Goal: Task Accomplishment & Management: Complete application form

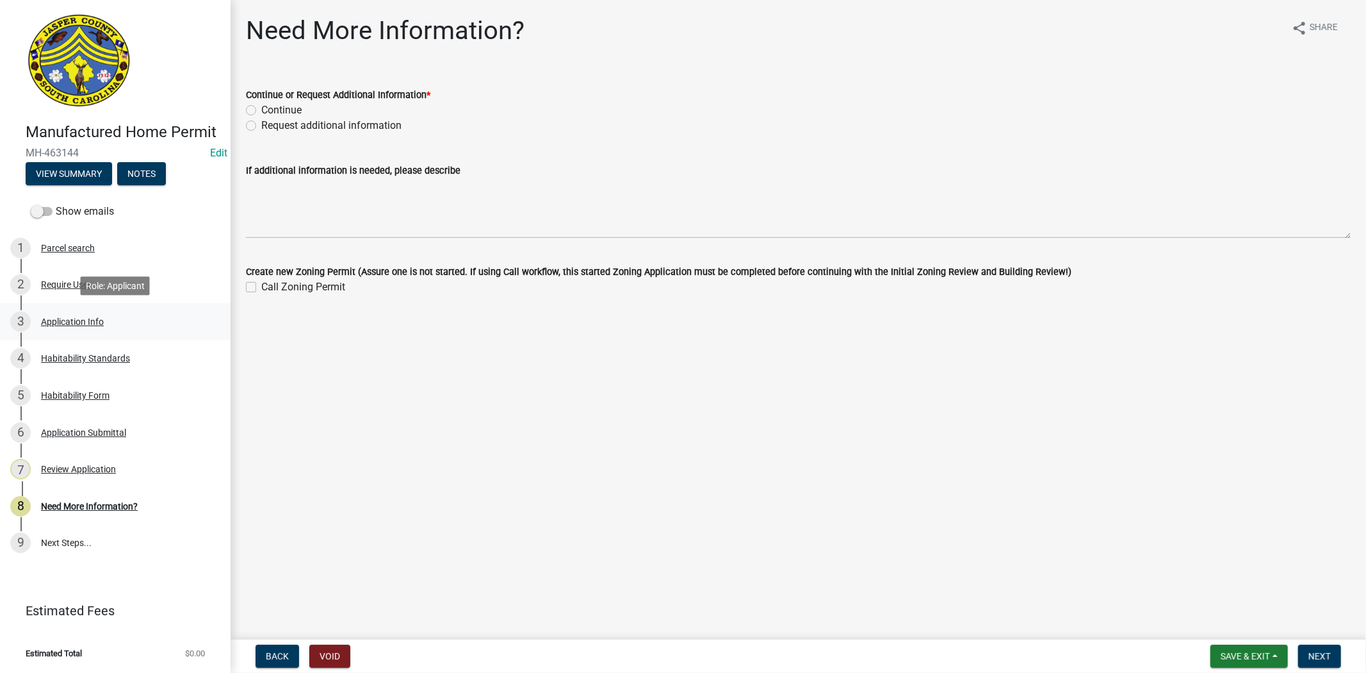
click at [93, 328] on div "3 Application Info" at bounding box center [110, 321] width 200 height 20
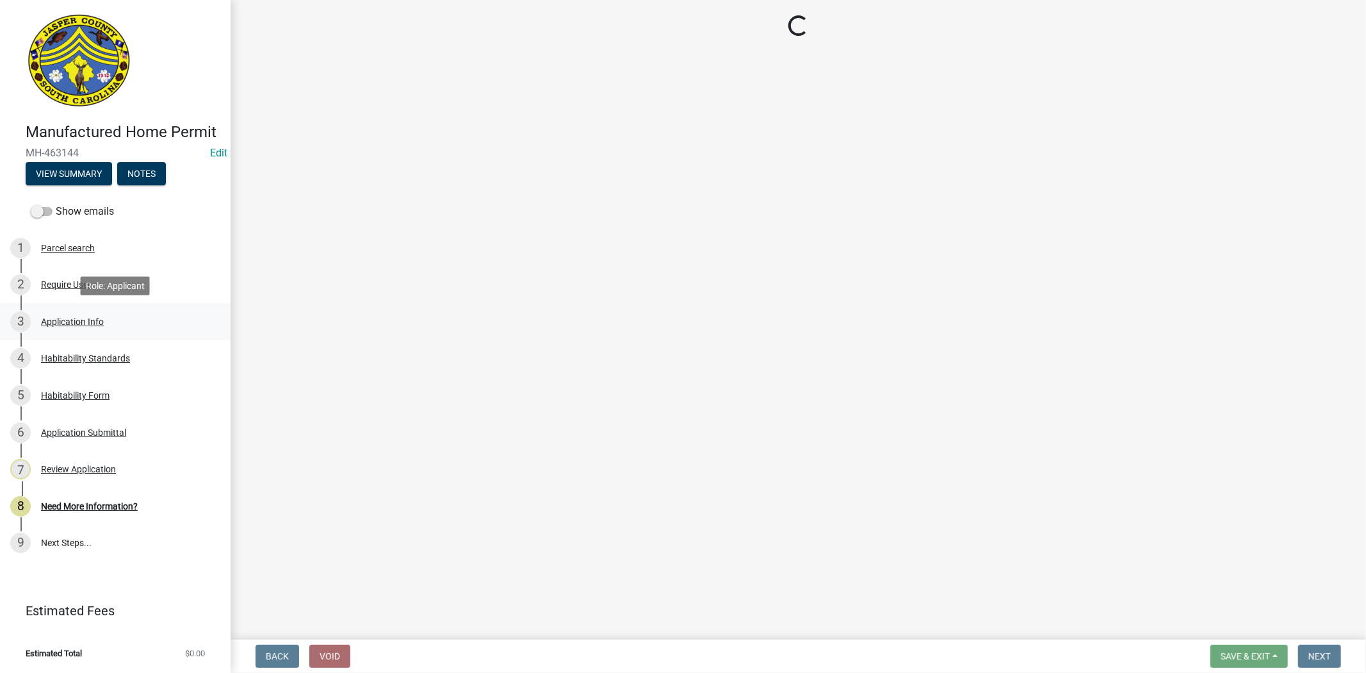
select select "00748aa1-56c2-4786-b7ff-9b3cb1d8d455"
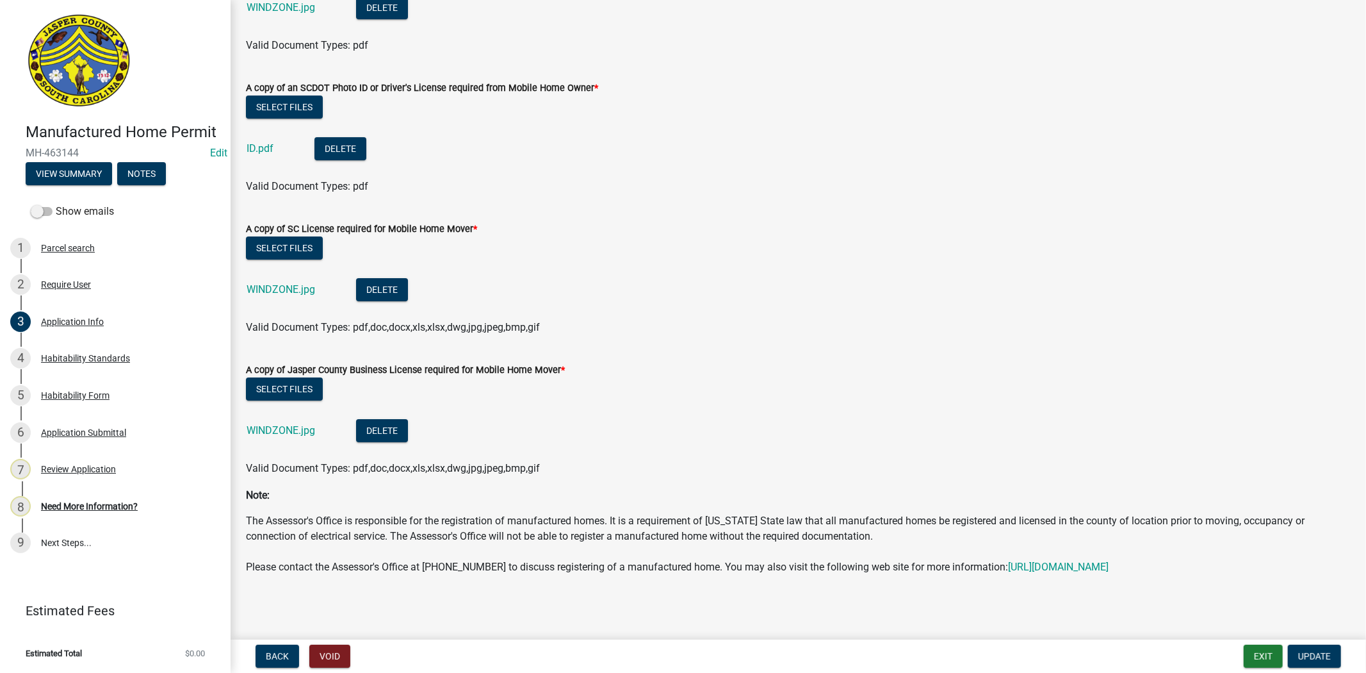
scroll to position [3937, 0]
click at [279, 377] on button "Select files" at bounding box center [284, 388] width 77 height 23
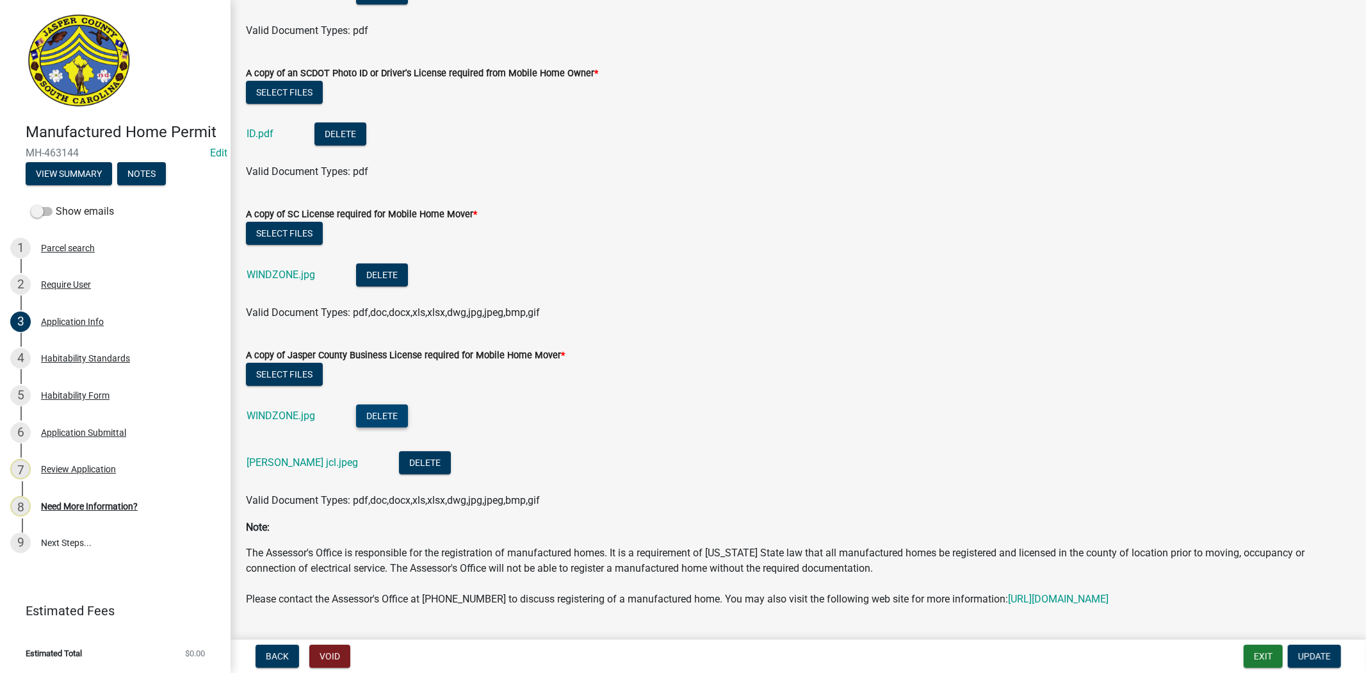
click at [392, 412] on button "Delete" at bounding box center [382, 415] width 52 height 23
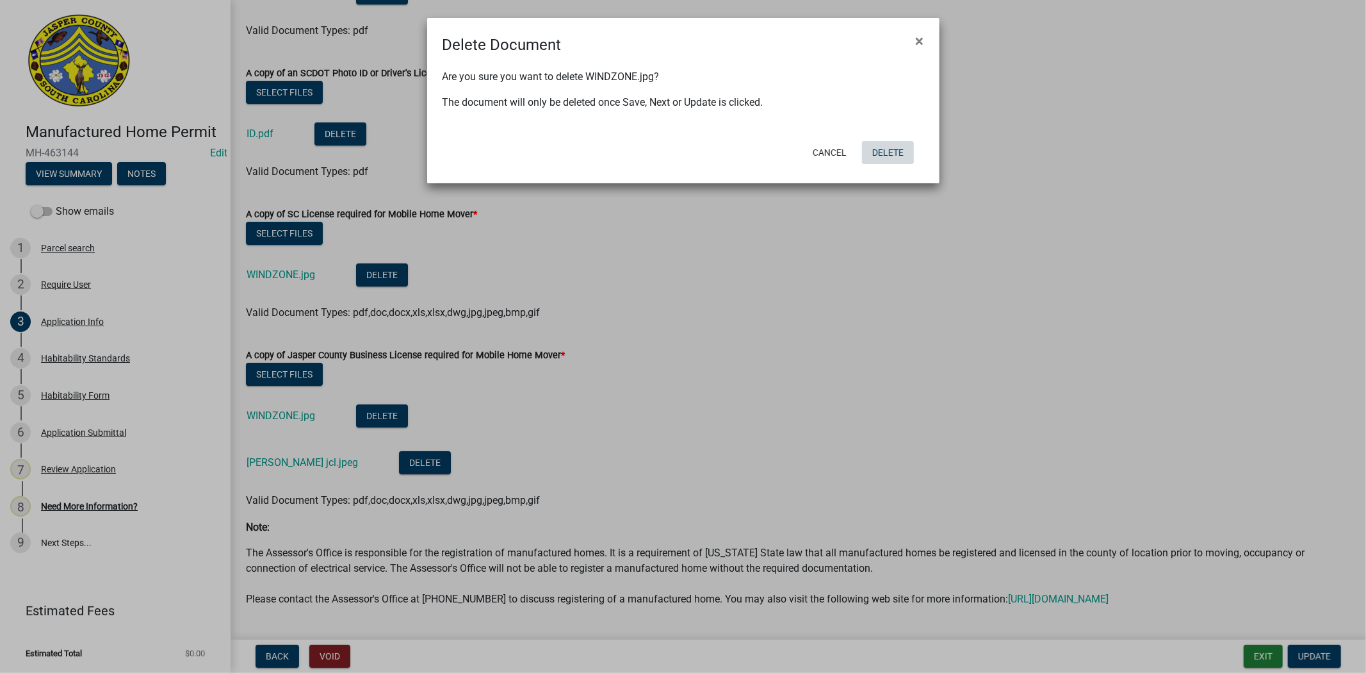
click at [875, 152] on button "Delete" at bounding box center [888, 152] width 52 height 23
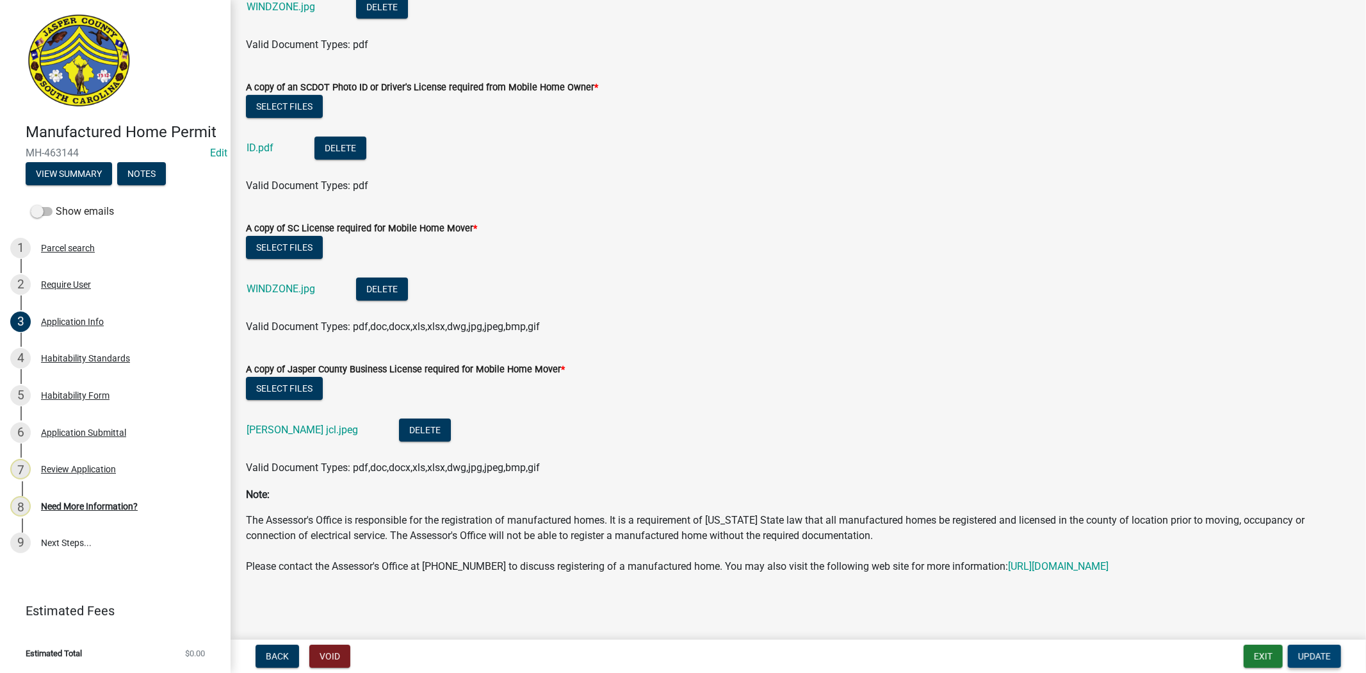
click at [1302, 654] on span "Update" at bounding box center [1315, 656] width 33 height 10
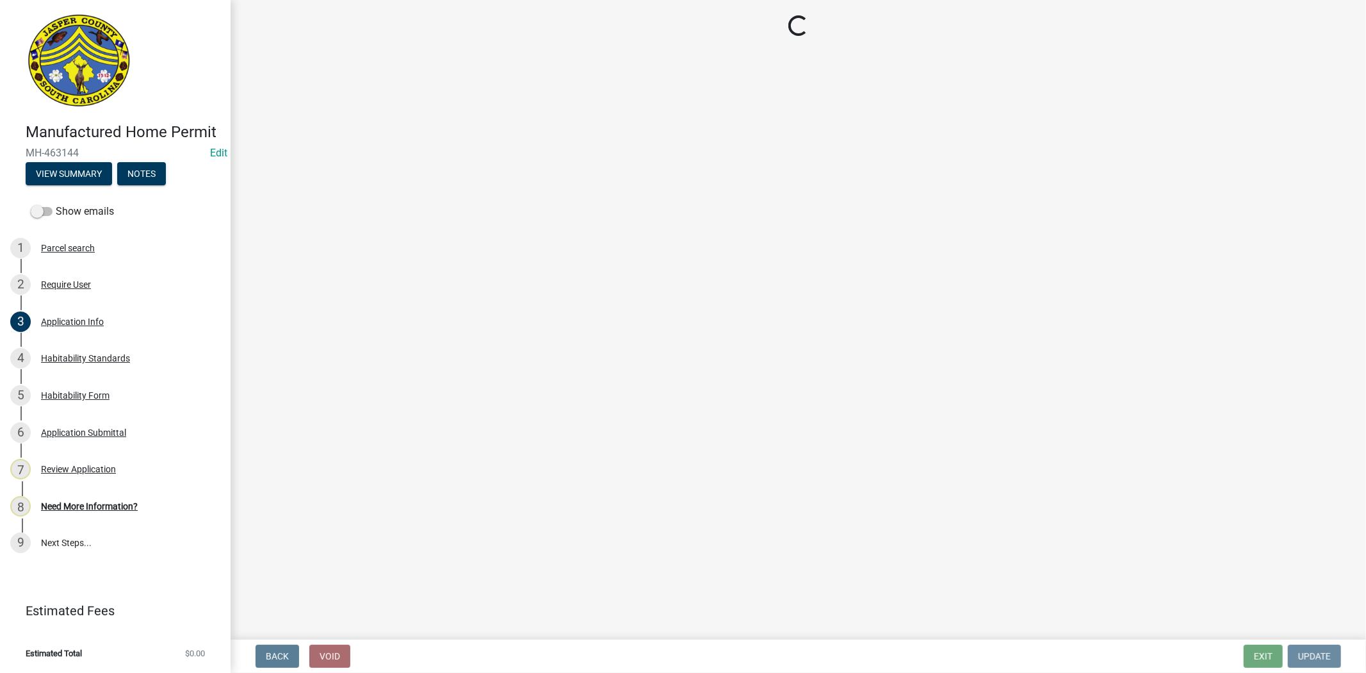
scroll to position [0, 0]
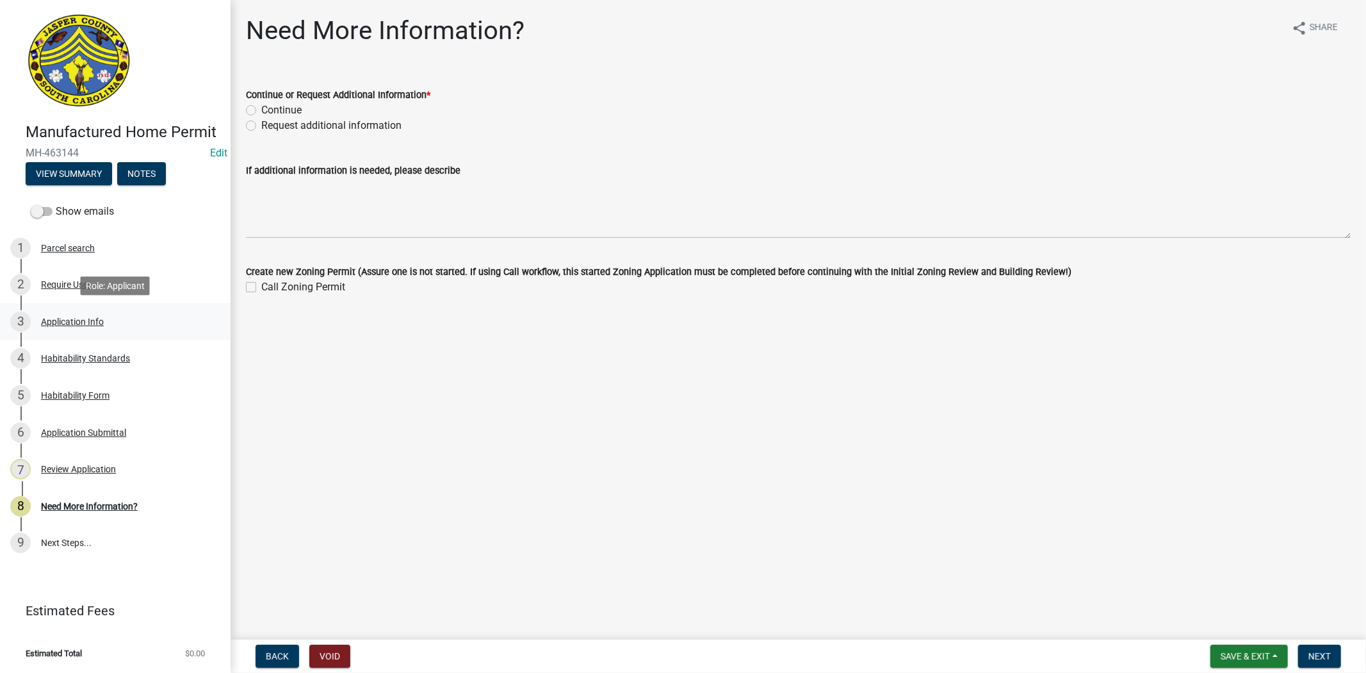
click at [76, 317] on div "Application Info" at bounding box center [72, 321] width 63 height 9
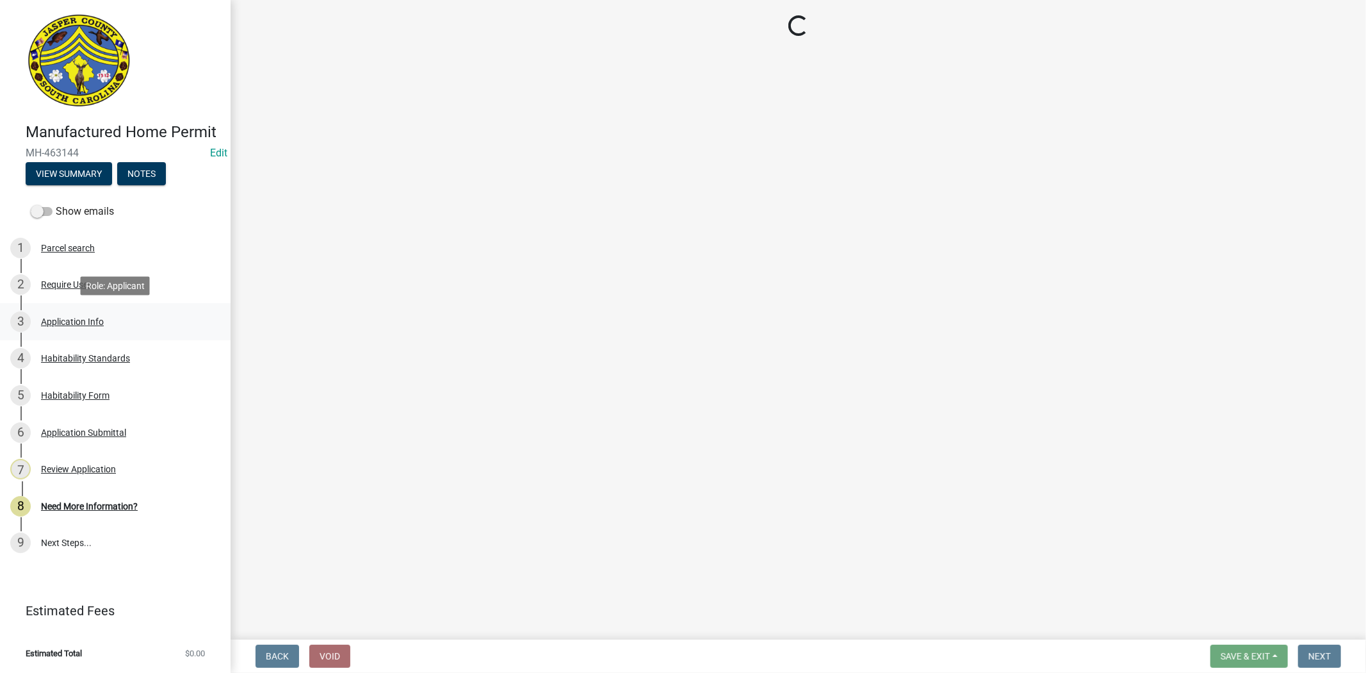
select select "00748aa1-56c2-4786-b7ff-9b3cb1d8d455"
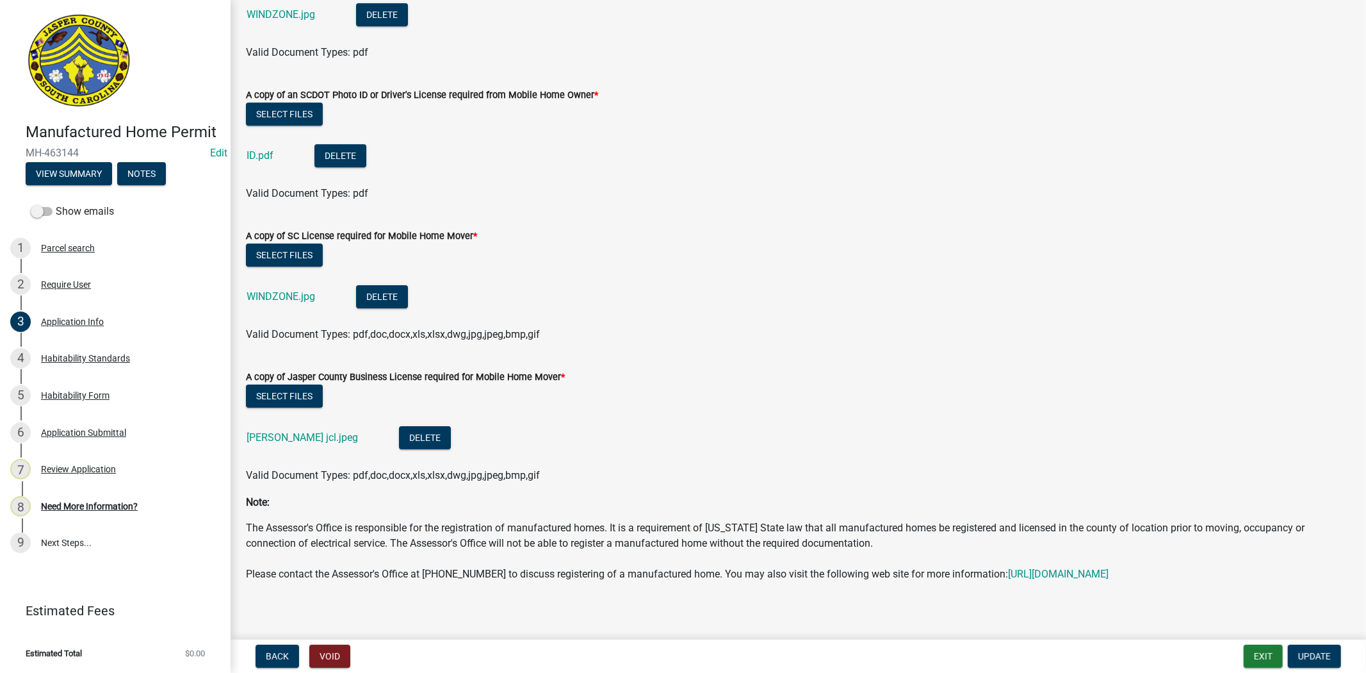
scroll to position [3937, 0]
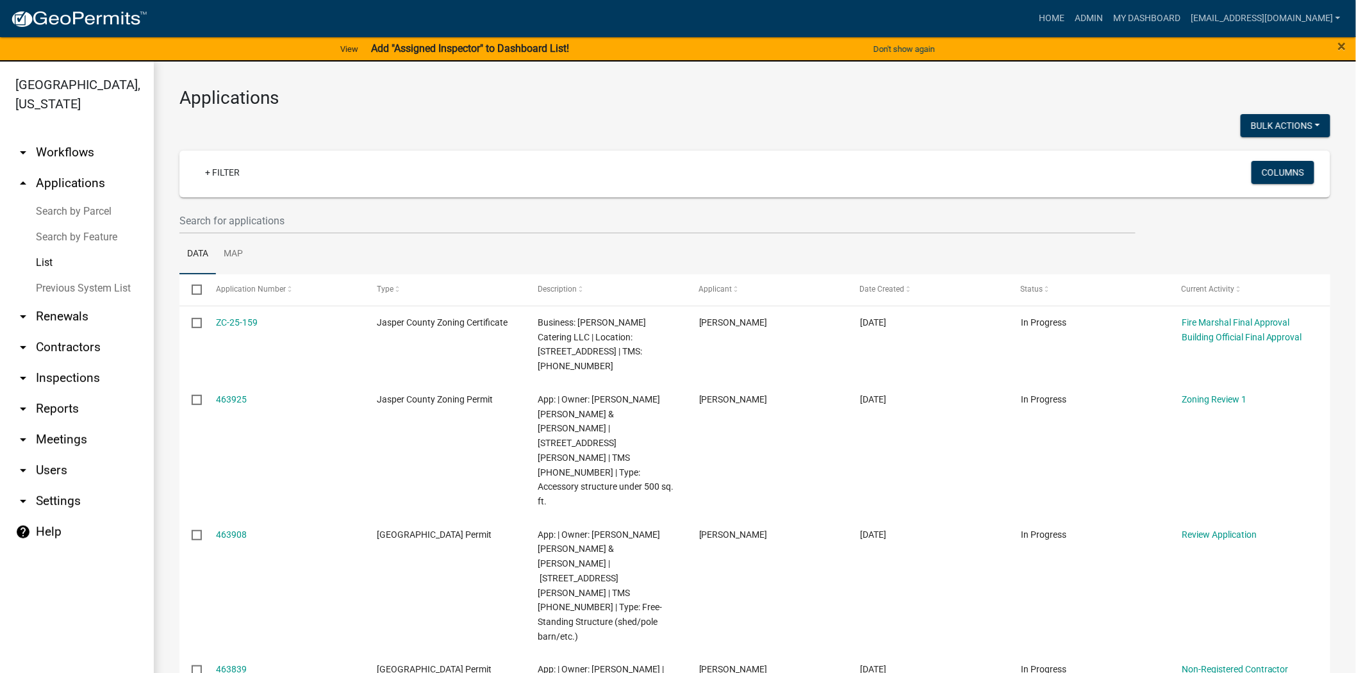
scroll to position [71, 0]
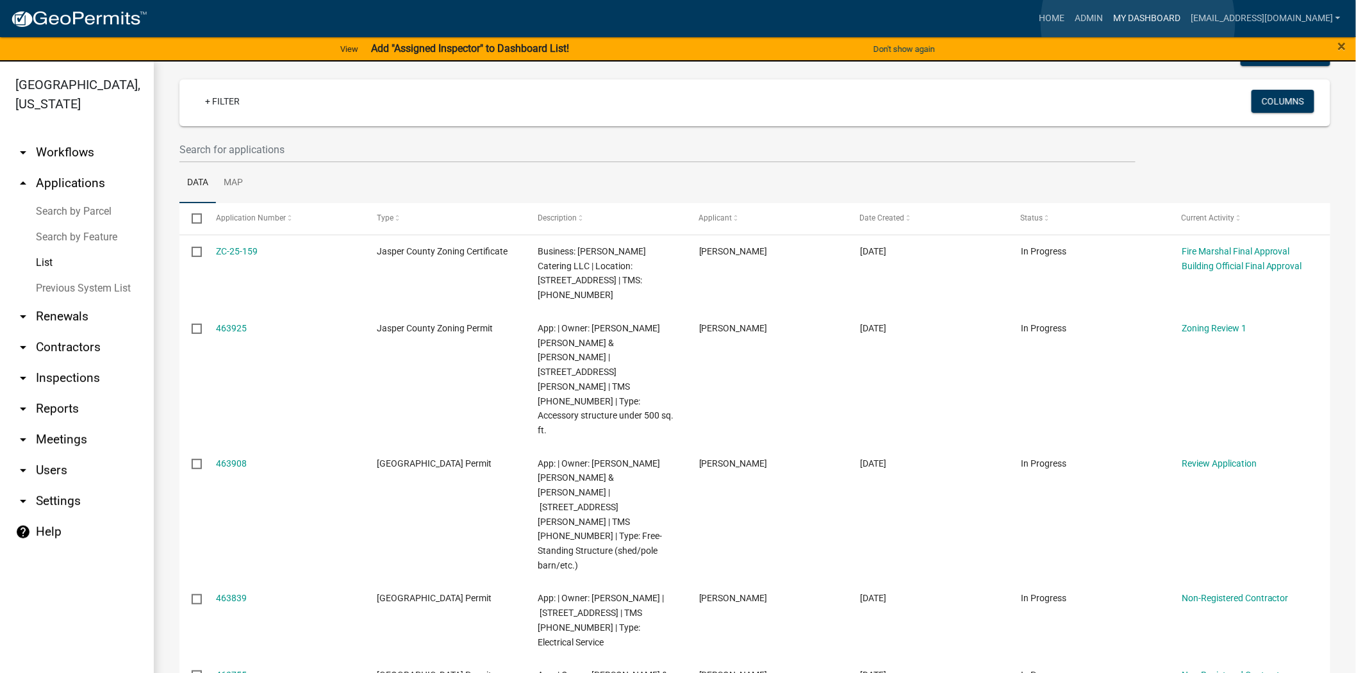
click at [1138, 22] on link "My Dashboard" at bounding box center [1147, 18] width 78 height 24
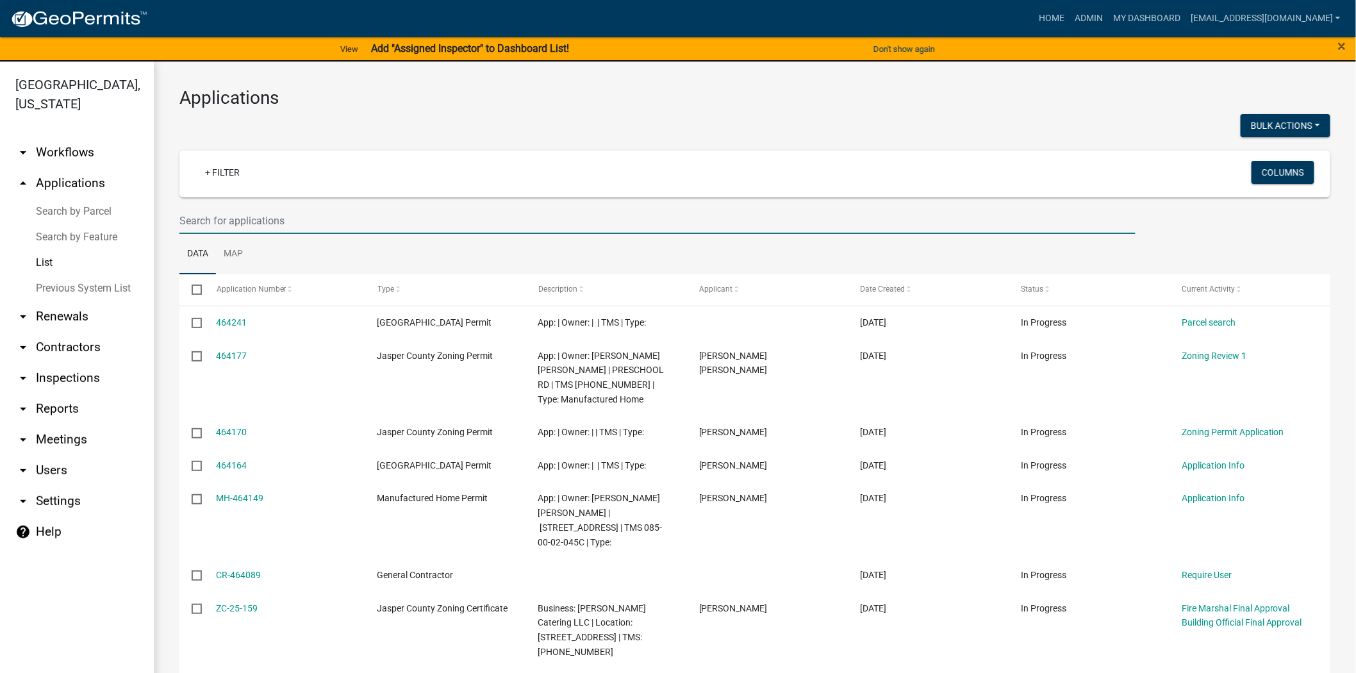
click at [482, 217] on input "text" at bounding box center [657, 221] width 956 height 26
type input "SCHOOL"
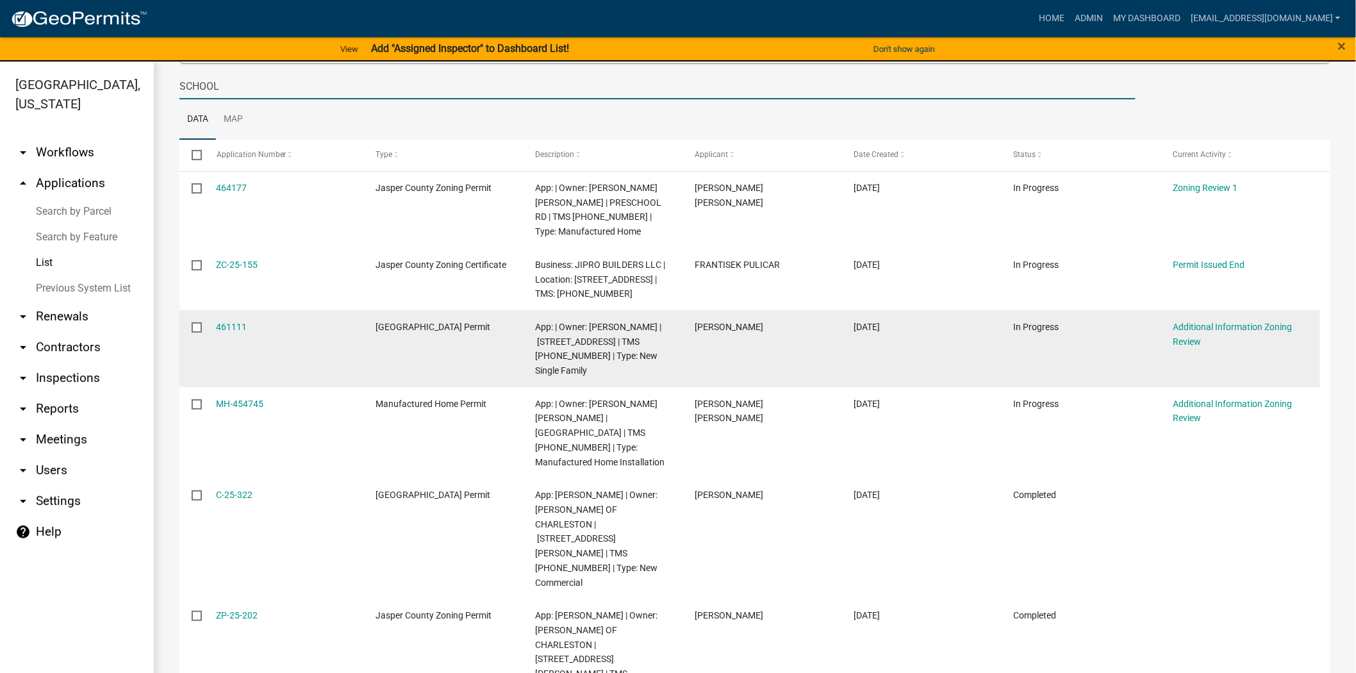
scroll to position [142, 0]
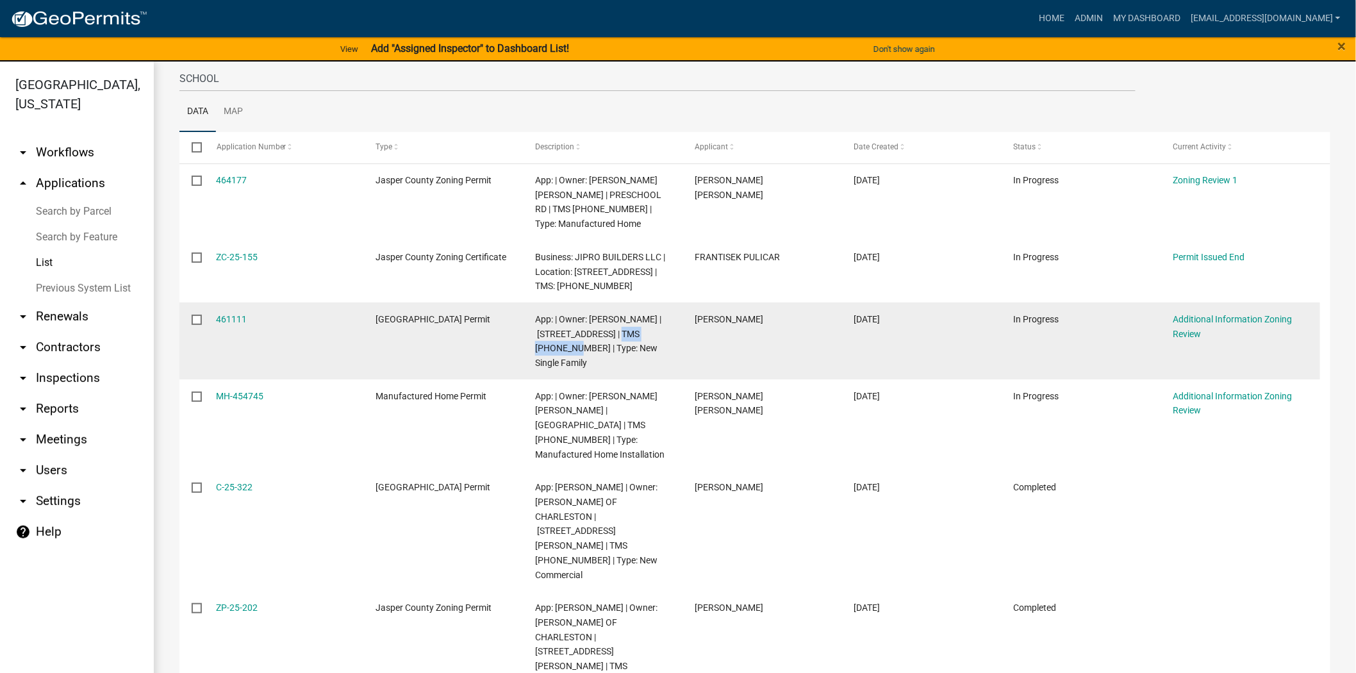
drag, startPoint x: 561, startPoint y: 364, endPoint x: 629, endPoint y: 350, distance: 69.2
click at [629, 350] on span "App: | Owner: TA THANH | 141 SCHOOL CUT RD | TMS 029-40-03-018 | Type: New Sing…" at bounding box center [598, 341] width 126 height 54
copy span "[PHONE_NUMBER]"
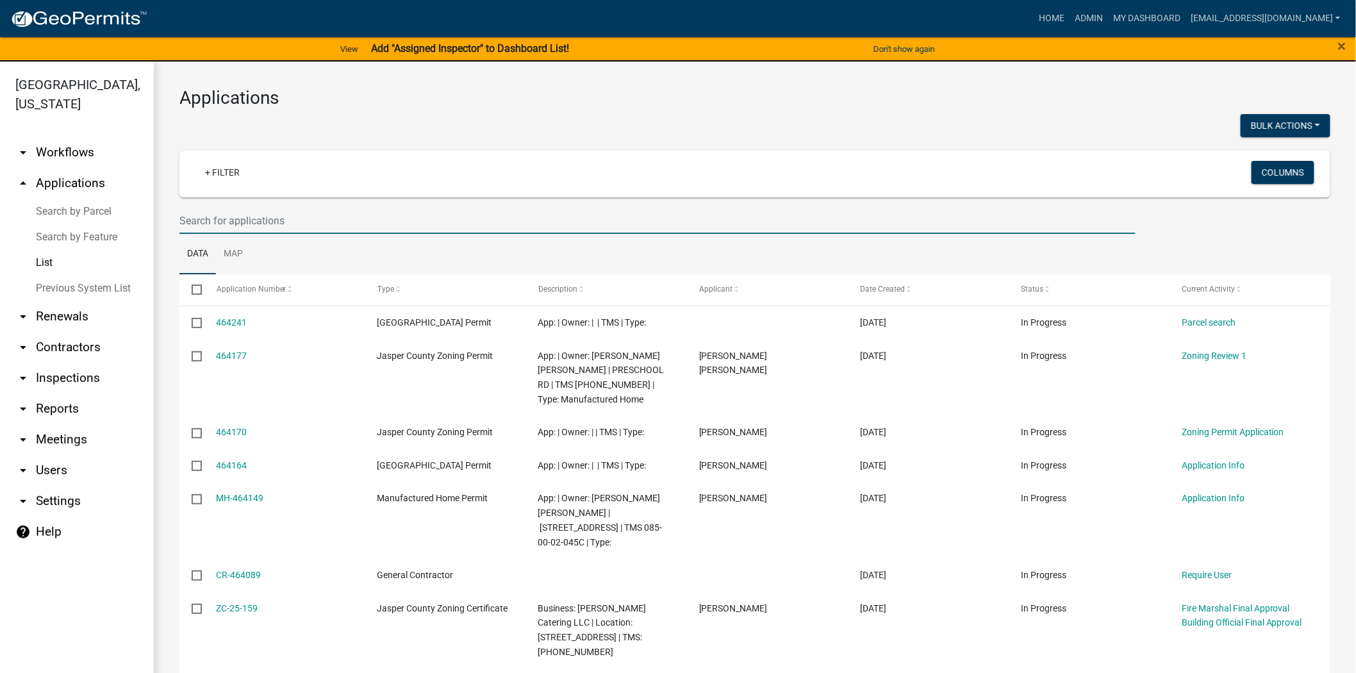
click at [263, 225] on input "text" at bounding box center [657, 221] width 956 height 26
paste input "[PHONE_NUMBER]"
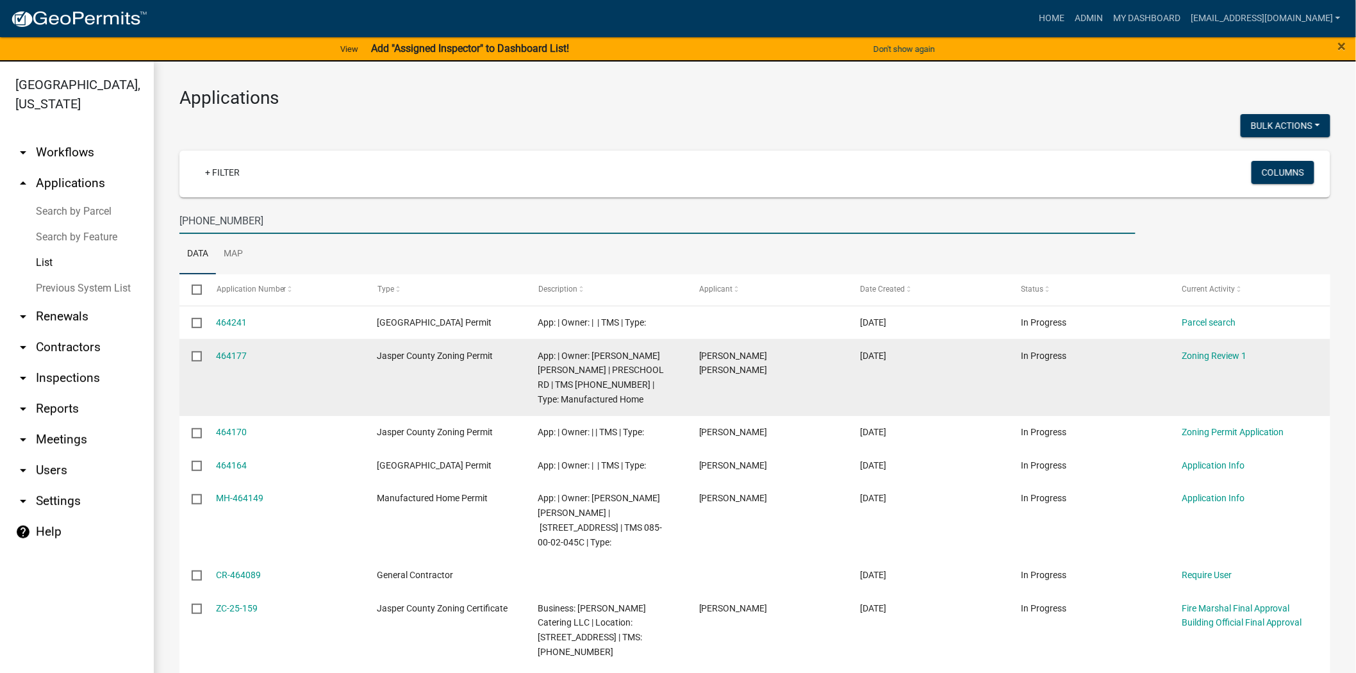
type input "[PHONE_NUMBER]"
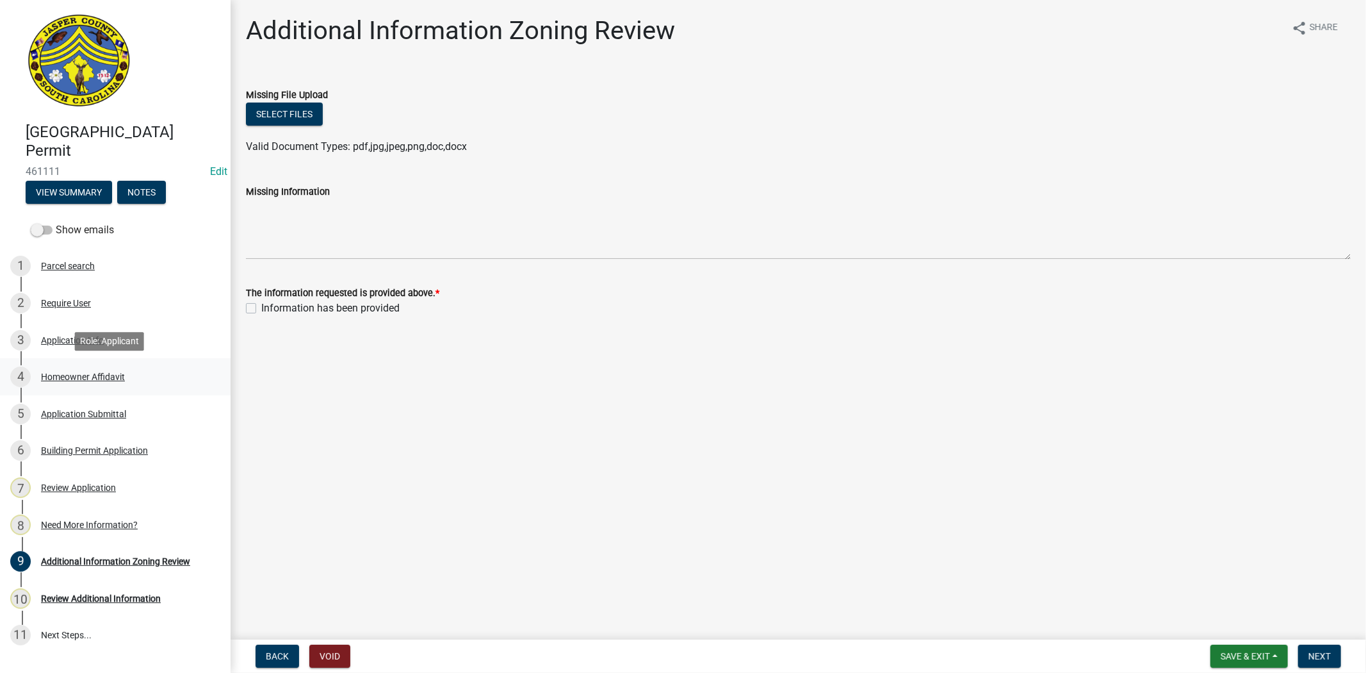
click at [111, 377] on div "Homeowner Affidavit" at bounding box center [83, 376] width 84 height 9
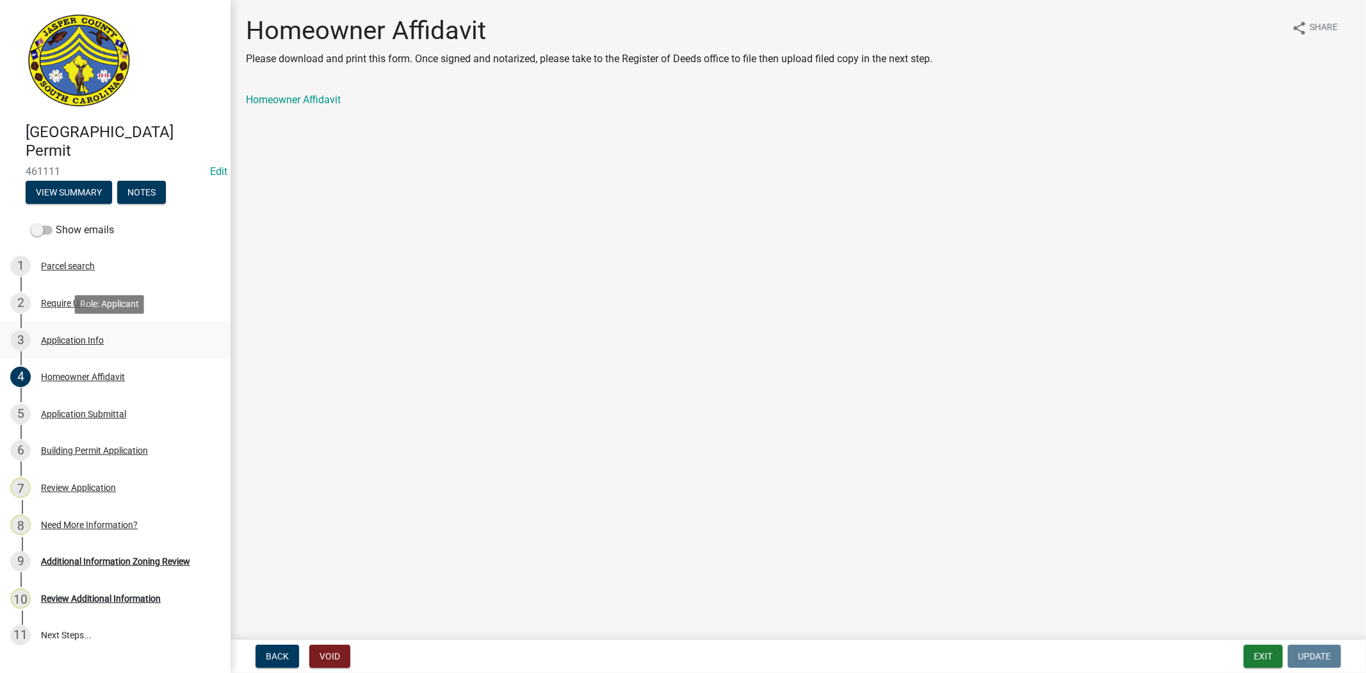
click at [79, 340] on div "Application Info" at bounding box center [72, 340] width 63 height 9
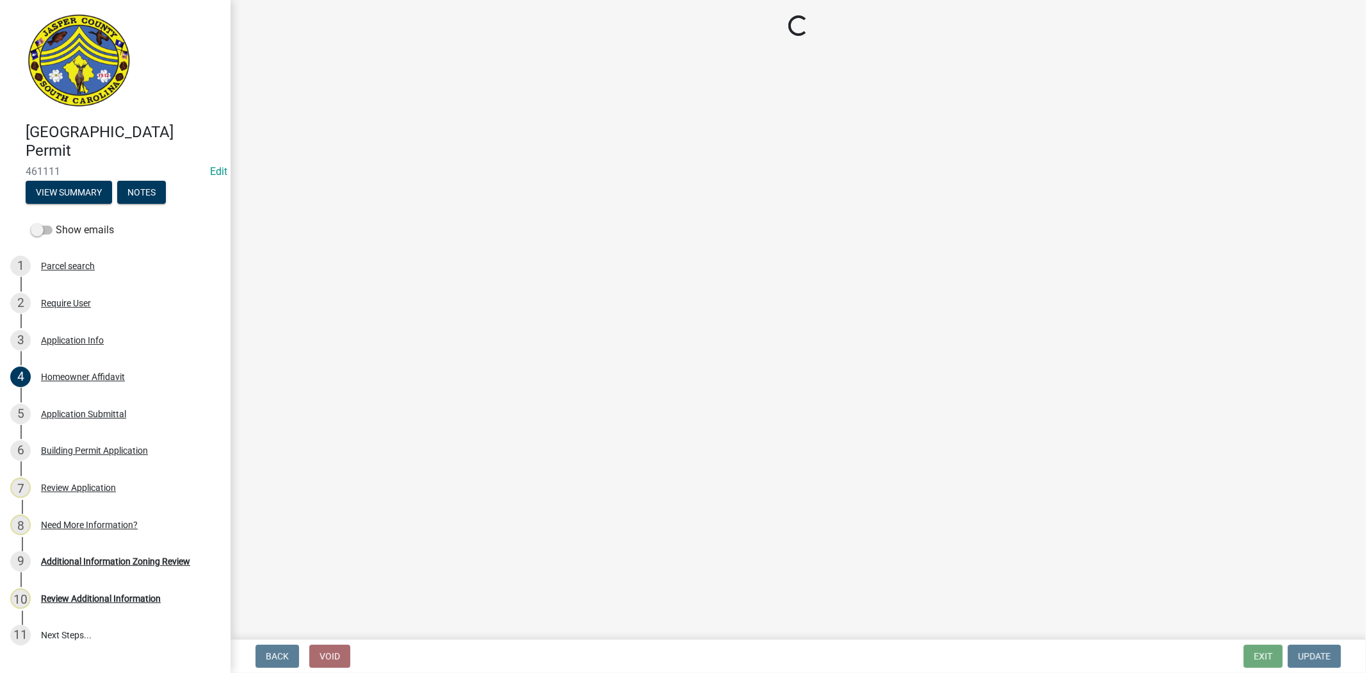
select select "42590599-3c97-479d-b3e9-fbeca9af4fb5"
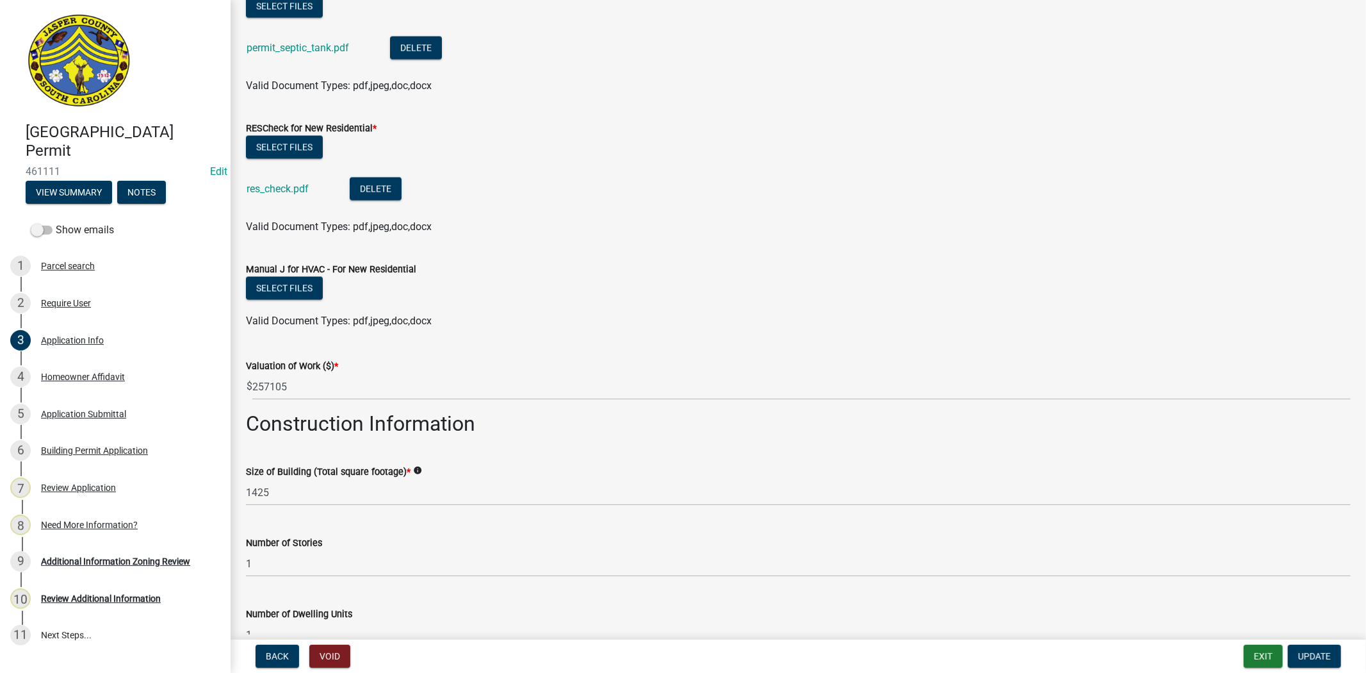
scroll to position [1993, 0]
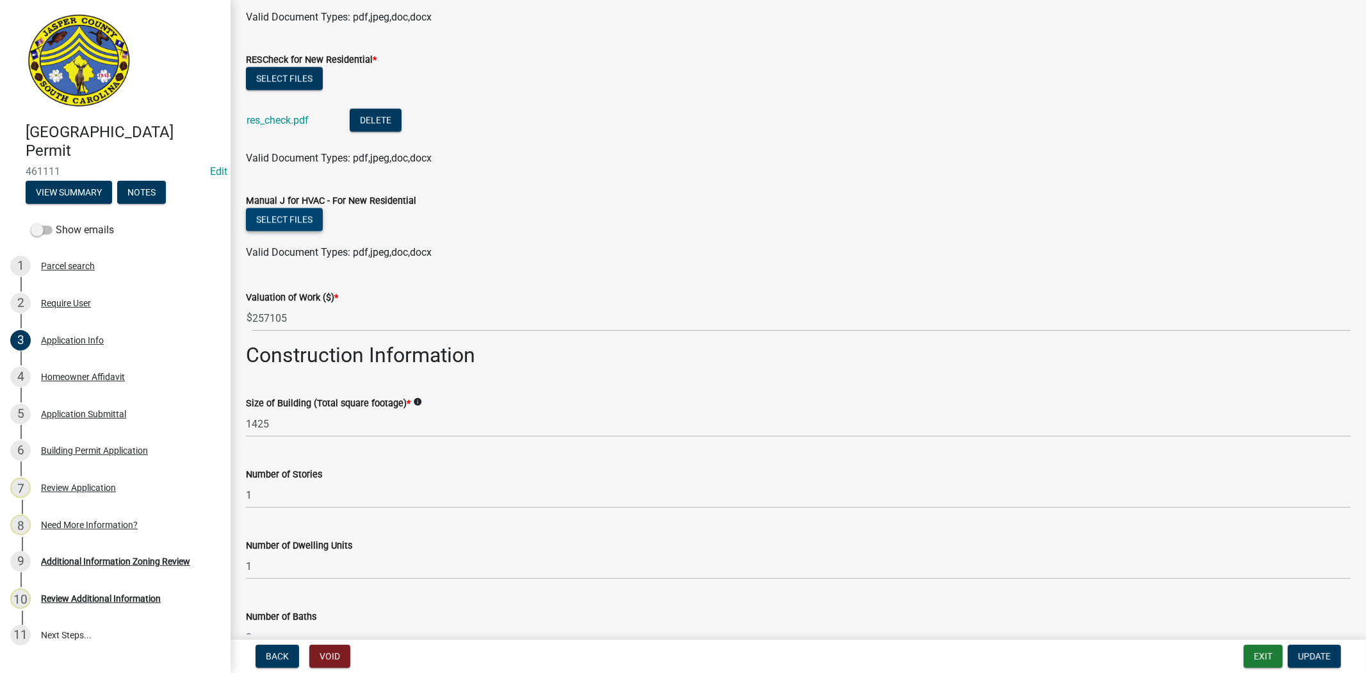
click at [301, 221] on button "Select files" at bounding box center [284, 219] width 77 height 23
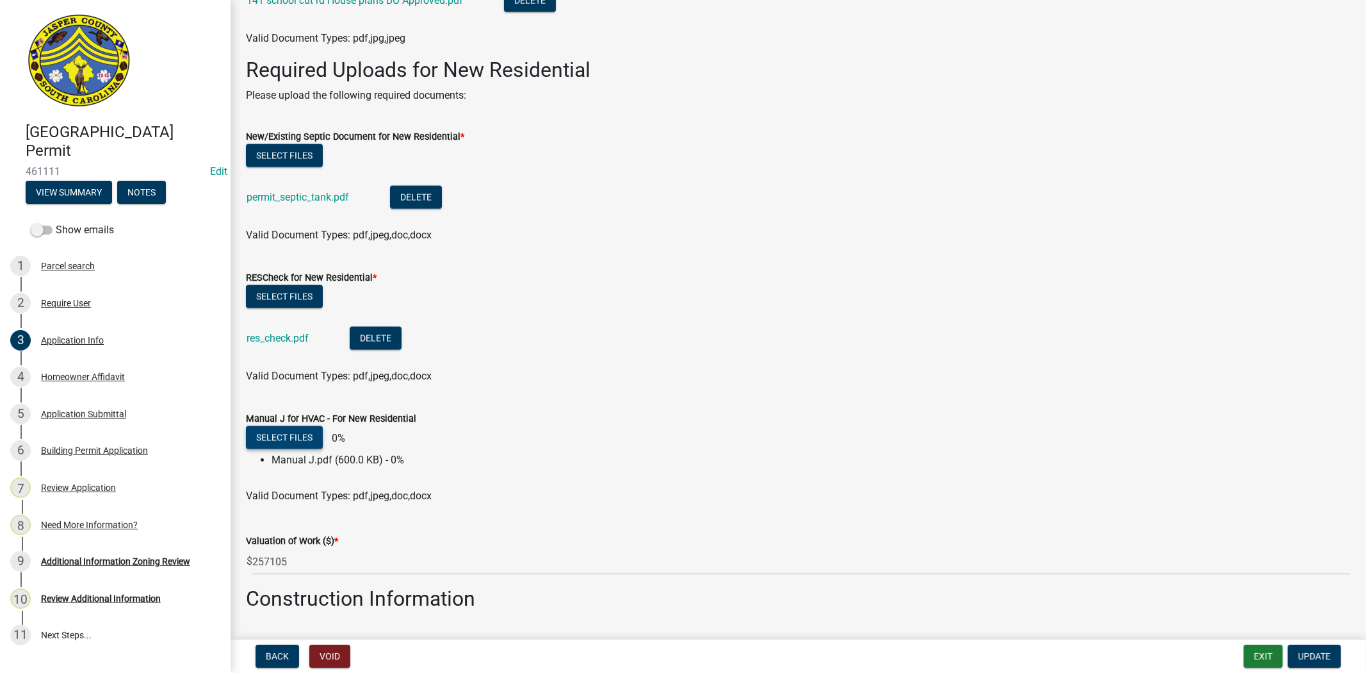
scroll to position [1708, 0]
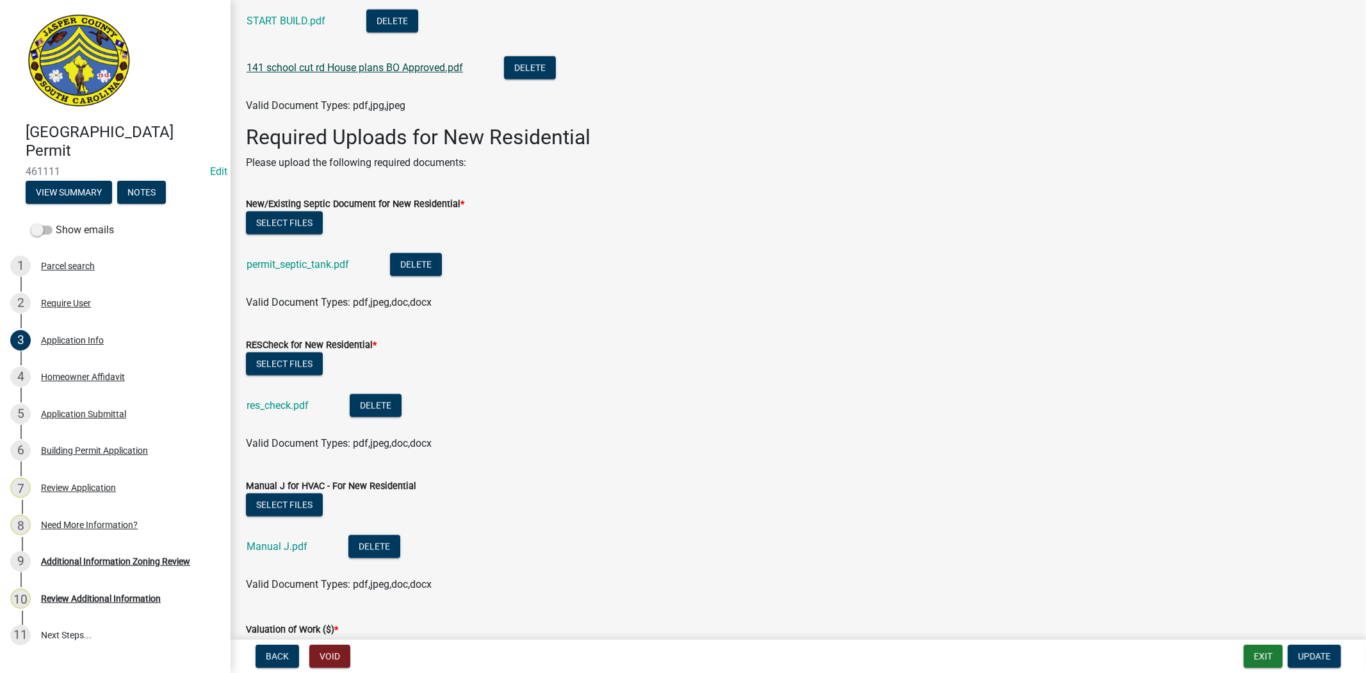
click at [398, 72] on link "141 school cut rd House plans BO Approved.pdf" at bounding box center [355, 67] width 217 height 12
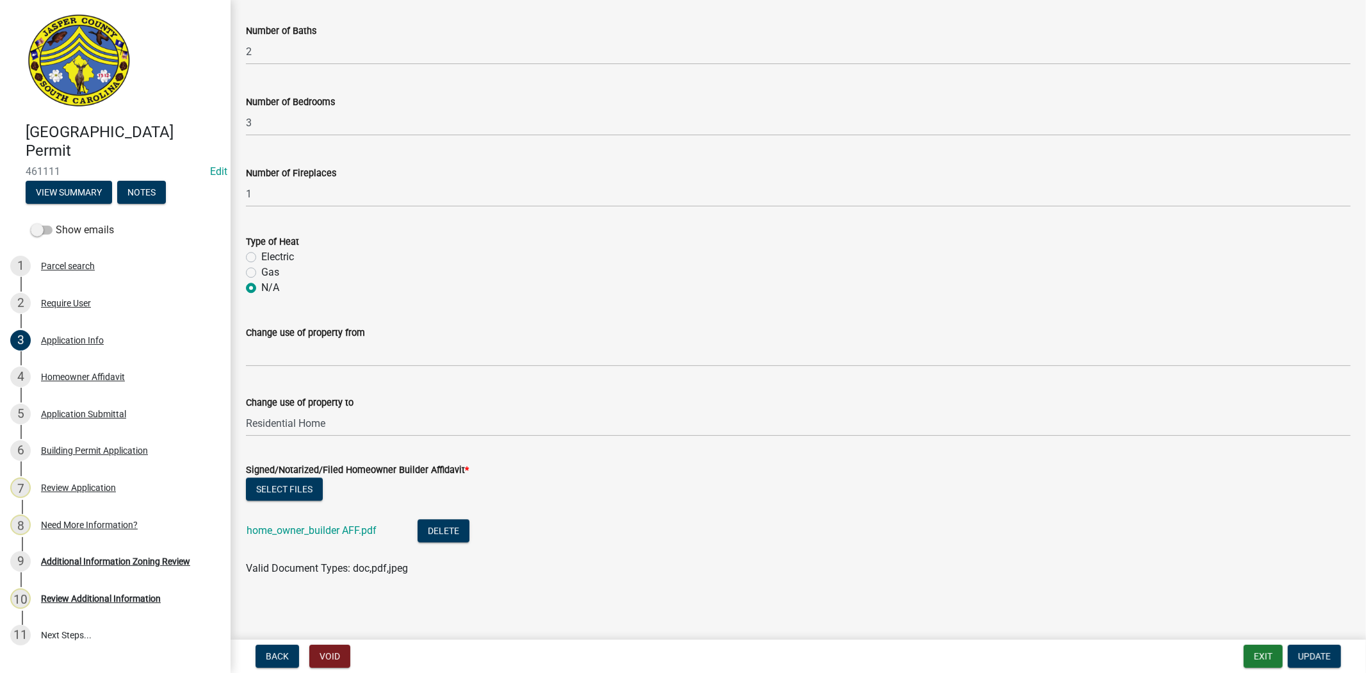
scroll to position [2628, 0]
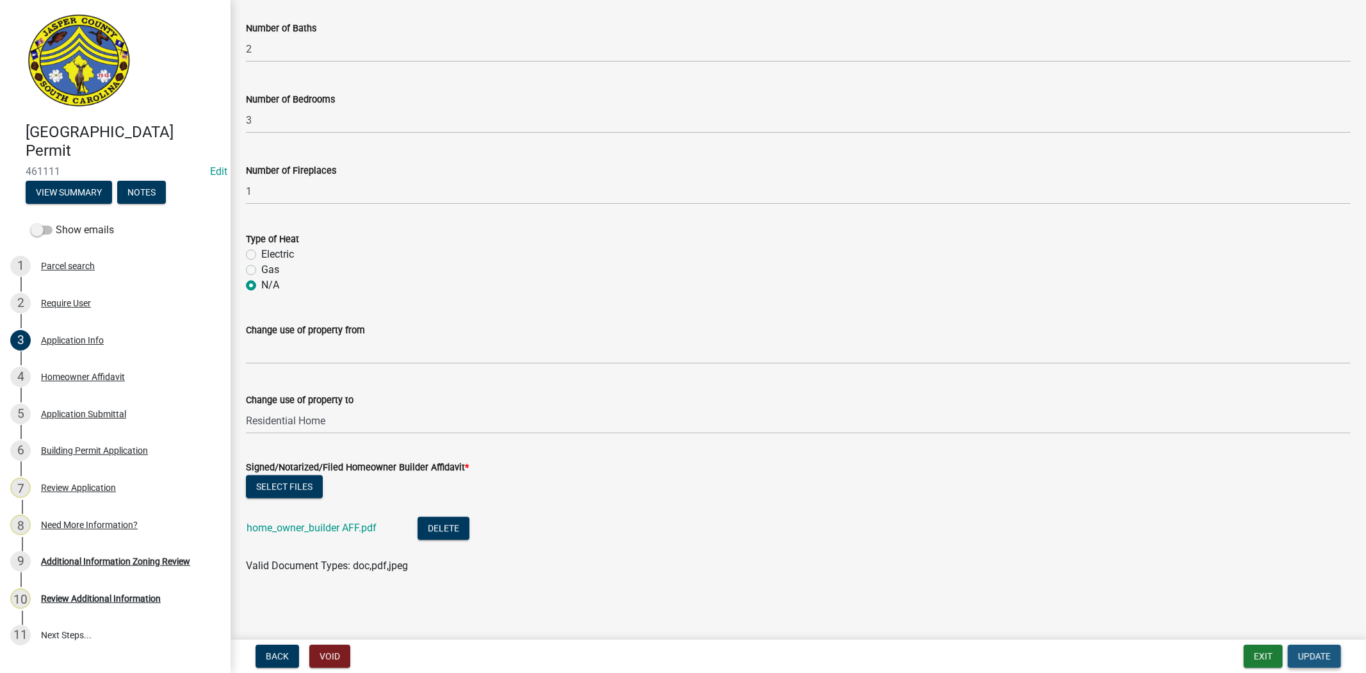
click at [1338, 655] on button "Update" at bounding box center [1314, 655] width 53 height 23
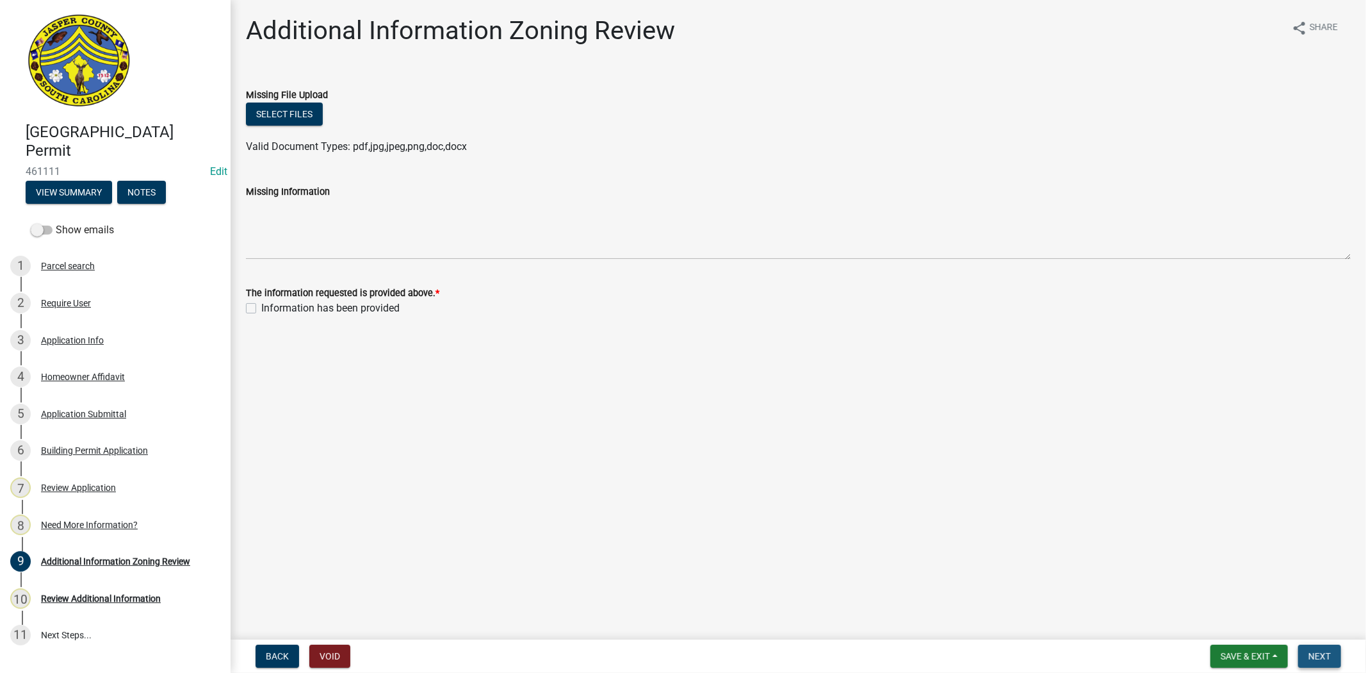
click at [1325, 644] on button "Next" at bounding box center [1320, 655] width 43 height 23
click at [1326, 651] on span "Next" at bounding box center [1320, 656] width 22 height 10
click at [261, 308] on label "Information has been provided" at bounding box center [330, 307] width 138 height 15
click at [261, 308] on input "Information has been provided" at bounding box center [265, 304] width 8 height 8
checkbox input "true"
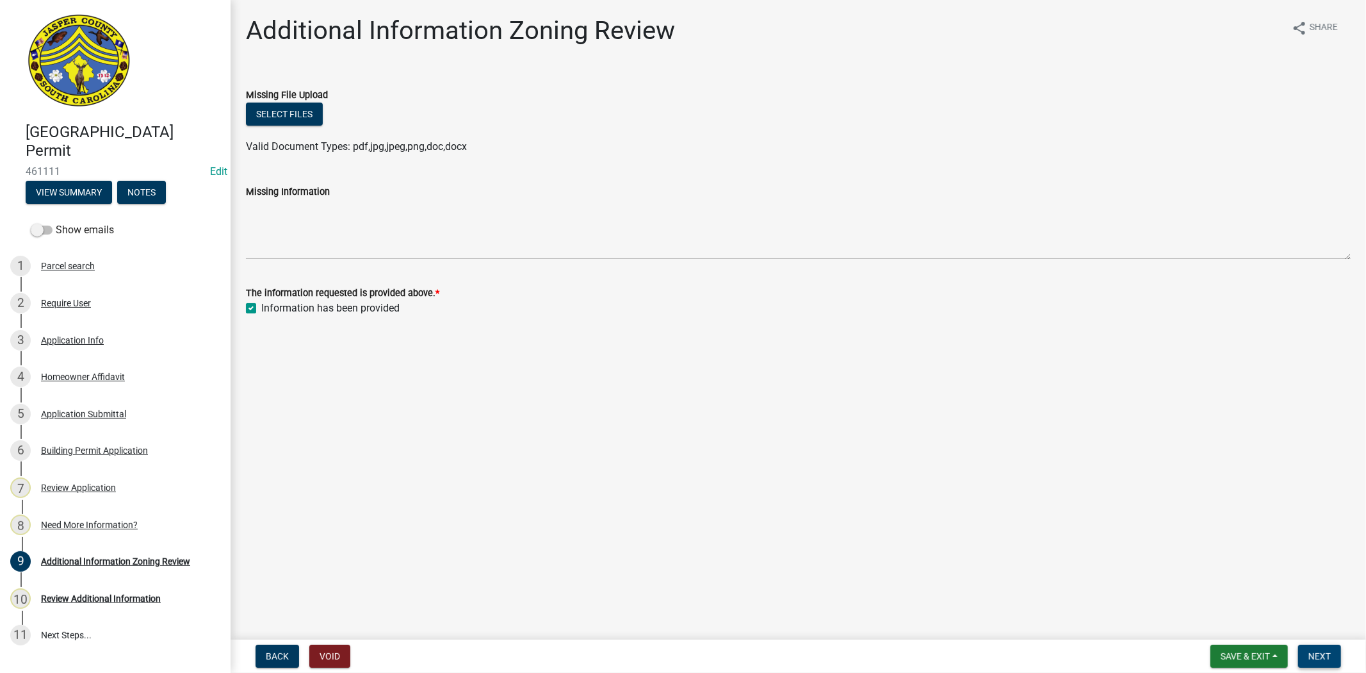
click at [1322, 655] on span "Next" at bounding box center [1320, 656] width 22 height 10
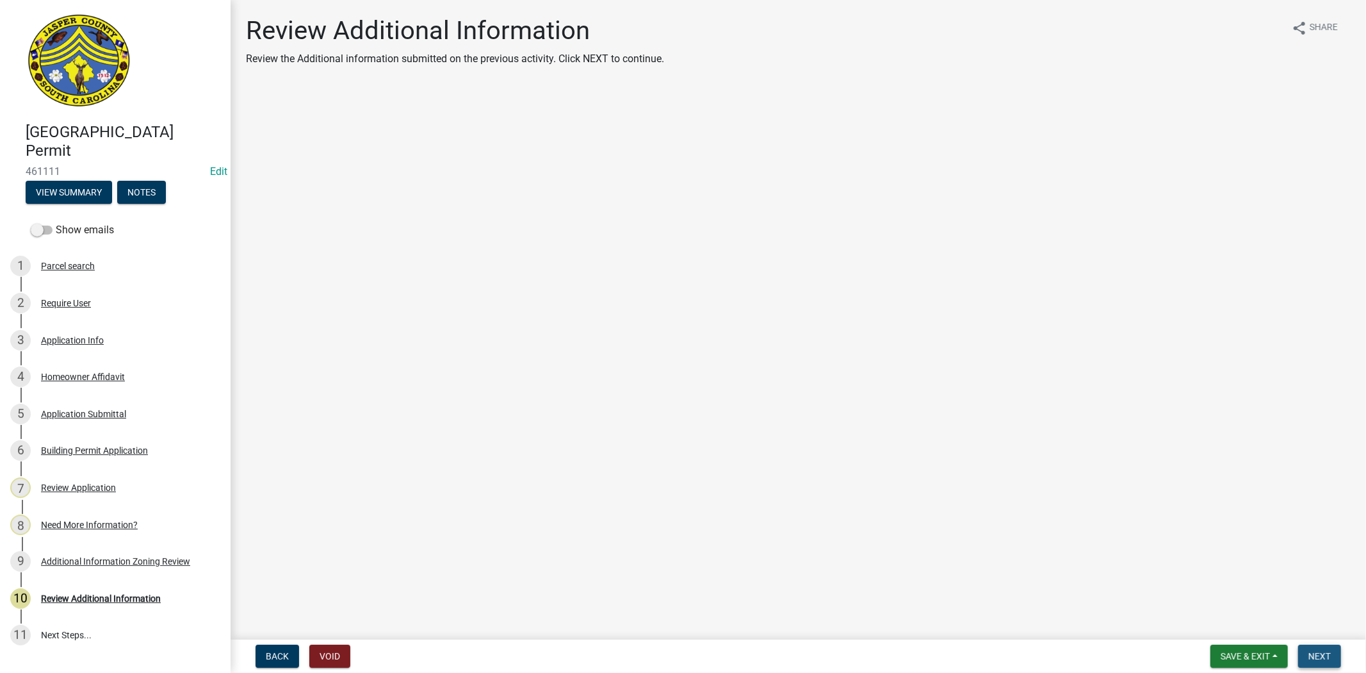
click at [1324, 655] on span "Next" at bounding box center [1320, 656] width 22 height 10
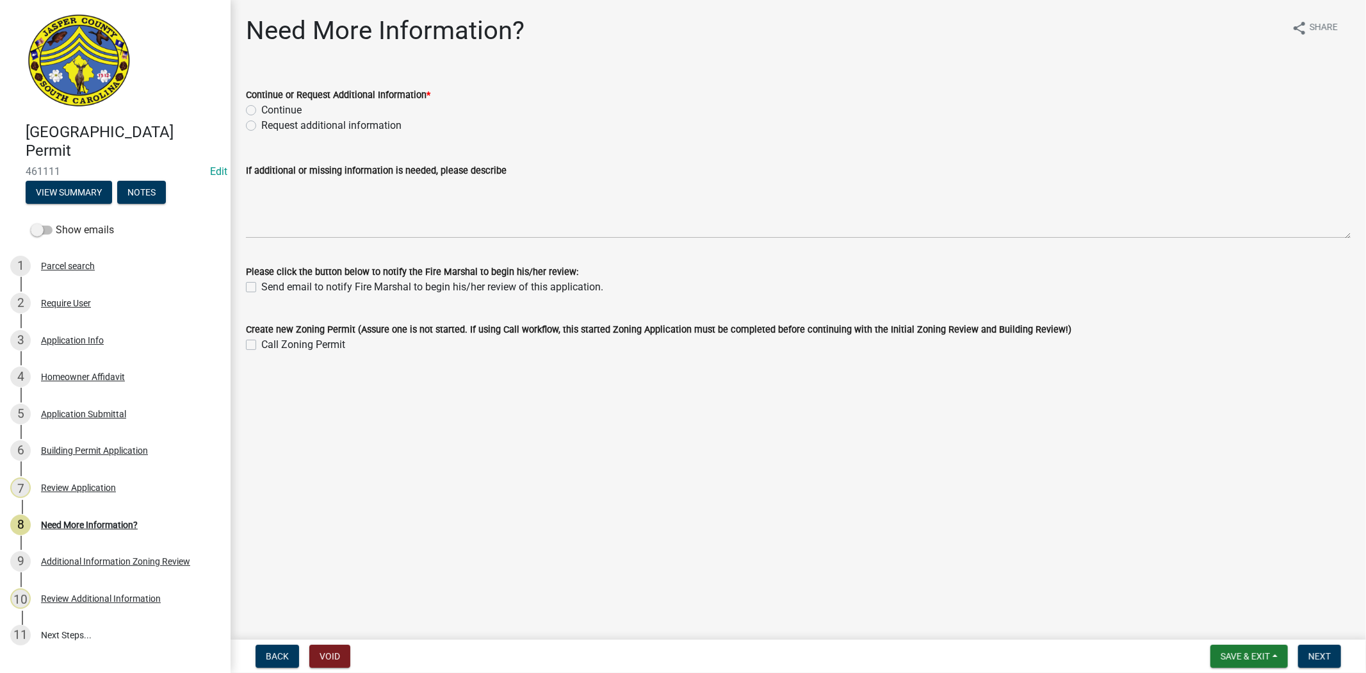
click at [261, 111] on label "Continue" at bounding box center [281, 109] width 40 height 15
click at [261, 111] on input "Continue" at bounding box center [265, 106] width 8 height 8
radio input "true"
click at [1309, 652] on span "Next" at bounding box center [1320, 656] width 22 height 10
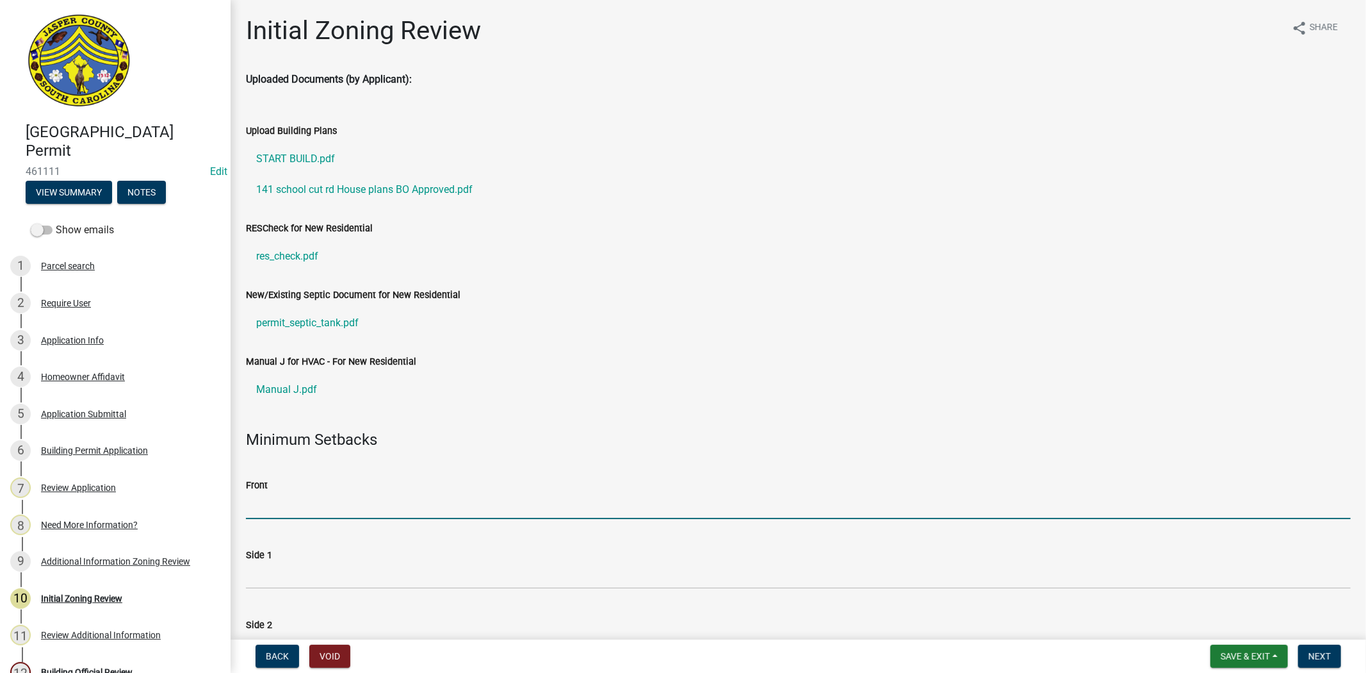
click at [346, 493] on input "Front" at bounding box center [798, 506] width 1105 height 26
type input "35"
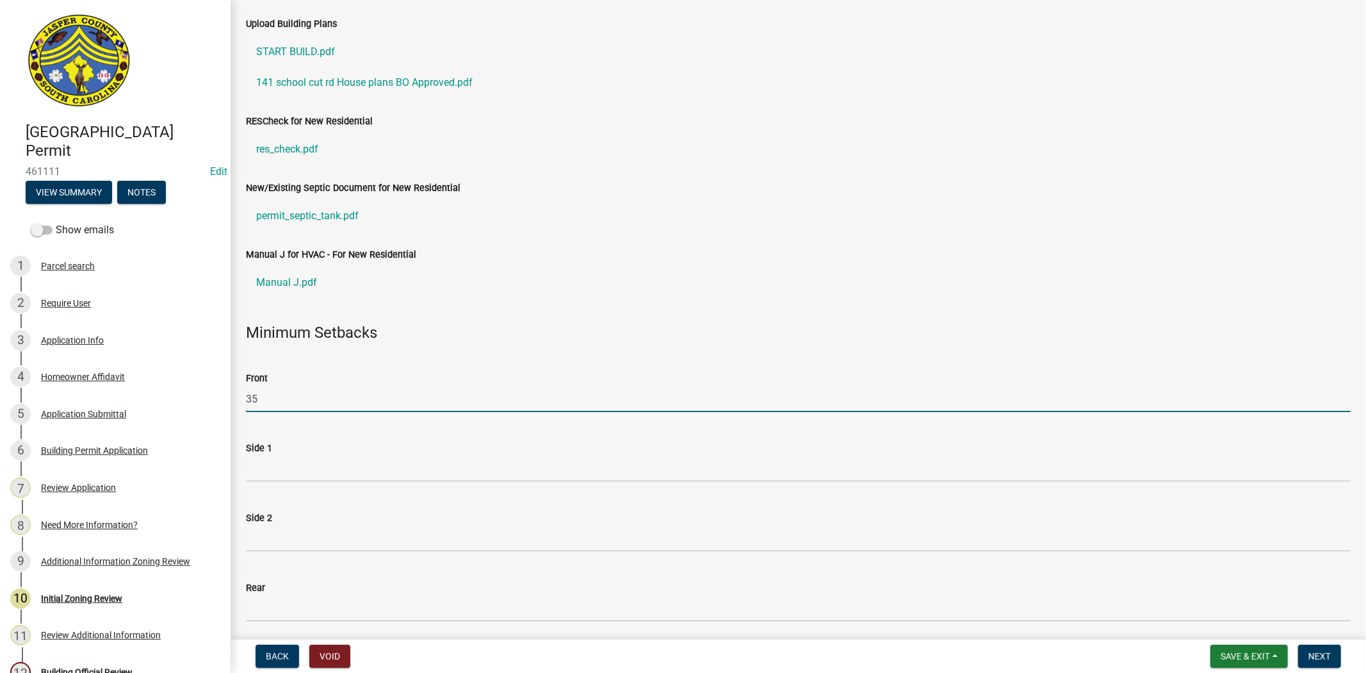
scroll to position [284, 0]
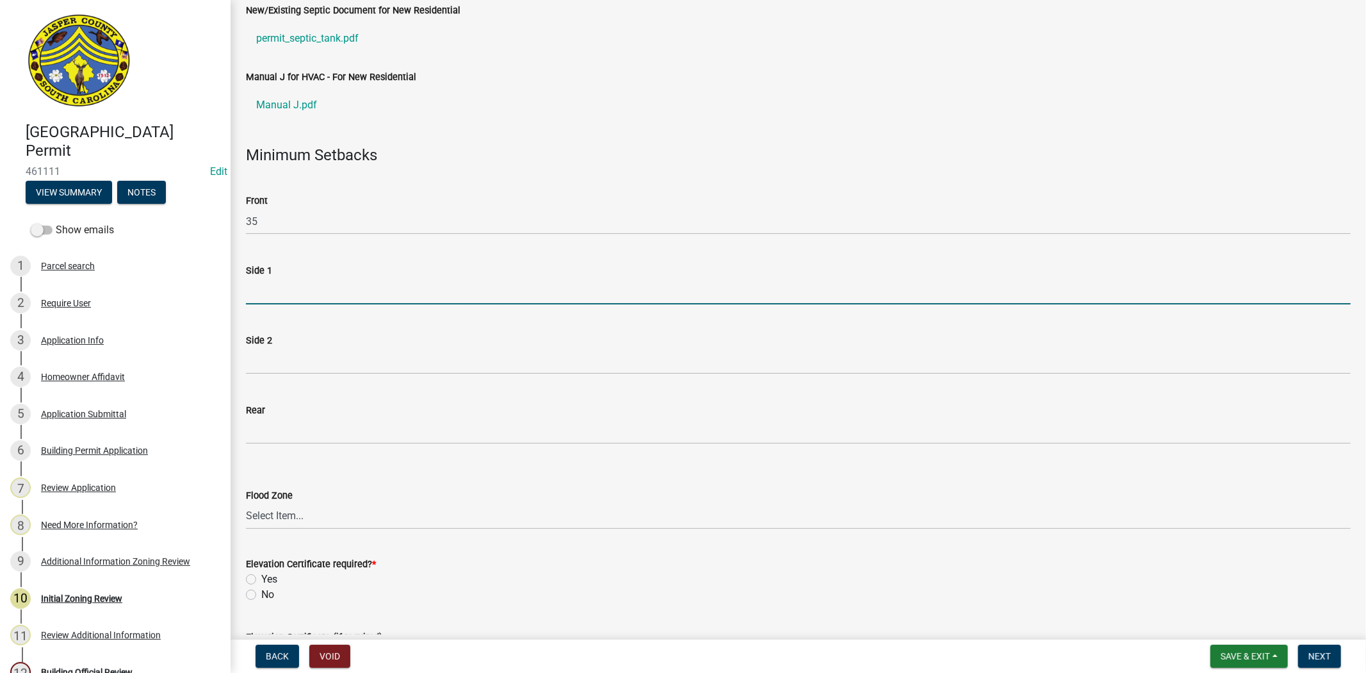
click at [272, 291] on input "Side 1" at bounding box center [798, 291] width 1105 height 26
type input "10"
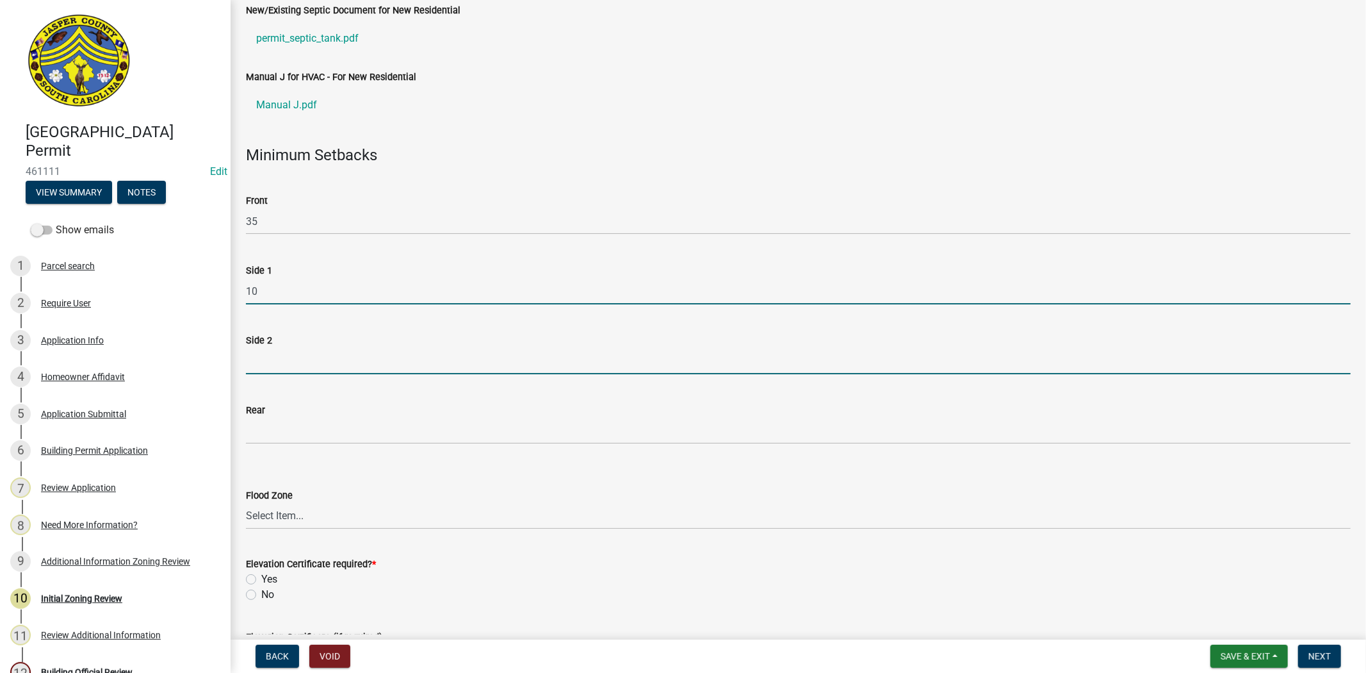
click at [272, 365] on input "Side 2" at bounding box center [798, 361] width 1105 height 26
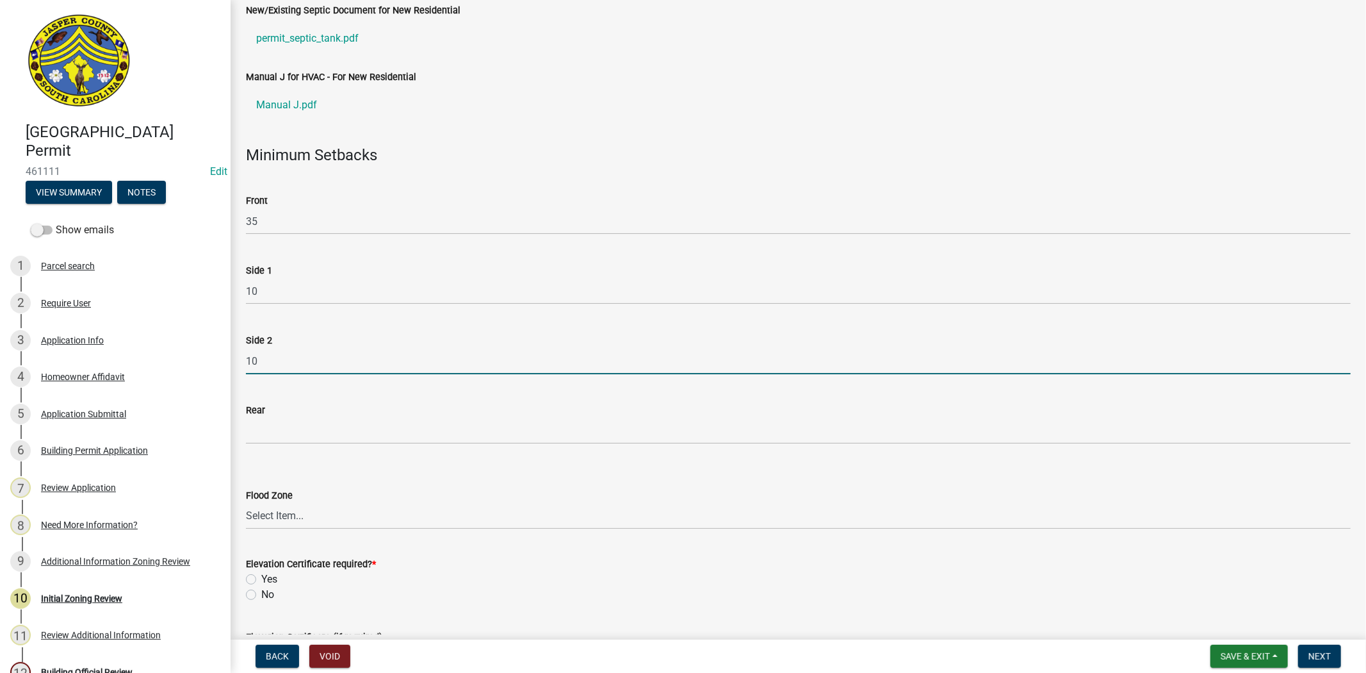
type input "10"
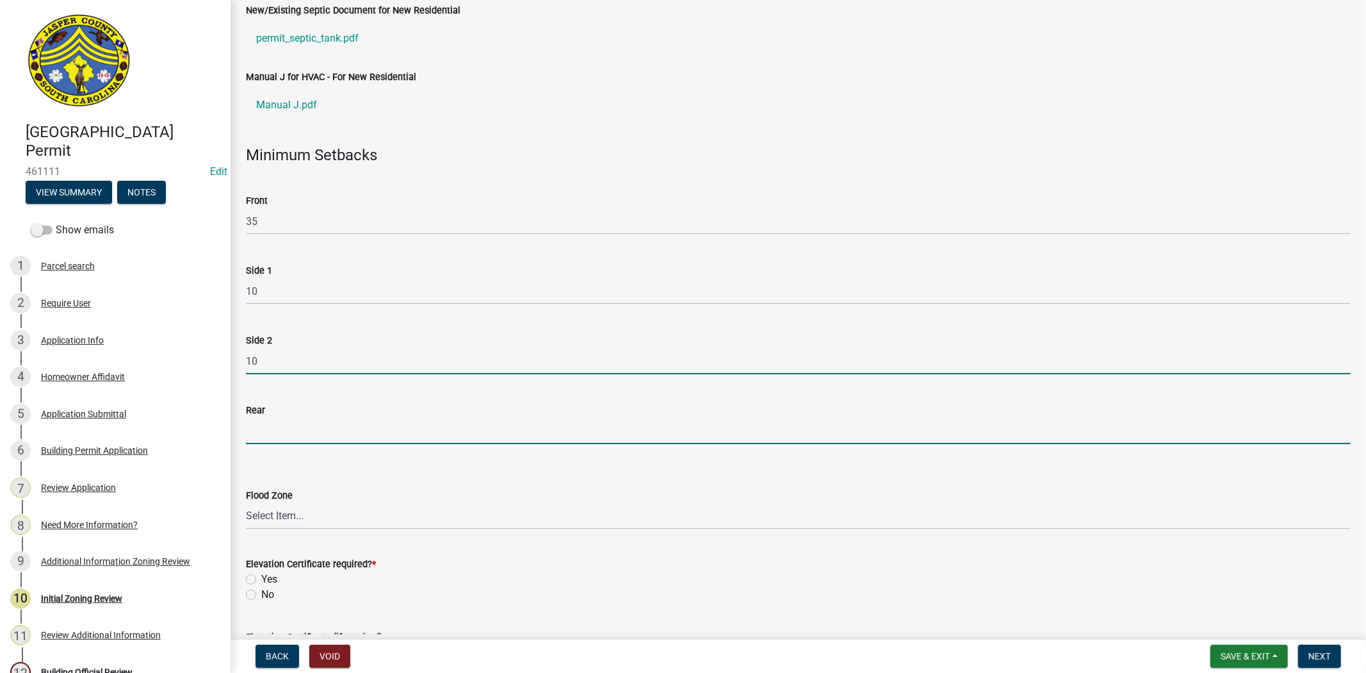
click at [272, 431] on input "Rear" at bounding box center [798, 431] width 1105 height 26
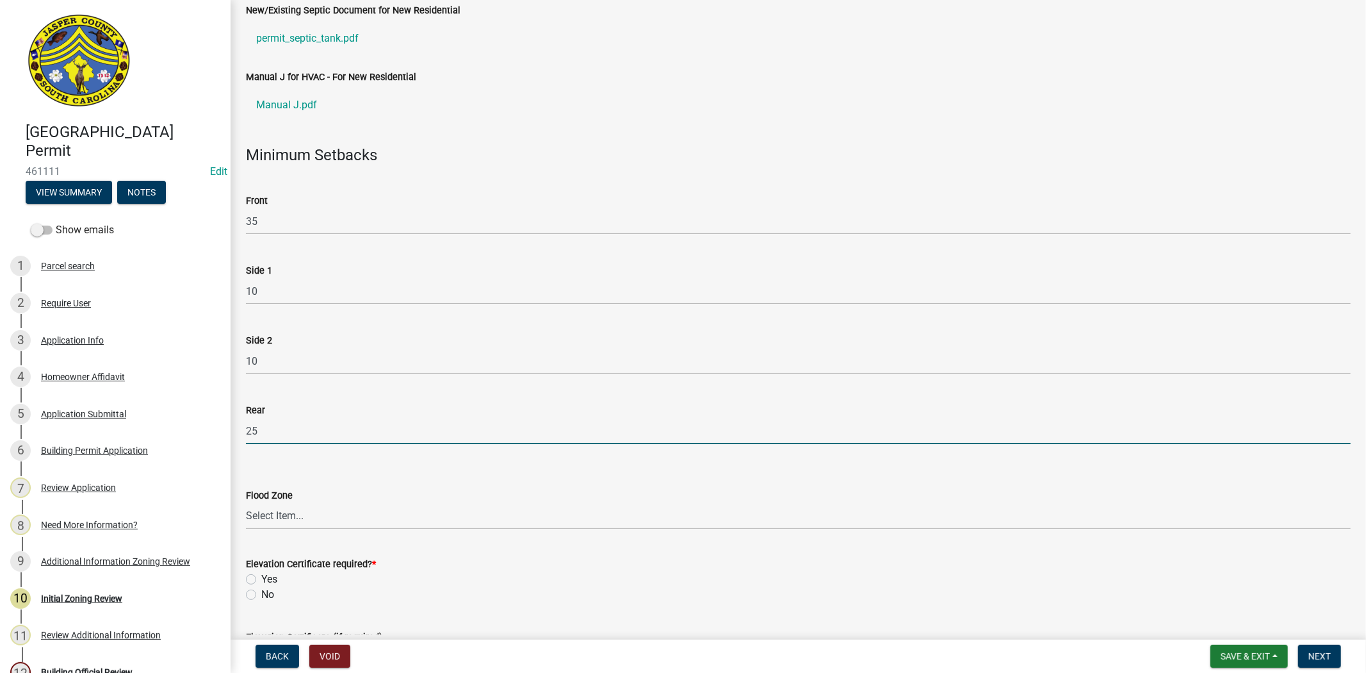
type input "25"
click at [282, 516] on select "Select Item... A AE X Shaded X N/A" at bounding box center [798, 516] width 1105 height 26
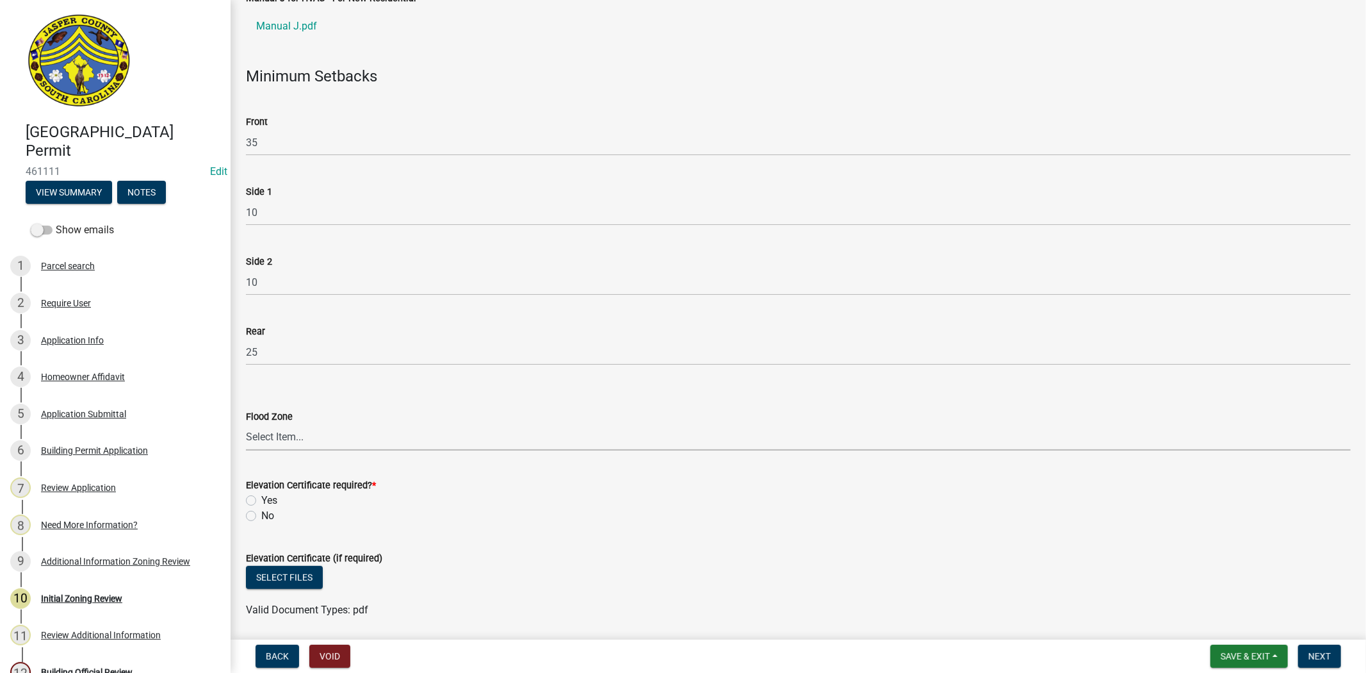
scroll to position [498, 0]
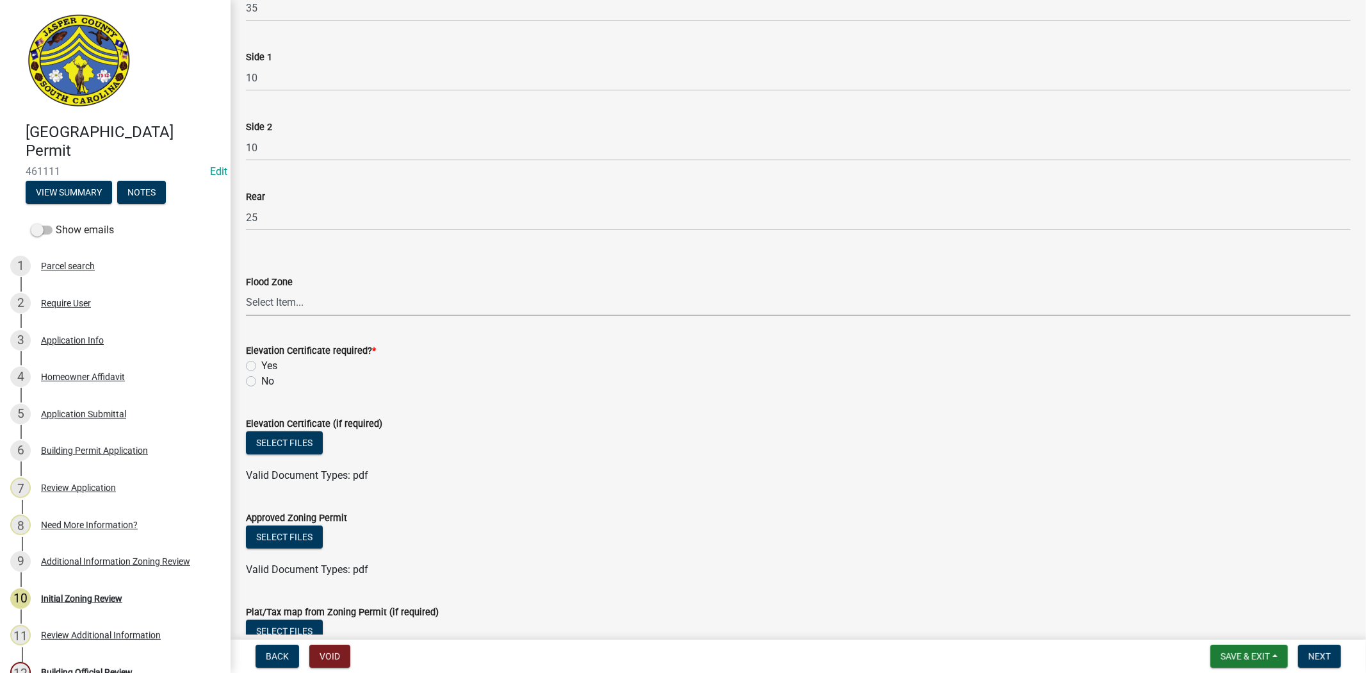
click at [310, 303] on select "Select Item... A AE X Shaded X N/A" at bounding box center [798, 303] width 1105 height 26
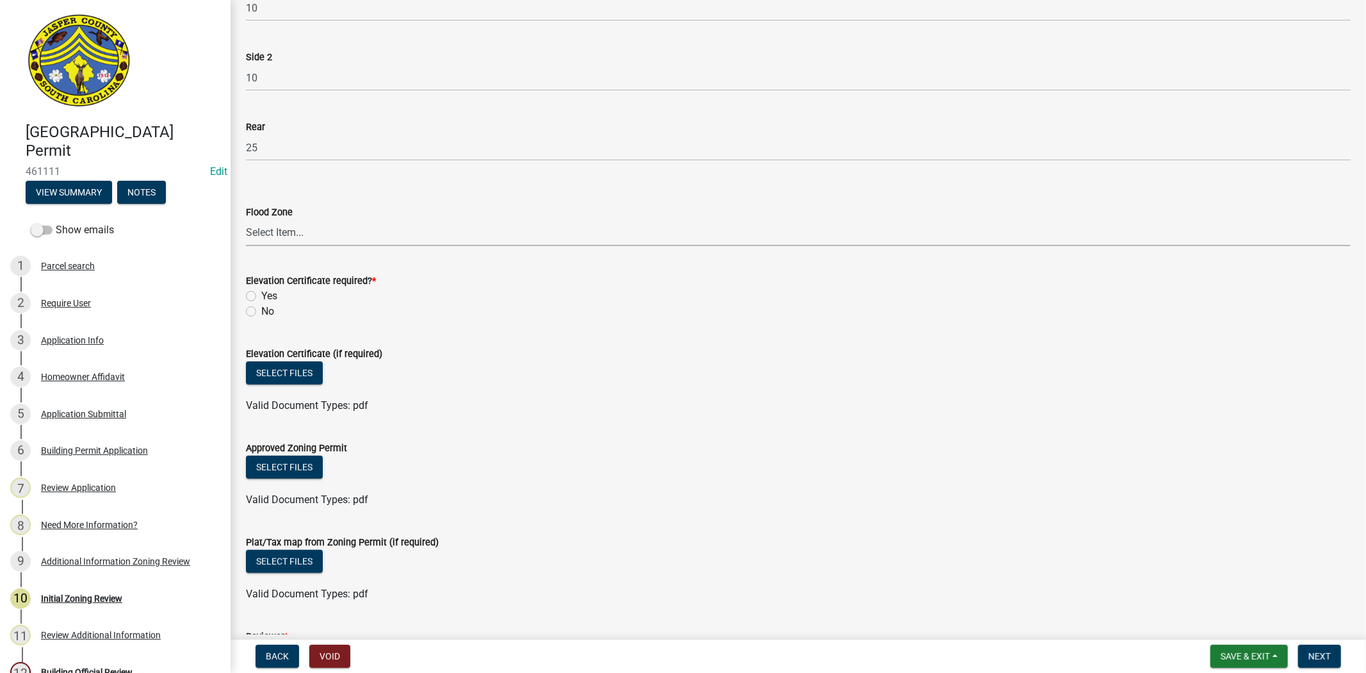
scroll to position [569, 0]
click at [293, 460] on button "Select files" at bounding box center [284, 465] width 77 height 23
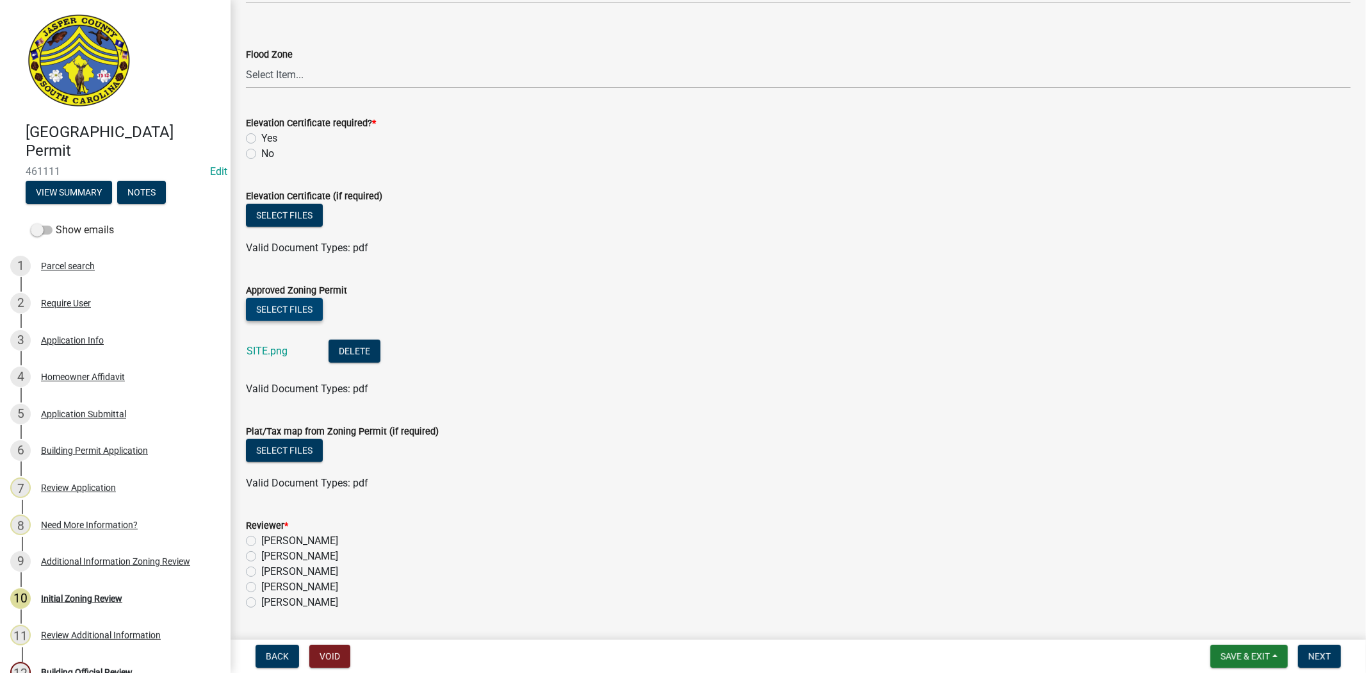
scroll to position [783, 0]
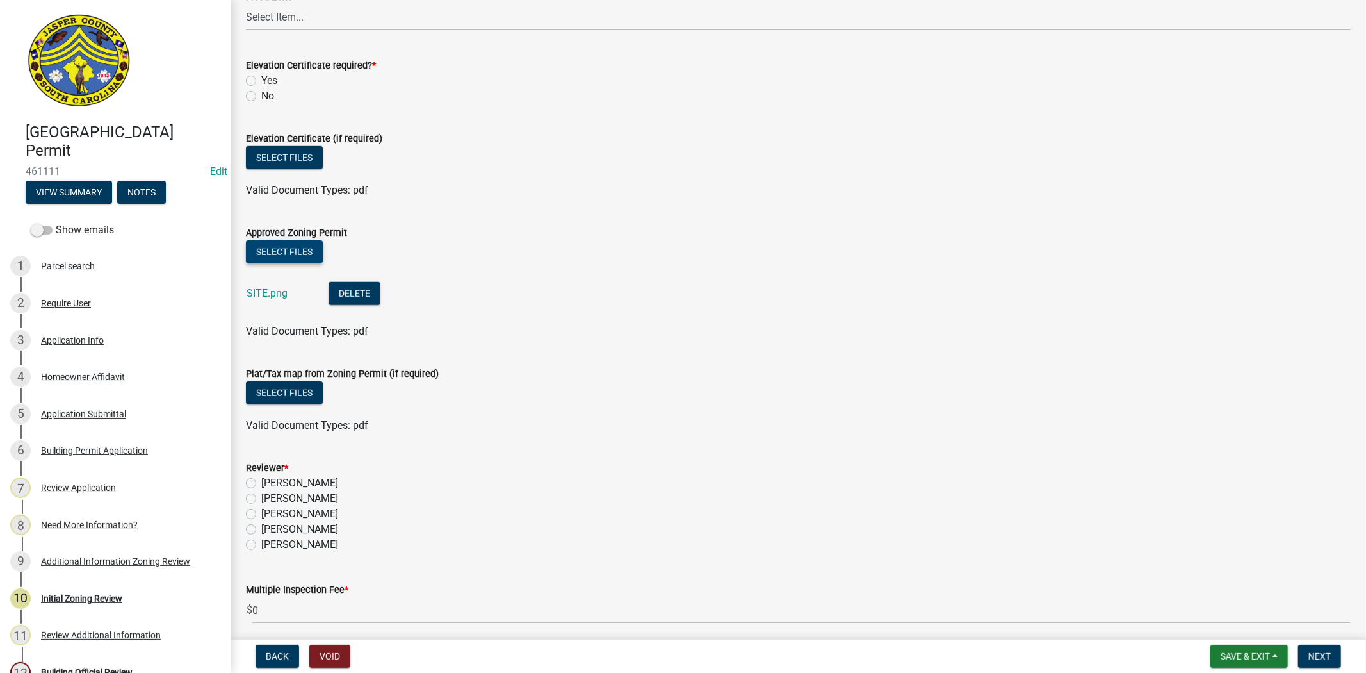
click at [291, 252] on button "Select files" at bounding box center [284, 251] width 77 height 23
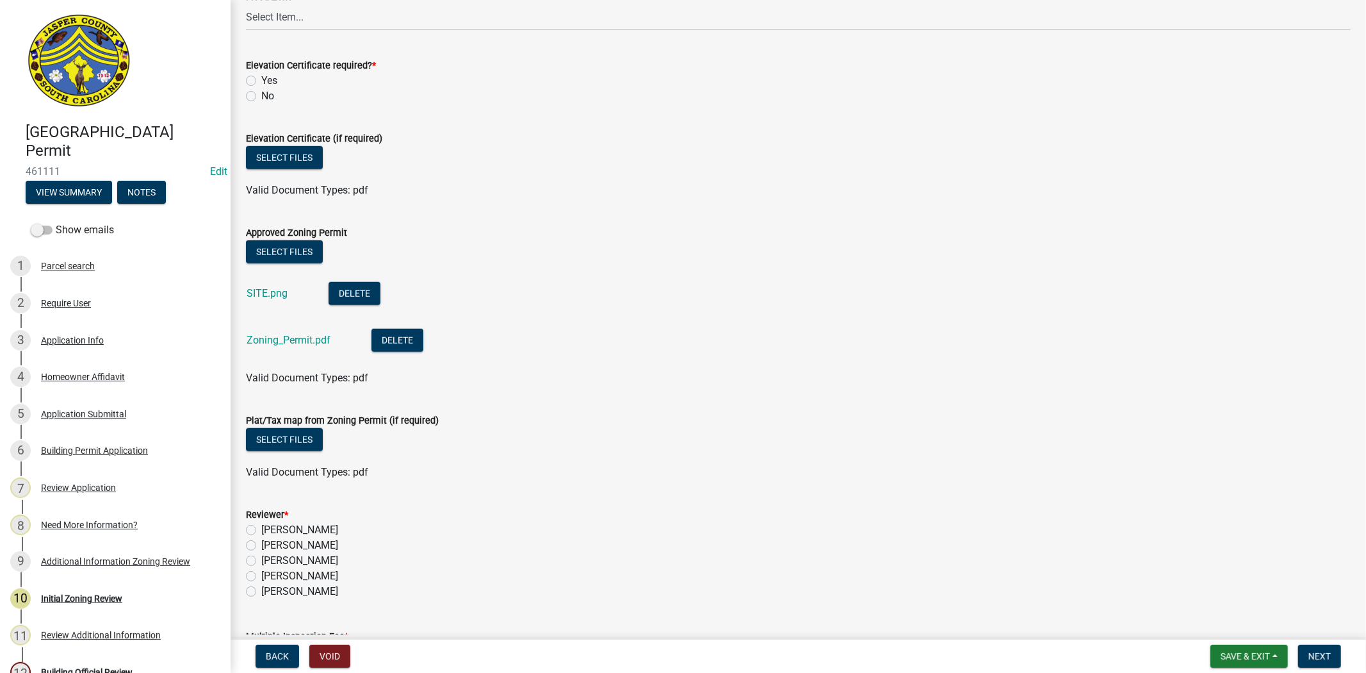
click at [261, 578] on label "Stephanie Oviedo" at bounding box center [299, 575] width 77 height 15
click at [261, 577] on input "Stephanie Oviedo" at bounding box center [265, 572] width 8 height 8
radio input "true"
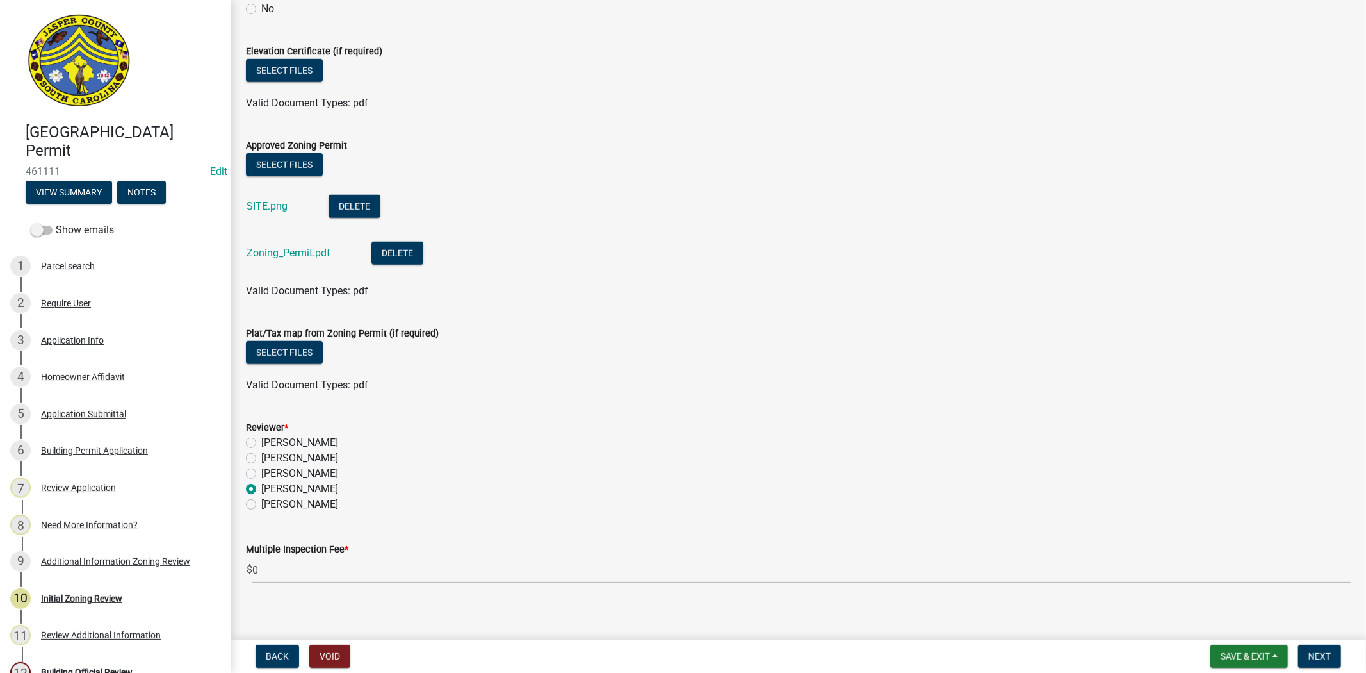
scroll to position [880, 0]
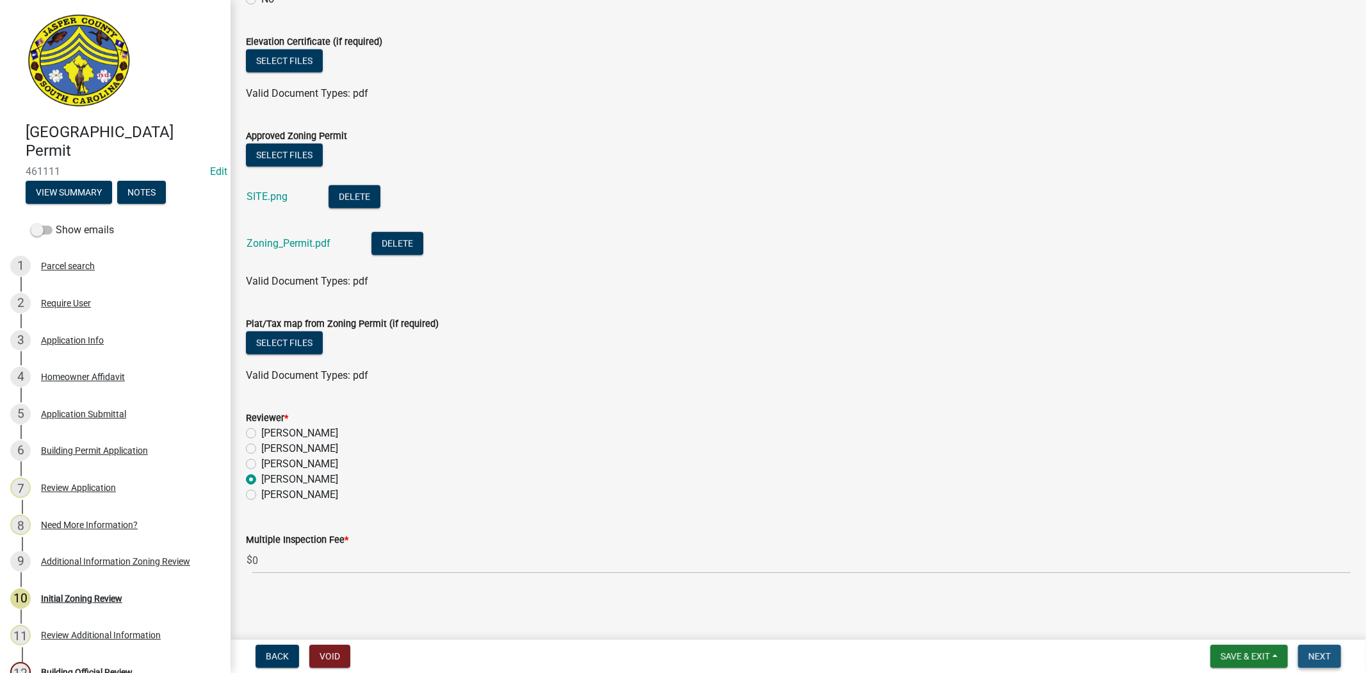
click at [1313, 645] on button "Next" at bounding box center [1320, 655] width 43 height 23
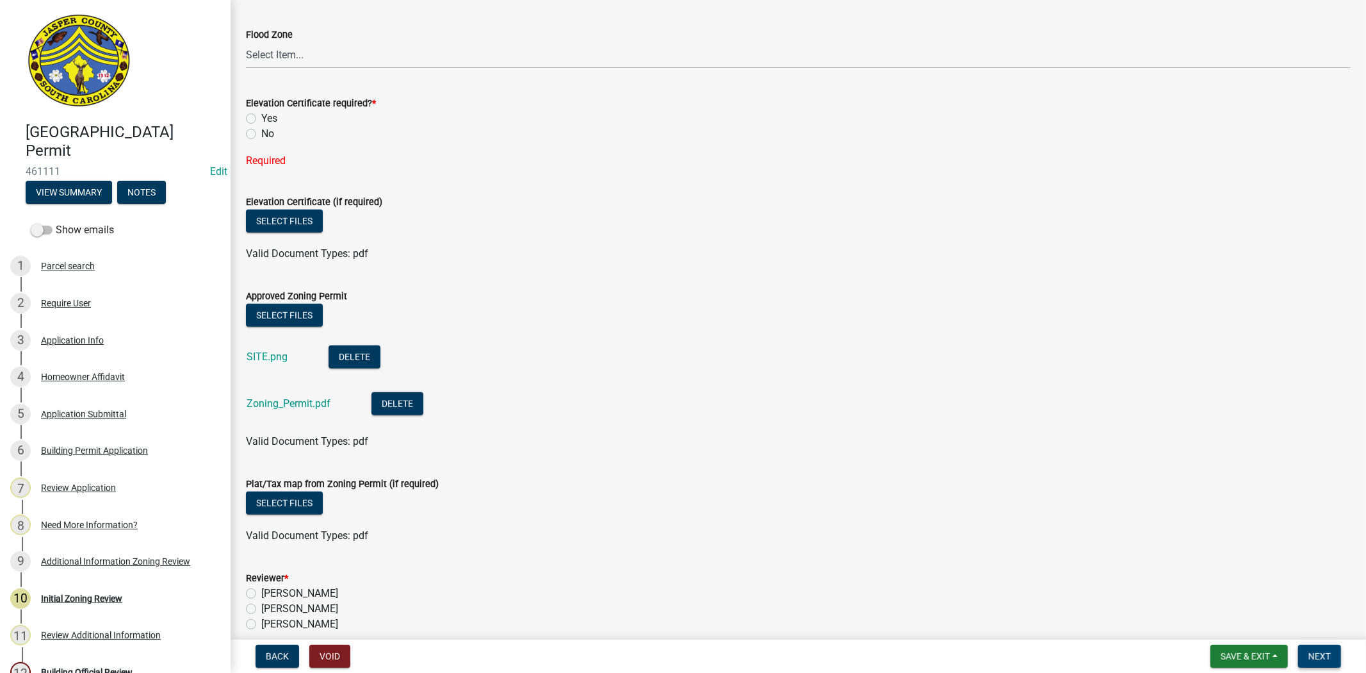
scroll to position [737, 0]
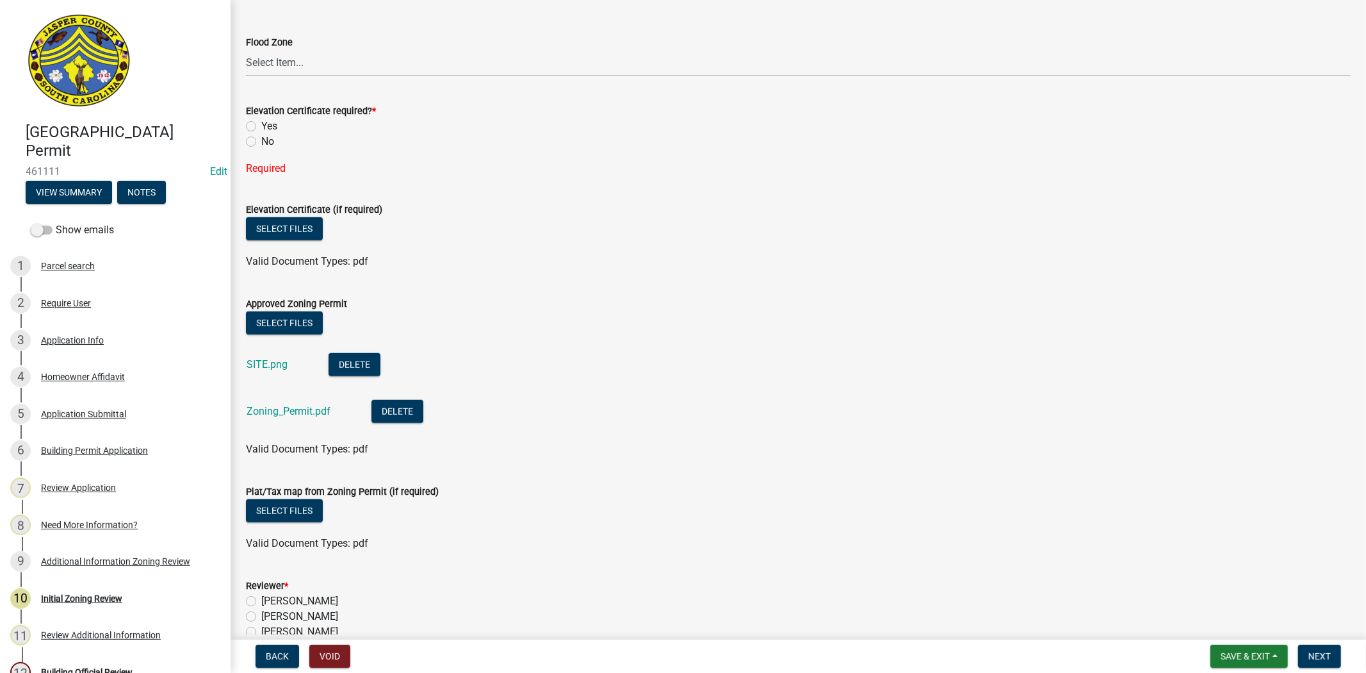
click at [261, 142] on label "No" at bounding box center [267, 141] width 13 height 15
click at [261, 142] on input "No" at bounding box center [265, 138] width 8 height 8
radio input "true"
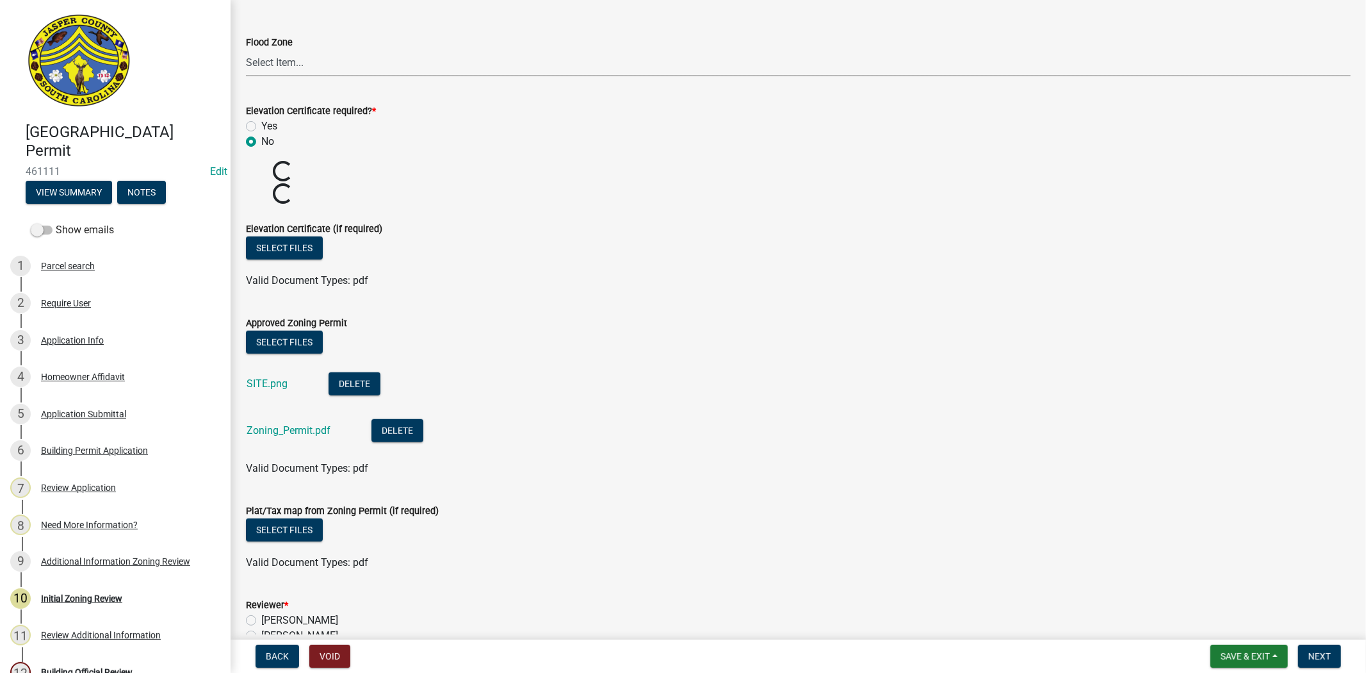
click at [265, 65] on select "Select Item... A AE X Shaded X N/A" at bounding box center [798, 63] width 1105 height 26
click at [246, 50] on select "Select Item... A AE X Shaded X N/A" at bounding box center [798, 63] width 1105 height 26
select select "61611ad6-14f2-499c-805c-58607f11e2fc"
click at [684, 236] on div "Select files" at bounding box center [798, 249] width 1105 height 26
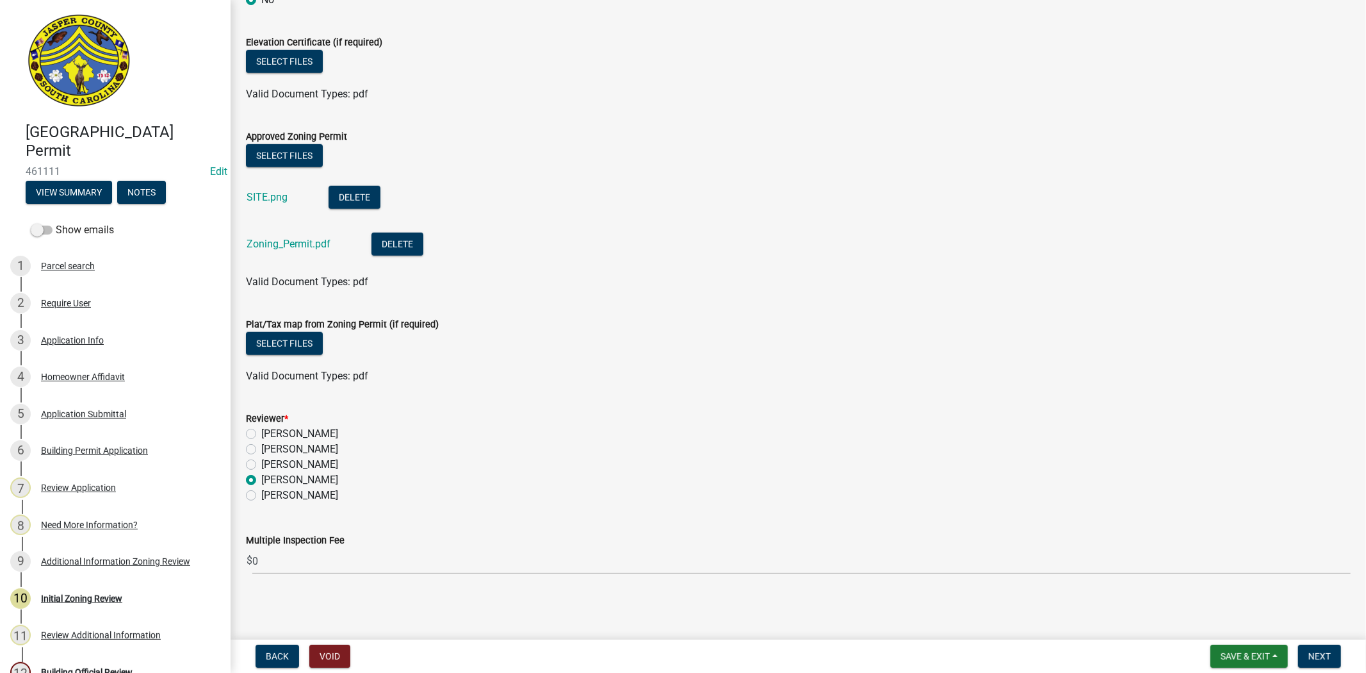
scroll to position [880, 0]
click at [1322, 651] on span "Next" at bounding box center [1320, 656] width 22 height 10
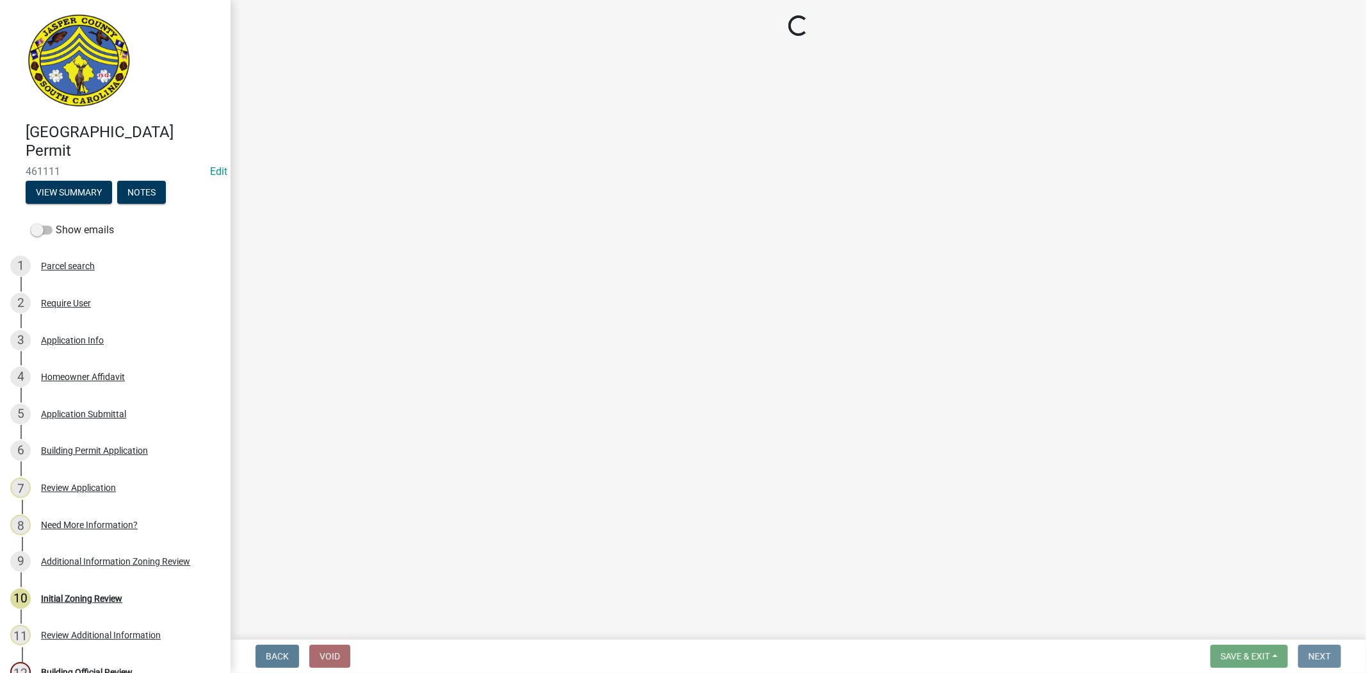
scroll to position [0, 0]
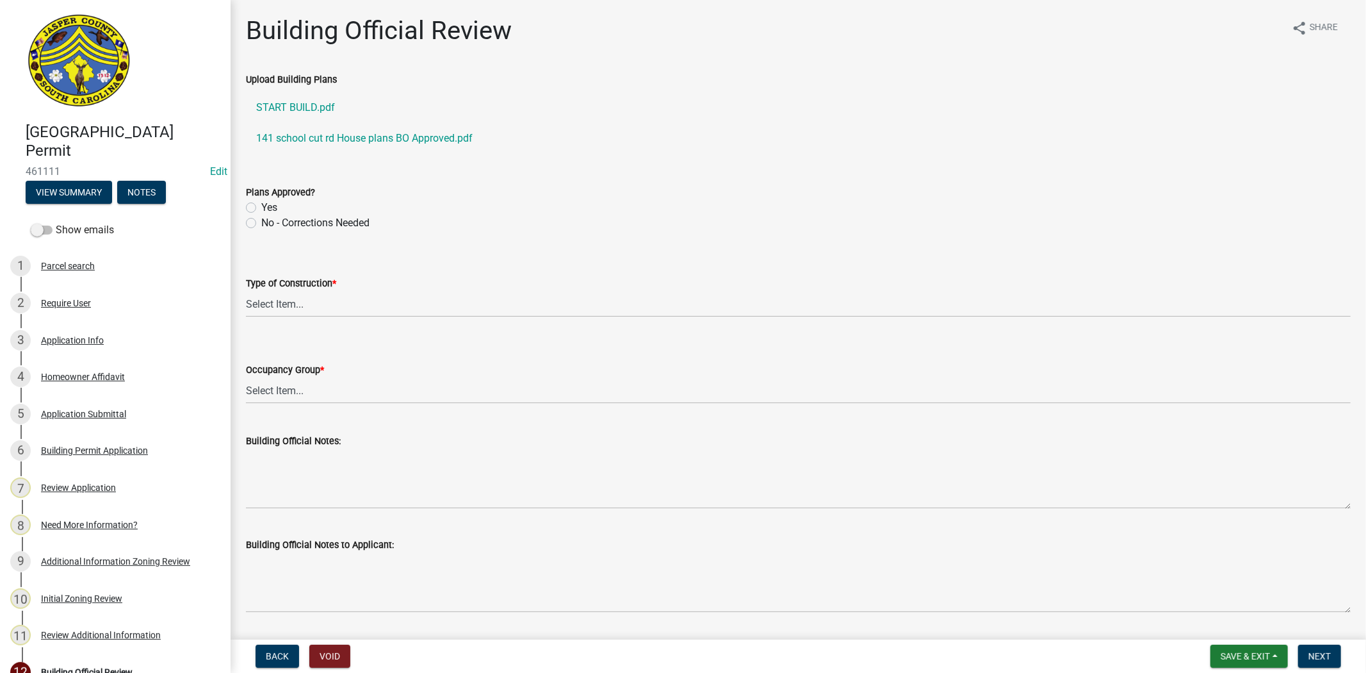
click at [261, 208] on label "Yes" at bounding box center [269, 207] width 16 height 15
click at [261, 208] on input "Yes" at bounding box center [265, 204] width 8 height 8
radio input "true"
click at [286, 308] on select "Select Item... IA IB IIA IIB IIIA IIIB IV VA VB" at bounding box center [798, 304] width 1105 height 26
click at [246, 291] on select "Select Item... IA IB IIA IIB IIIA IIIB IV VA VB" at bounding box center [798, 304] width 1105 height 26
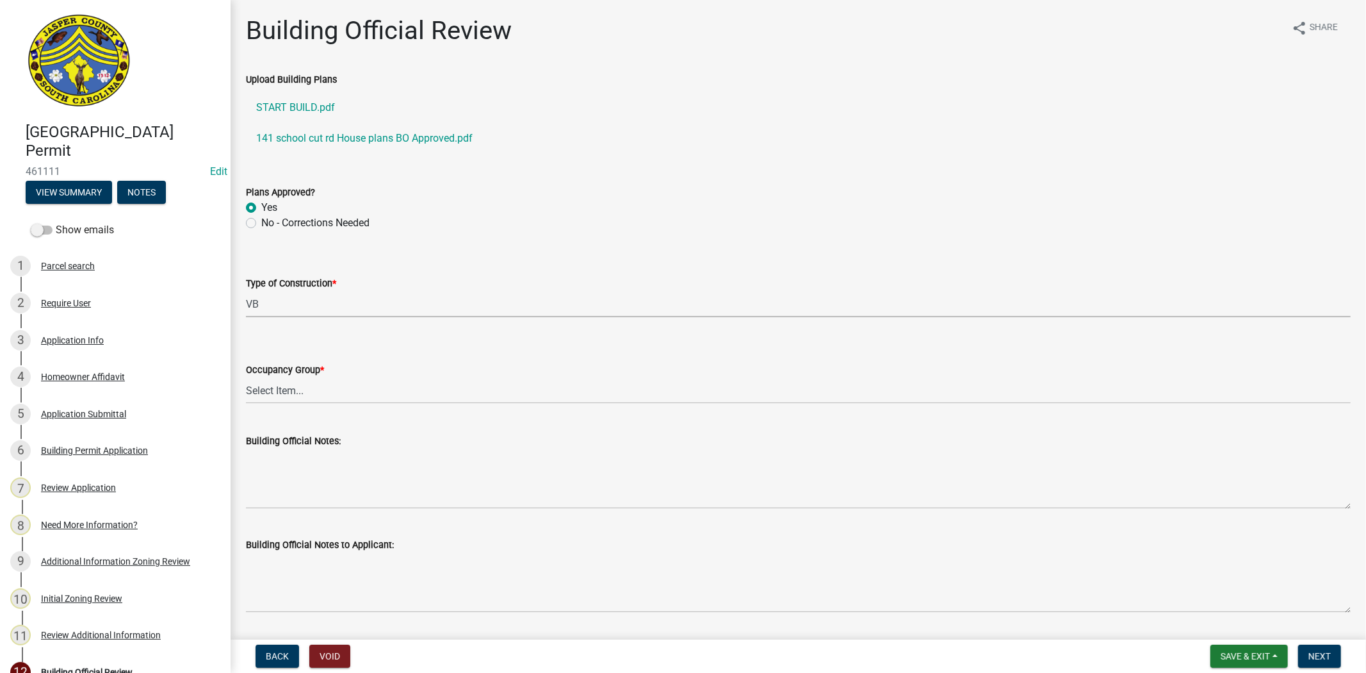
select select "5377c7cd-ae48-4ed2-bc38-366ad0c69dab"
click at [298, 391] on select "Select Item... A-1 A-2 A-3 A-4 B E F-1 F-2 H-1 H-2 H-3 H-4 H-5 I-1 I-2 I-3 I-4 …" at bounding box center [798, 390] width 1105 height 26
click at [246, 377] on select "Select Item... A-1 A-2 A-3 A-4 B E F-1 F-2 H-1 H-2 H-3 H-4 H-5 I-1 I-2 I-3 I-4 …" at bounding box center [798, 390] width 1105 height 26
select select "a775bd88-bb11-4979-9dc9-57cd65166191"
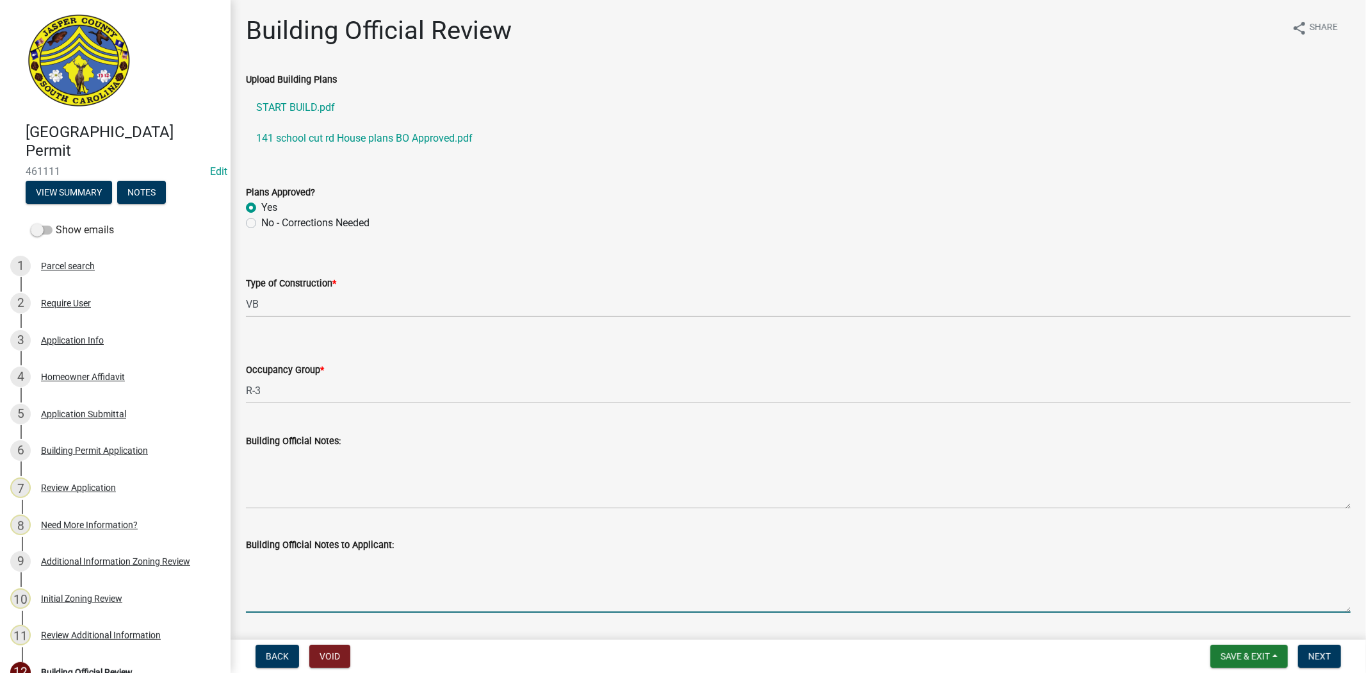
click at [328, 581] on textarea "Building Official Notes to Applicant:" at bounding box center [798, 582] width 1105 height 60
click at [422, 136] on link "141 school cut rd House plans BO Approved.pdf" at bounding box center [798, 138] width 1105 height 31
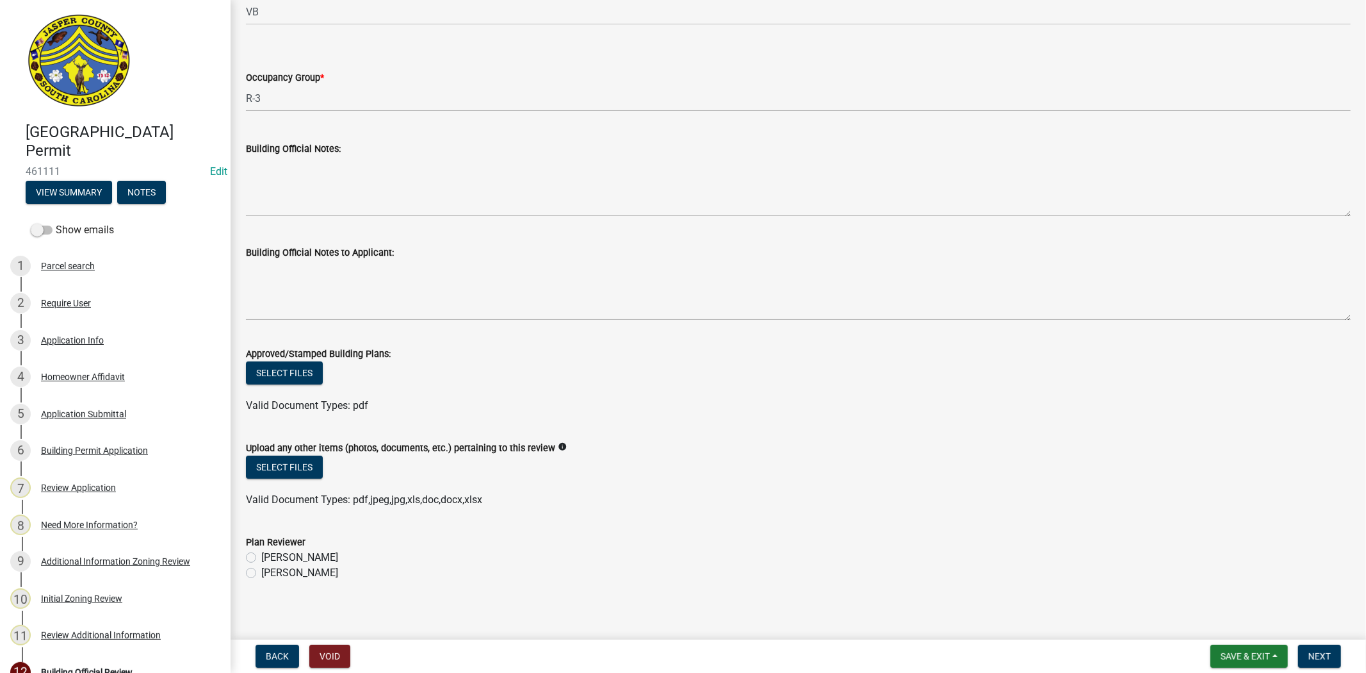
scroll to position [299, 0]
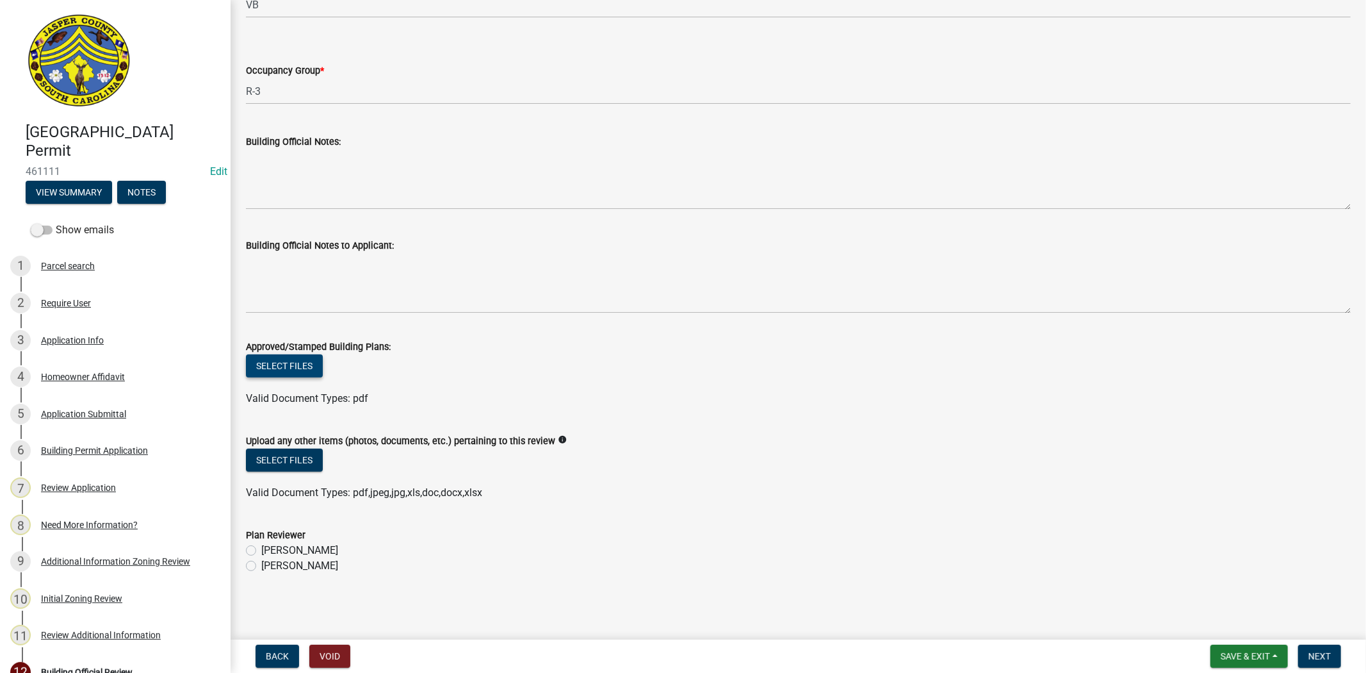
click at [295, 362] on button "Select files" at bounding box center [284, 365] width 77 height 23
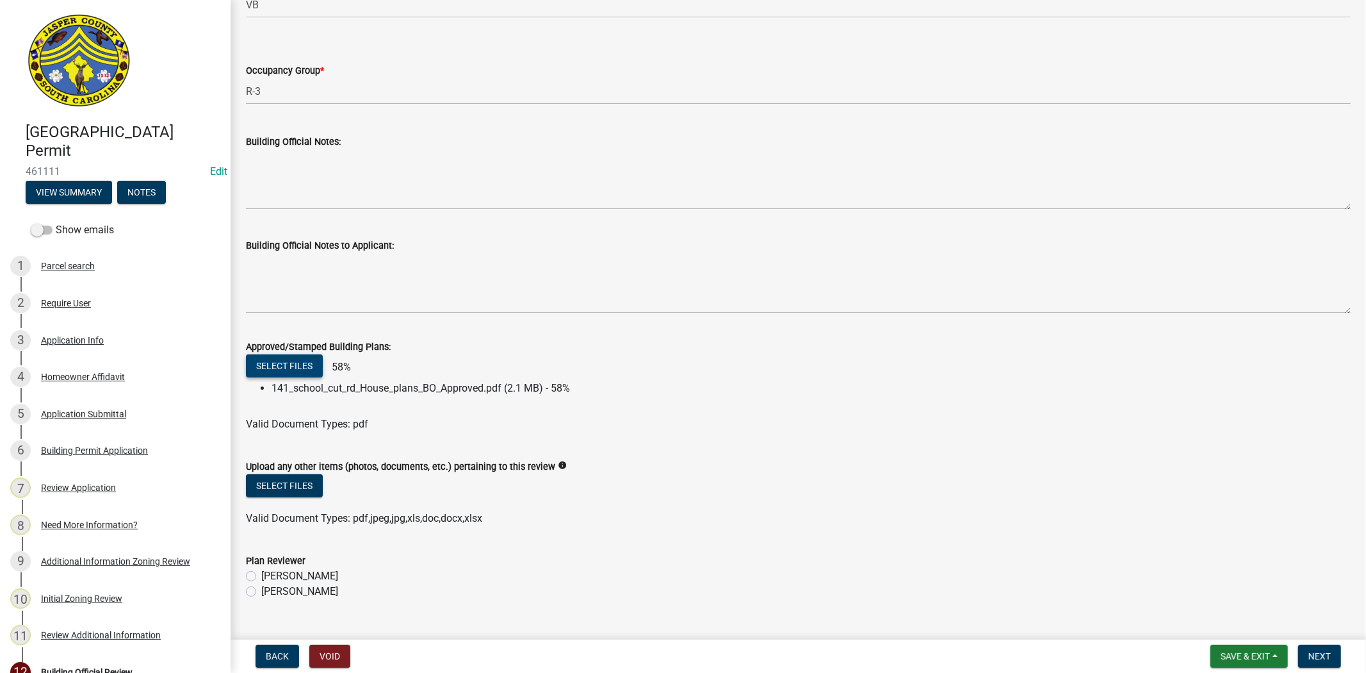
scroll to position [325, 0]
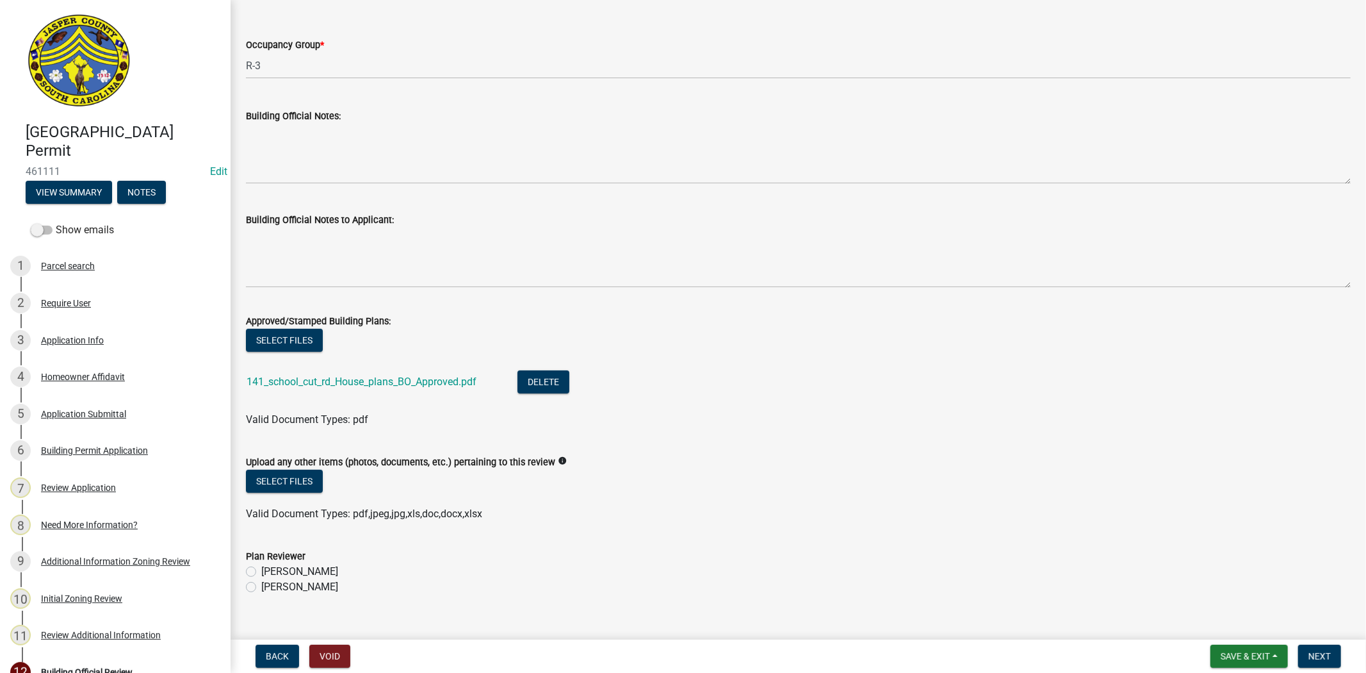
click at [261, 584] on label "Ryan Campbell" at bounding box center [299, 586] width 77 height 15
click at [261, 584] on input "Ryan Campbell" at bounding box center [265, 583] width 8 height 8
radio input "true"
click at [1316, 657] on span "Next" at bounding box center [1320, 656] width 22 height 10
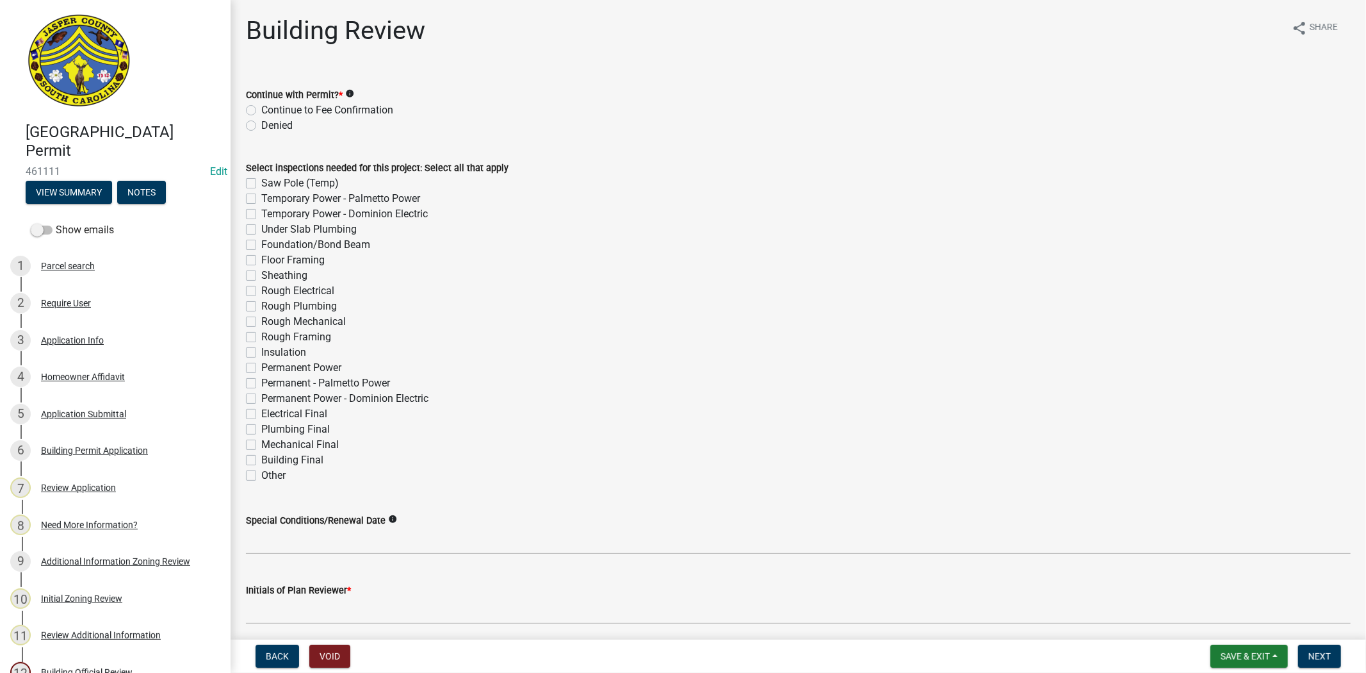
click at [261, 111] on label "Continue to Fee Confirmation" at bounding box center [327, 109] width 132 height 15
click at [261, 111] on input "Continue to Fee Confirmation" at bounding box center [265, 106] width 8 height 8
radio input "true"
drag, startPoint x: 255, startPoint y: 341, endPoint x: 252, endPoint y: 331, distance: 10.7
click at [261, 340] on label "Rough Framing" at bounding box center [296, 336] width 70 height 15
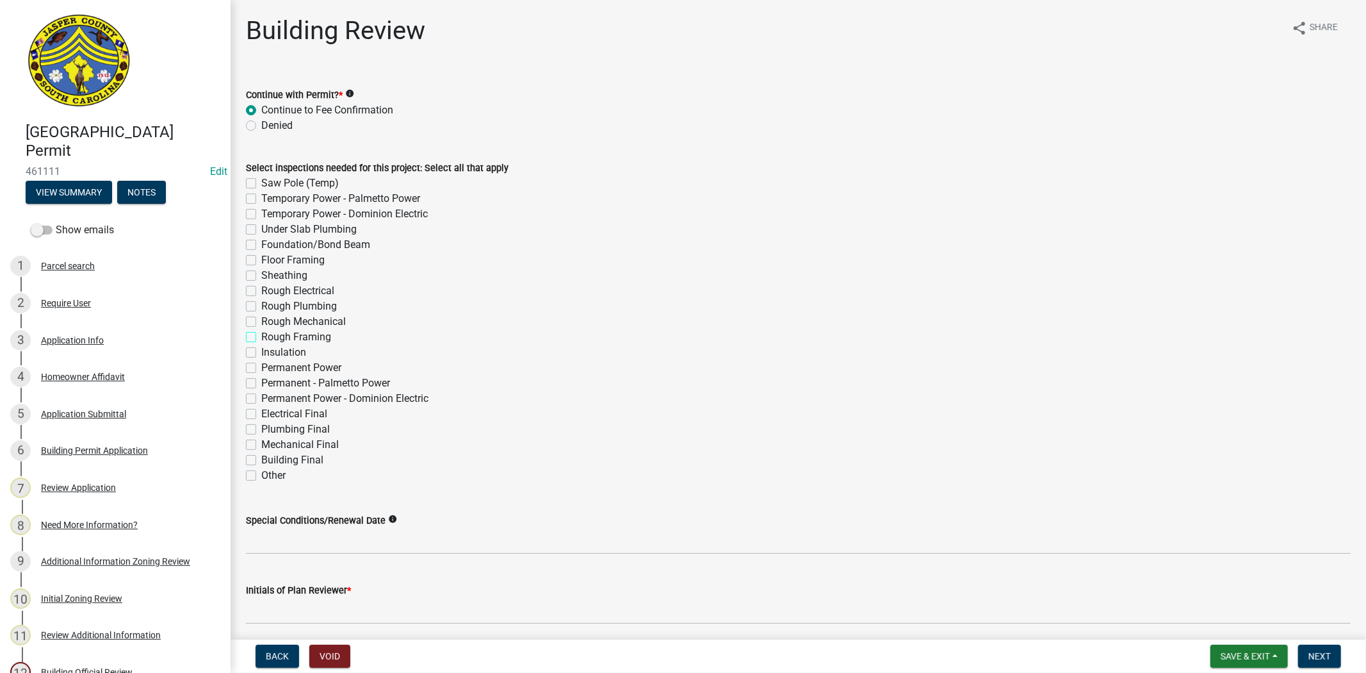
click at [261, 338] on input "Rough Framing" at bounding box center [265, 333] width 8 height 8
checkbox input "true"
checkbox input "false"
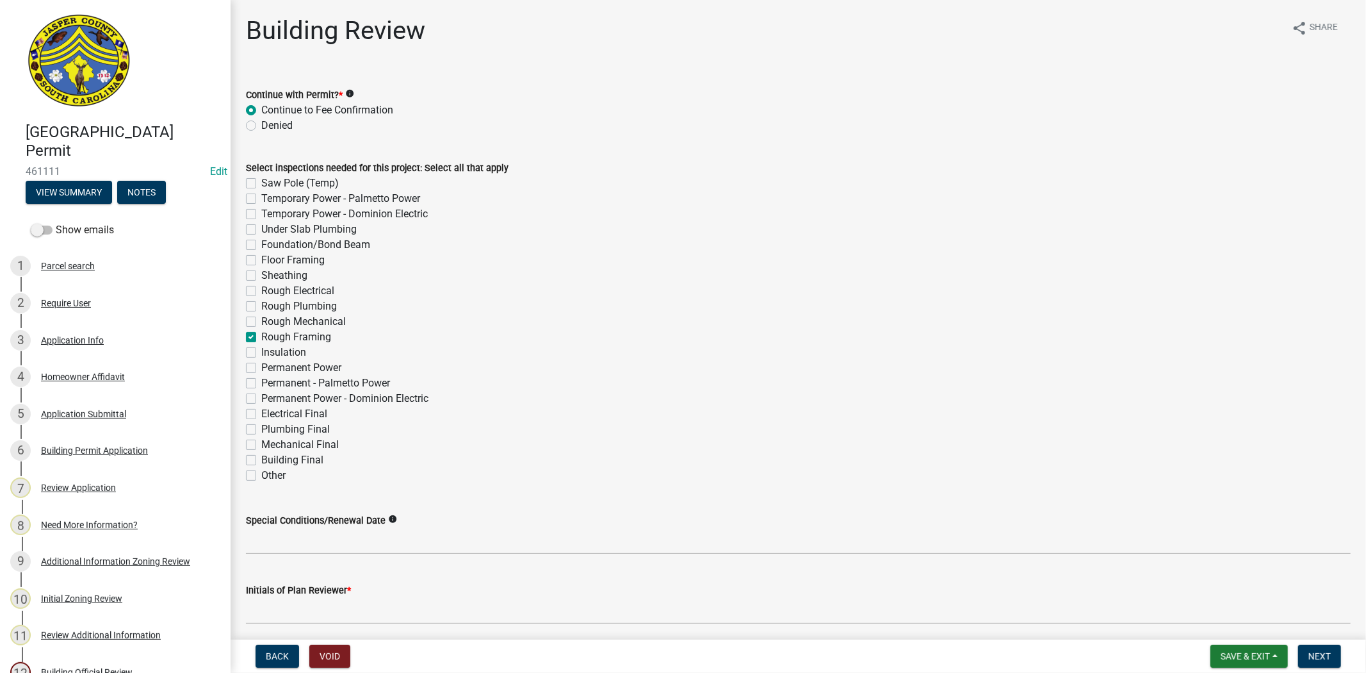
checkbox input "false"
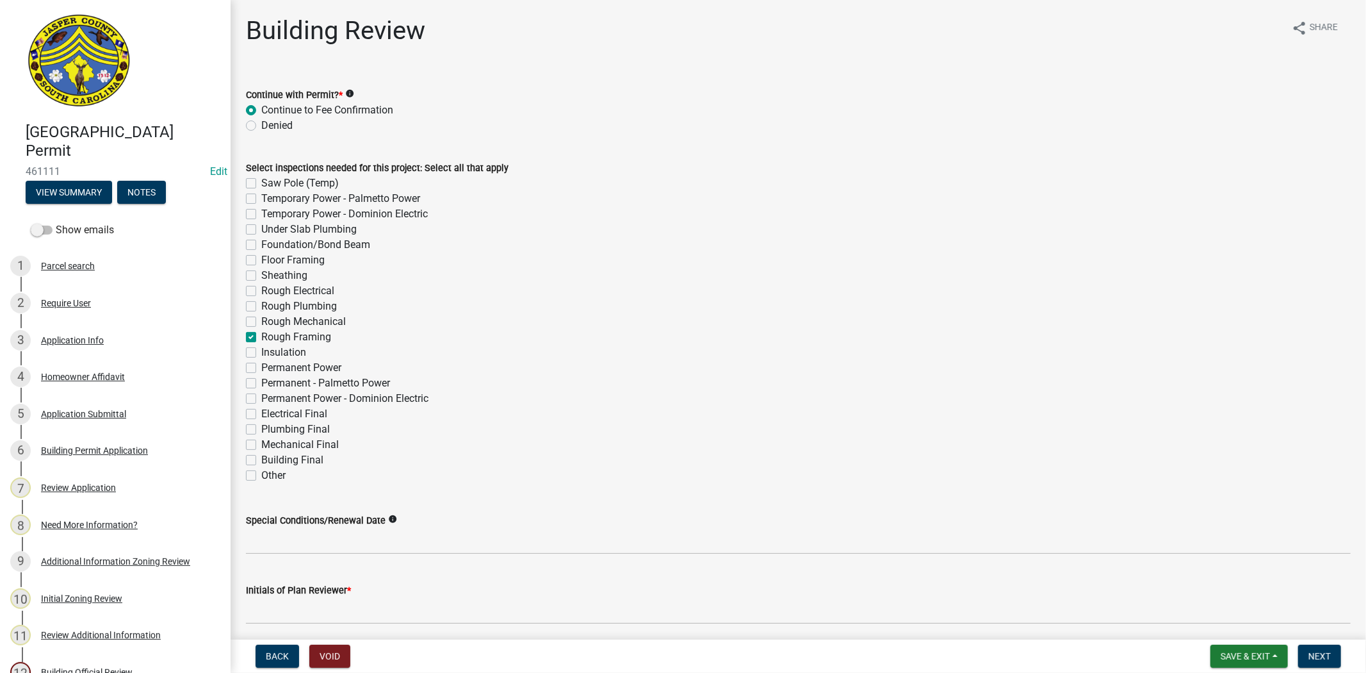
checkbox input "false"
checkbox input "true"
checkbox input "false"
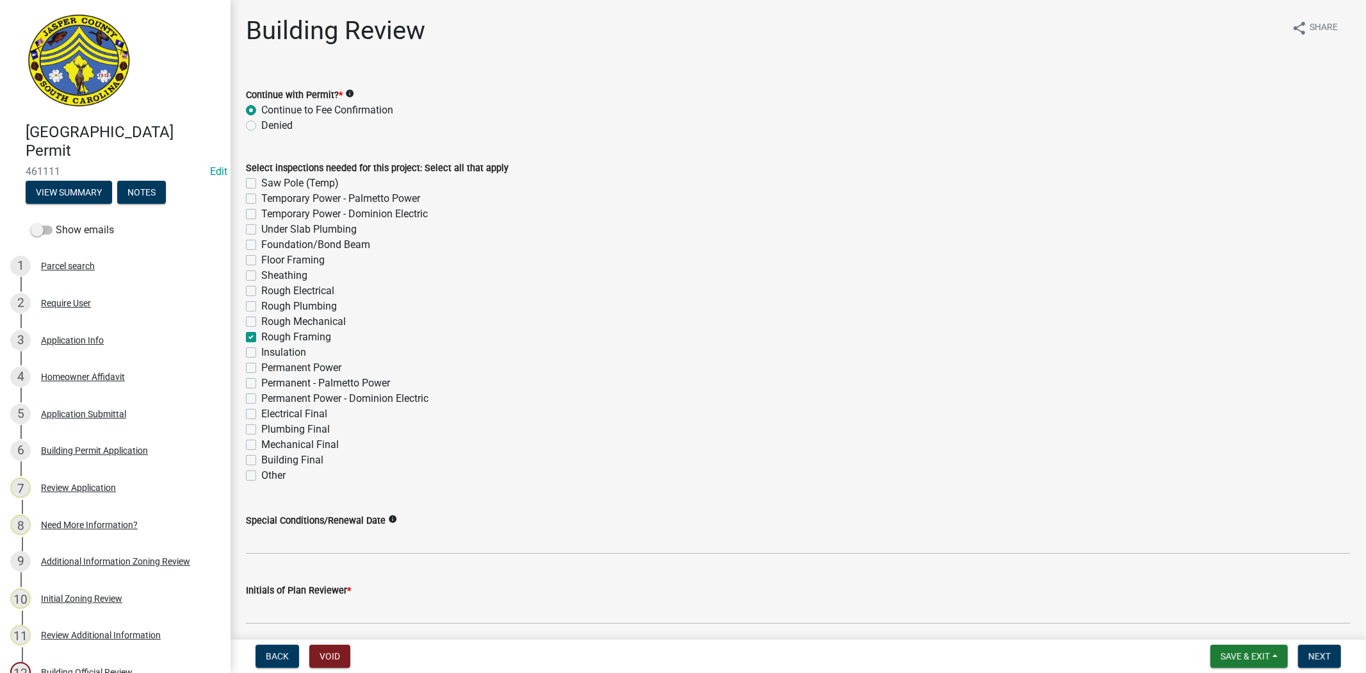
checkbox input "false"
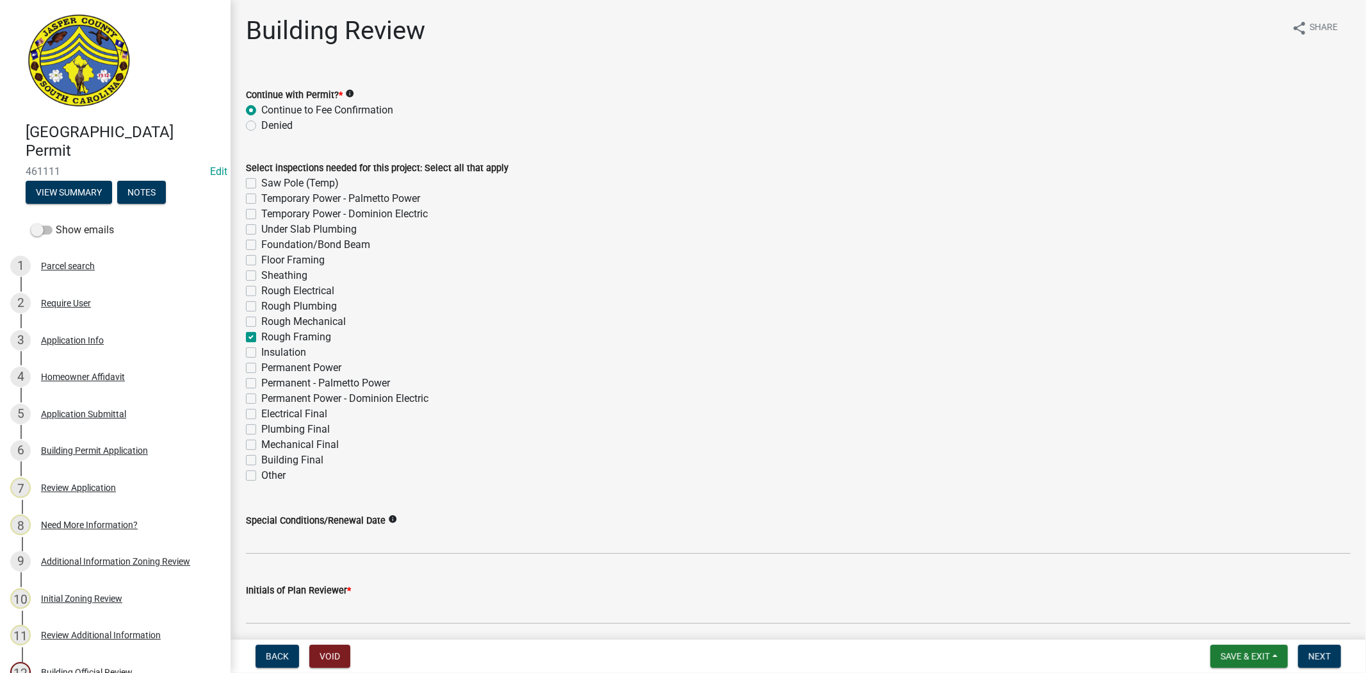
checkbox input "false"
click at [261, 322] on label "Rough Mechanical" at bounding box center [303, 321] width 85 height 15
click at [261, 322] on input "Rough Mechanical" at bounding box center [265, 318] width 8 height 8
checkbox input "true"
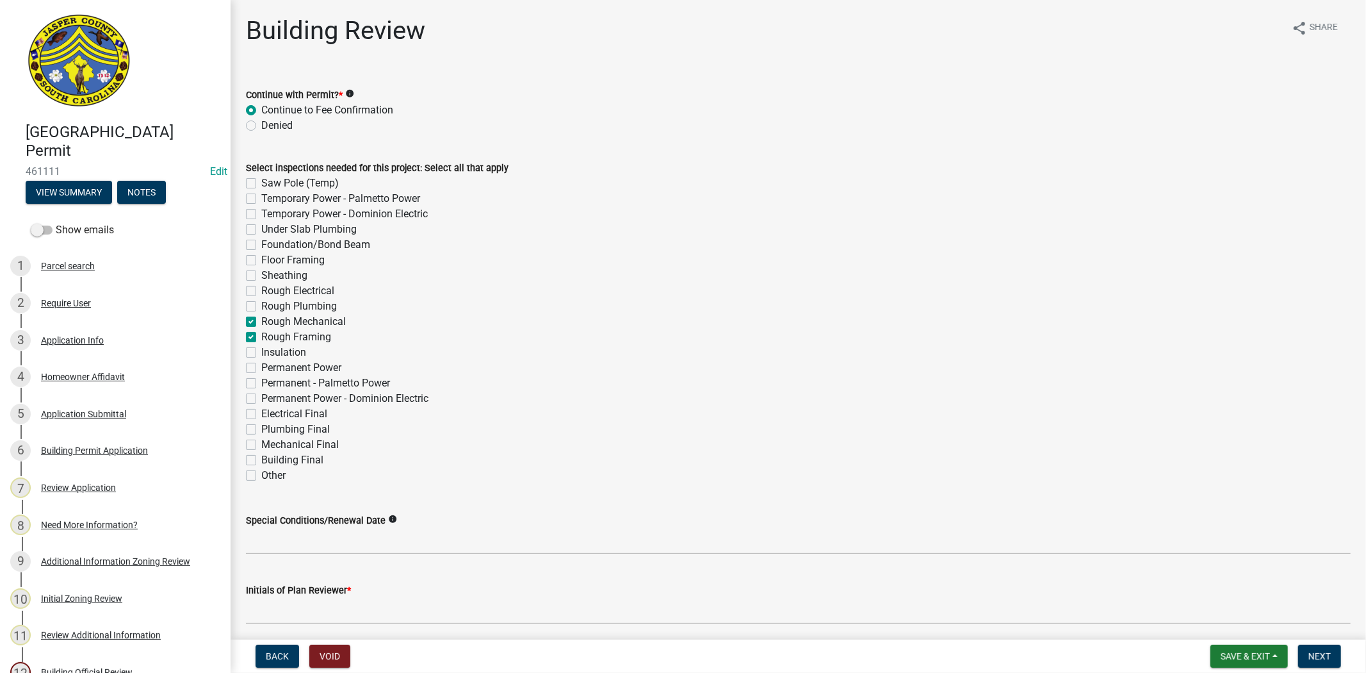
checkbox input "false"
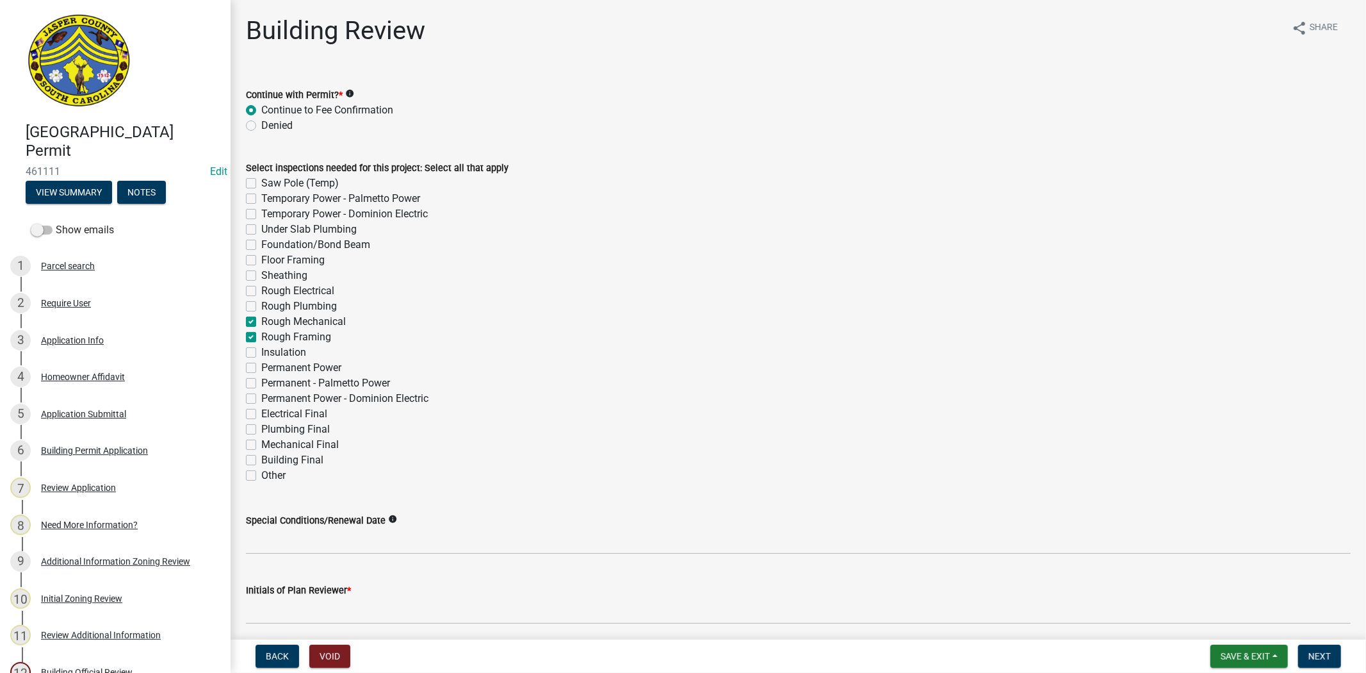
checkbox input "false"
checkbox input "true"
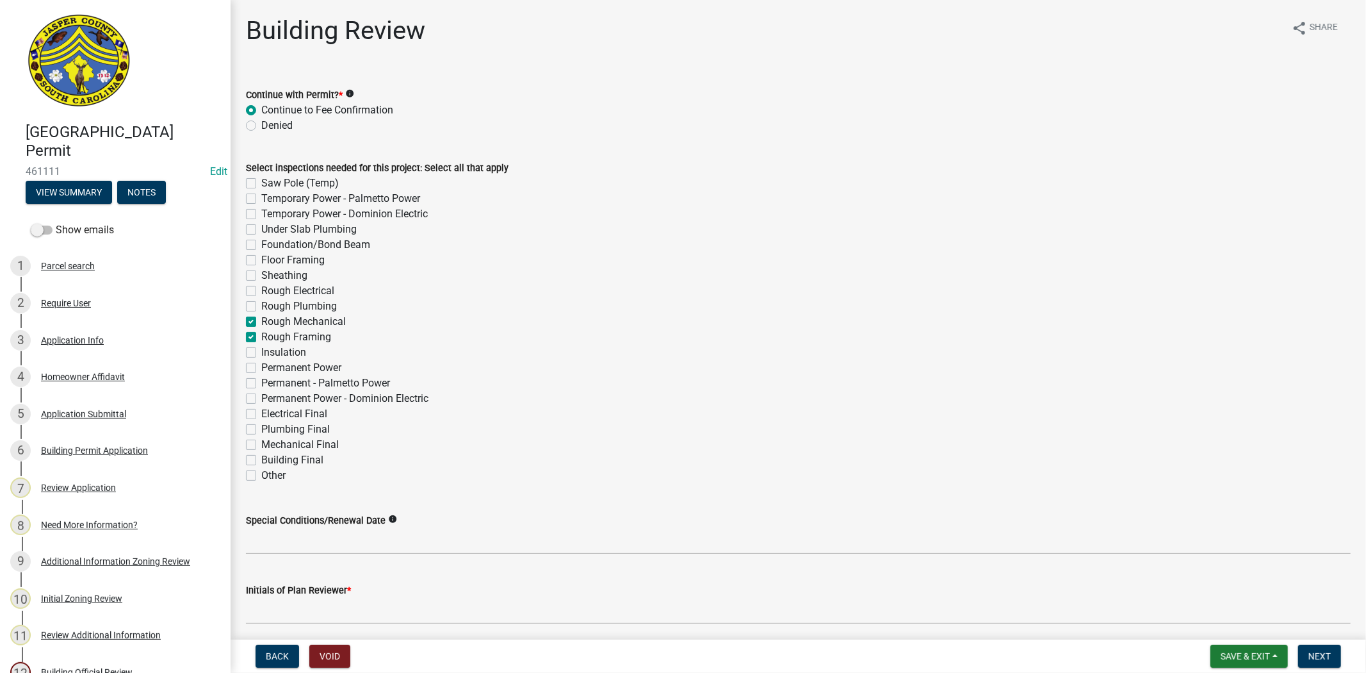
checkbox input "true"
checkbox input "false"
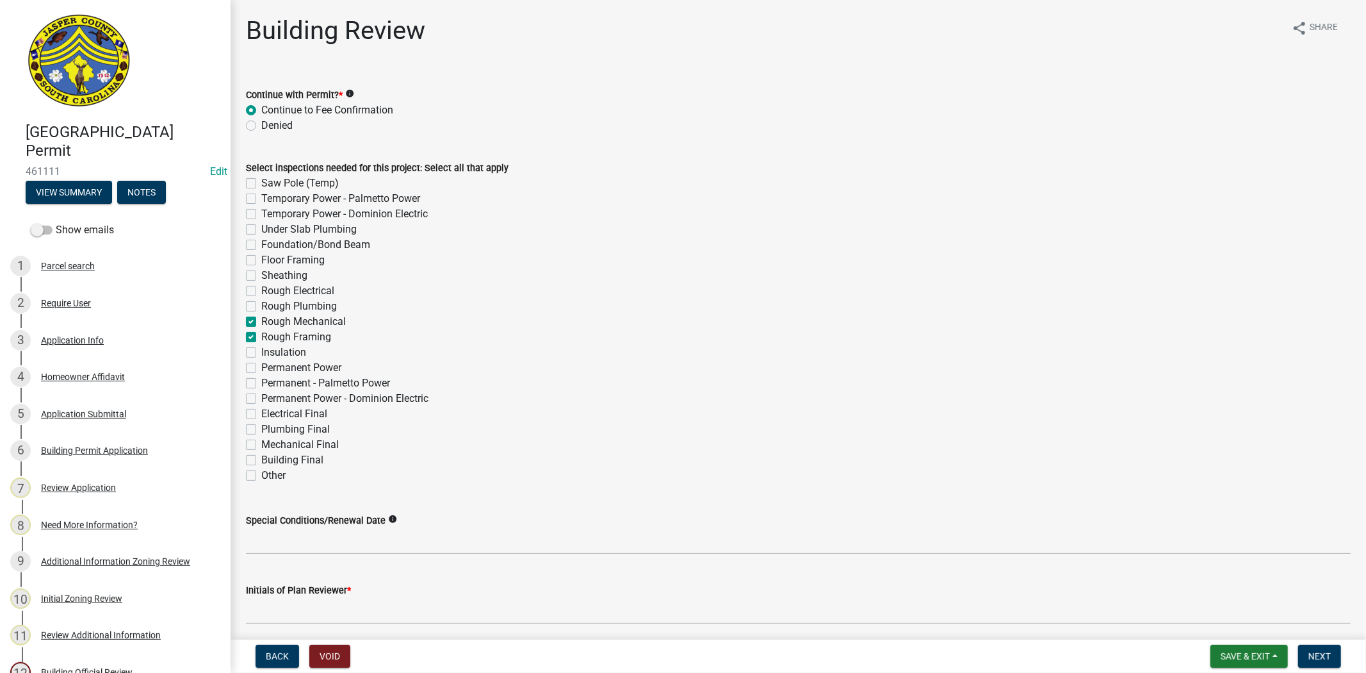
checkbox input "false"
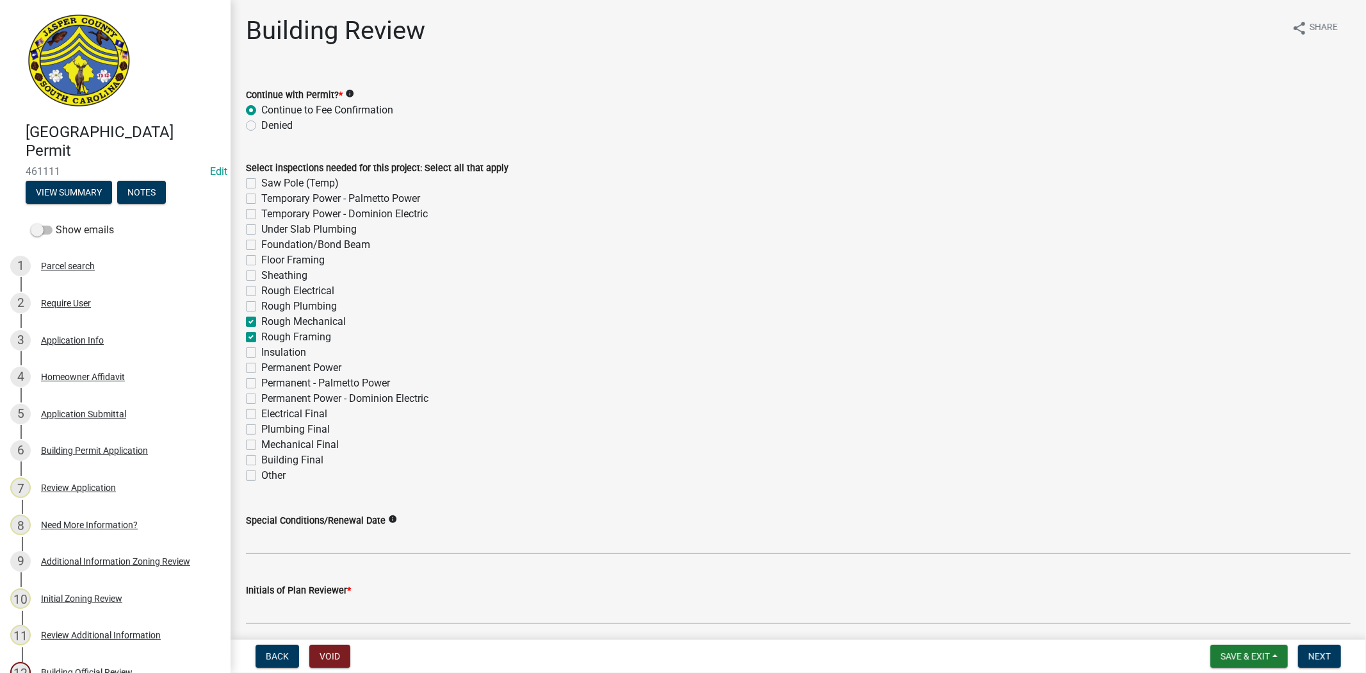
click at [261, 305] on label "Rough Plumbing" at bounding box center [299, 306] width 76 height 15
click at [261, 305] on input "Rough Plumbing" at bounding box center [265, 303] width 8 height 8
checkbox input "true"
checkbox input "false"
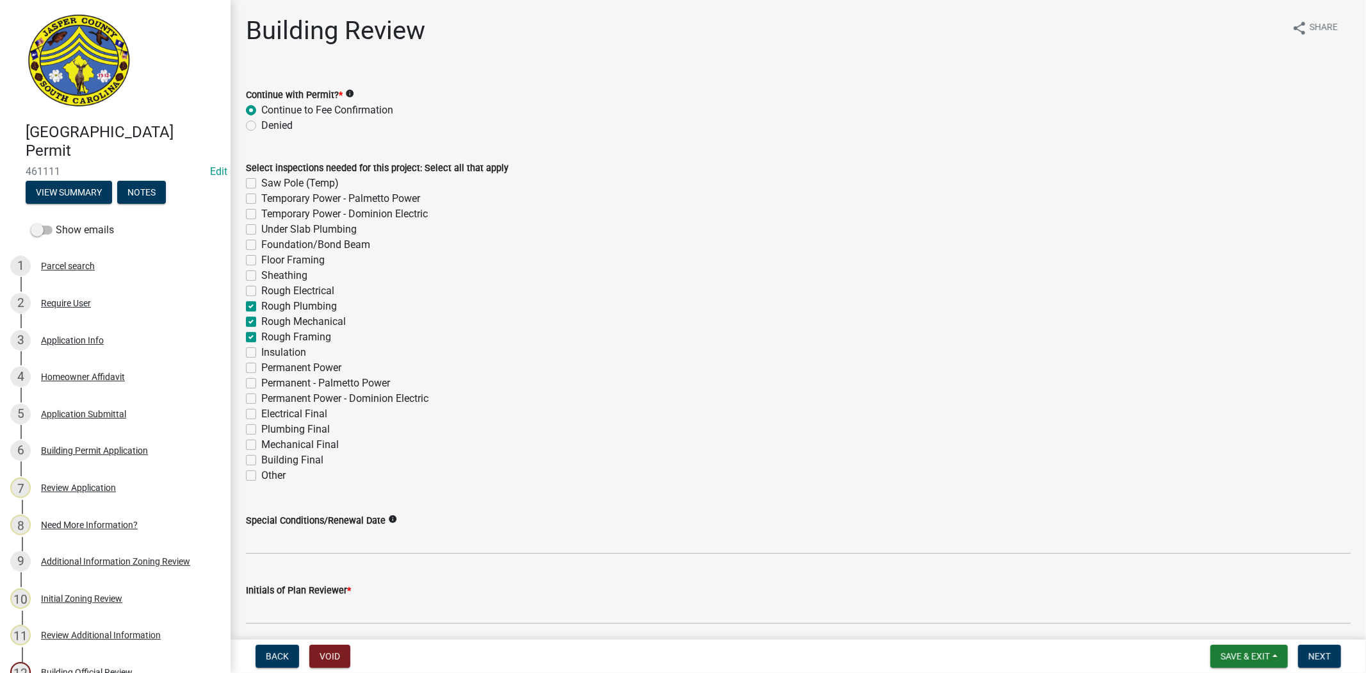
checkbox input "false"
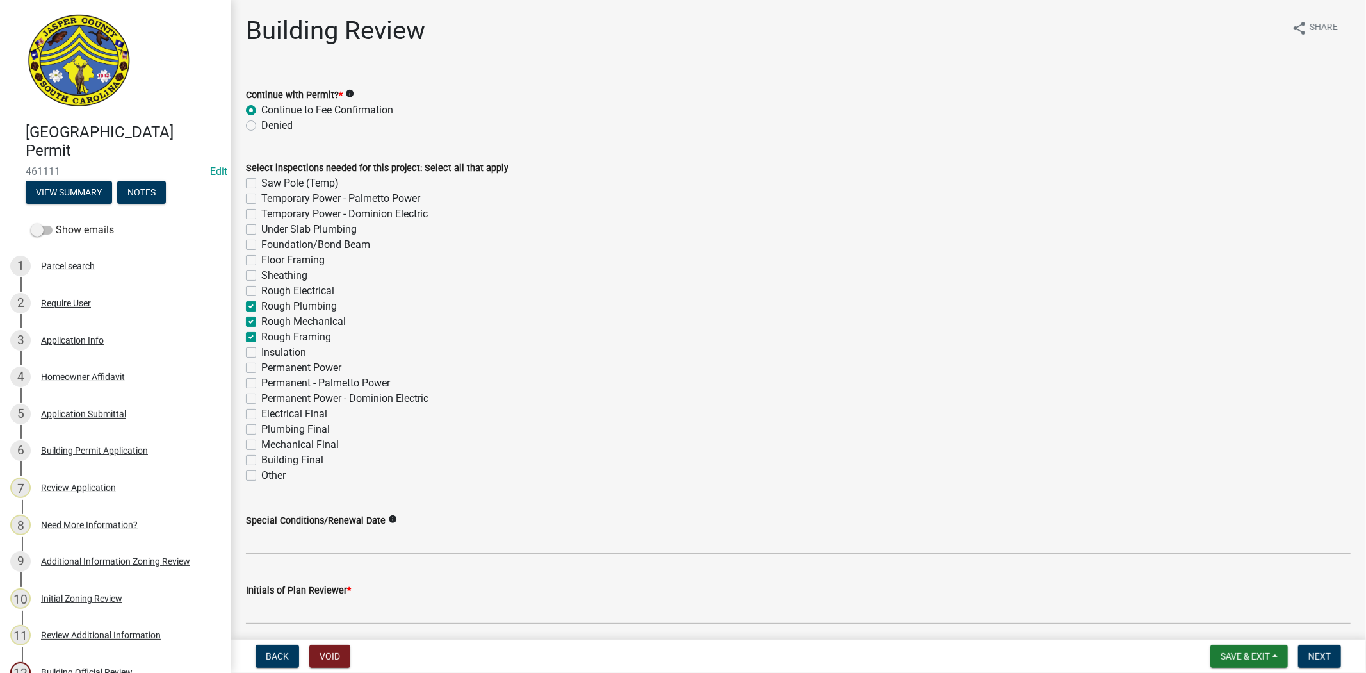
checkbox input "false"
checkbox input "true"
checkbox input "false"
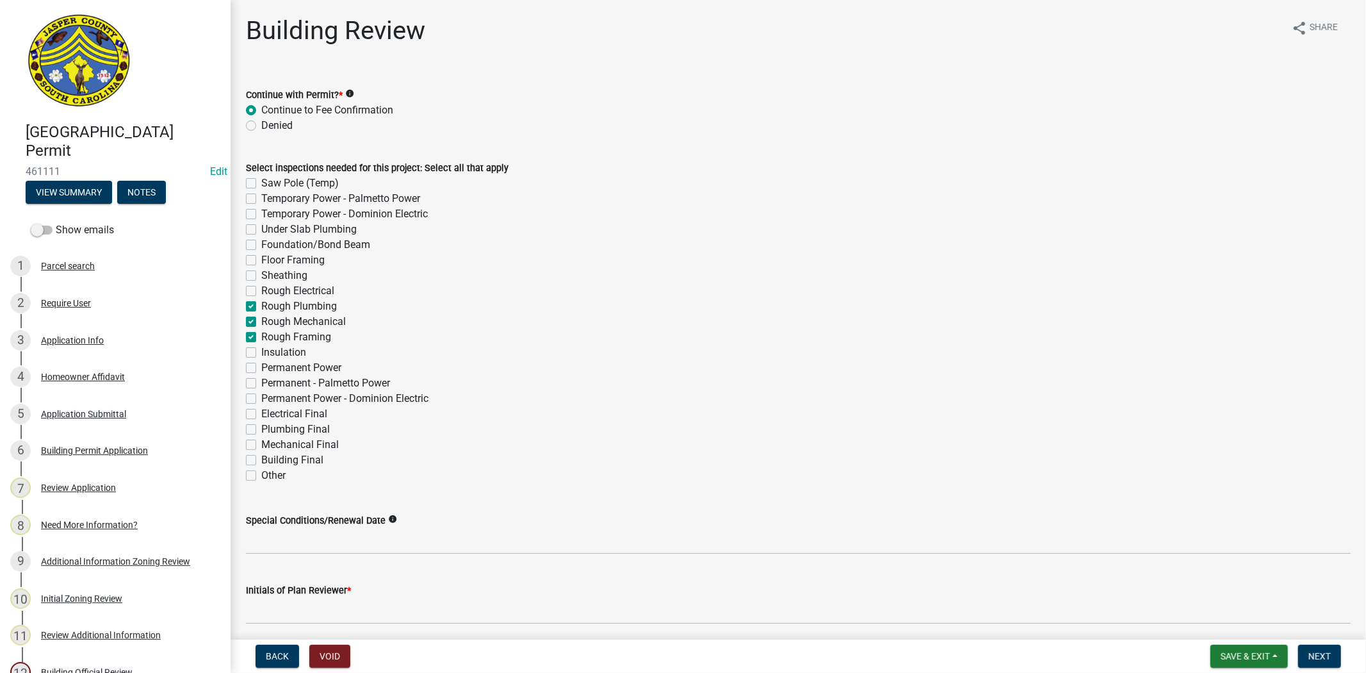
checkbox input "false"
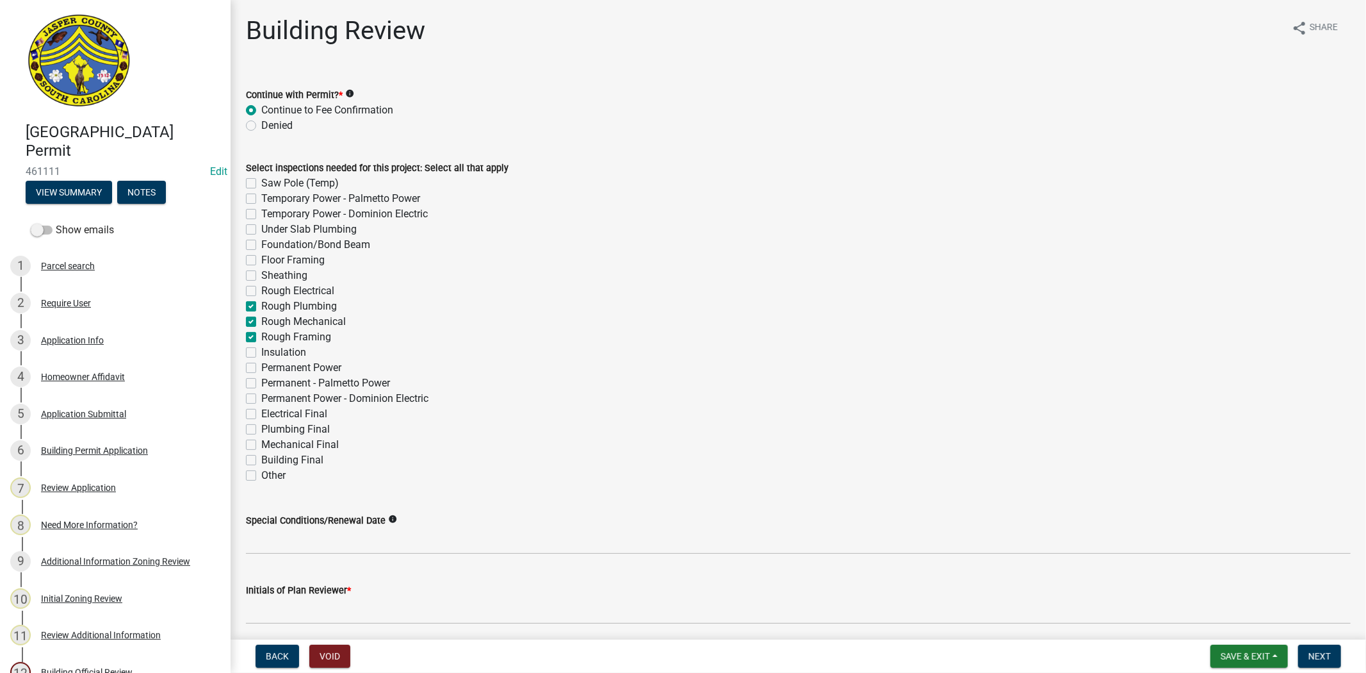
checkbox input "false"
click at [261, 295] on label "Rough Electrical" at bounding box center [297, 290] width 73 height 15
click at [261, 291] on input "Rough Electrical" at bounding box center [265, 287] width 8 height 8
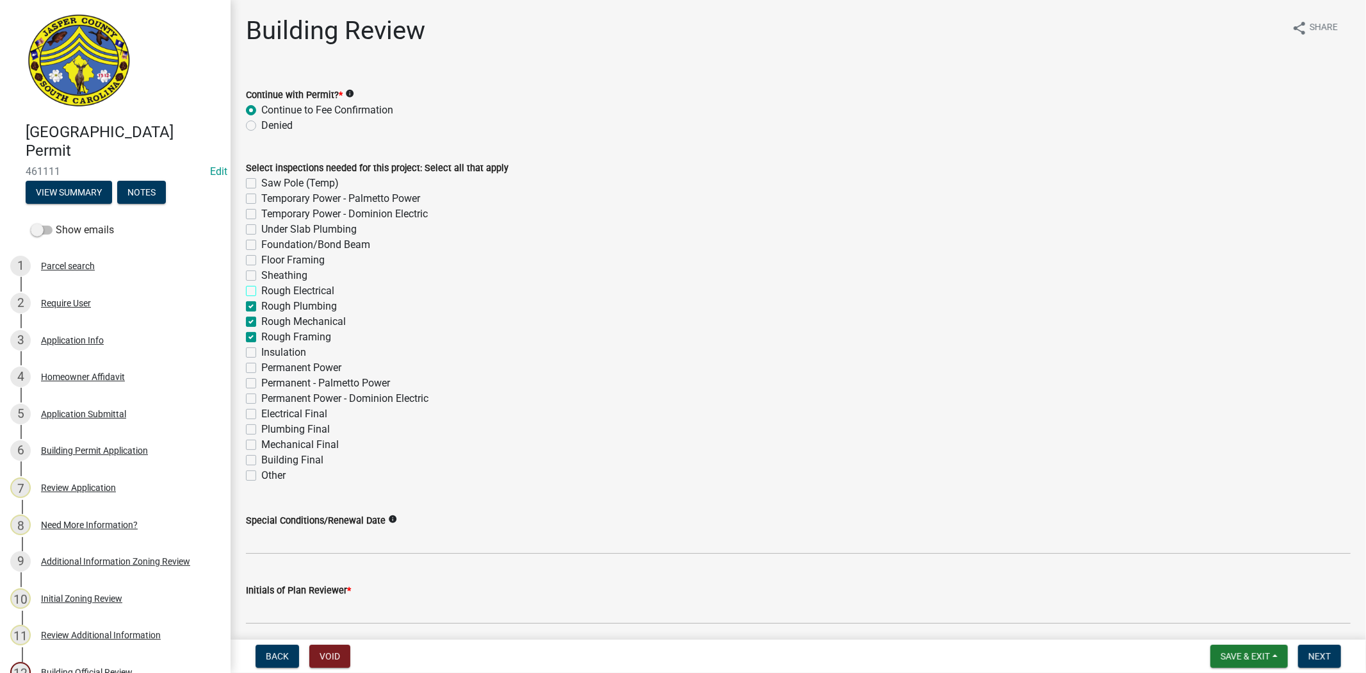
checkbox input "true"
checkbox input "false"
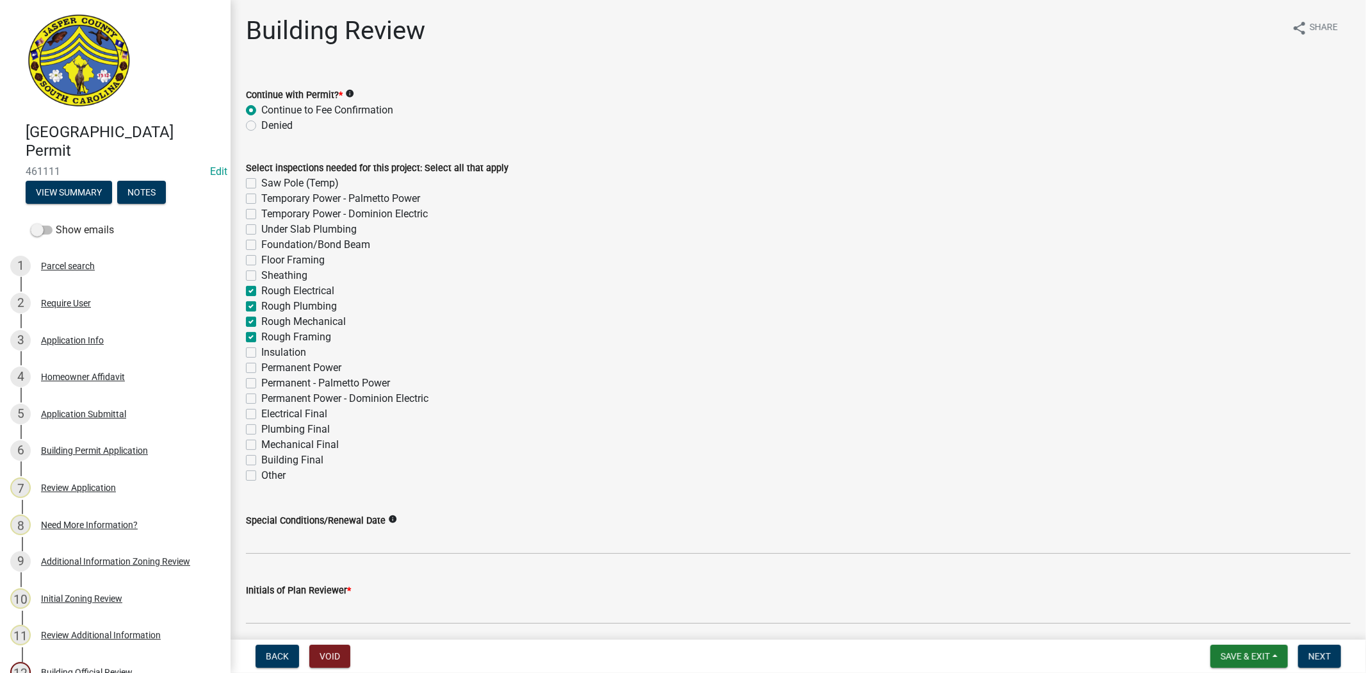
checkbox input "false"
checkbox input "true"
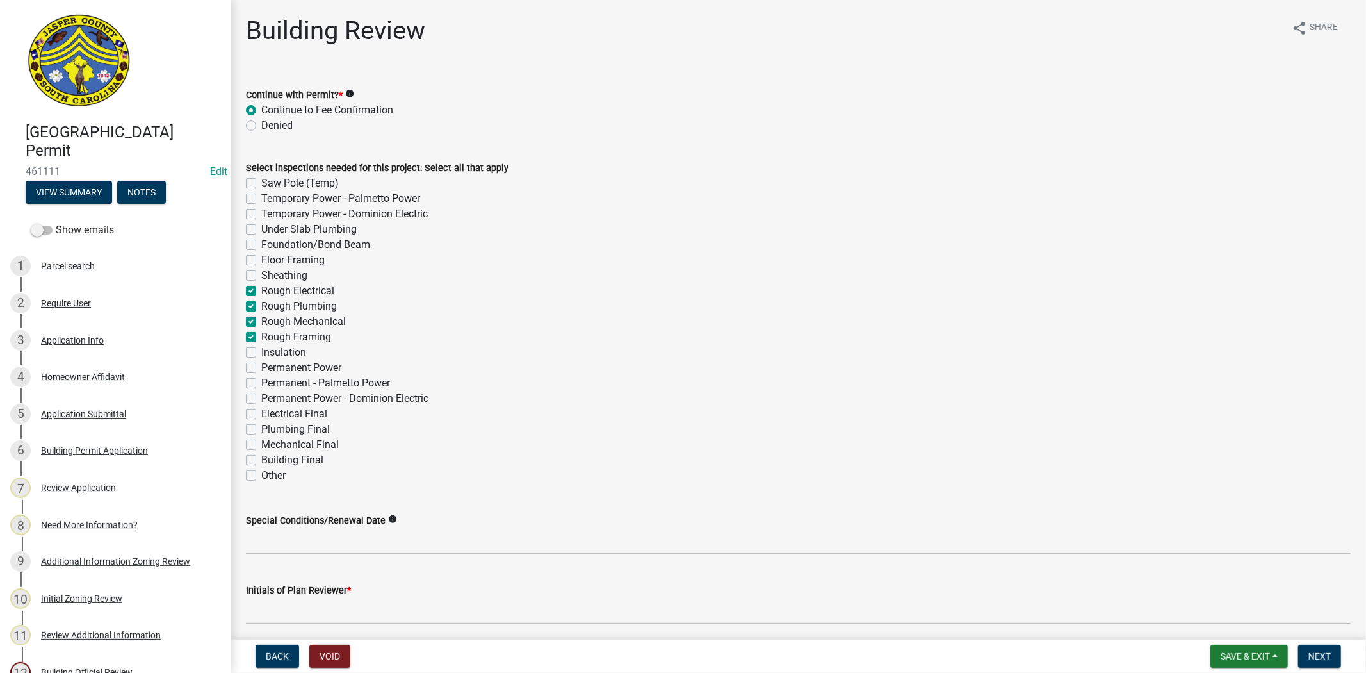
checkbox input "true"
checkbox input "false"
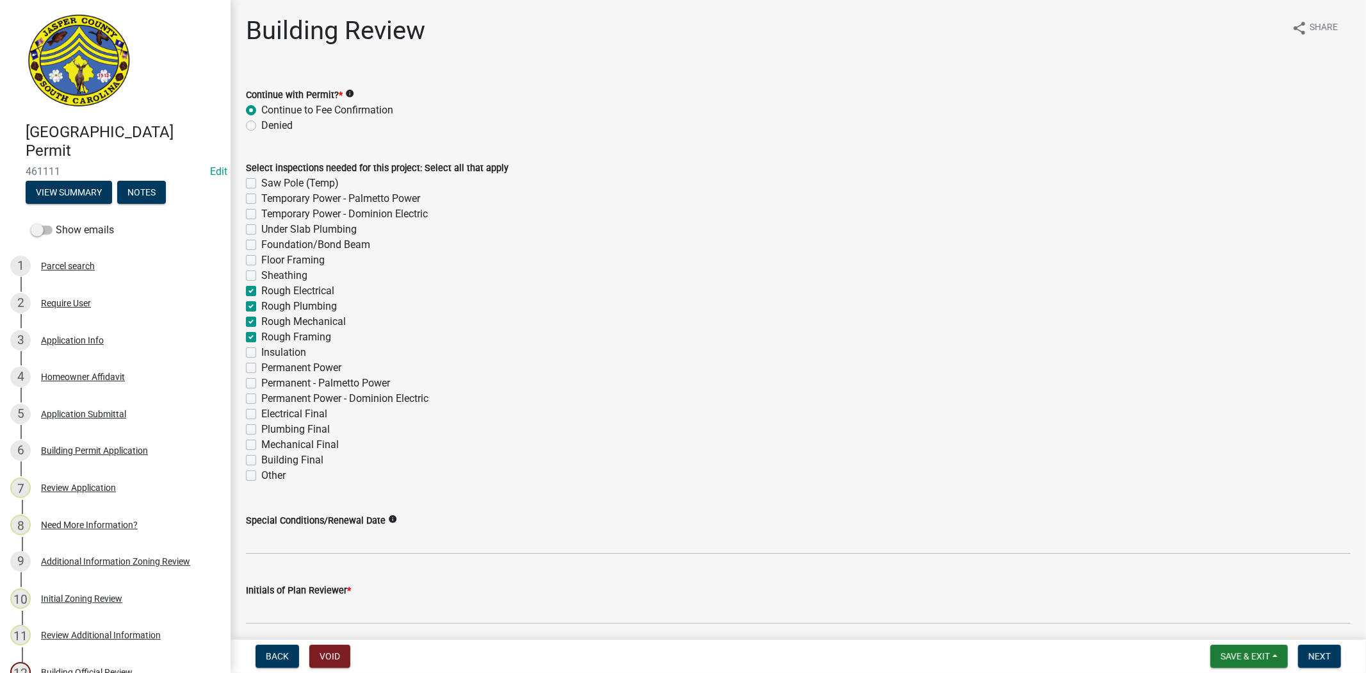
checkbox input "false"
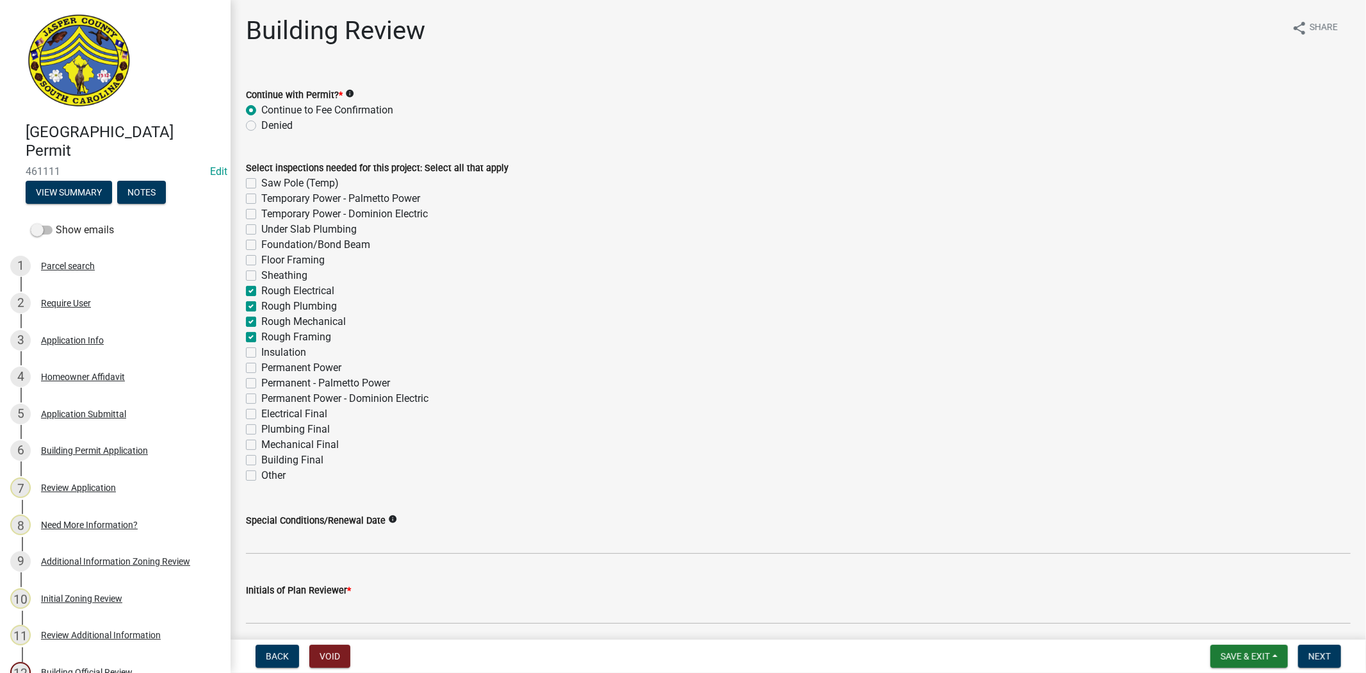
checkbox input "false"
click at [261, 278] on label "Sheathing" at bounding box center [284, 275] width 46 height 15
click at [261, 276] on input "Sheathing" at bounding box center [265, 272] width 8 height 8
checkbox input "true"
checkbox input "false"
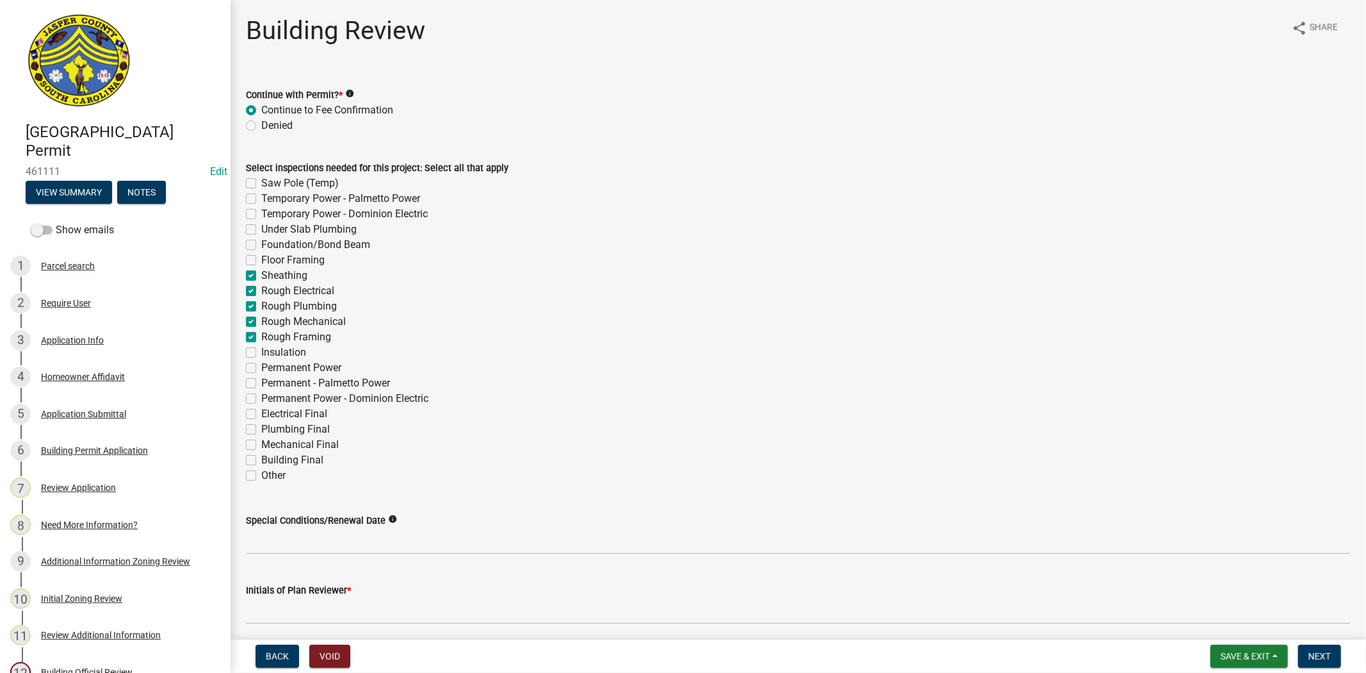
checkbox input "false"
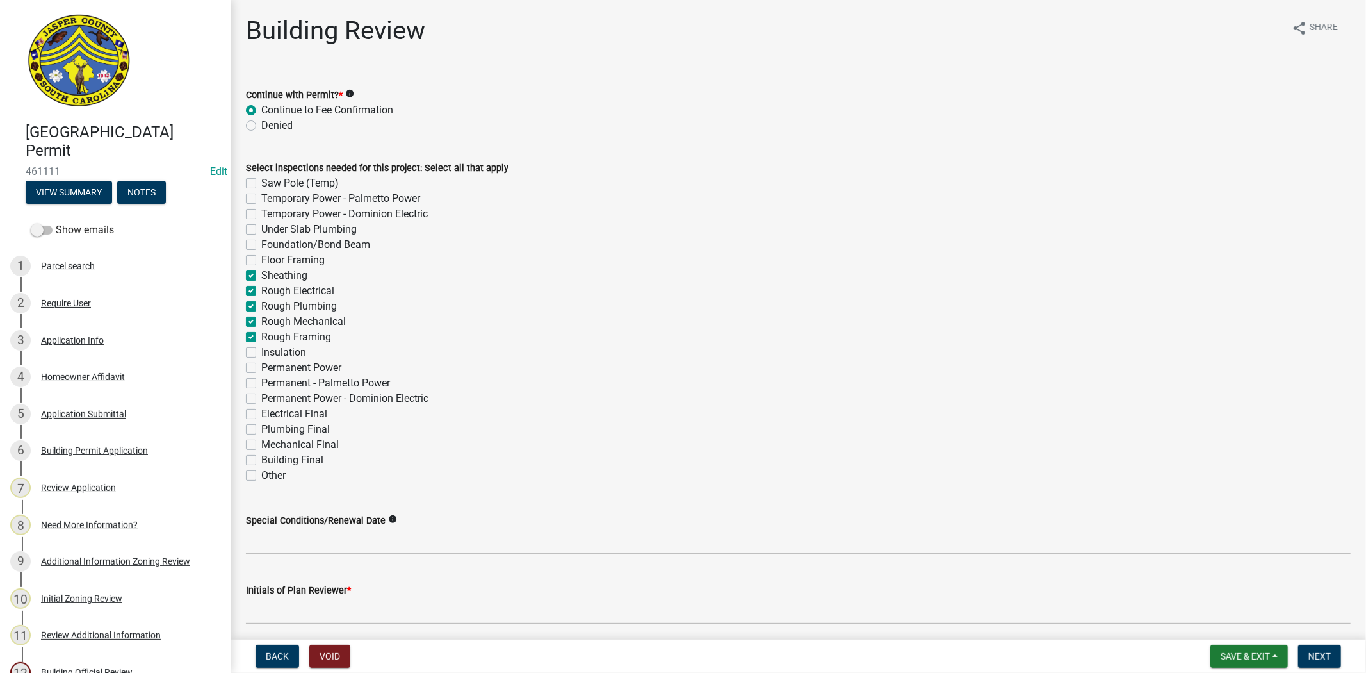
checkbox input "true"
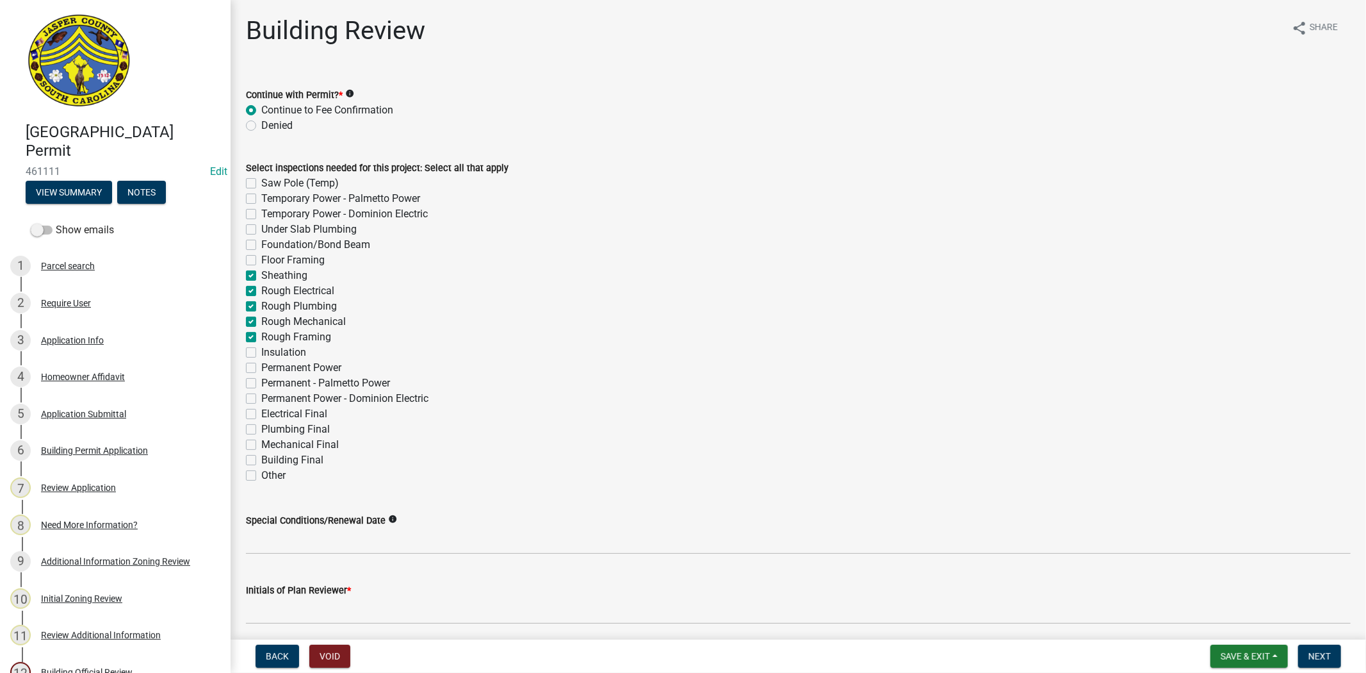
checkbox input "false"
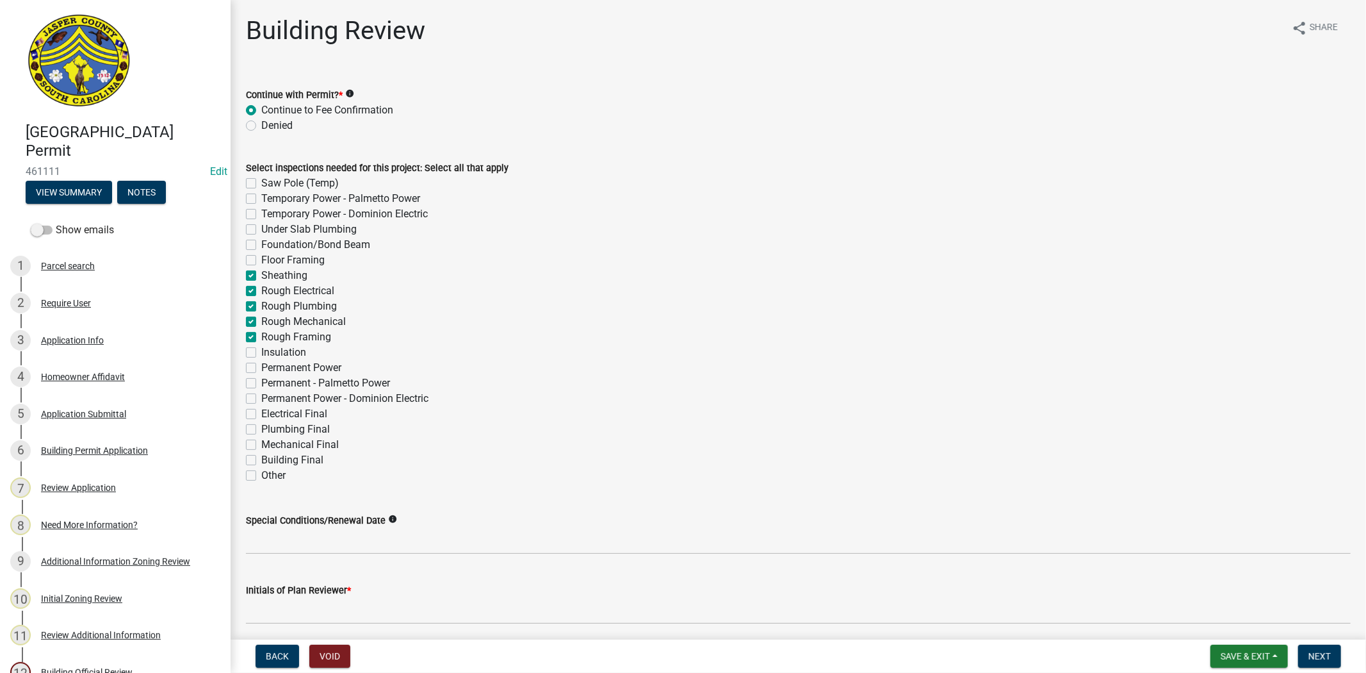
checkbox input "false"
click at [261, 260] on label "Floor Framing" at bounding box center [292, 259] width 63 height 15
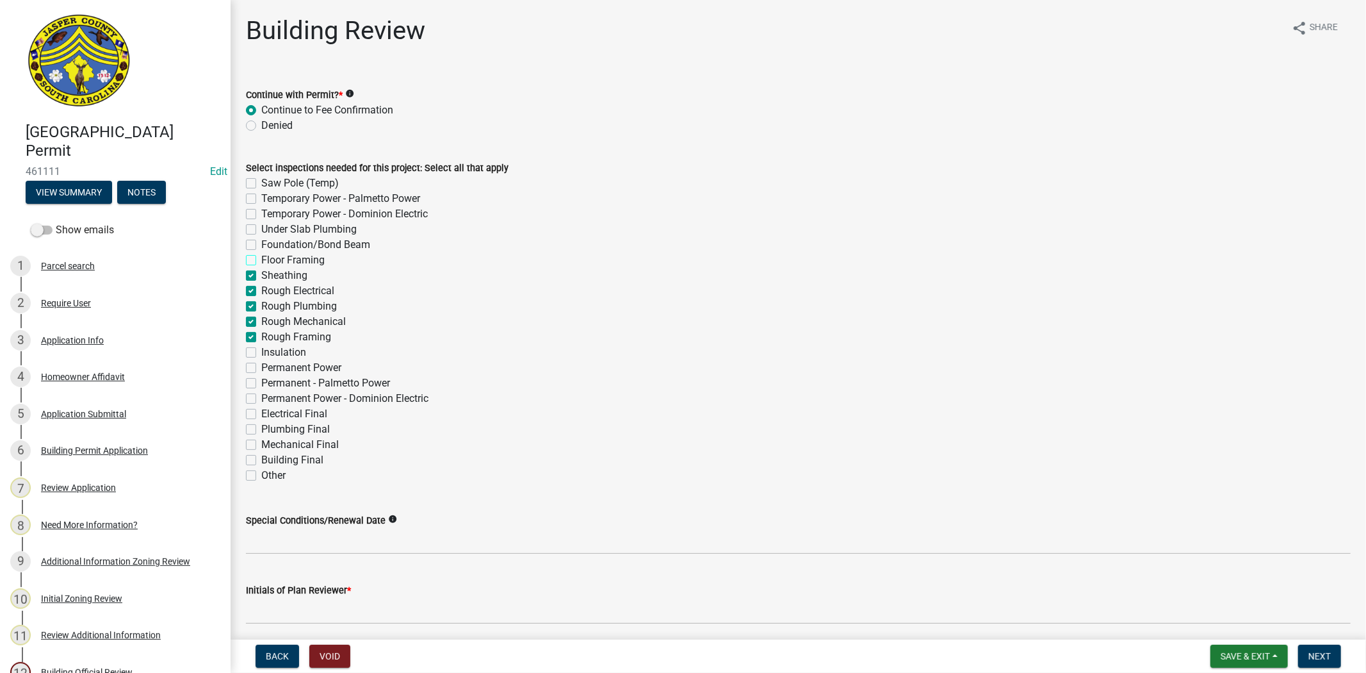
click at [261, 260] on input "Floor Framing" at bounding box center [265, 256] width 8 height 8
checkbox input "true"
checkbox input "false"
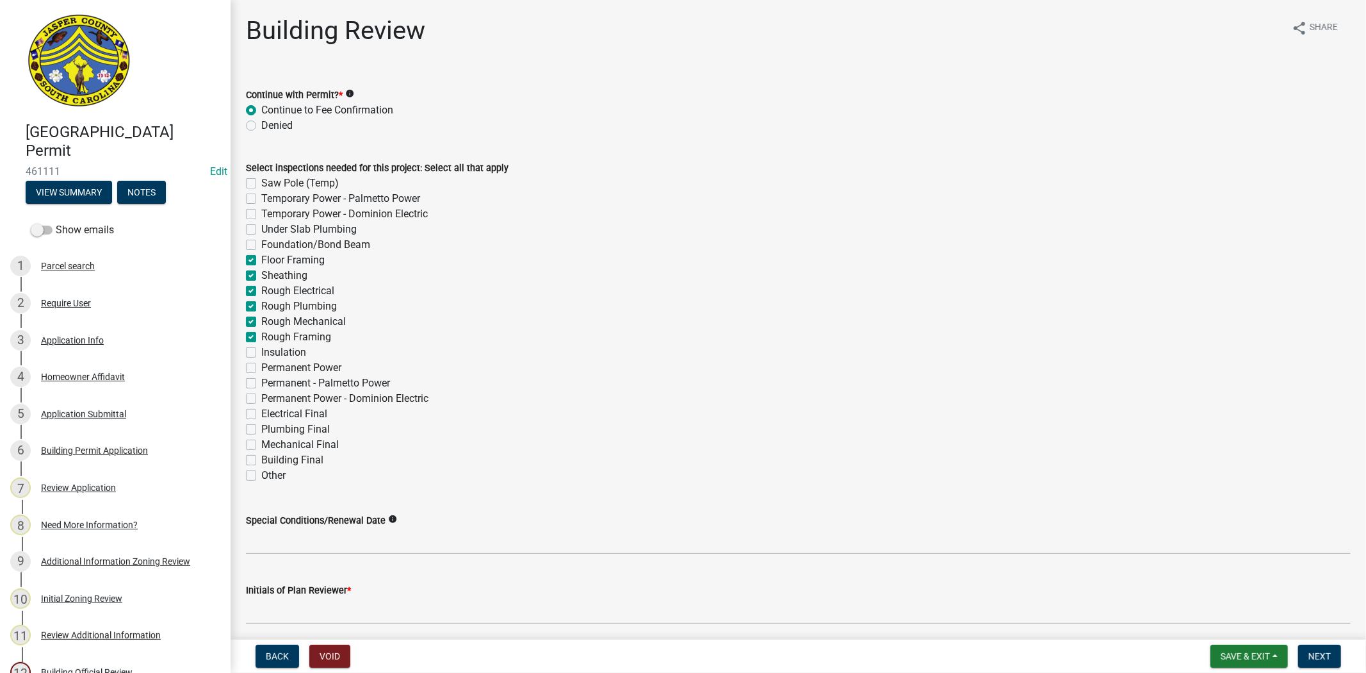
checkbox input "false"
checkbox input "true"
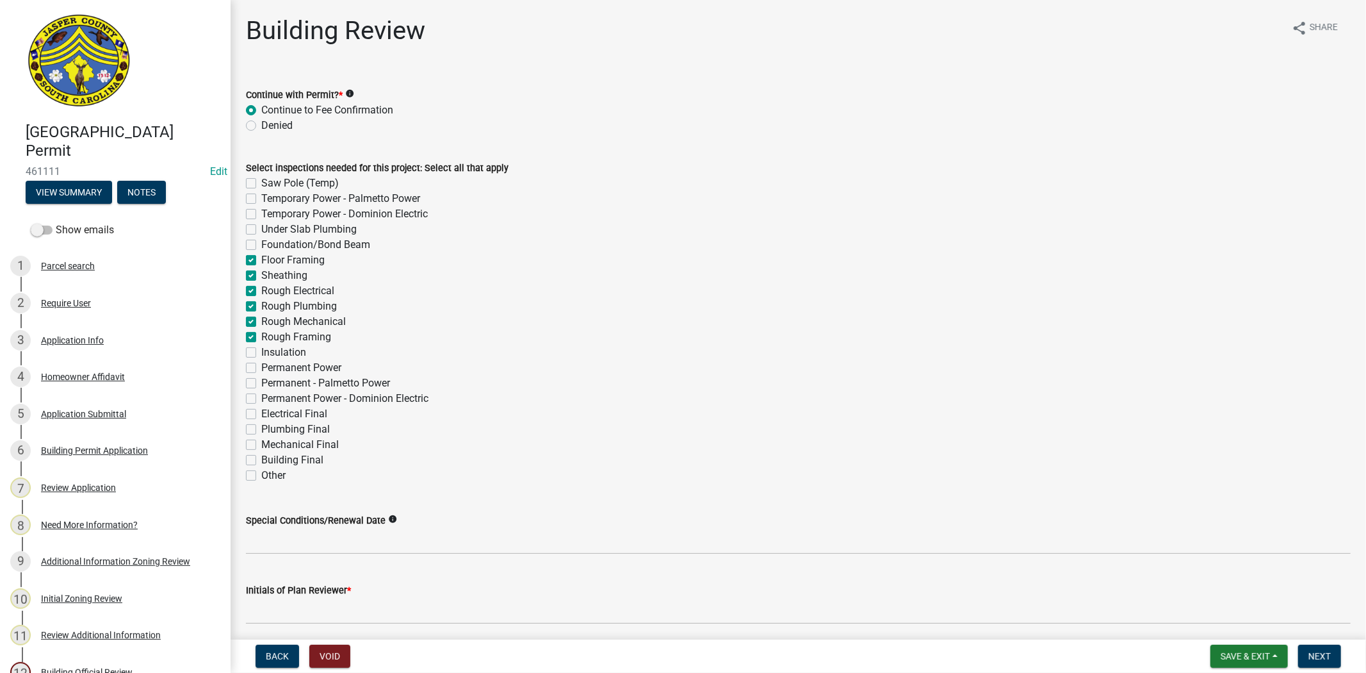
checkbox input "true"
checkbox input "false"
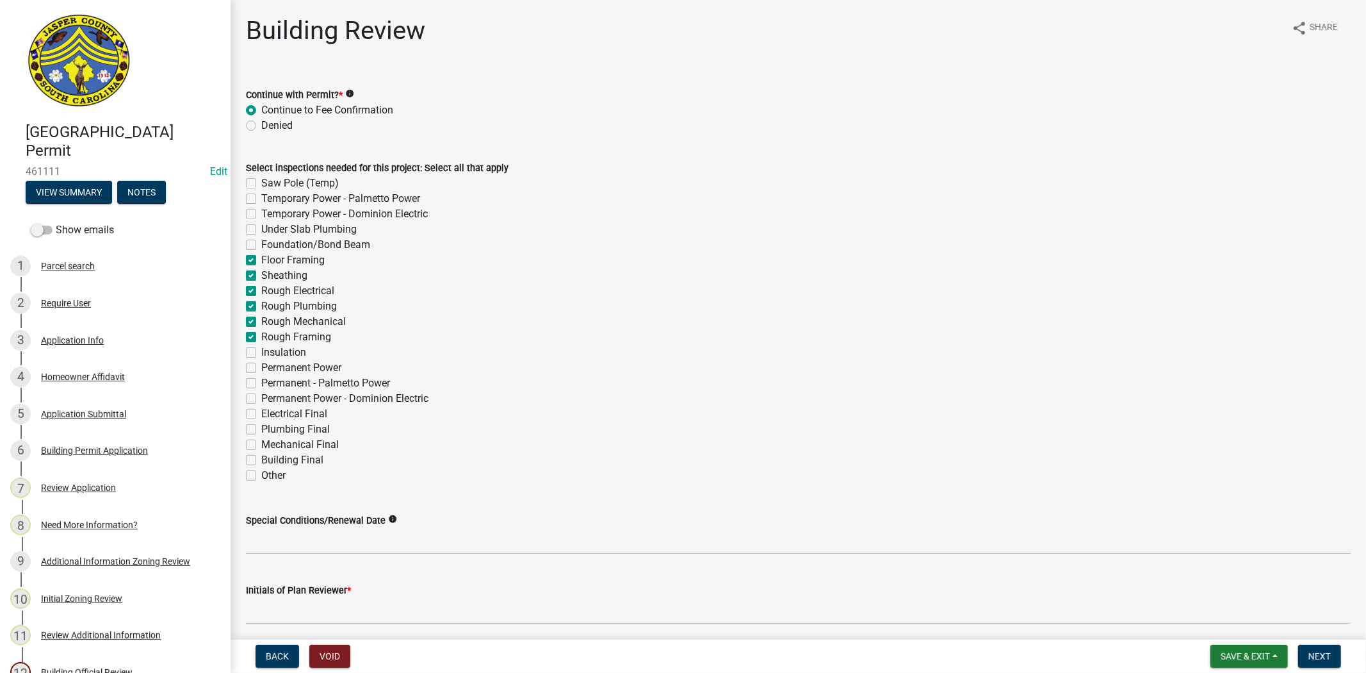
checkbox input "false"
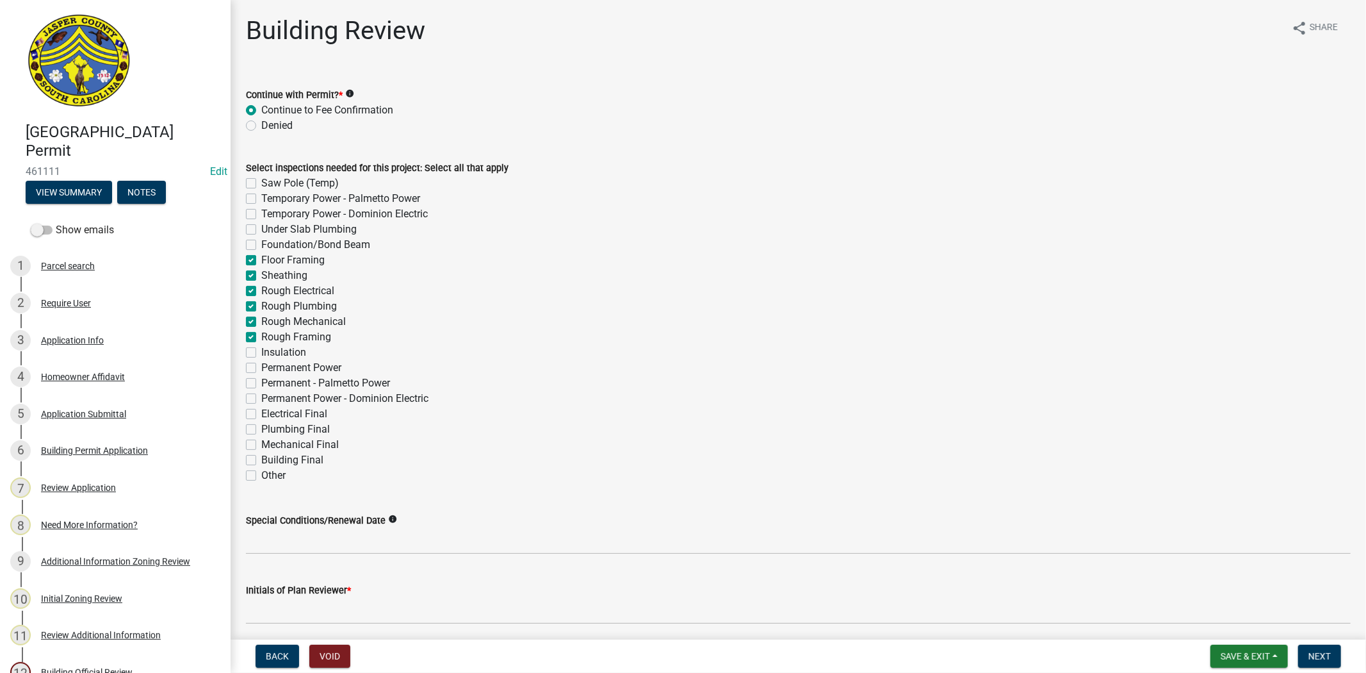
checkbox input "false"
click at [261, 242] on label "Foundation/Bond Beam" at bounding box center [315, 244] width 109 height 15
click at [261, 242] on input "Foundation/Bond Beam" at bounding box center [265, 241] width 8 height 8
checkbox input "true"
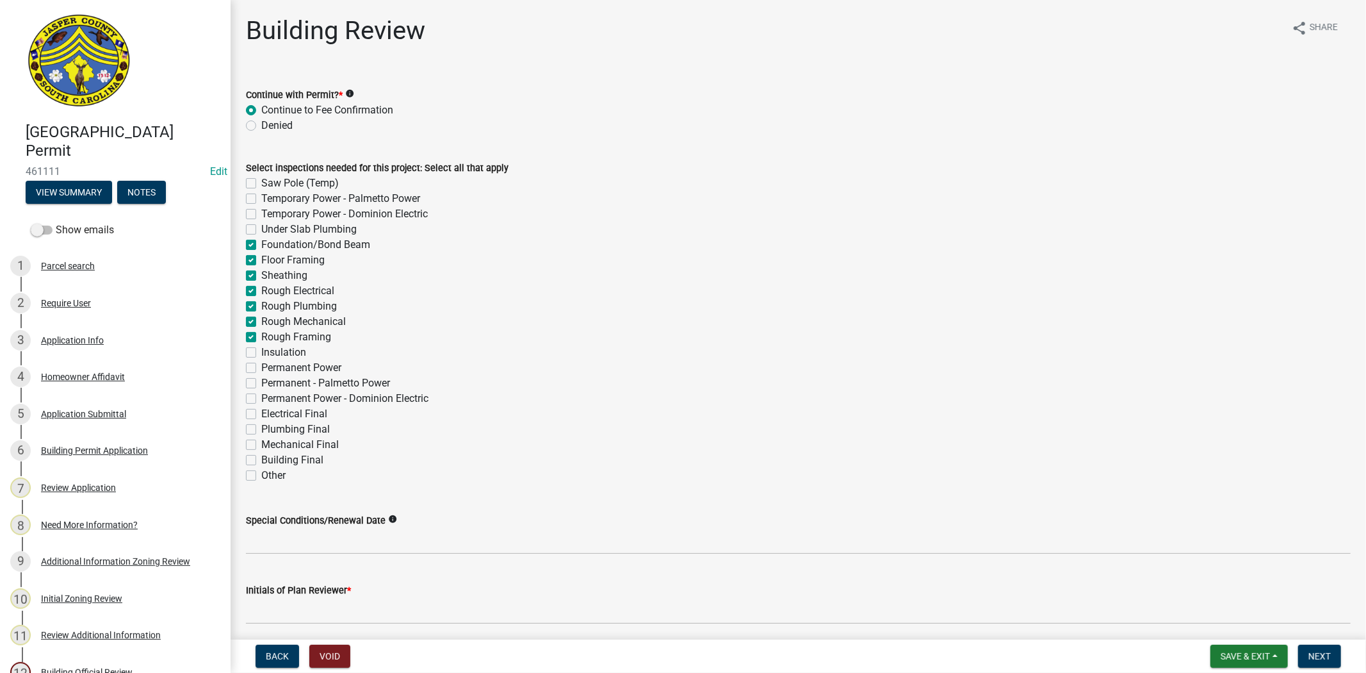
checkbox input "false"
checkbox input "true"
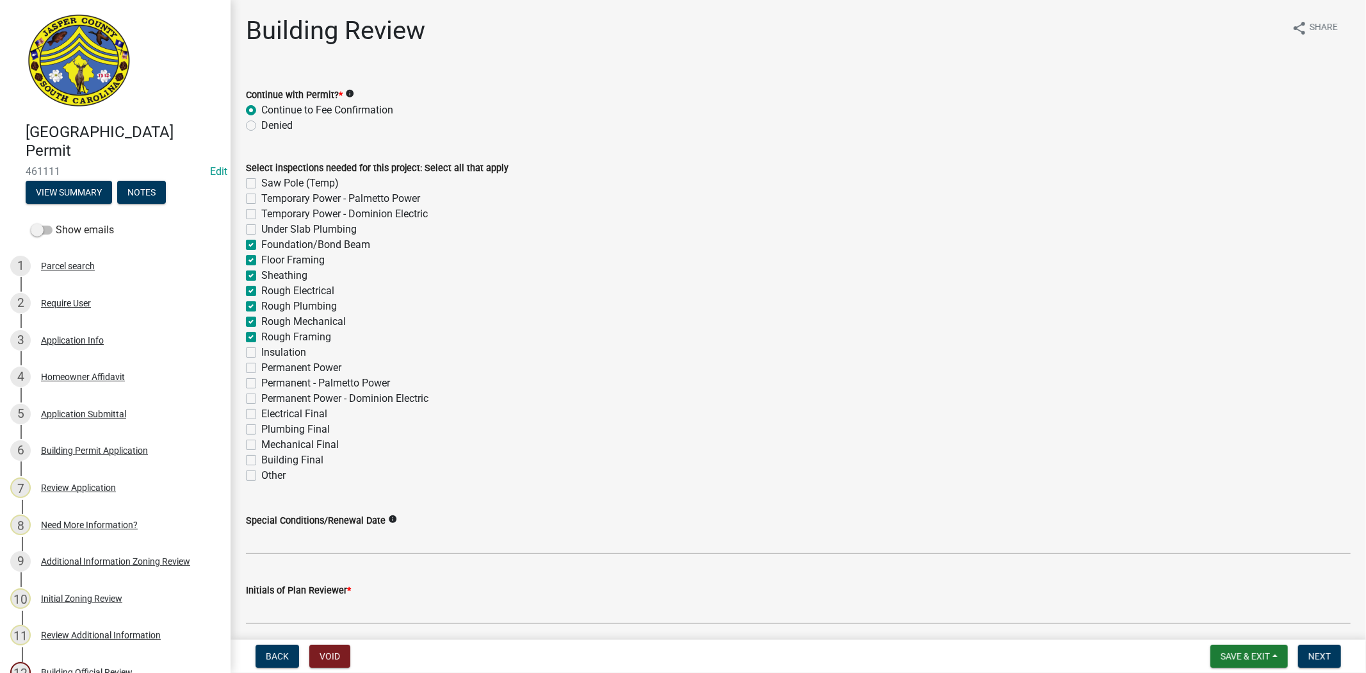
checkbox input "true"
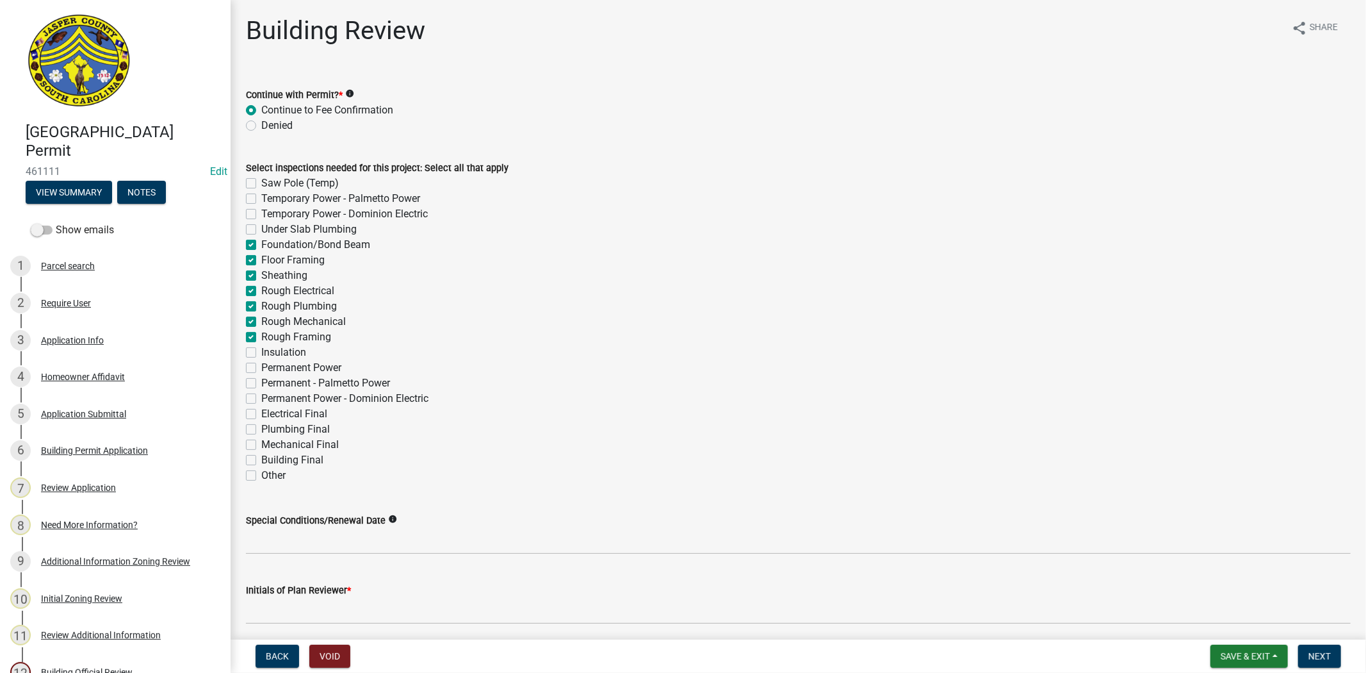
checkbox input "true"
checkbox input "false"
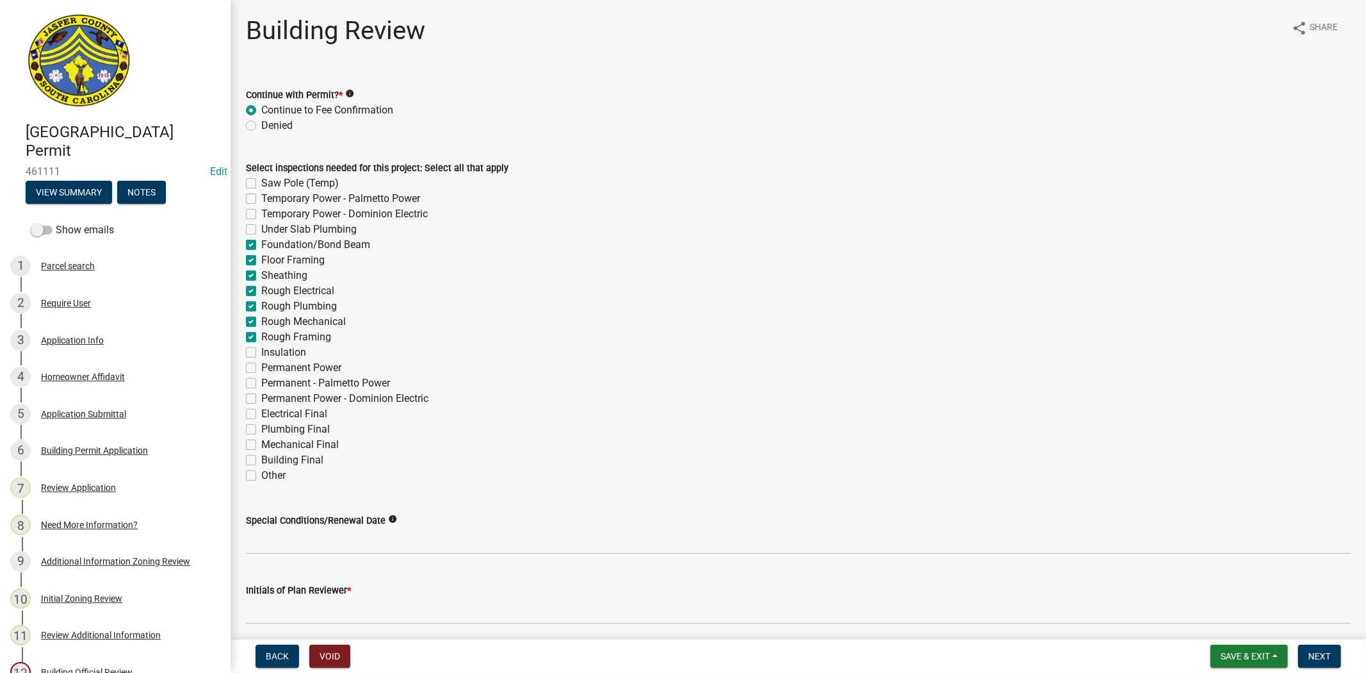
checkbox input "false"
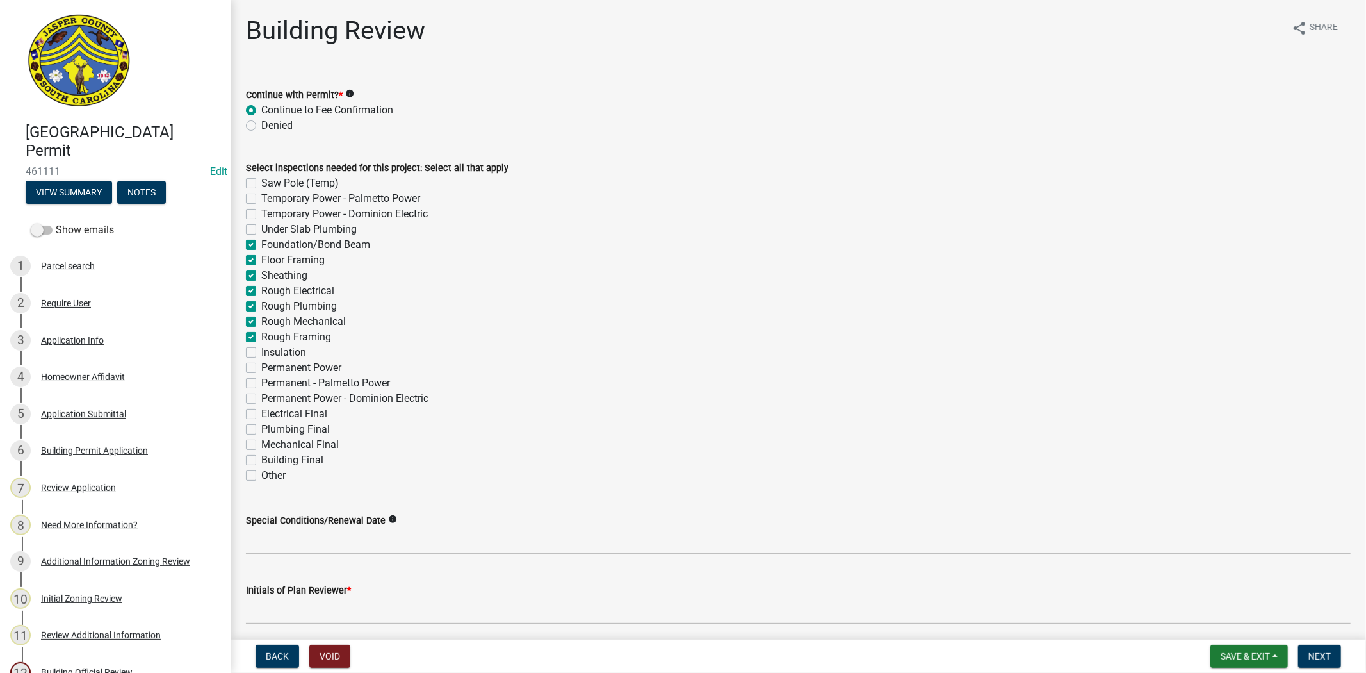
click at [261, 225] on label "Under Slab Plumbing" at bounding box center [308, 229] width 95 height 15
click at [261, 225] on input "Under Slab Plumbing" at bounding box center [265, 226] width 8 height 8
checkbox input "true"
checkbox input "false"
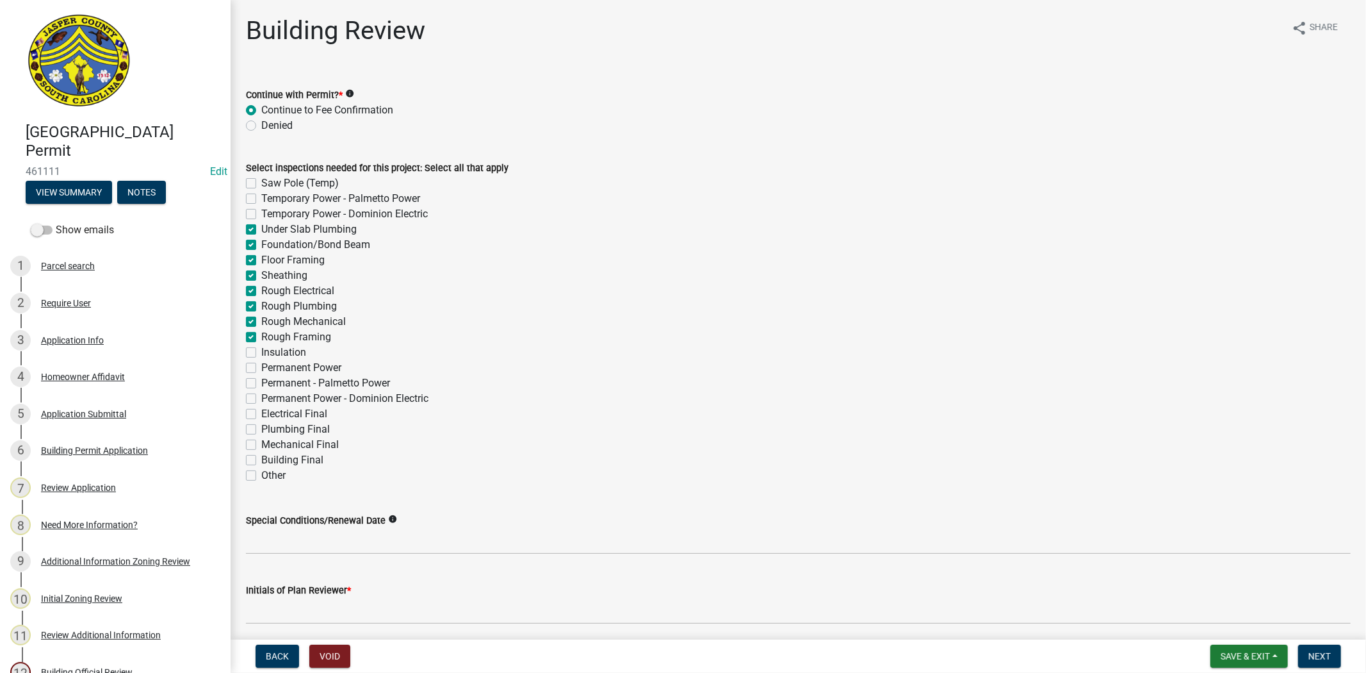
checkbox input "false"
checkbox input "true"
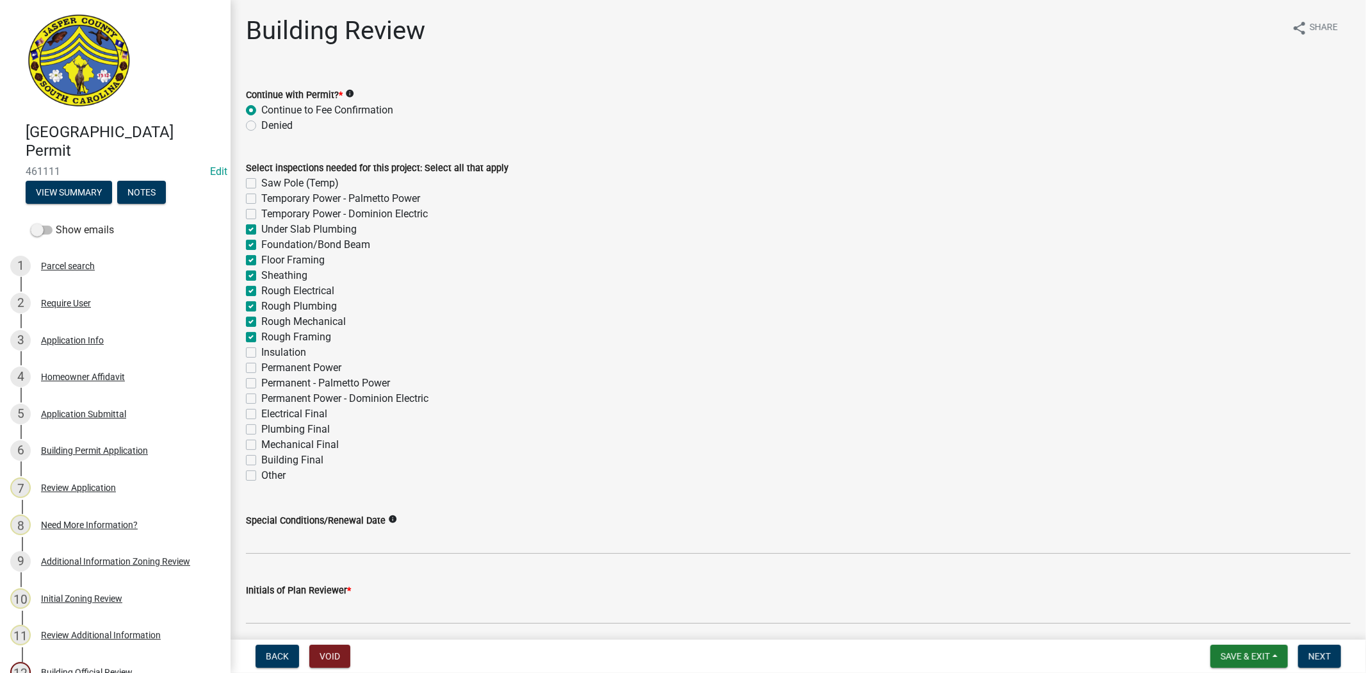
checkbox input "true"
checkbox input "false"
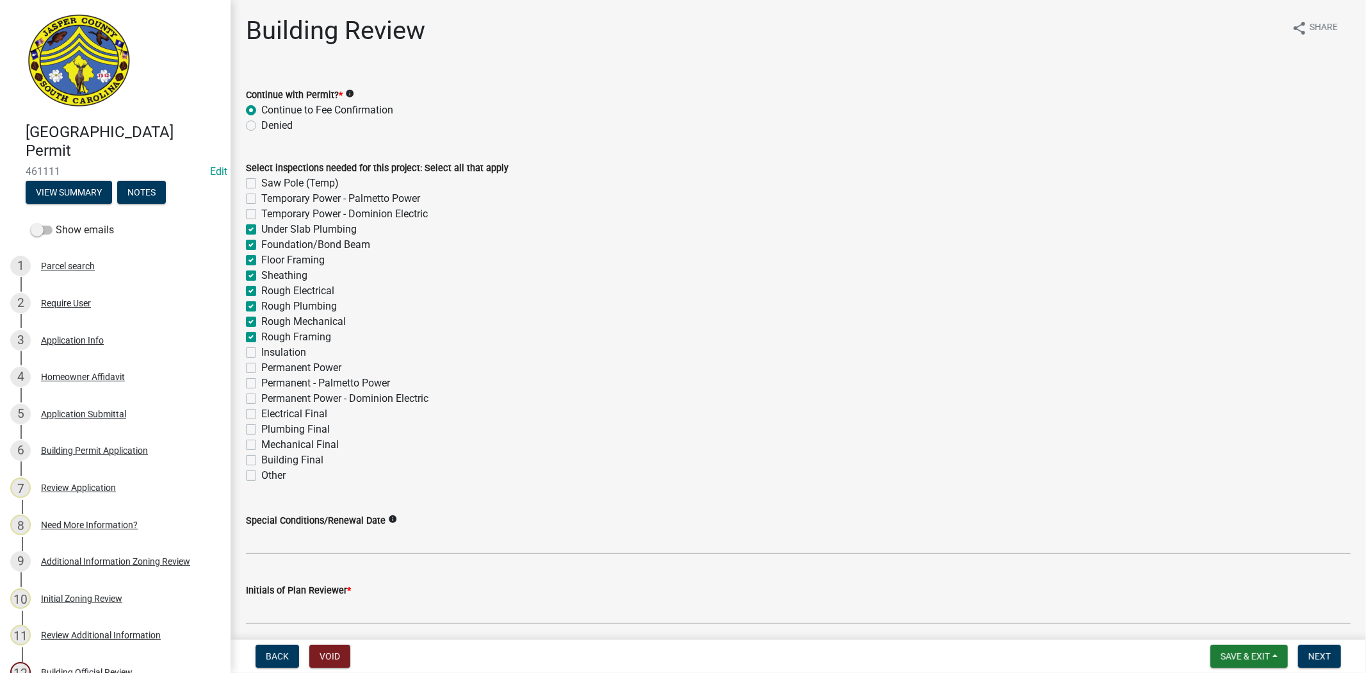
checkbox input "false"
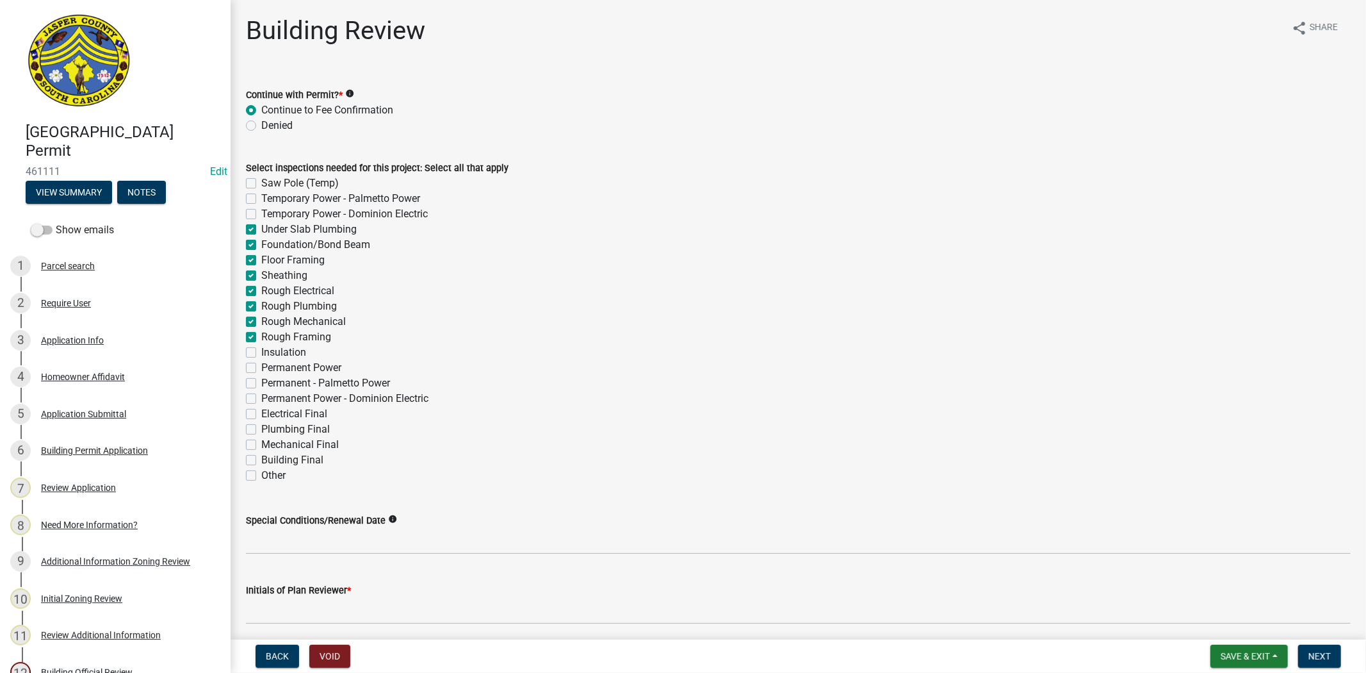
checkbox input "false"
click at [261, 181] on label "Saw Pole (Temp)" at bounding box center [300, 183] width 78 height 15
click at [261, 181] on input "Saw Pole (Temp)" at bounding box center [265, 180] width 8 height 8
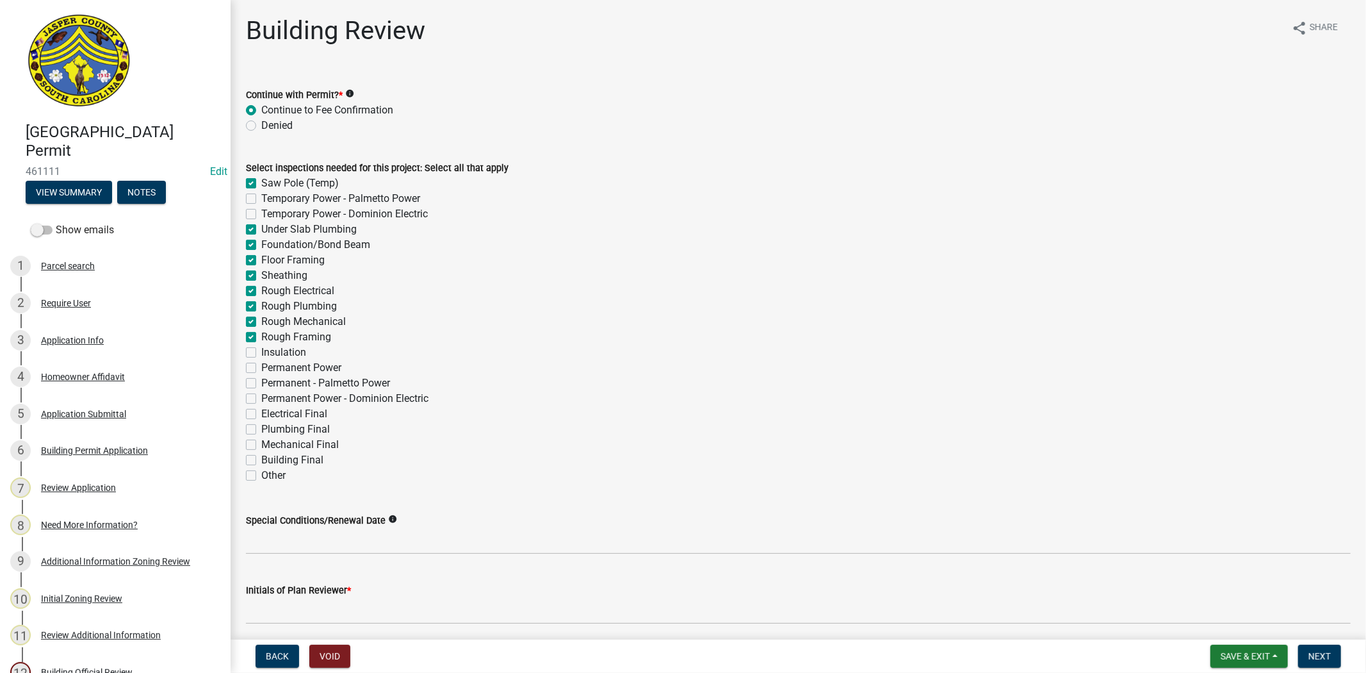
checkbox input "true"
checkbox input "false"
checkbox input "true"
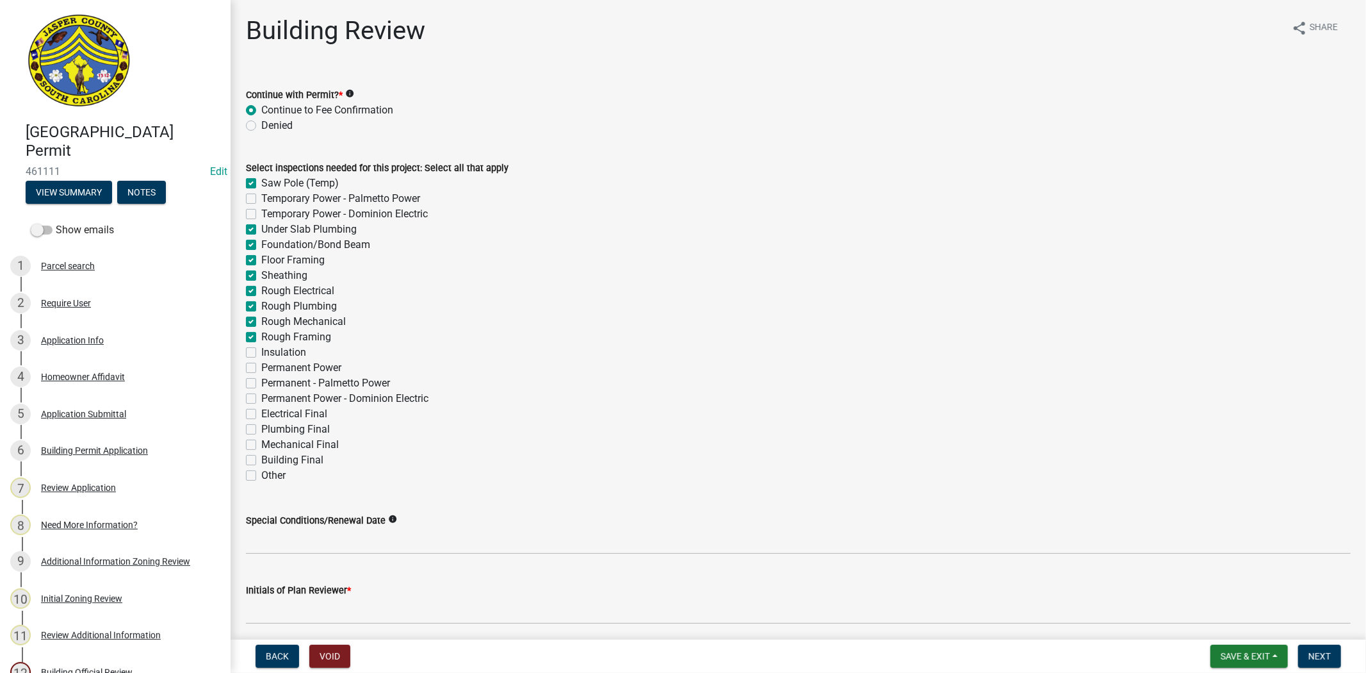
checkbox input "true"
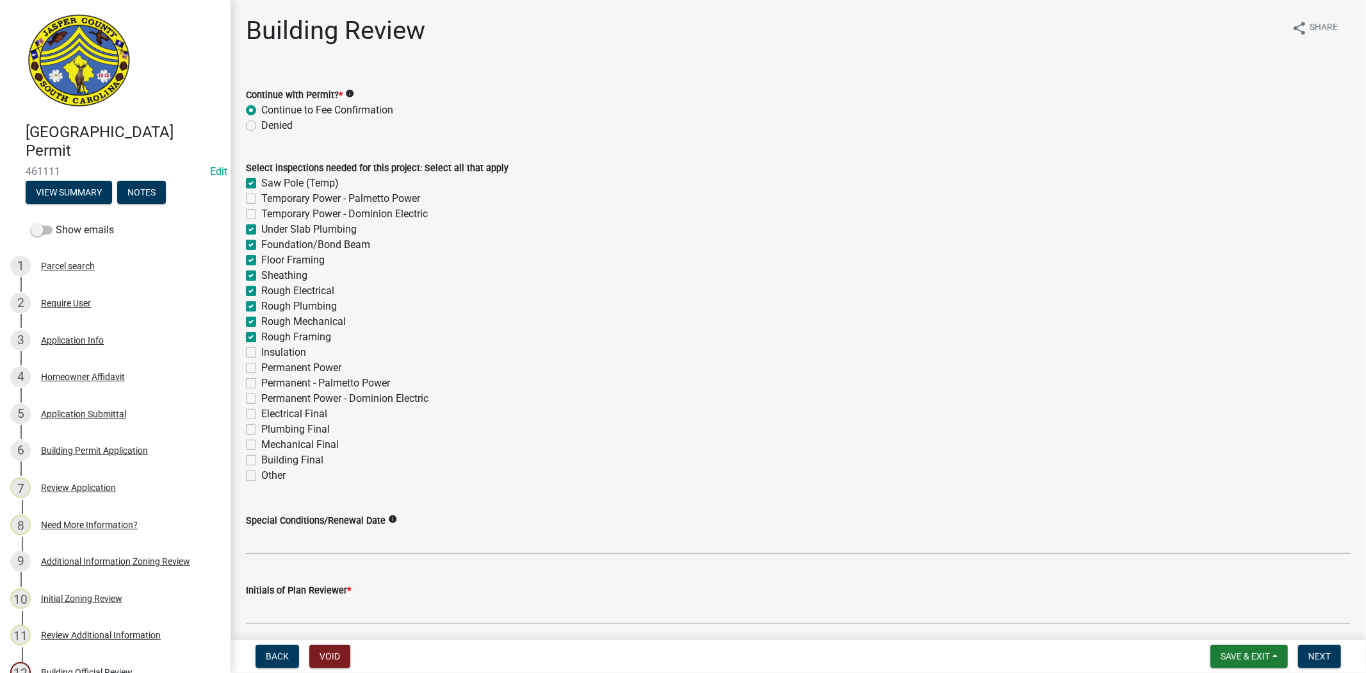
checkbox input "true"
checkbox input "false"
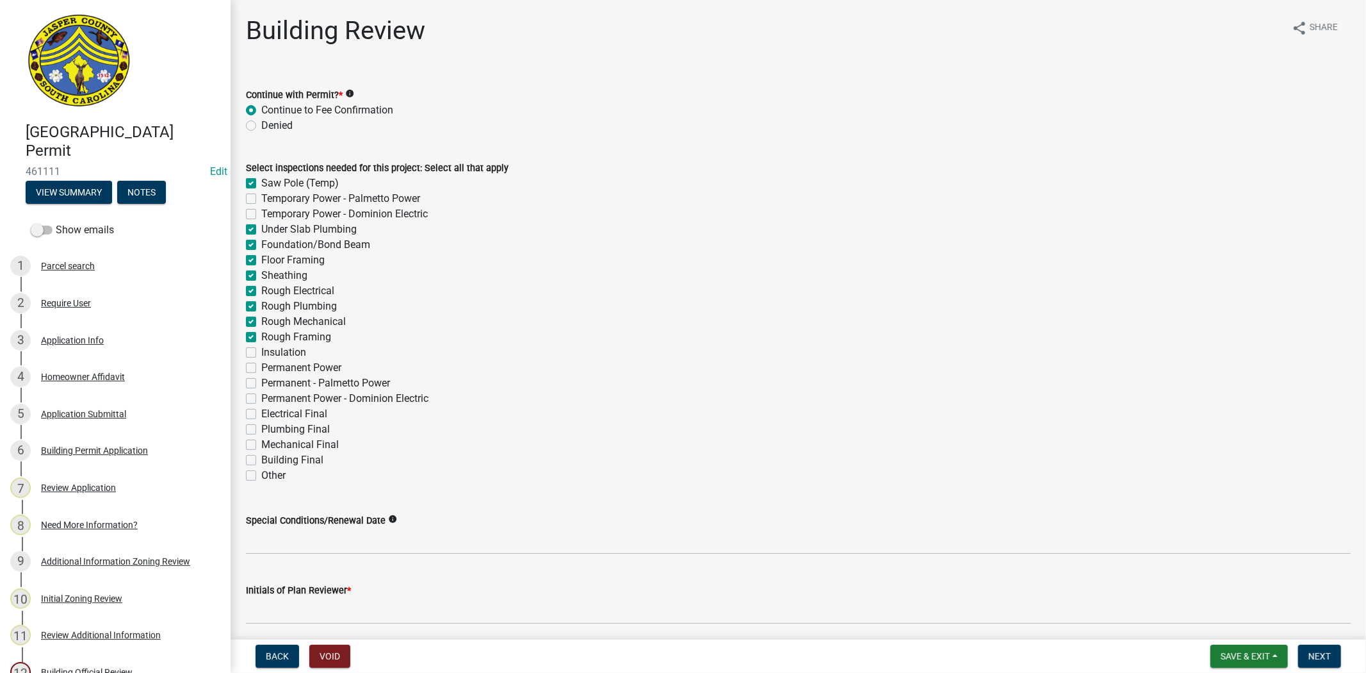
checkbox input "false"
click at [261, 356] on label "Insulation" at bounding box center [283, 352] width 45 height 15
click at [261, 353] on input "Insulation" at bounding box center [265, 349] width 8 height 8
click at [261, 372] on label "Permanent Power" at bounding box center [301, 367] width 80 height 15
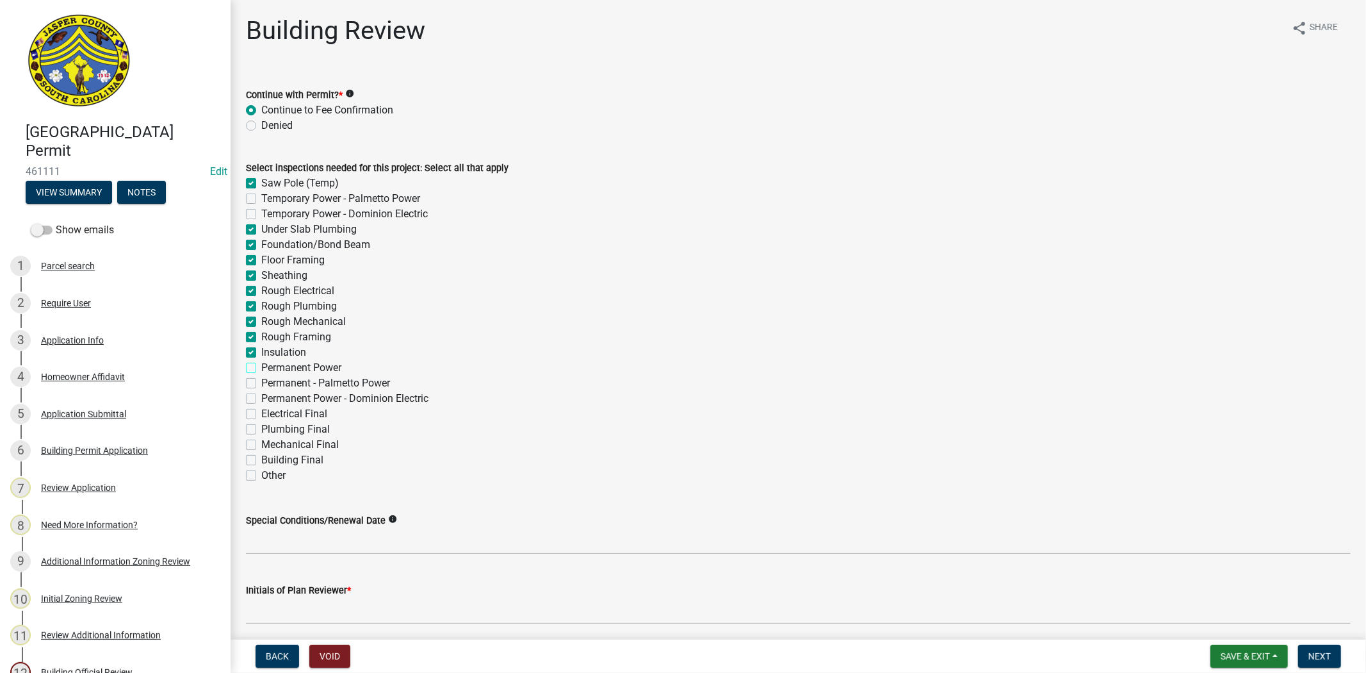
click at [261, 368] on input "Permanent Power" at bounding box center [265, 364] width 8 height 8
click at [261, 382] on label "Permanent - Palmetto Power" at bounding box center [325, 382] width 129 height 15
click at [261, 382] on input "Permanent - Palmetto Power" at bounding box center [265, 379] width 8 height 8
click at [261, 398] on label "Permanent Power - Dominion Electric" at bounding box center [344, 398] width 167 height 15
click at [261, 398] on input "Permanent Power - Dominion Electric" at bounding box center [265, 395] width 8 height 8
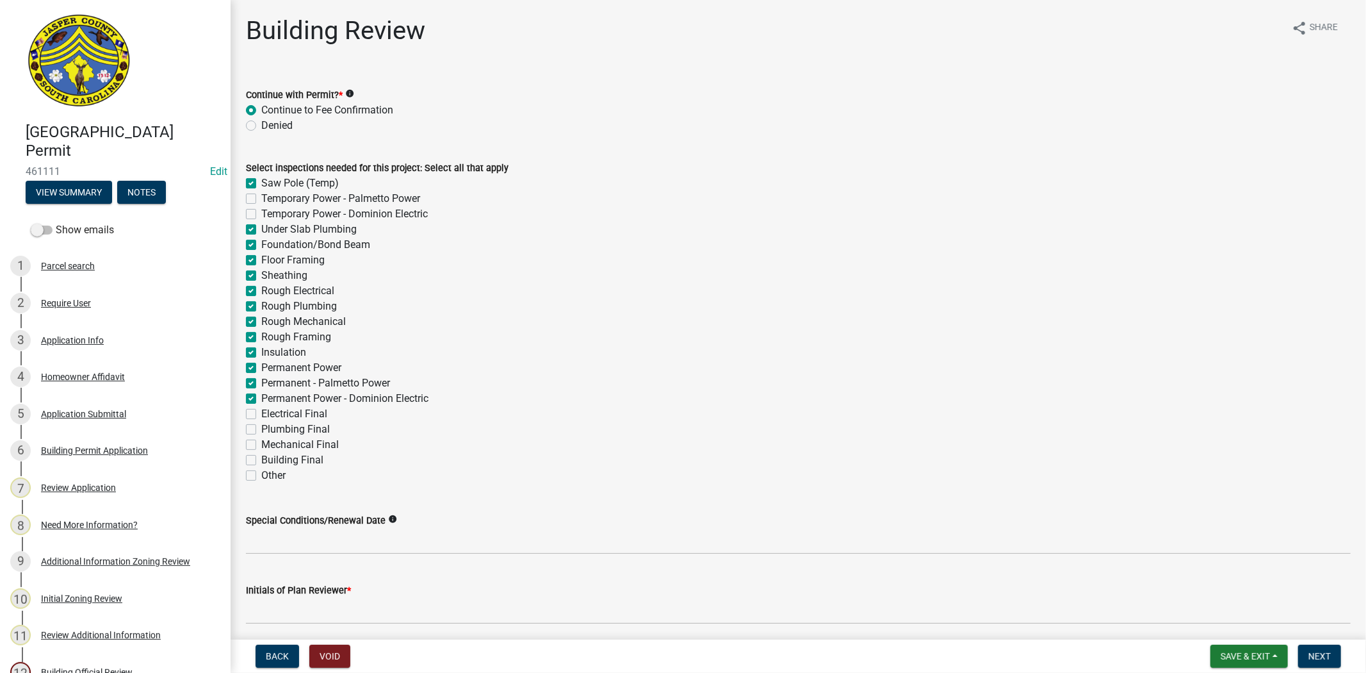
click at [261, 414] on label "Electrical Final" at bounding box center [294, 413] width 66 height 15
click at [261, 414] on input "Electrical Final" at bounding box center [265, 410] width 8 height 8
drag, startPoint x: 250, startPoint y: 430, endPoint x: 247, endPoint y: 436, distance: 6.9
click at [261, 432] on label "Plumbing Final" at bounding box center [295, 429] width 69 height 15
click at [261, 430] on input "Plumbing Final" at bounding box center [265, 426] width 8 height 8
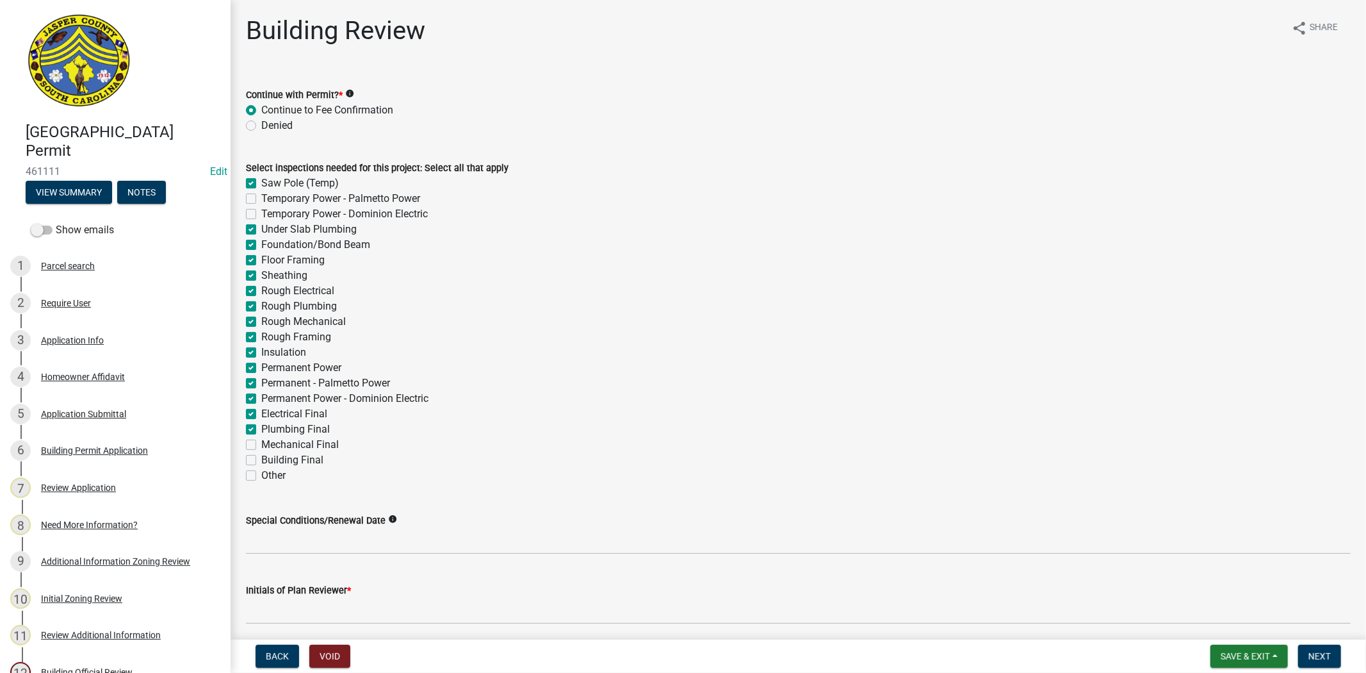
click at [261, 445] on label "Mechanical Final" at bounding box center [300, 444] width 78 height 15
click at [261, 445] on input "Mechanical Final" at bounding box center [265, 441] width 8 height 8
click at [261, 457] on label "Building Final" at bounding box center [292, 459] width 62 height 15
click at [261, 457] on input "Building Final" at bounding box center [265, 456] width 8 height 8
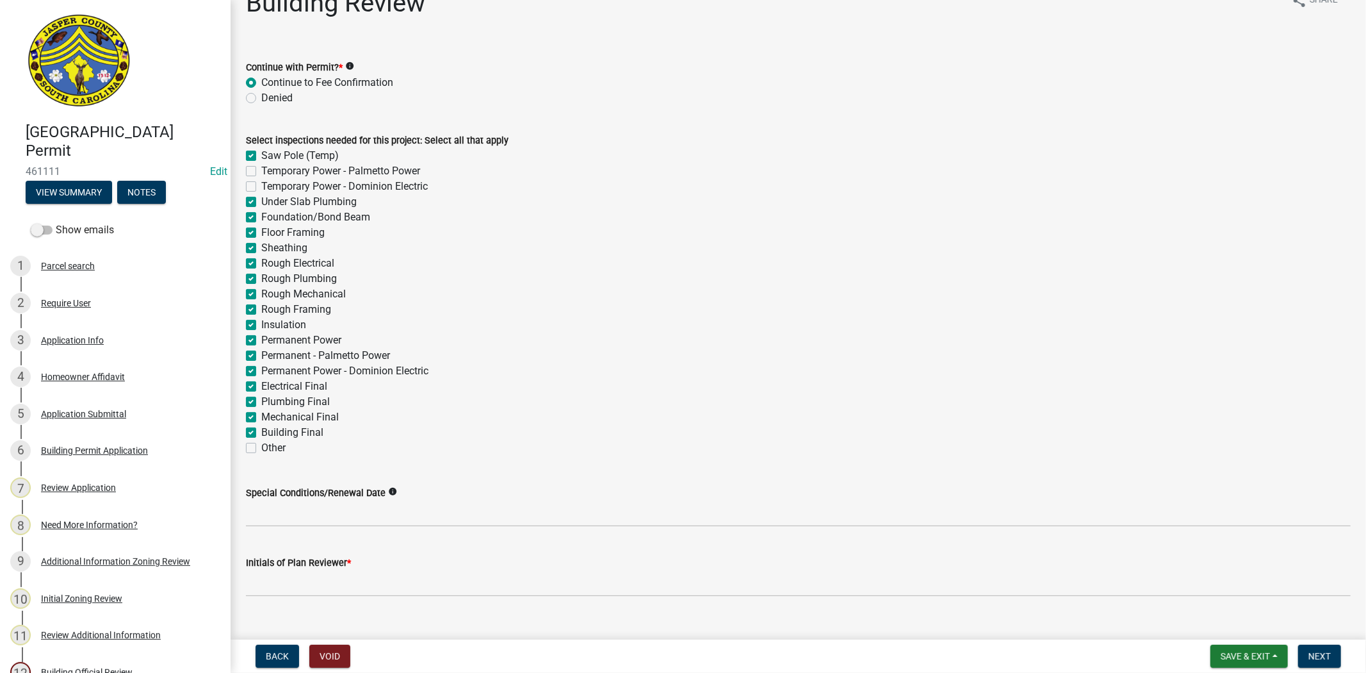
scroll to position [49, 0]
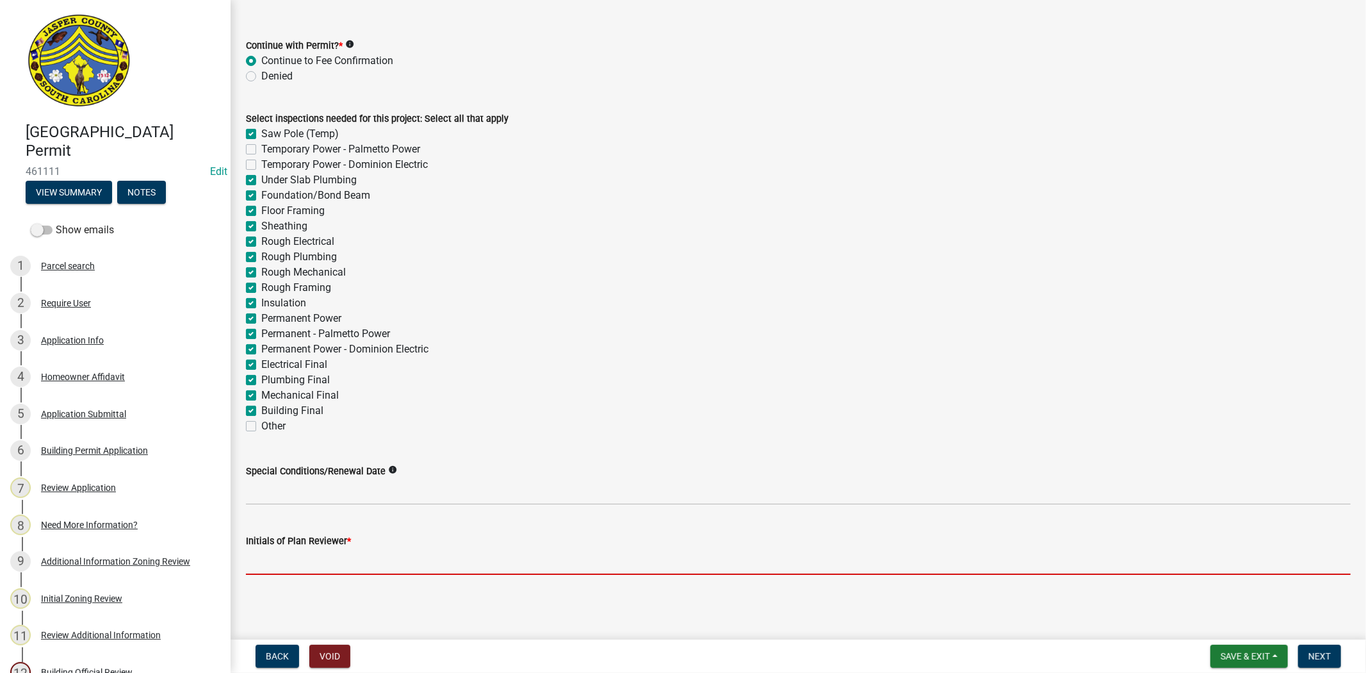
click at [333, 559] on input "Initials of Plan Reviewer *" at bounding box center [798, 561] width 1105 height 26
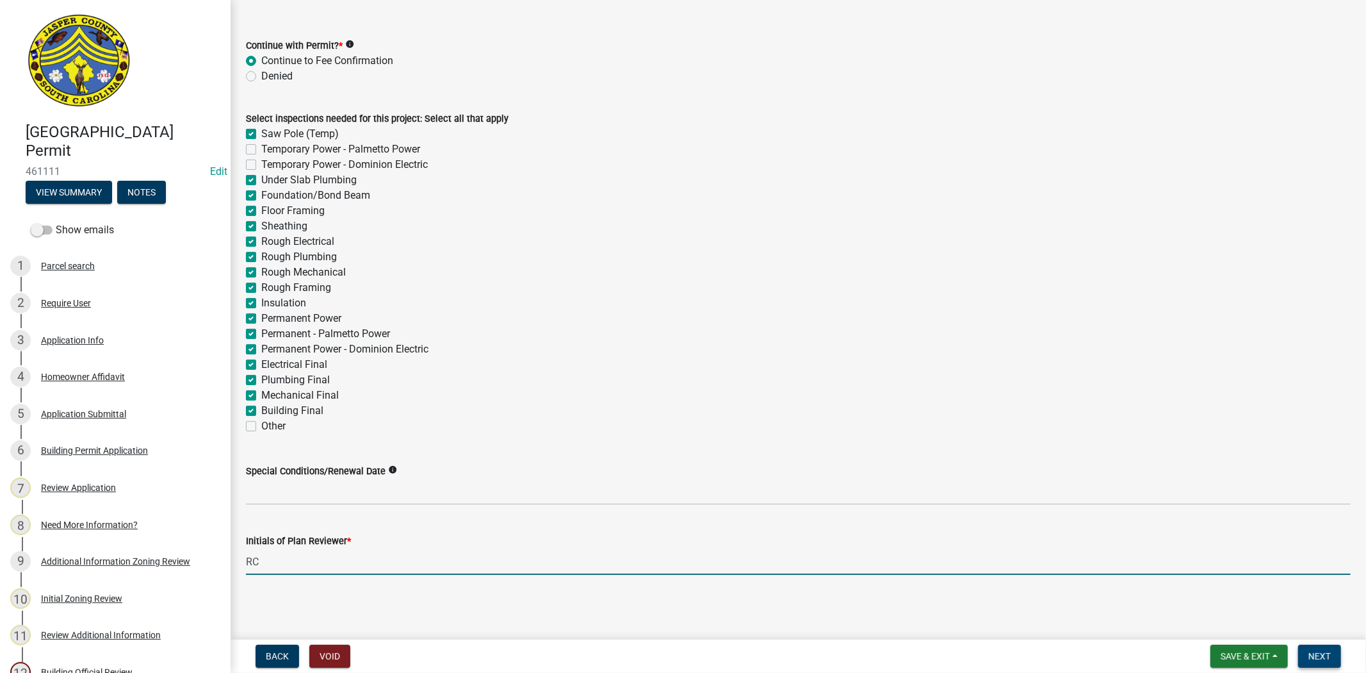
click at [1328, 653] on span "Next" at bounding box center [1320, 656] width 22 height 10
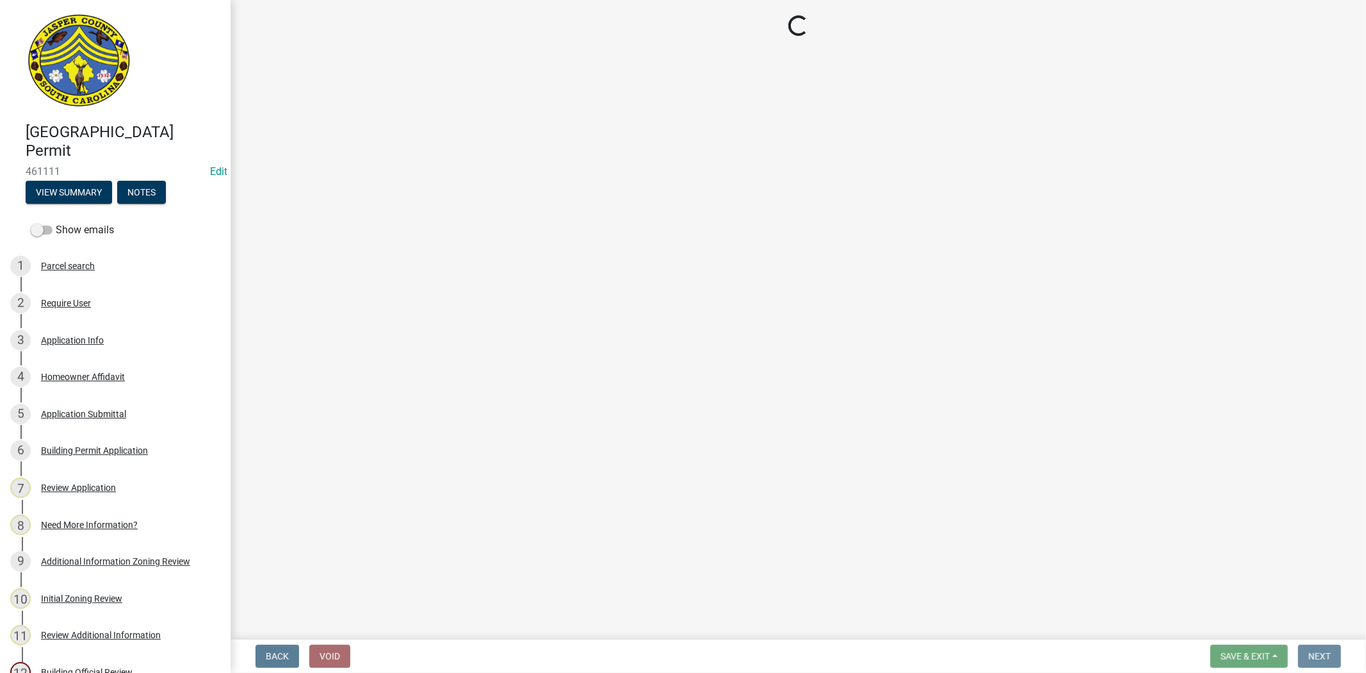
scroll to position [0, 0]
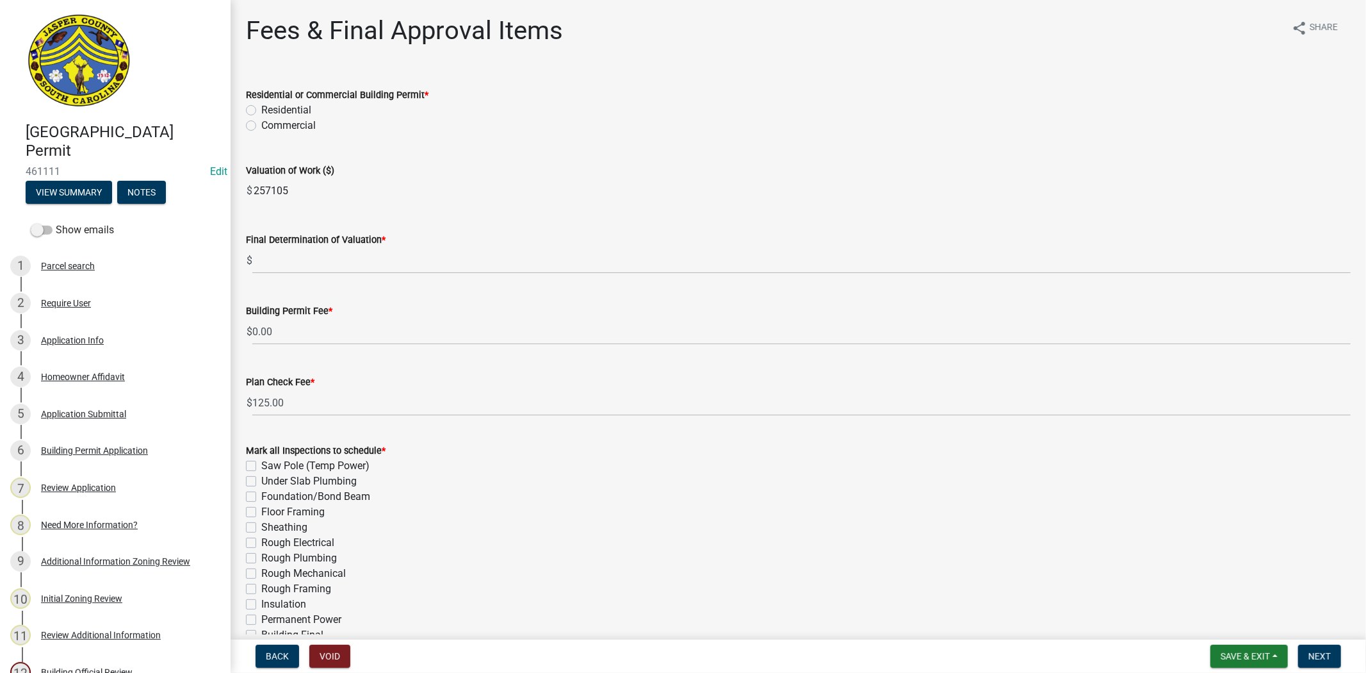
click at [261, 111] on label "Residential" at bounding box center [286, 109] width 50 height 15
click at [261, 111] on input "Residential" at bounding box center [265, 106] width 8 height 8
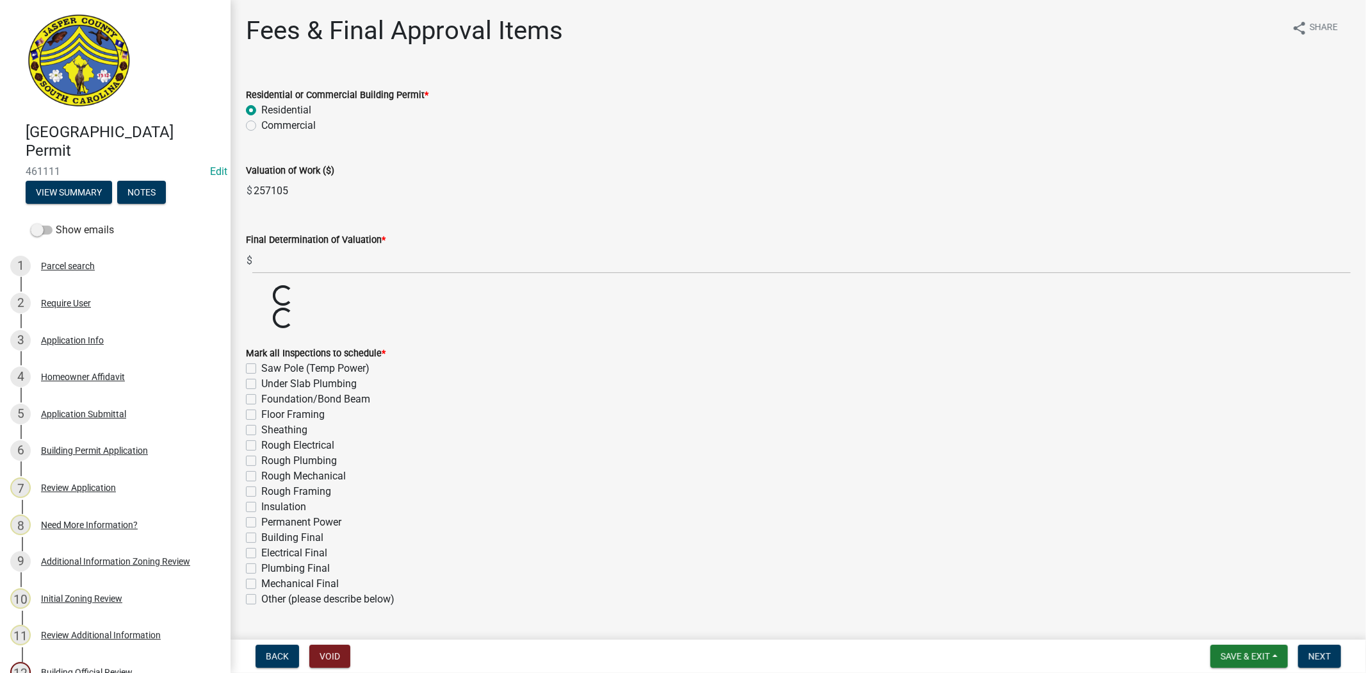
drag, startPoint x: 343, startPoint y: 190, endPoint x: 193, endPoint y: 195, distance: 150.7
click at [193, 195] on div "Jasper County Building Permit 461111 Edit View Summary Notes Show emails 1 Parc…" at bounding box center [683, 336] width 1366 height 673
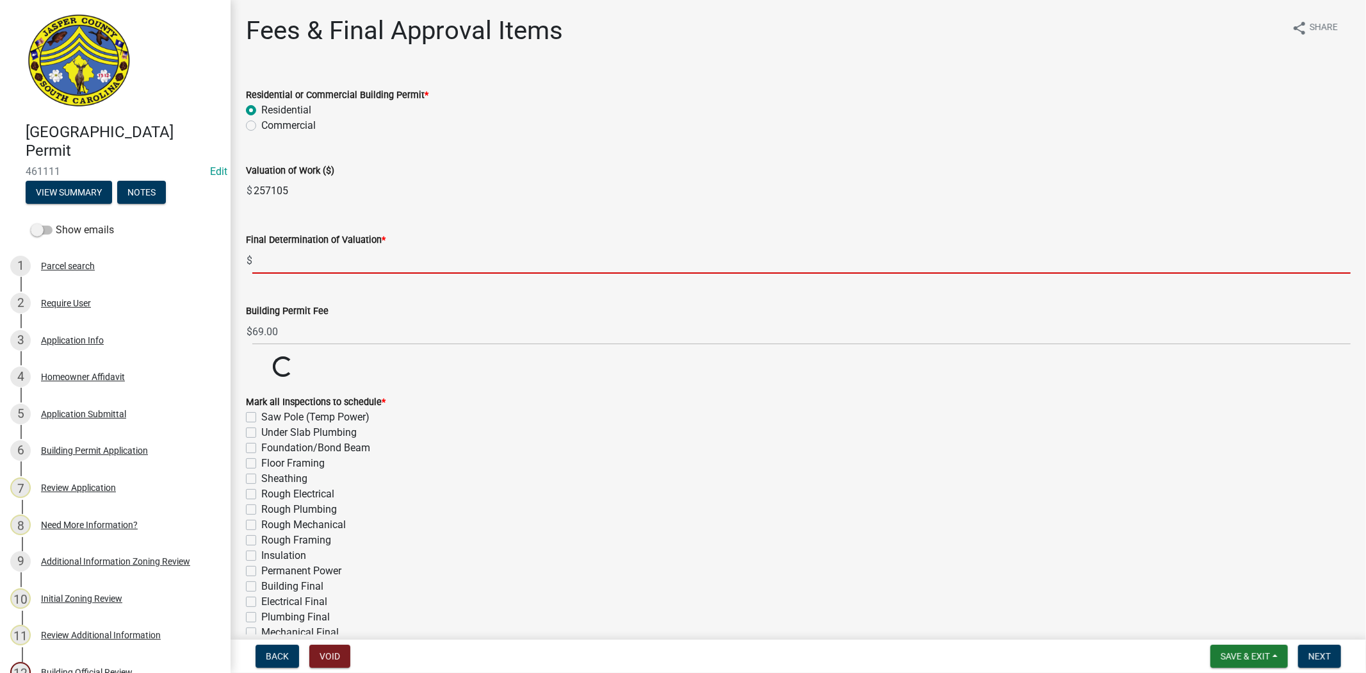
click at [291, 258] on input "text" at bounding box center [801, 260] width 1099 height 26
paste input "257105"
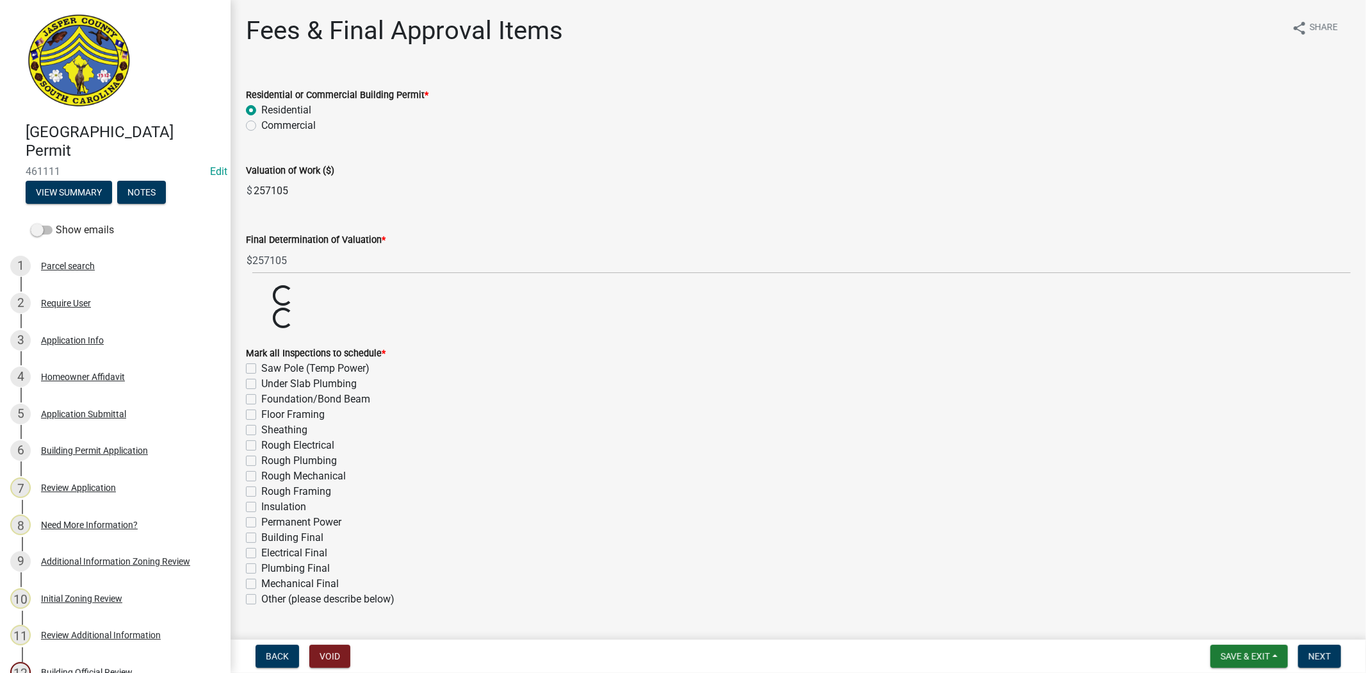
click at [497, 161] on div "Valuation of Work ($) $ 257105" at bounding box center [798, 174] width 1105 height 59
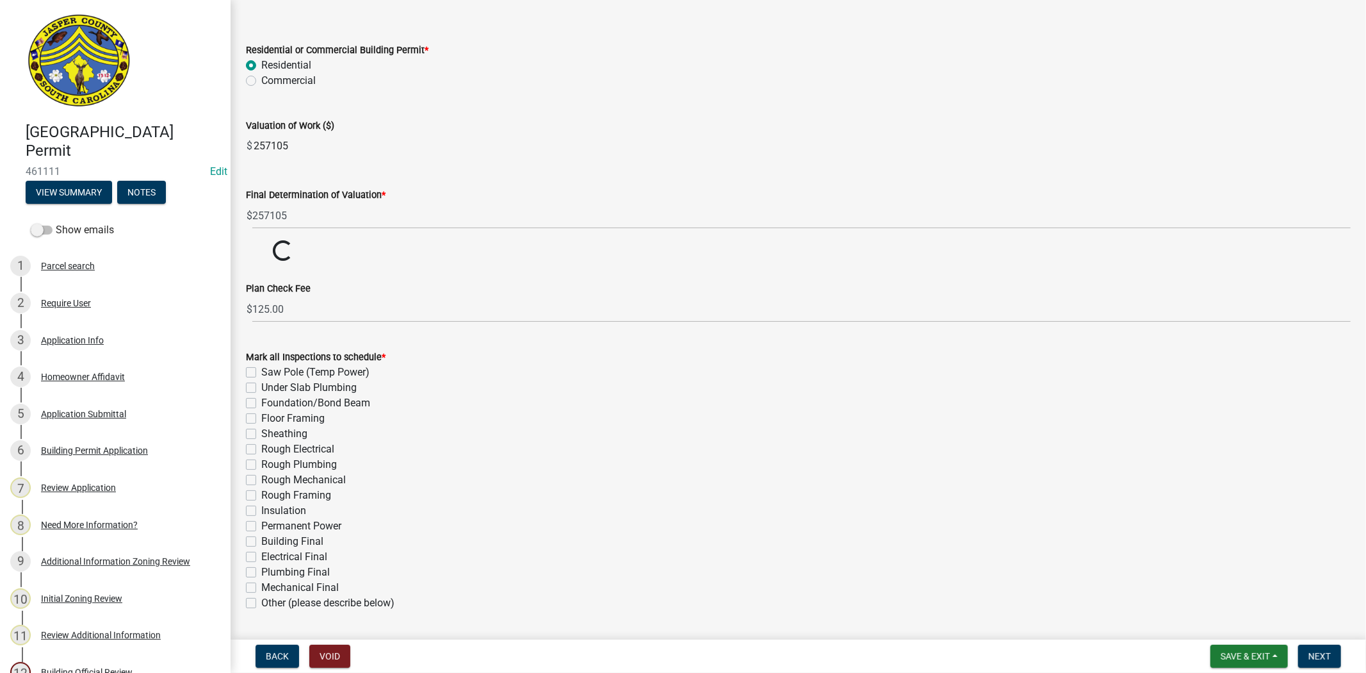
scroll to position [142, 0]
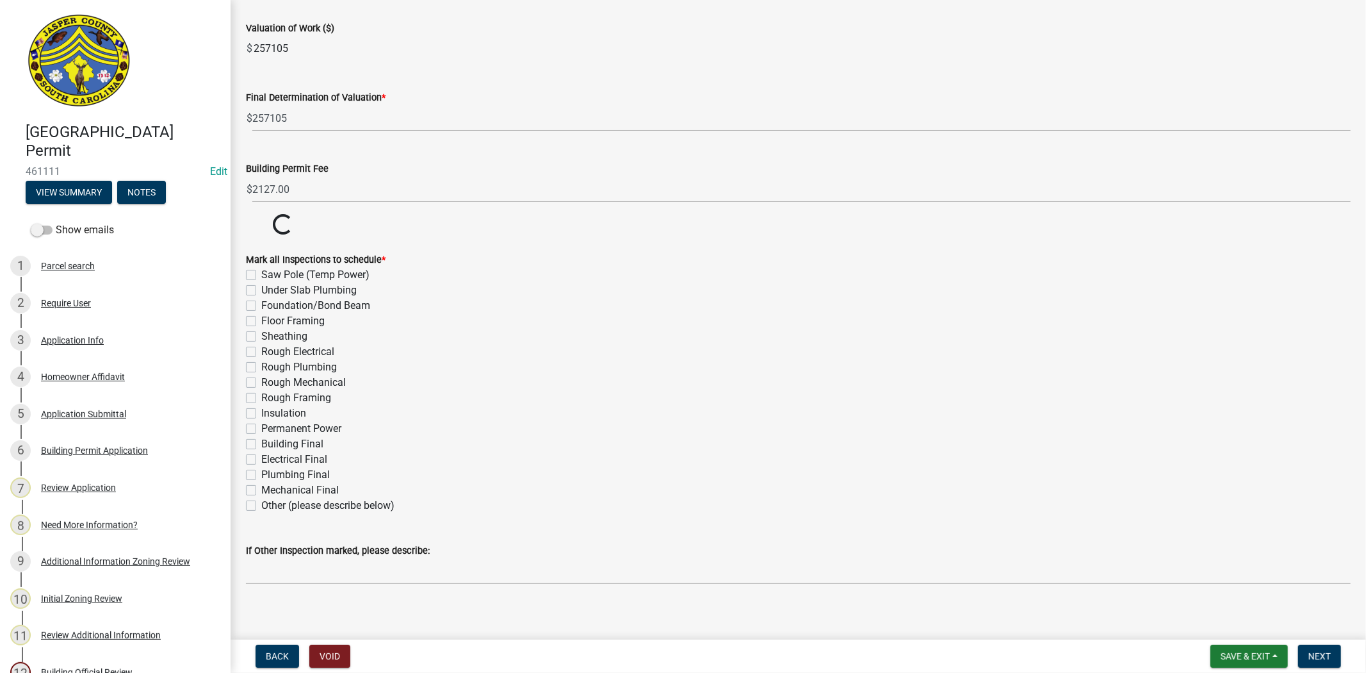
click at [261, 271] on label "Saw Pole (Temp Power)" at bounding box center [315, 274] width 108 height 15
click at [261, 271] on input "Saw Pole (Temp Power)" at bounding box center [265, 271] width 8 height 8
click at [261, 293] on label "Under Slab Plumbing" at bounding box center [308, 290] width 95 height 15
click at [261, 291] on input "Under Slab Plumbing" at bounding box center [265, 287] width 8 height 8
click at [252, 306] on div "Mark all Inspections to schedule * Saw Pole (Temp Power) Under Slab Plumbing Fo…" at bounding box center [798, 382] width 1105 height 261
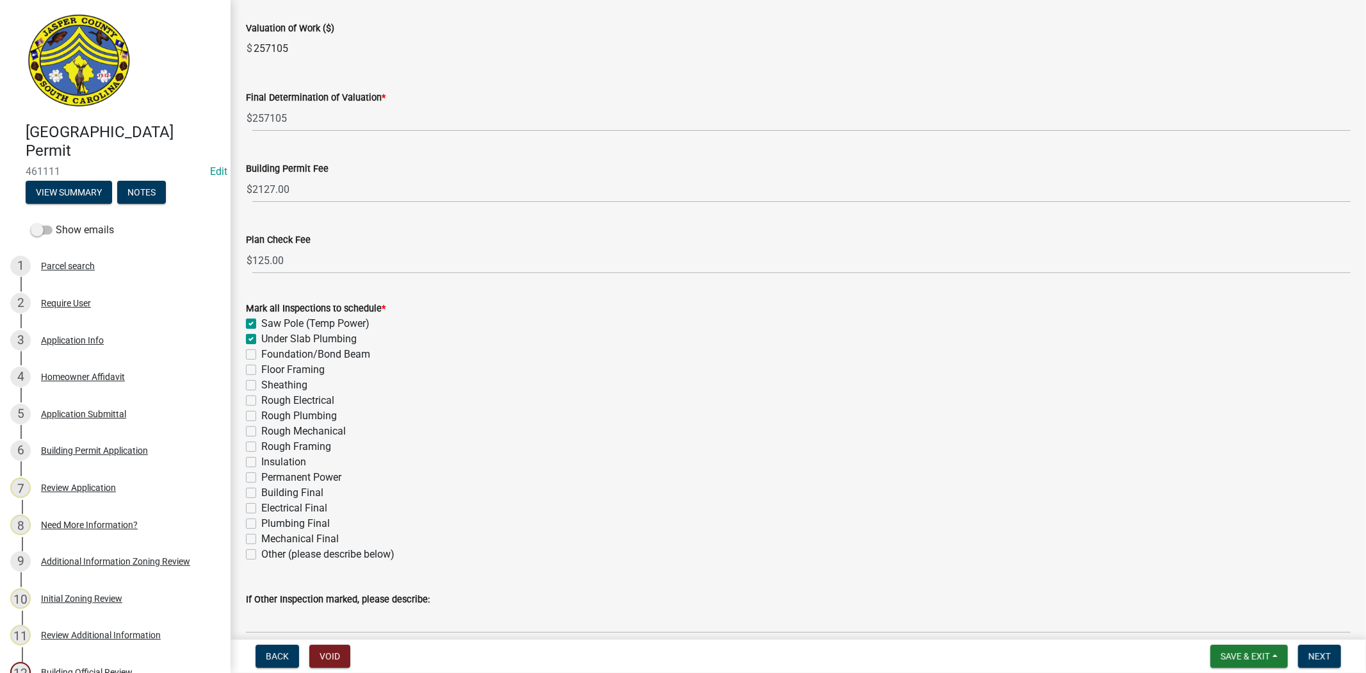
click at [261, 359] on label "Foundation/Bond Beam" at bounding box center [315, 354] width 109 height 15
click at [261, 355] on input "Foundation/Bond Beam" at bounding box center [265, 351] width 8 height 8
drag, startPoint x: 252, startPoint y: 373, endPoint x: 252, endPoint y: 381, distance: 8.4
click at [261, 374] on label "Floor Framing" at bounding box center [292, 369] width 63 height 15
click at [261, 370] on input "Floor Framing" at bounding box center [265, 366] width 8 height 8
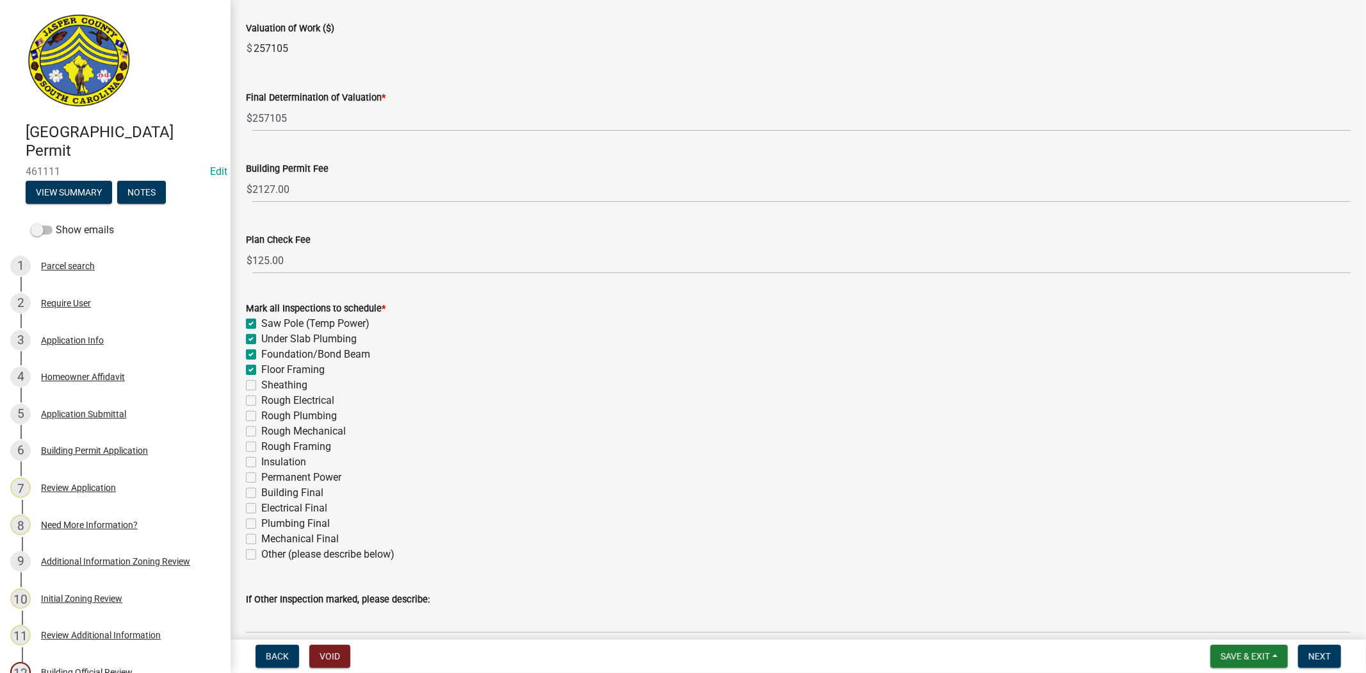
click at [246, 393] on div "Rough Electrical" at bounding box center [798, 400] width 1105 height 15
click at [261, 385] on label "Sheathing" at bounding box center [284, 384] width 46 height 15
click at [261, 385] on input "Sheathing" at bounding box center [265, 381] width 8 height 8
click at [261, 401] on label "Rough Electrical" at bounding box center [297, 400] width 73 height 15
click at [261, 401] on input "Rough Electrical" at bounding box center [265, 397] width 8 height 8
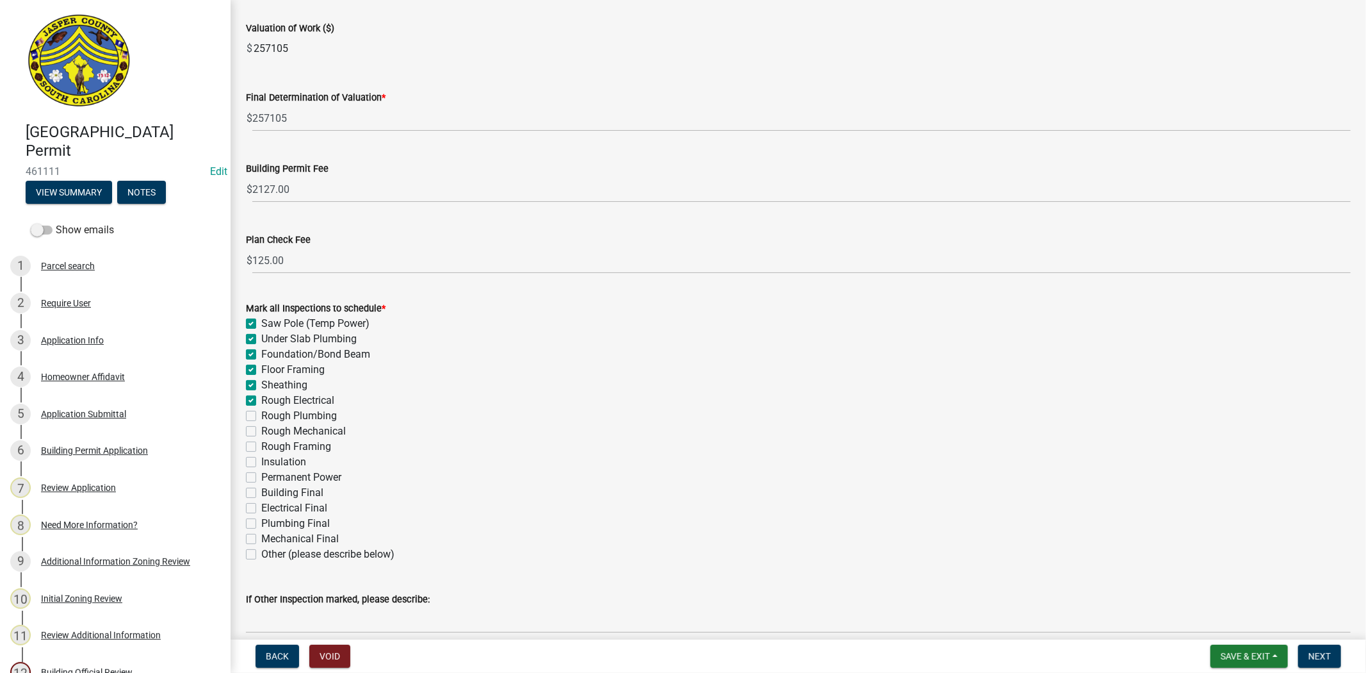
click at [261, 410] on label "Rough Plumbing" at bounding box center [299, 415] width 76 height 15
click at [261, 410] on input "Rough Plumbing" at bounding box center [265, 412] width 8 height 8
drag, startPoint x: 250, startPoint y: 427, endPoint x: 250, endPoint y: 436, distance: 9.0
click at [261, 434] on label "Rough Mechanical" at bounding box center [303, 430] width 85 height 15
click at [261, 432] on input "Rough Mechanical" at bounding box center [265, 427] width 8 height 8
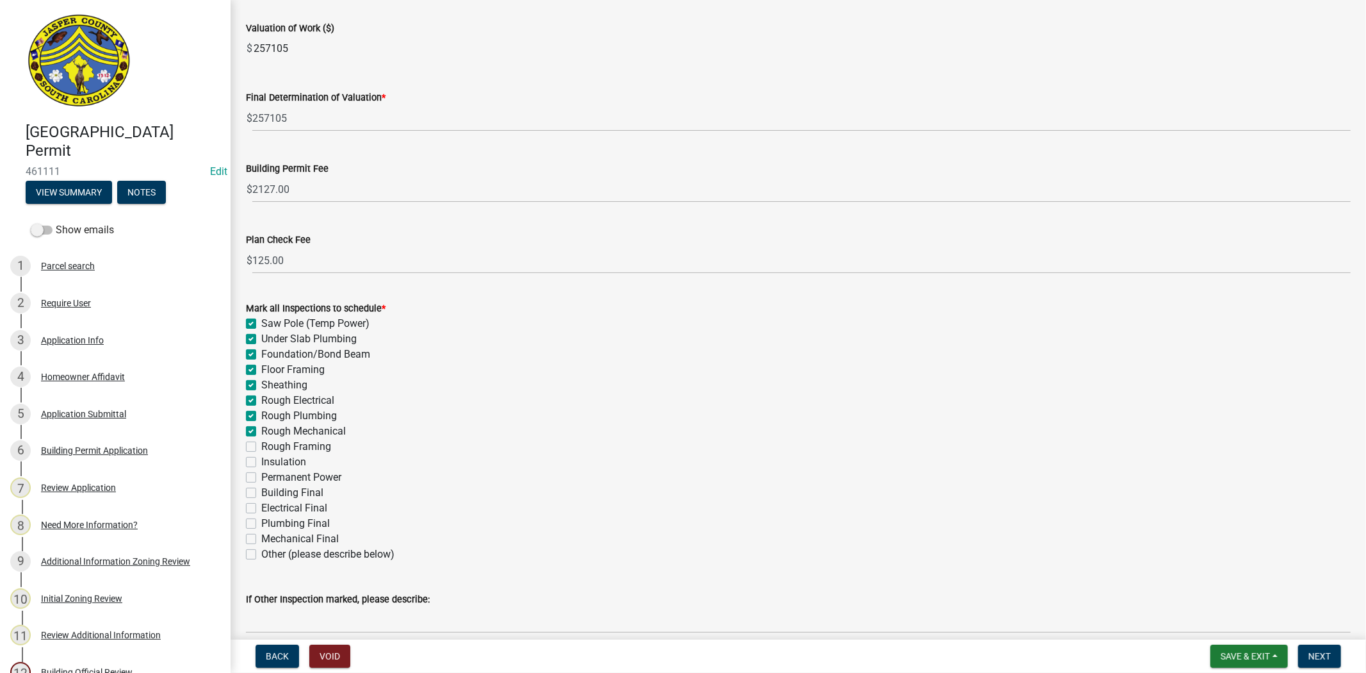
click at [253, 452] on div "Rough Framing" at bounding box center [798, 446] width 1105 height 15
click at [261, 446] on label "Rough Framing" at bounding box center [296, 446] width 70 height 15
click at [261, 446] on input "Rough Framing" at bounding box center [265, 443] width 8 height 8
click at [261, 461] on label "Insulation" at bounding box center [283, 461] width 45 height 15
click at [261, 461] on input "Insulation" at bounding box center [265, 458] width 8 height 8
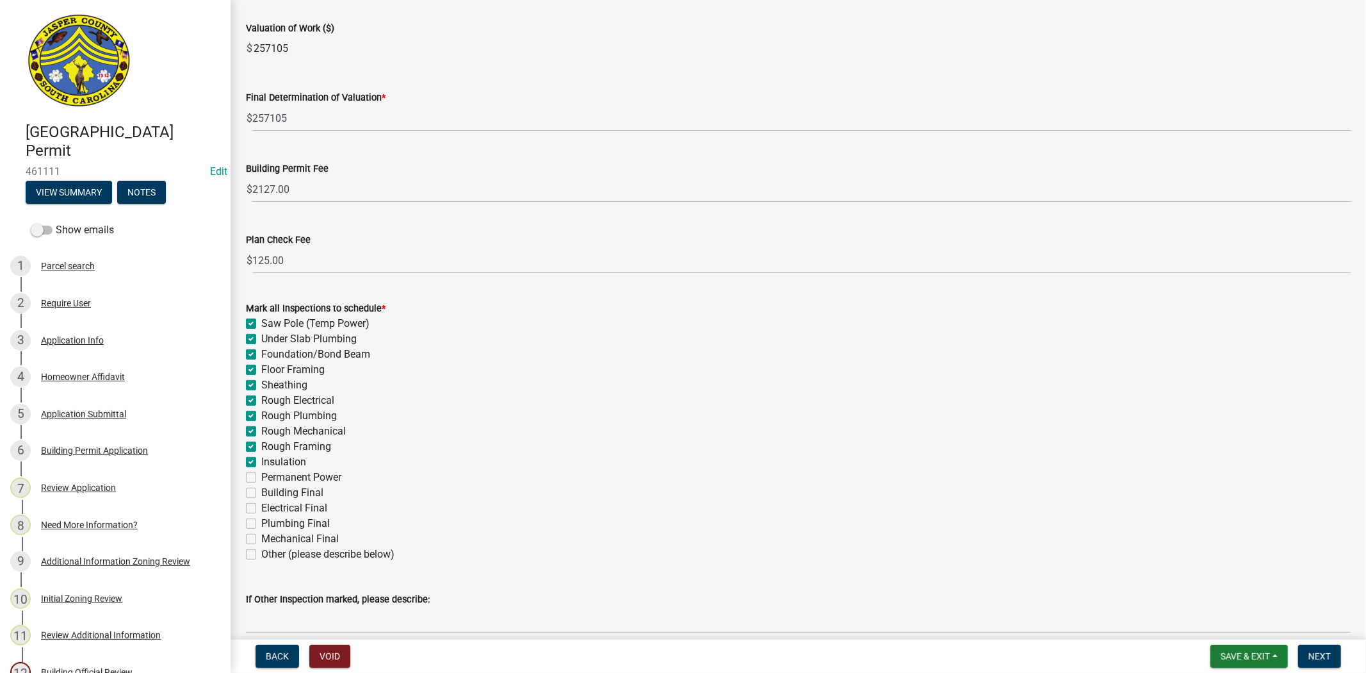
click at [261, 479] on label "Permanent Power" at bounding box center [301, 477] width 80 height 15
click at [261, 478] on input "Permanent Power" at bounding box center [265, 474] width 8 height 8
click at [261, 496] on label "Building Final" at bounding box center [292, 492] width 62 height 15
click at [261, 493] on input "Building Final" at bounding box center [265, 489] width 8 height 8
click at [256, 511] on div "Electrical Final" at bounding box center [798, 507] width 1105 height 15
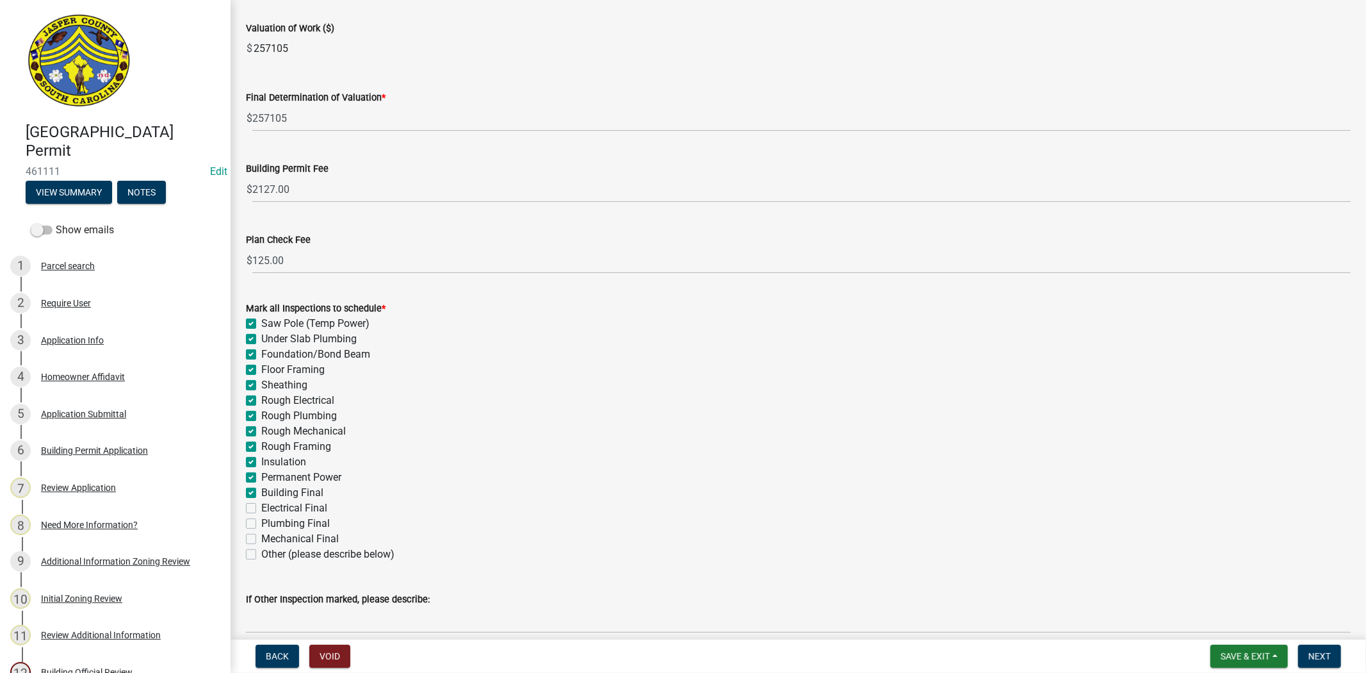
click at [261, 509] on label "Electrical Final" at bounding box center [294, 507] width 66 height 15
click at [261, 509] on input "Electrical Final" at bounding box center [265, 504] width 8 height 8
click at [261, 520] on label "Plumbing Final" at bounding box center [295, 523] width 69 height 15
click at [261, 520] on input "Plumbing Final" at bounding box center [265, 520] width 8 height 8
click at [261, 539] on label "Mechanical Final" at bounding box center [300, 538] width 78 height 15
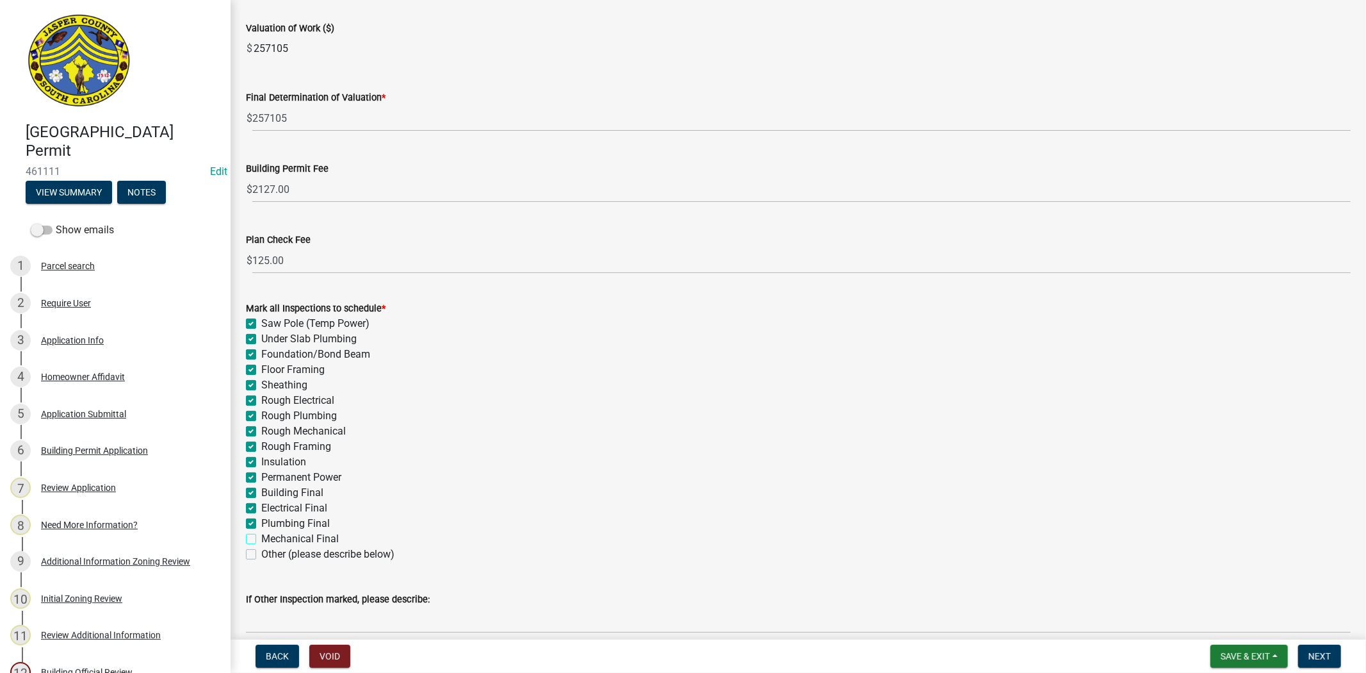
click at [261, 539] on input "Mechanical Final" at bounding box center [265, 535] width 8 height 8
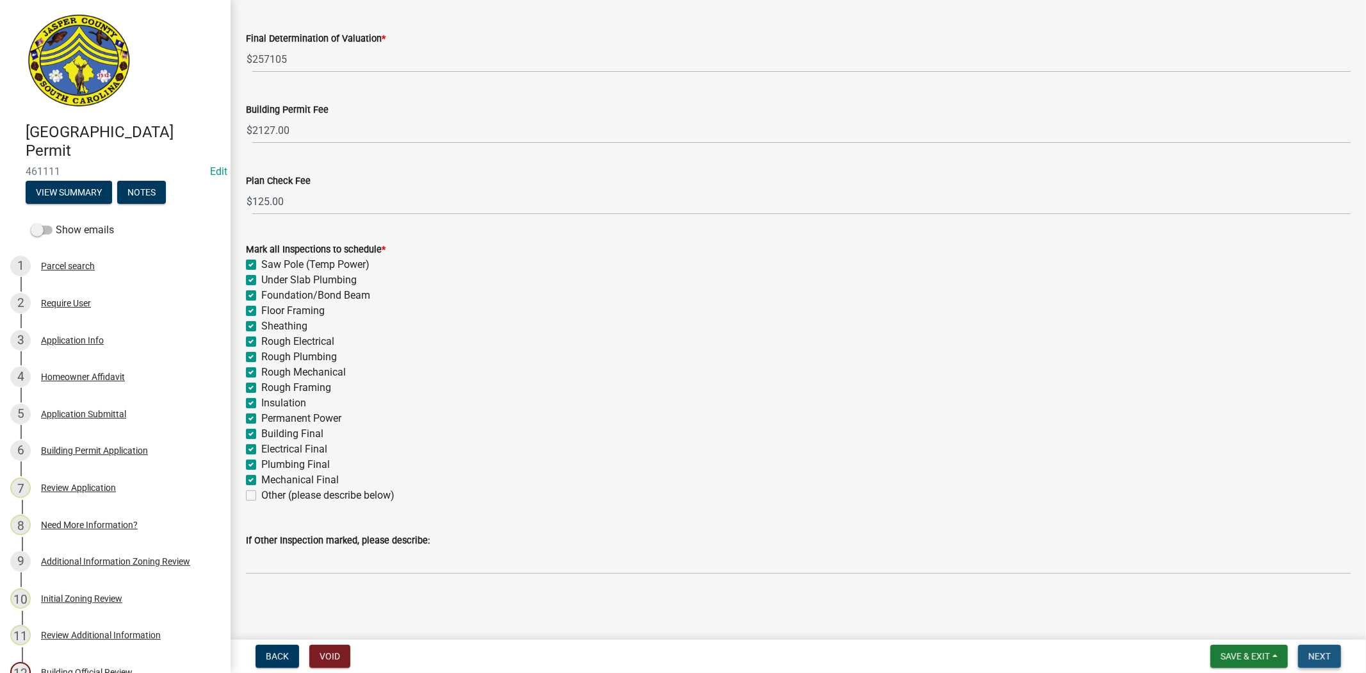
click at [1310, 658] on span "Next" at bounding box center [1320, 656] width 22 height 10
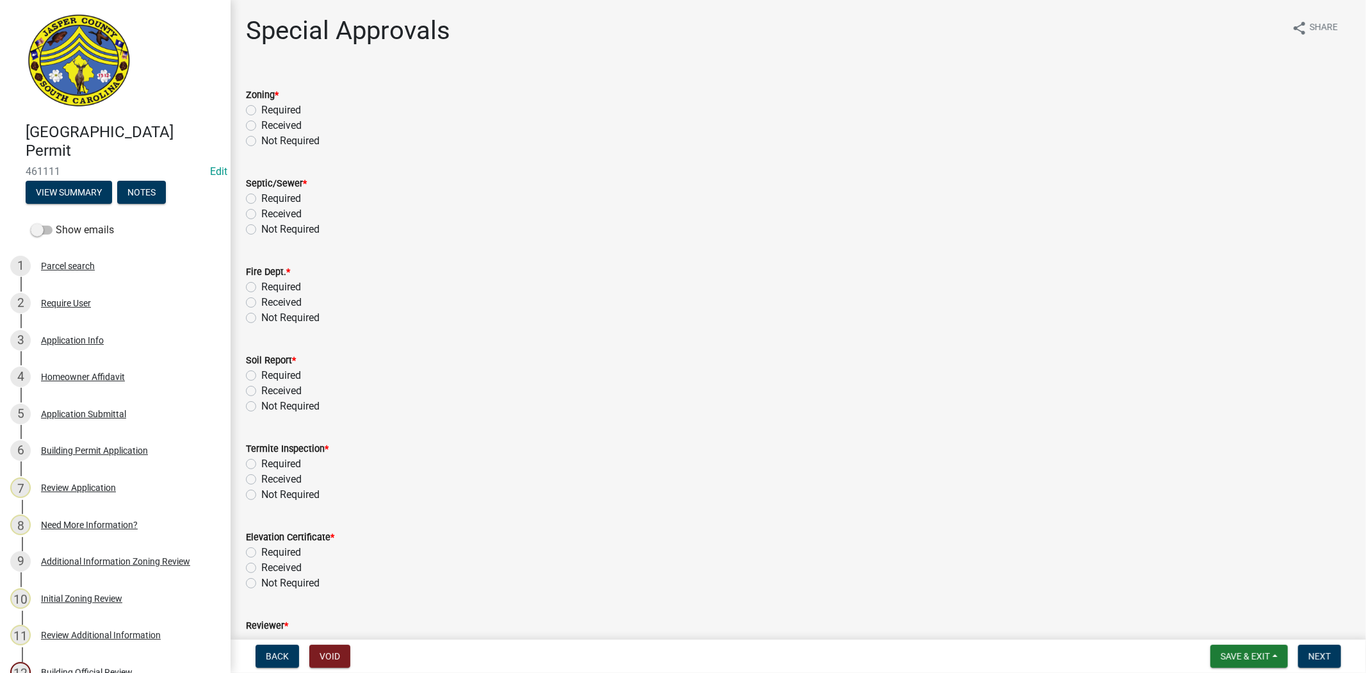
click at [261, 125] on label "Received" at bounding box center [281, 125] width 40 height 15
click at [261, 125] on input "Received" at bounding box center [265, 122] width 8 height 8
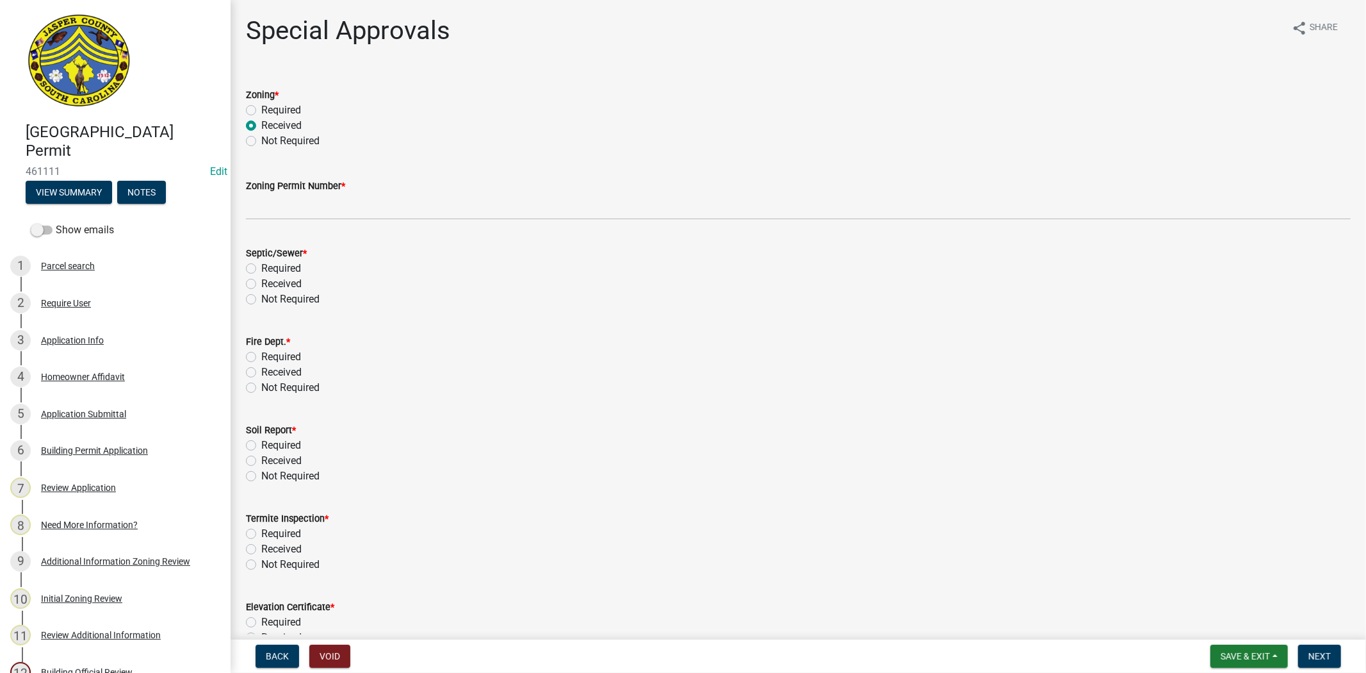
click at [261, 283] on label "Received" at bounding box center [281, 283] width 40 height 15
click at [261, 283] on input "Received" at bounding box center [265, 280] width 8 height 8
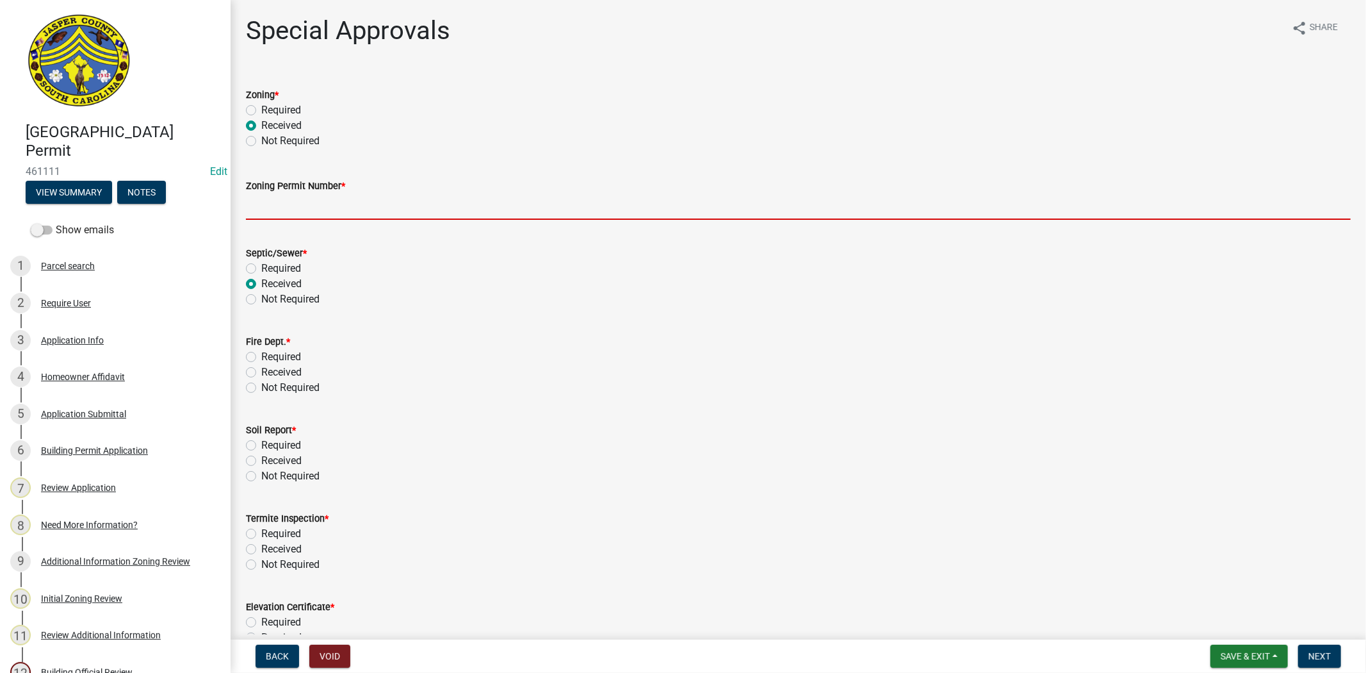
click at [417, 204] on input "Zoning Permit Number *" at bounding box center [798, 206] width 1105 height 26
paste input "ZP-25-214"
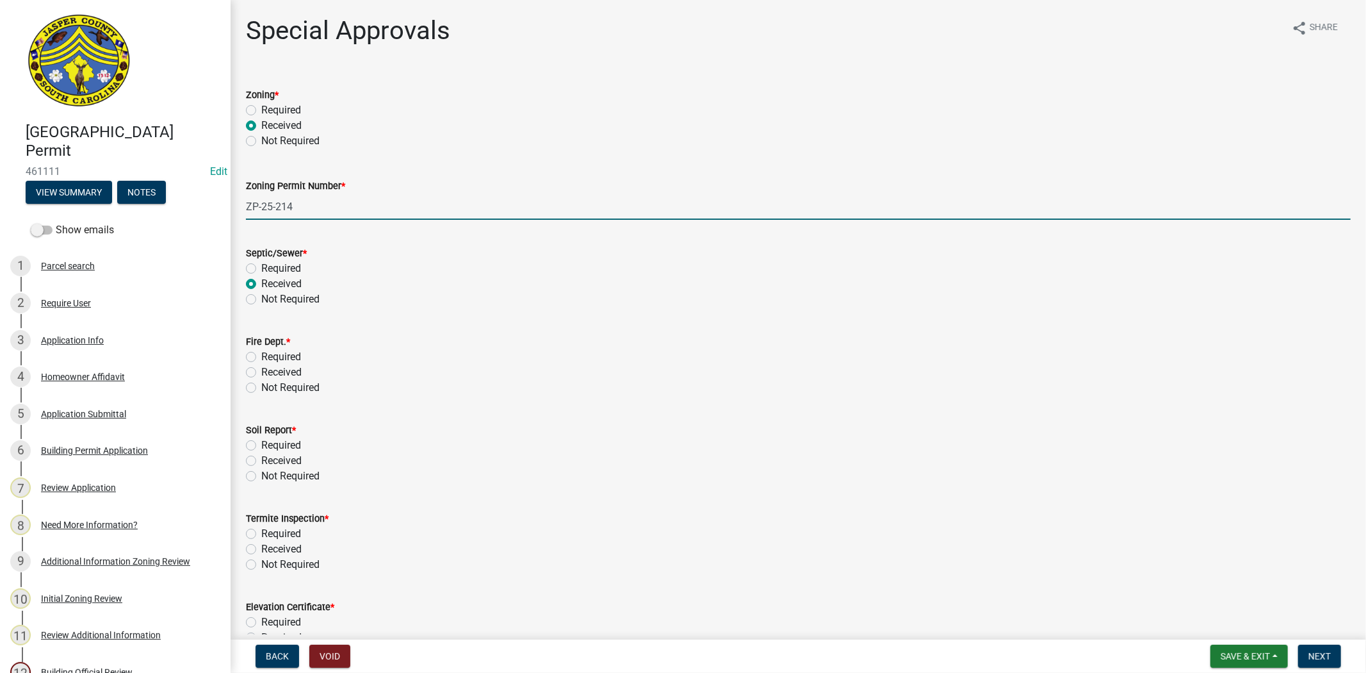
click at [528, 302] on div "Not Required" at bounding box center [798, 298] width 1105 height 15
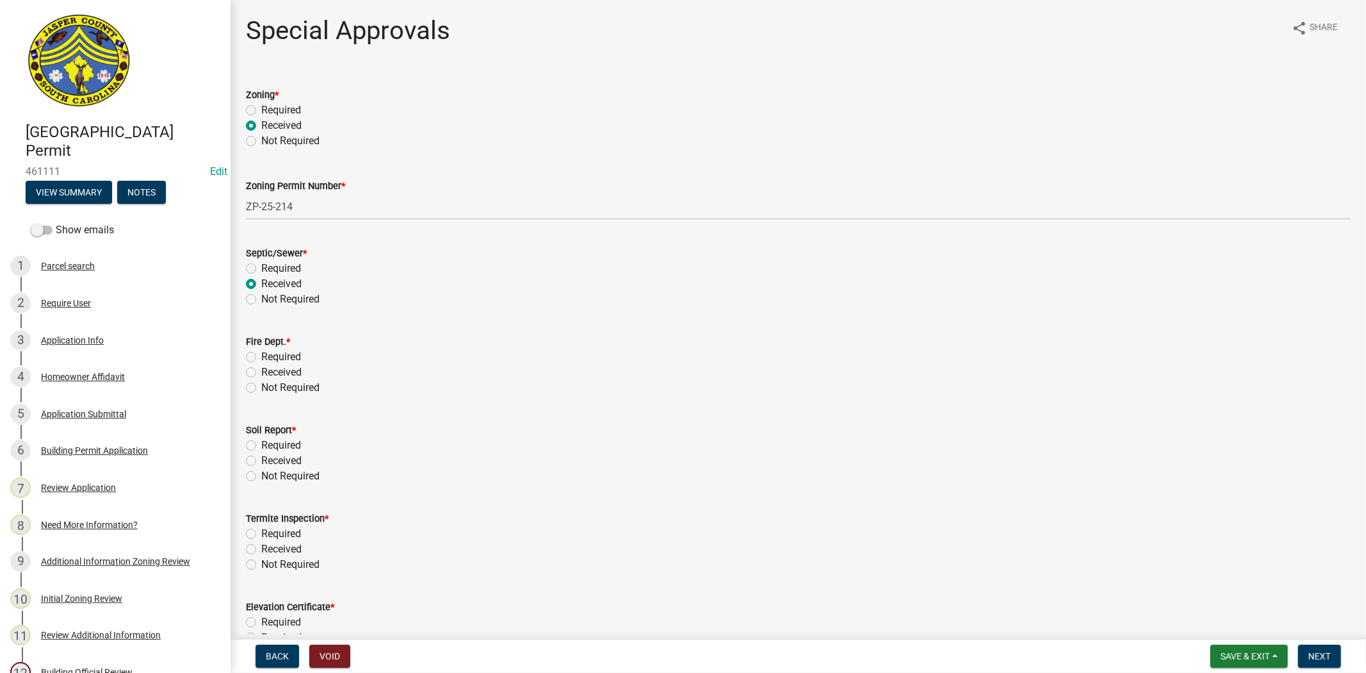
click at [261, 389] on label "Not Required" at bounding box center [290, 387] width 58 height 15
click at [261, 388] on input "Not Required" at bounding box center [265, 384] width 8 height 8
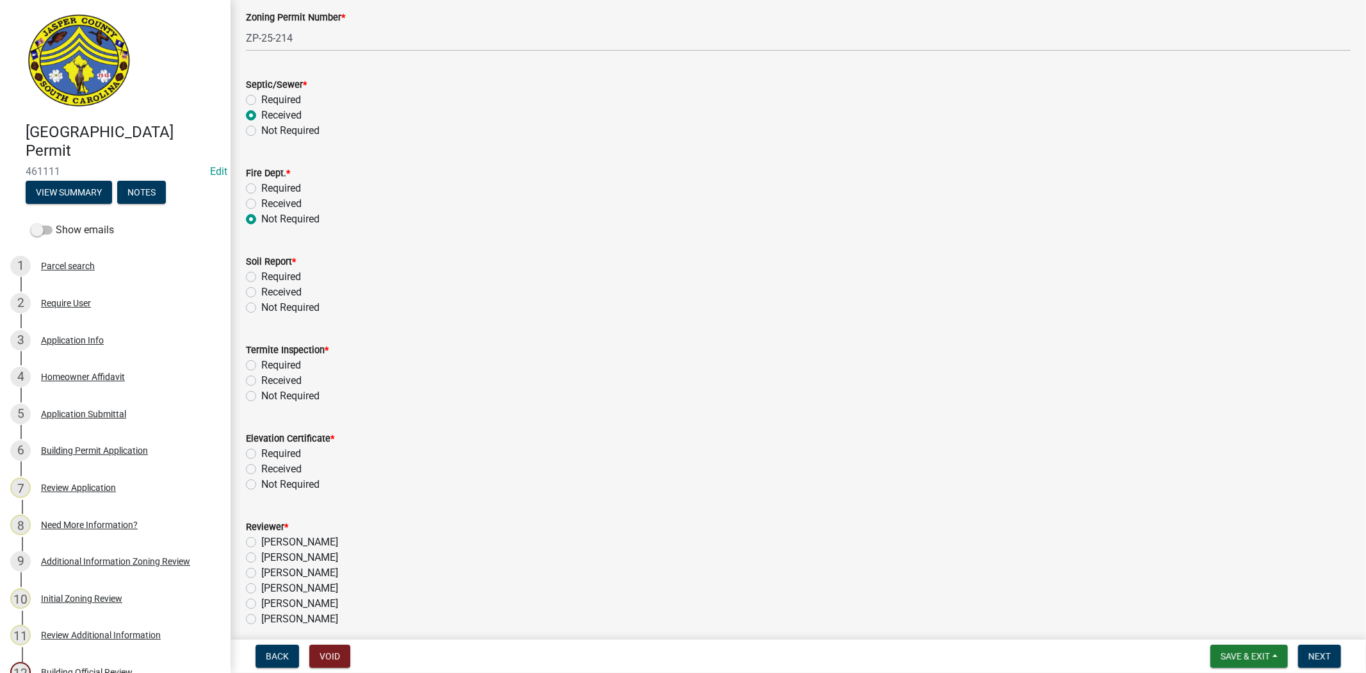
scroll to position [213, 0]
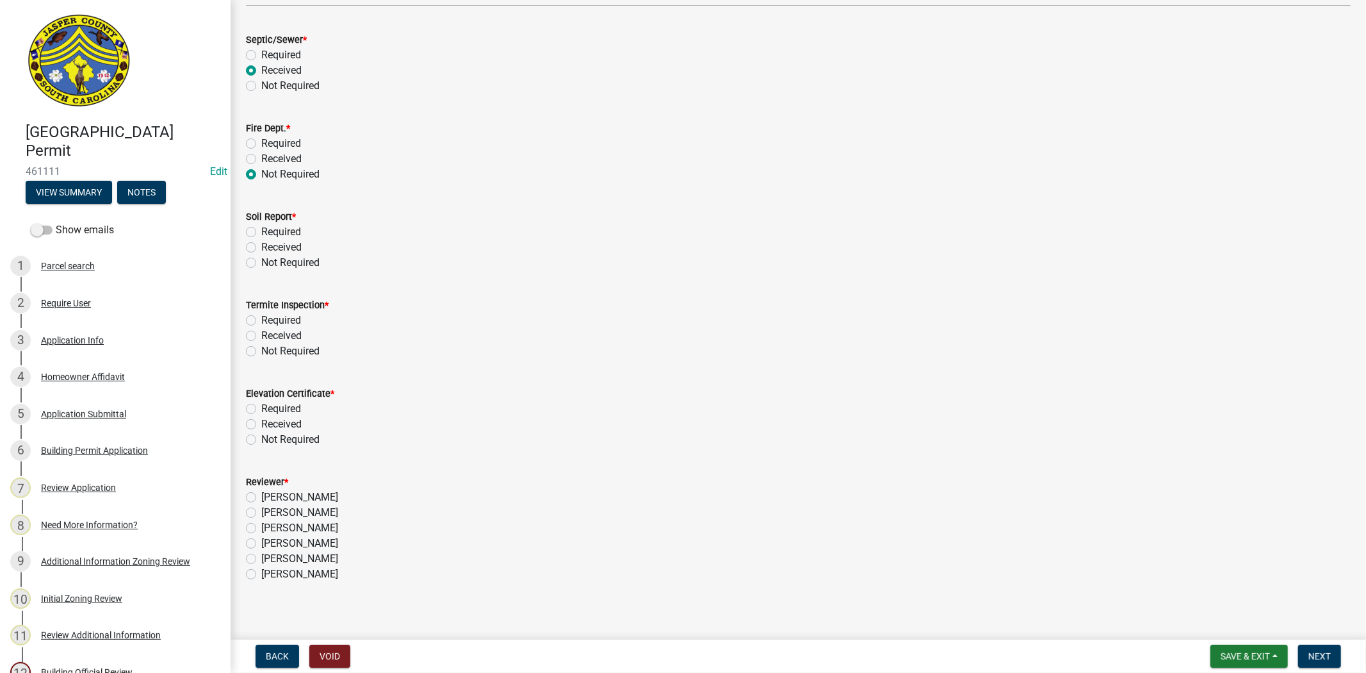
click at [261, 233] on label "Required" at bounding box center [281, 231] width 40 height 15
click at [261, 233] on input "Required" at bounding box center [265, 228] width 8 height 8
click at [261, 317] on label "Required" at bounding box center [281, 320] width 40 height 15
click at [261, 317] on input "Required" at bounding box center [265, 317] width 8 height 8
click at [261, 437] on label "Not Required" at bounding box center [290, 439] width 58 height 15
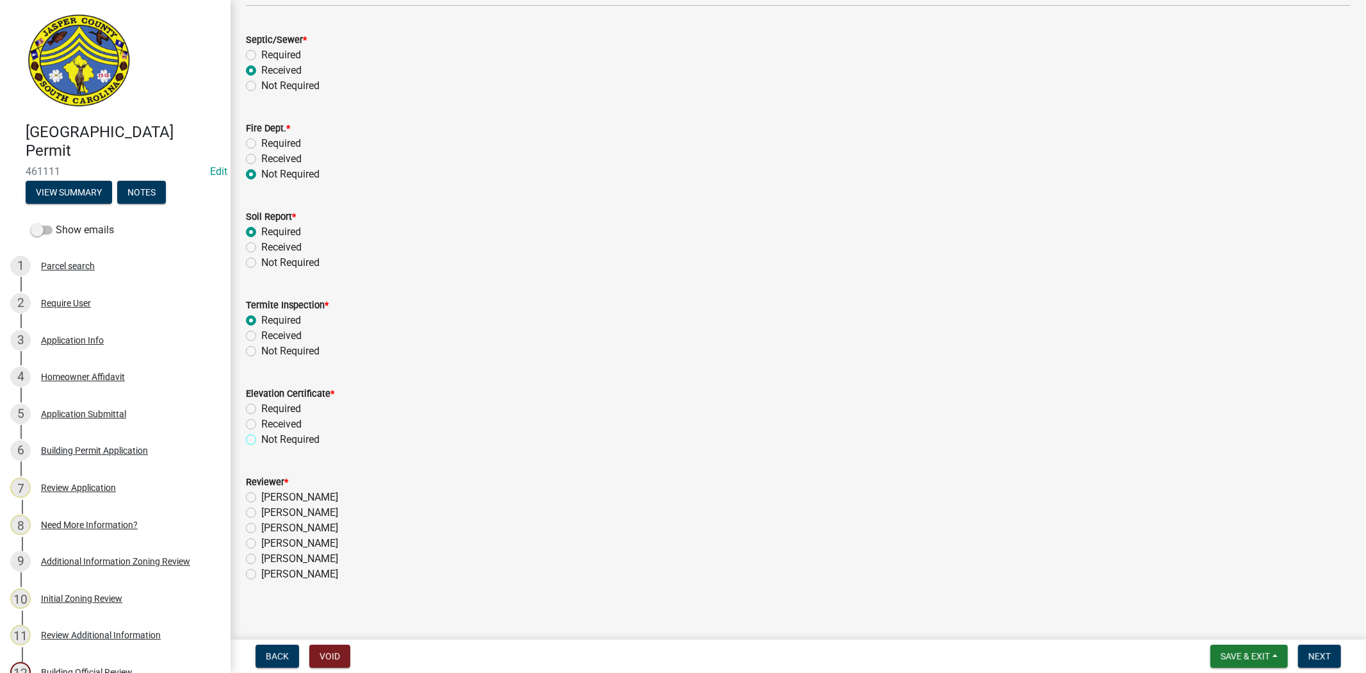
click at [261, 437] on input "Not Required" at bounding box center [265, 436] width 8 height 8
click at [261, 530] on label "Stephanie Oviedo" at bounding box center [299, 527] width 77 height 15
click at [261, 528] on input "Stephanie Oviedo" at bounding box center [265, 524] width 8 height 8
click at [1321, 654] on span "Next" at bounding box center [1320, 656] width 22 height 10
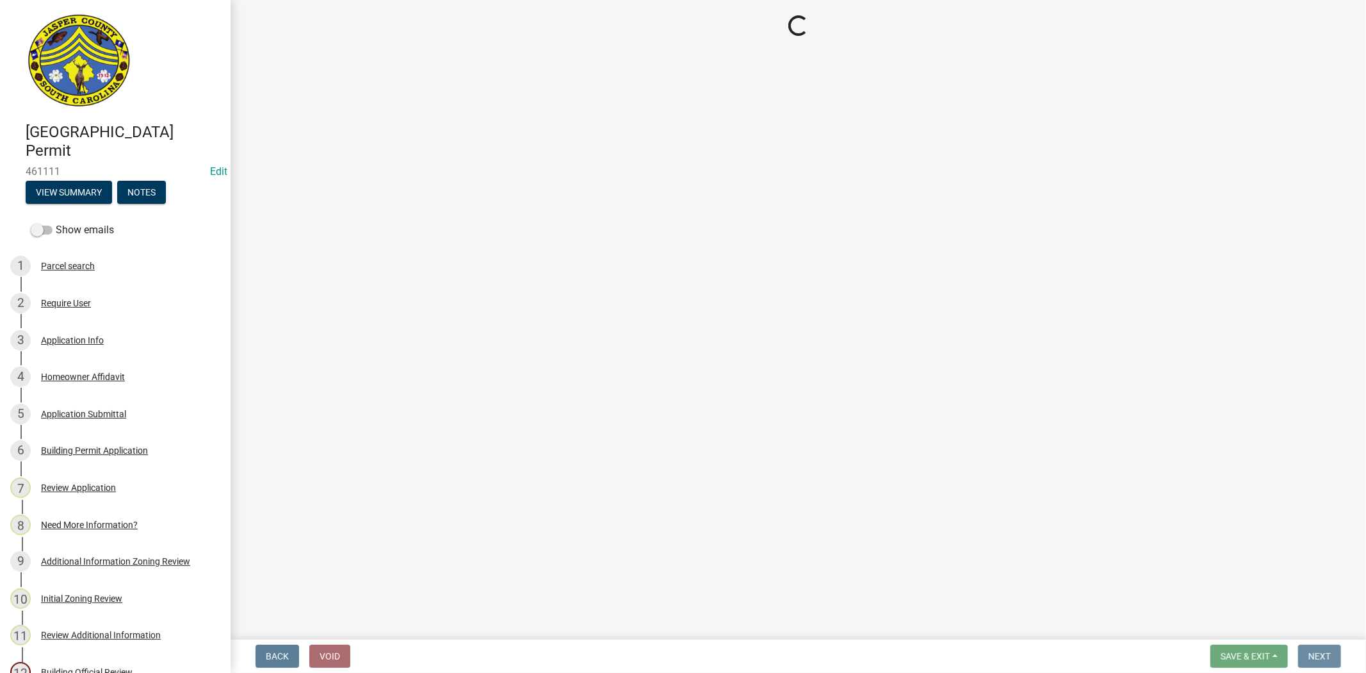
scroll to position [0, 0]
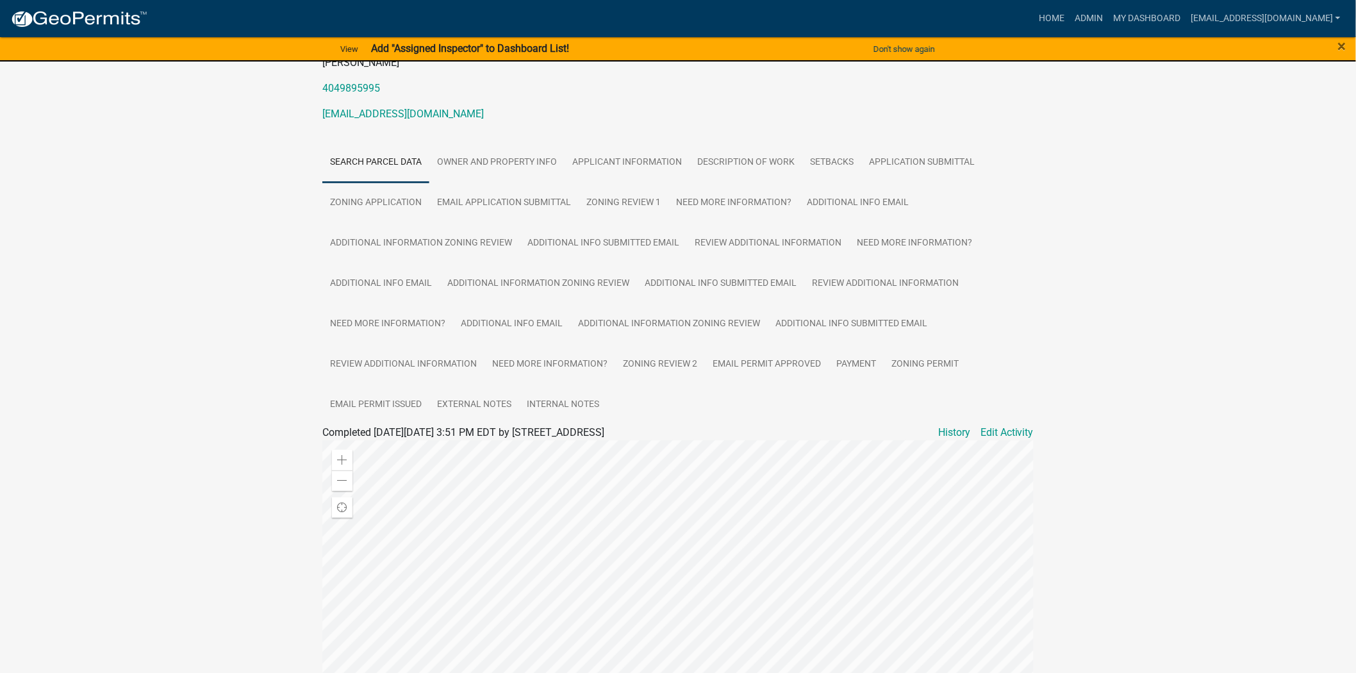
scroll to position [213, 0]
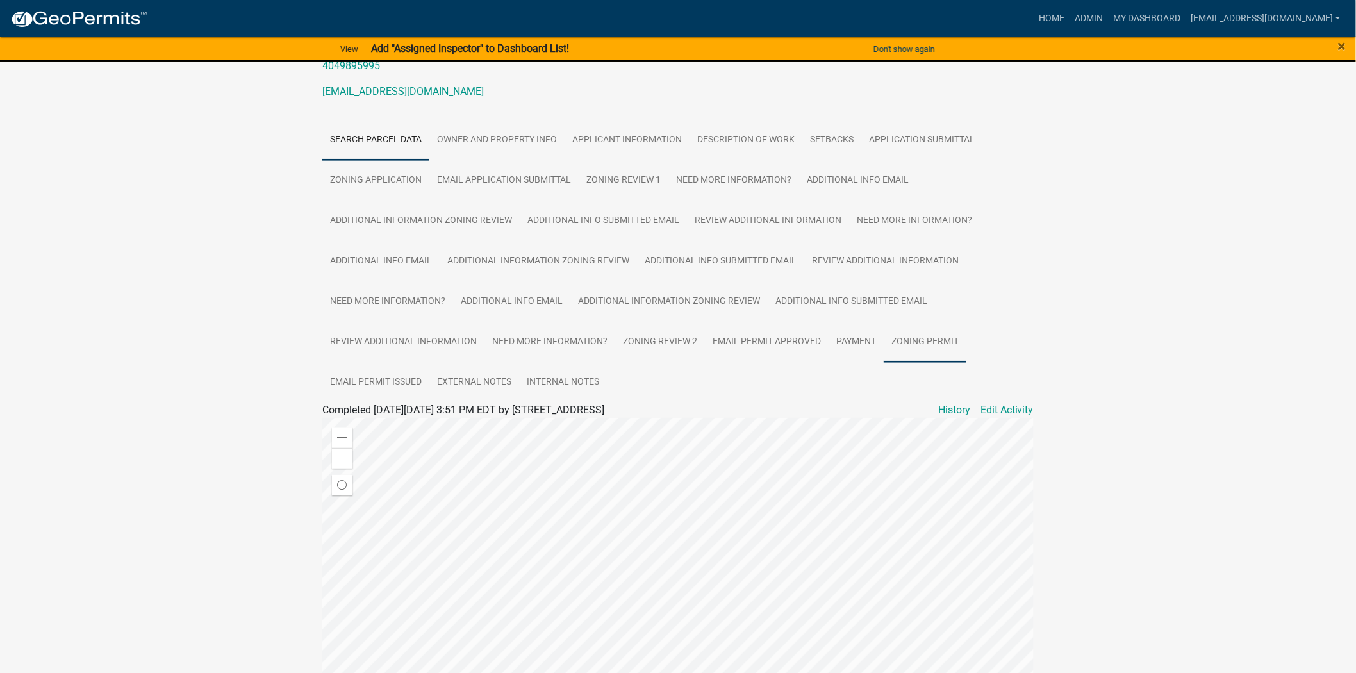
click at [931, 338] on link "Zoning Permit" at bounding box center [924, 342] width 83 height 41
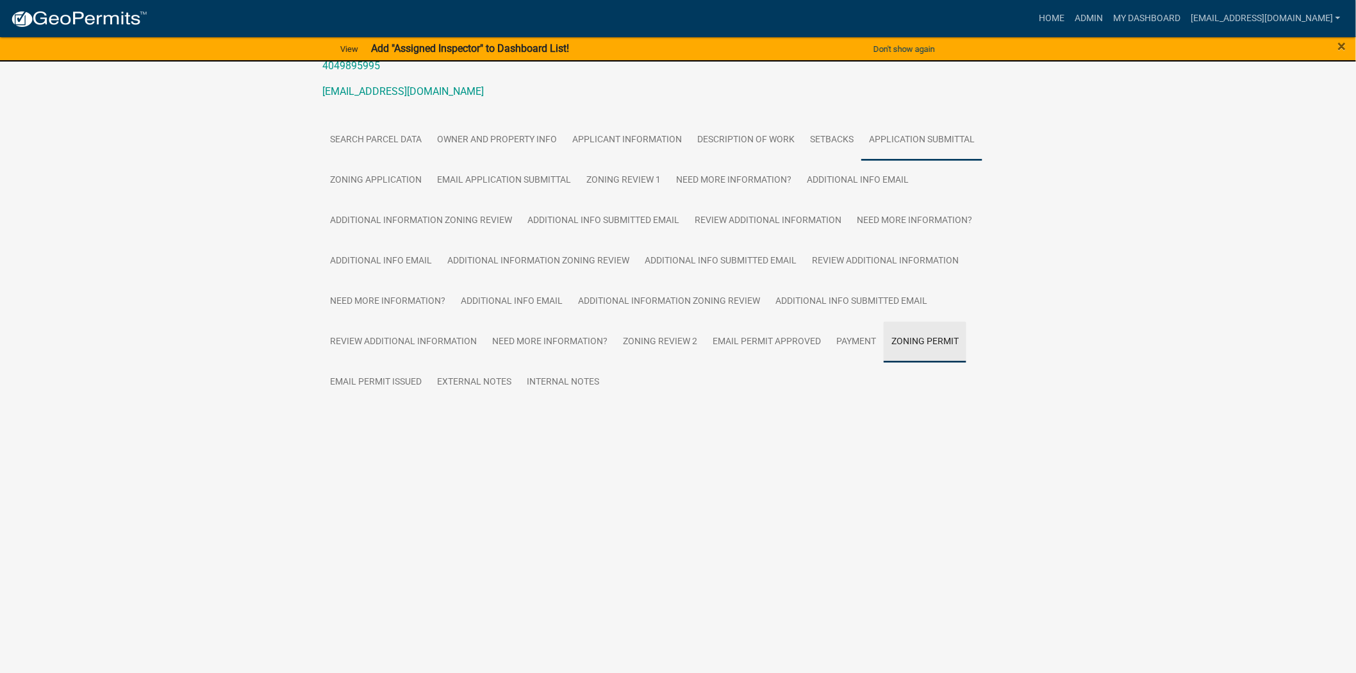
scroll to position [15, 0]
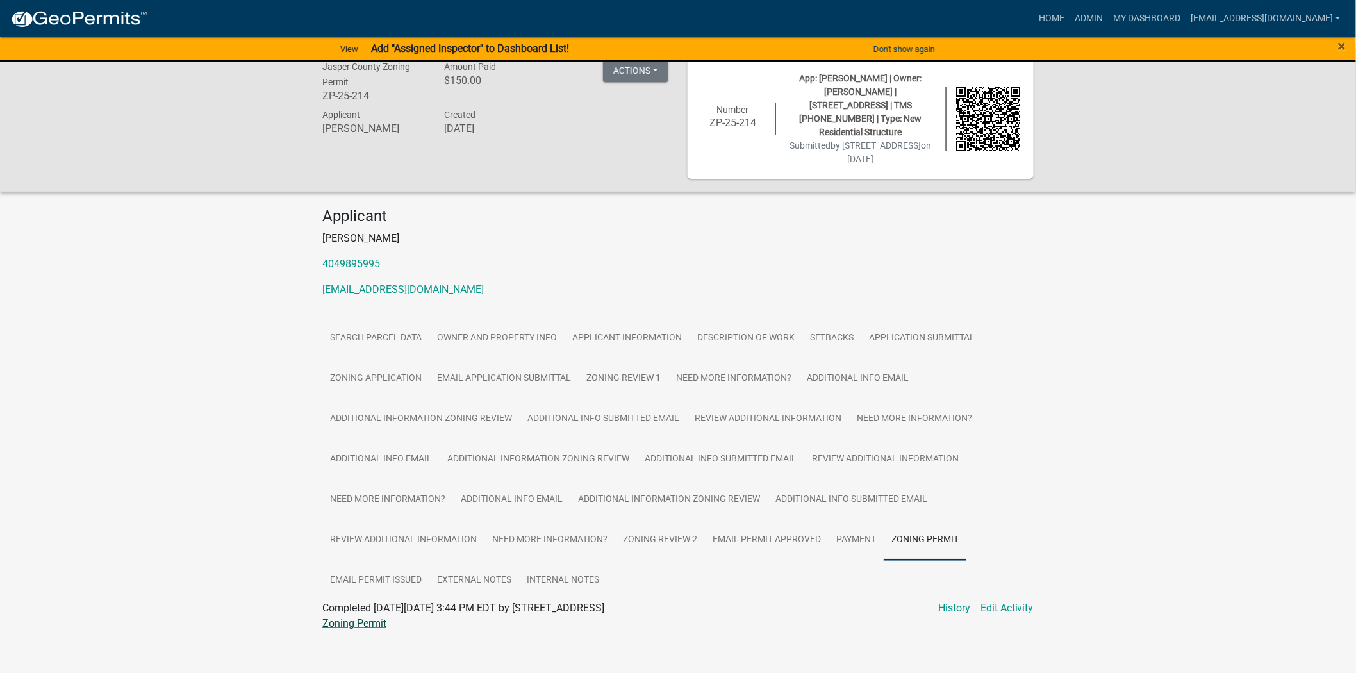
click at [383, 617] on link "Zoning Permit" at bounding box center [354, 623] width 64 height 12
click at [639, 321] on link "Applicant Information" at bounding box center [626, 338] width 125 height 41
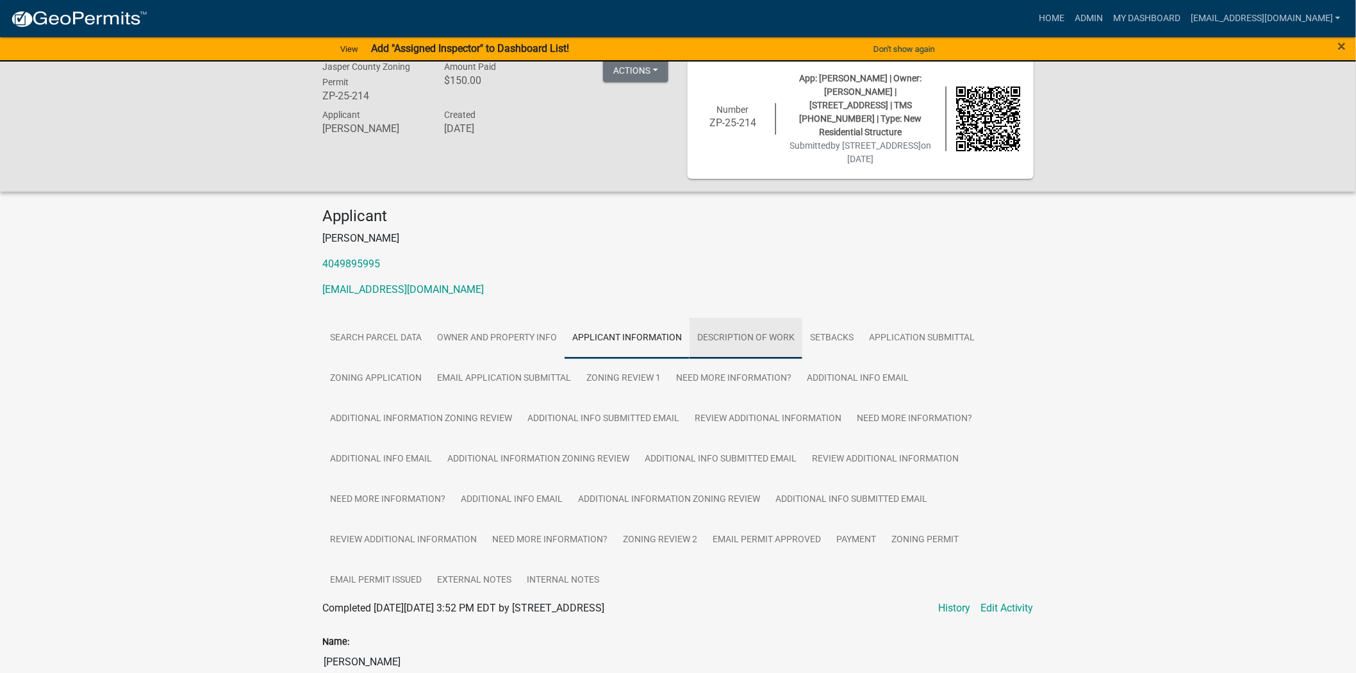
click at [721, 328] on link "Description of Work" at bounding box center [745, 338] width 113 height 41
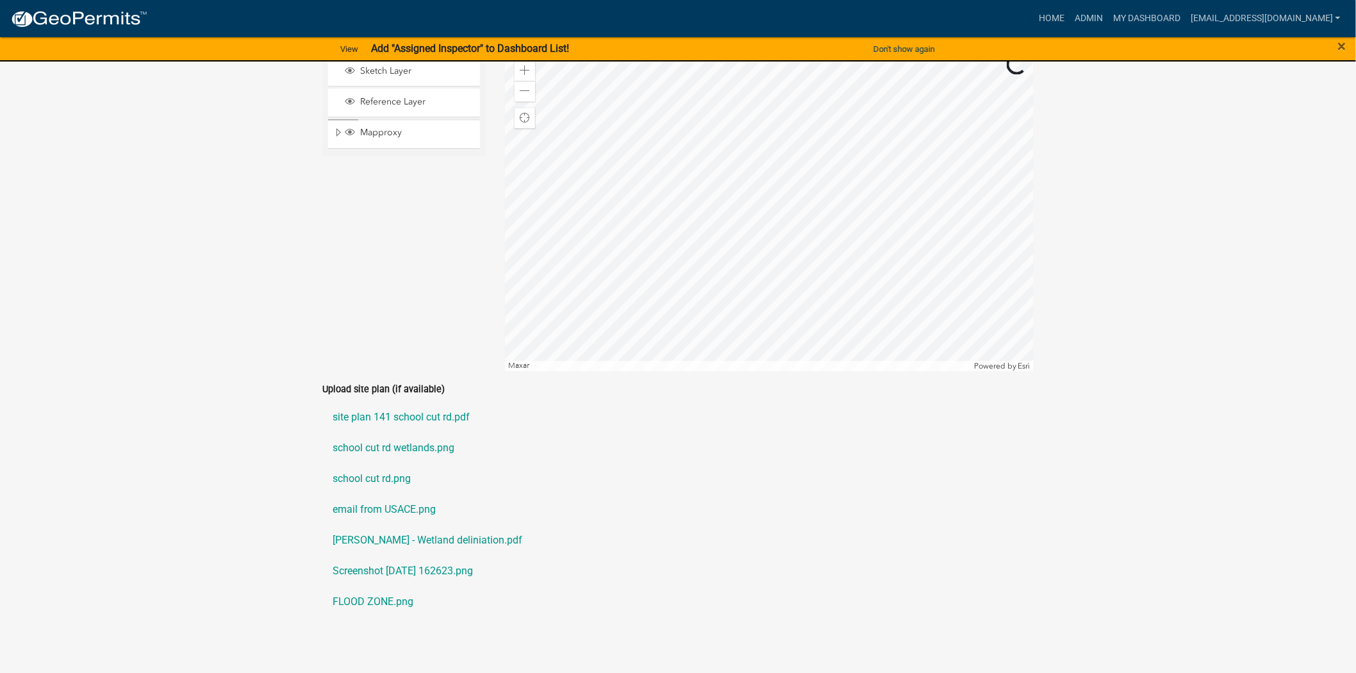
scroll to position [1198, 0]
click at [434, 400] on link "site plan 141 school cut rd.pdf" at bounding box center [677, 415] width 711 height 31
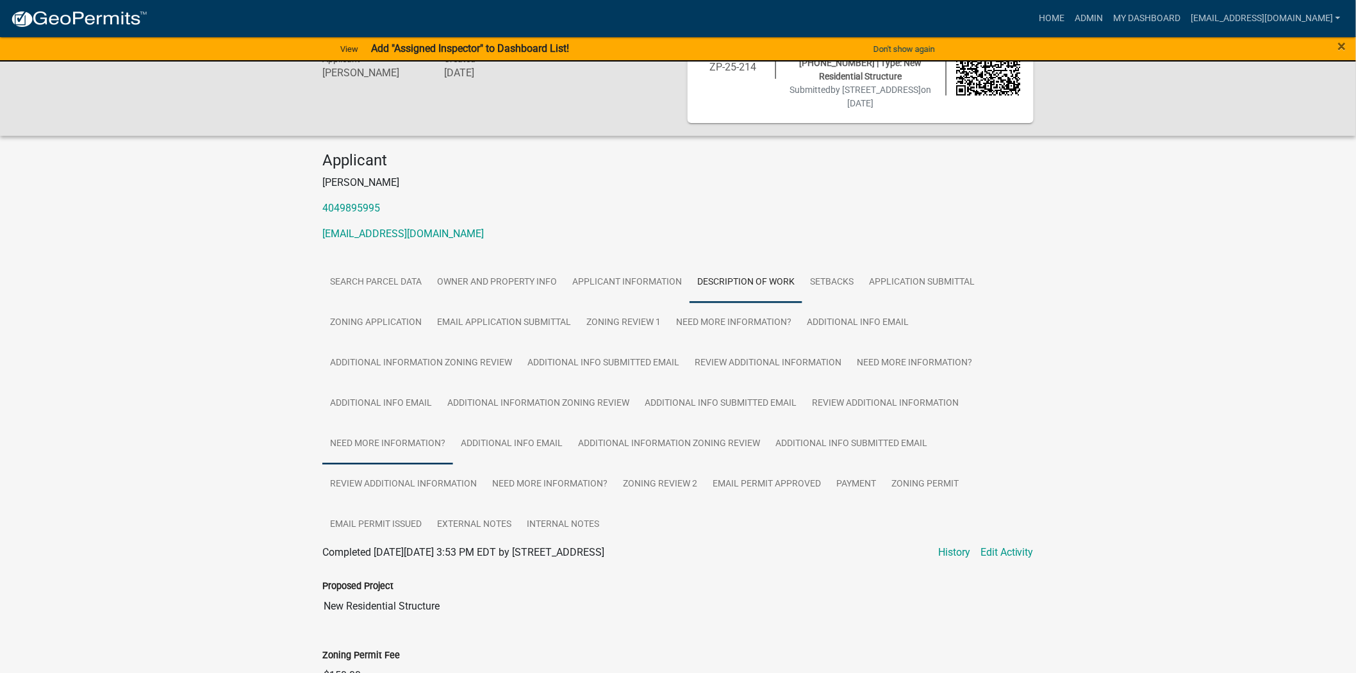
scroll to position [0, 0]
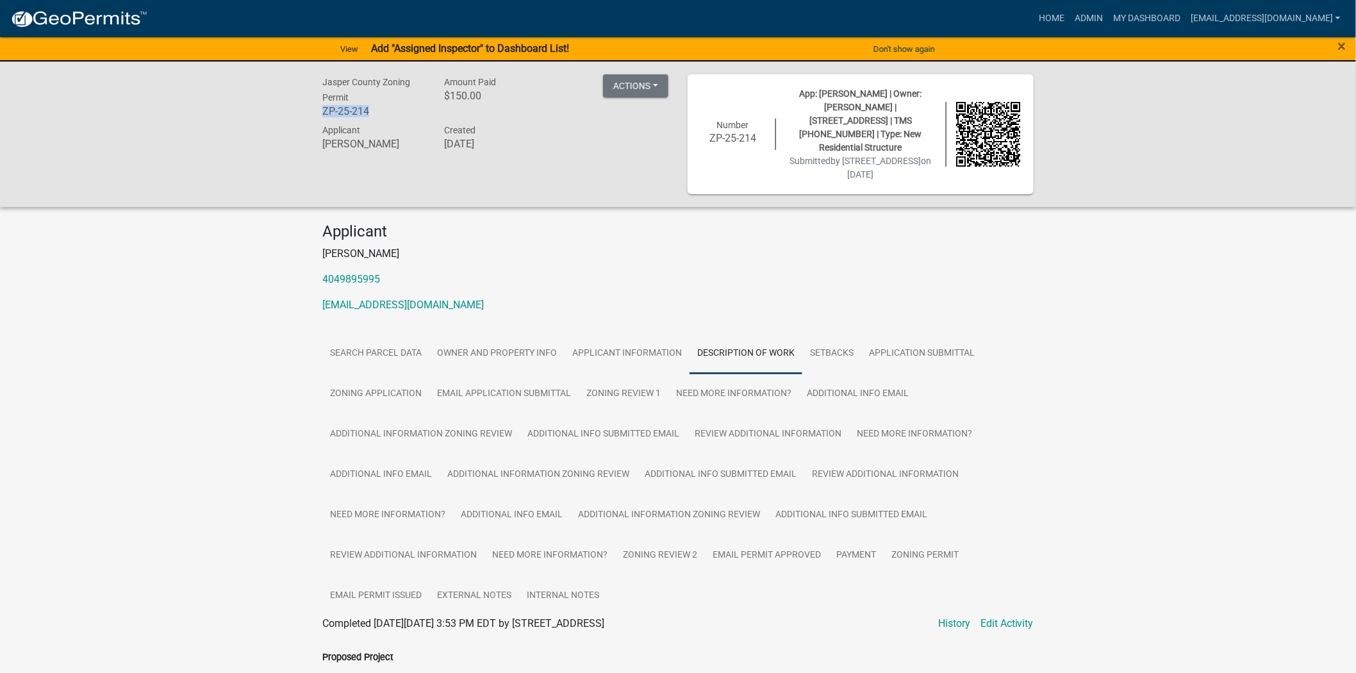
drag, startPoint x: 381, startPoint y: 110, endPoint x: 281, endPoint y: 120, distance: 100.5
click at [281, 120] on div "Jasper County Zoning Permit ZP-25-214 Amount Paid $150.00 Actions View receipt …" at bounding box center [678, 133] width 1356 height 145
copy h6 "ZP-25-214"
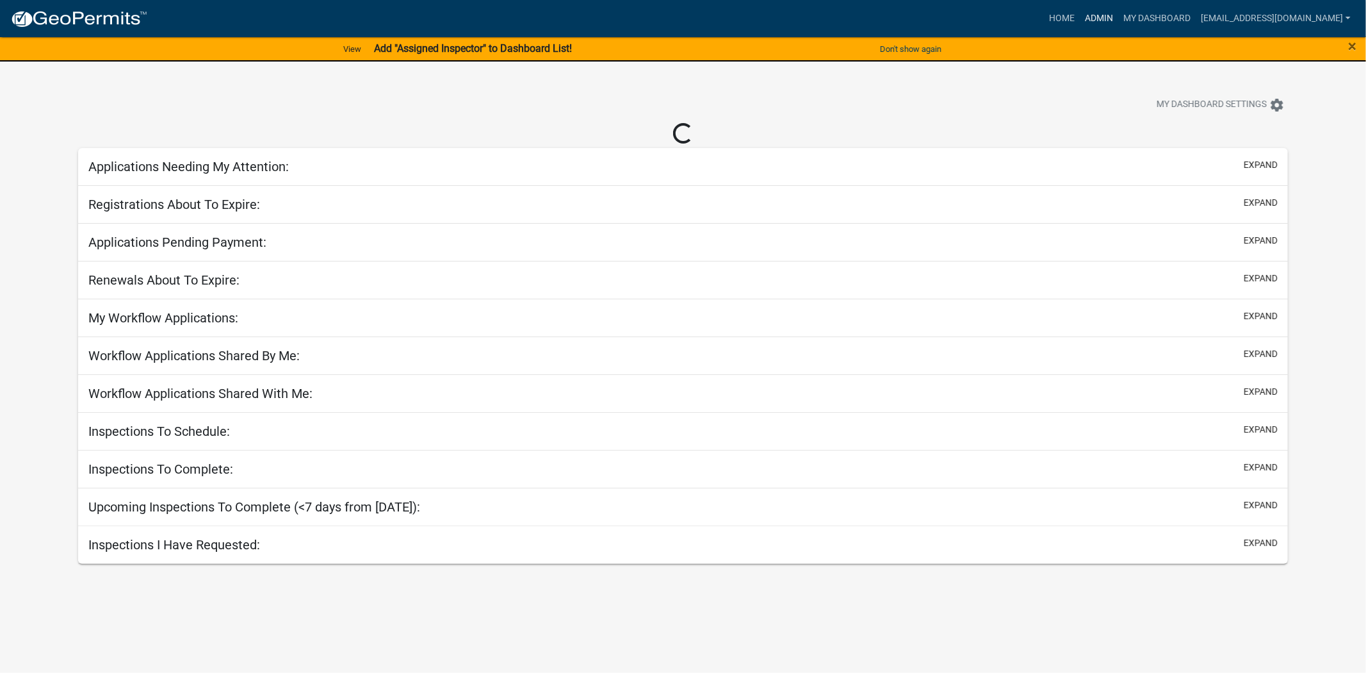
click at [1095, 22] on link "Admin" at bounding box center [1099, 18] width 38 height 24
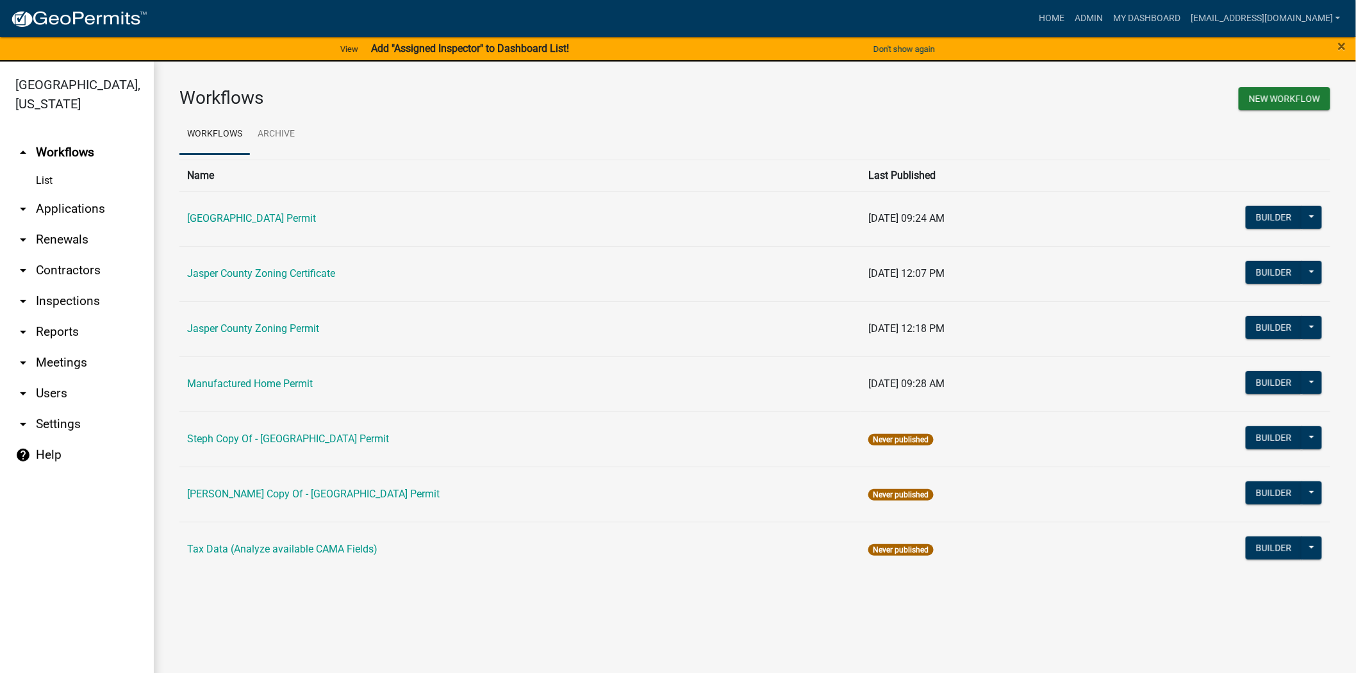
click at [64, 204] on link "arrow_drop_down Applications" at bounding box center [77, 208] width 154 height 31
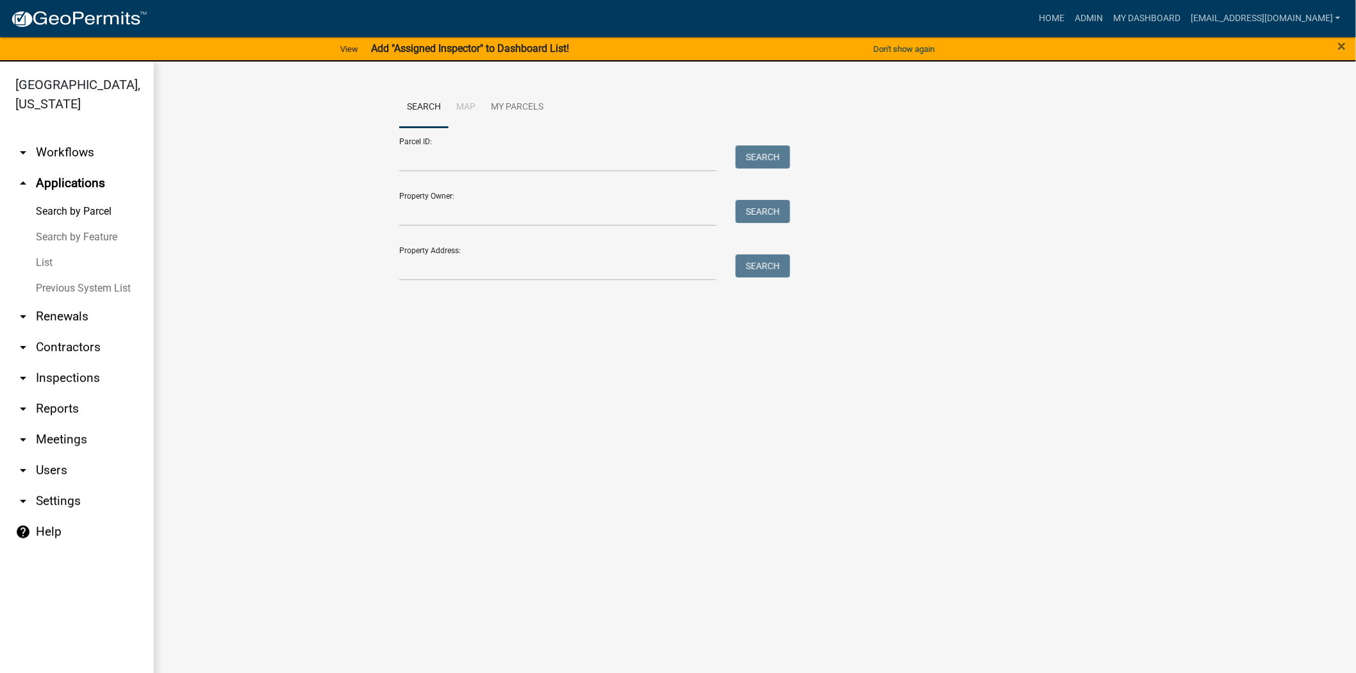
click at [43, 264] on link "List" at bounding box center [77, 263] width 154 height 26
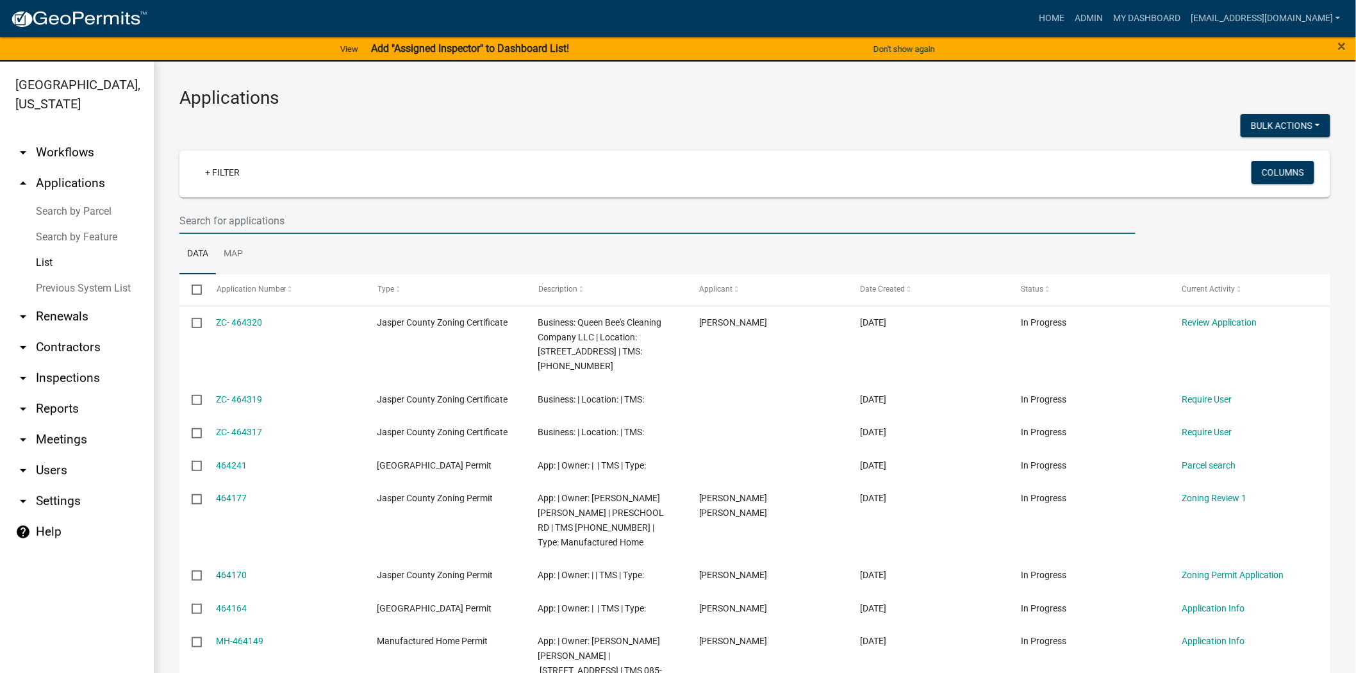
click at [252, 219] on input "text" at bounding box center [657, 221] width 956 height 26
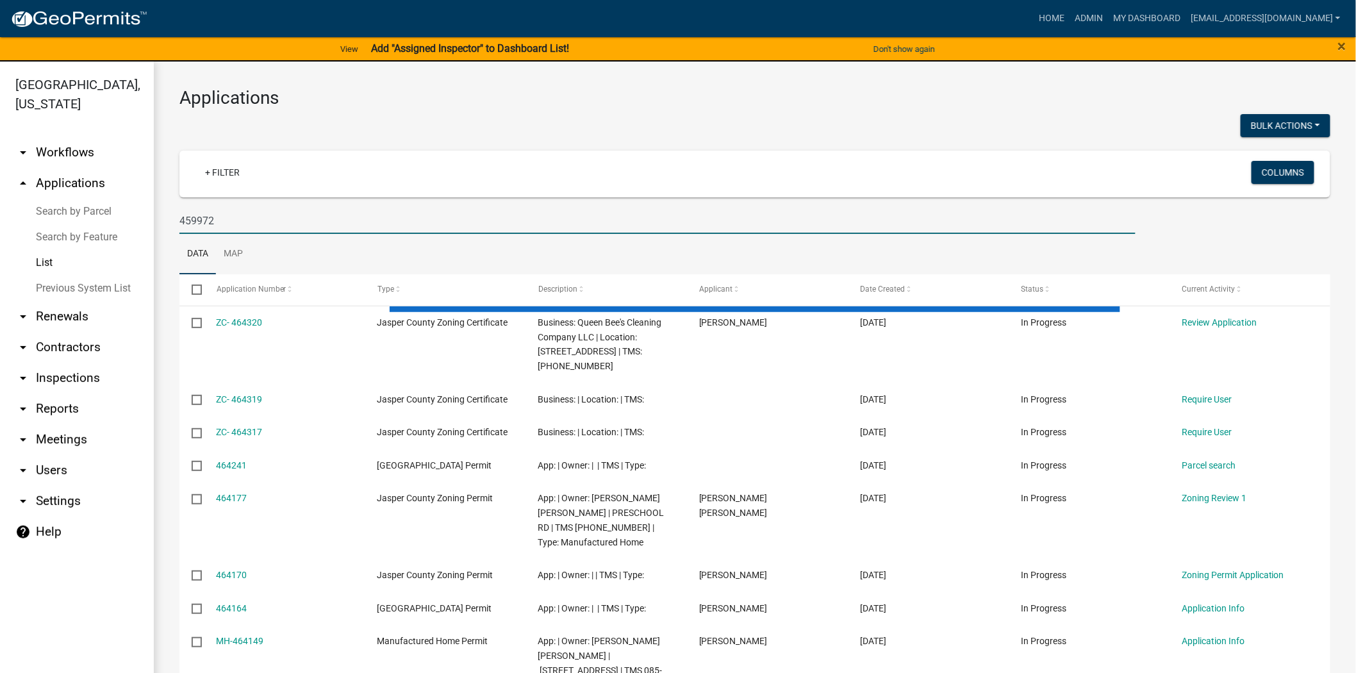
type input "459972"
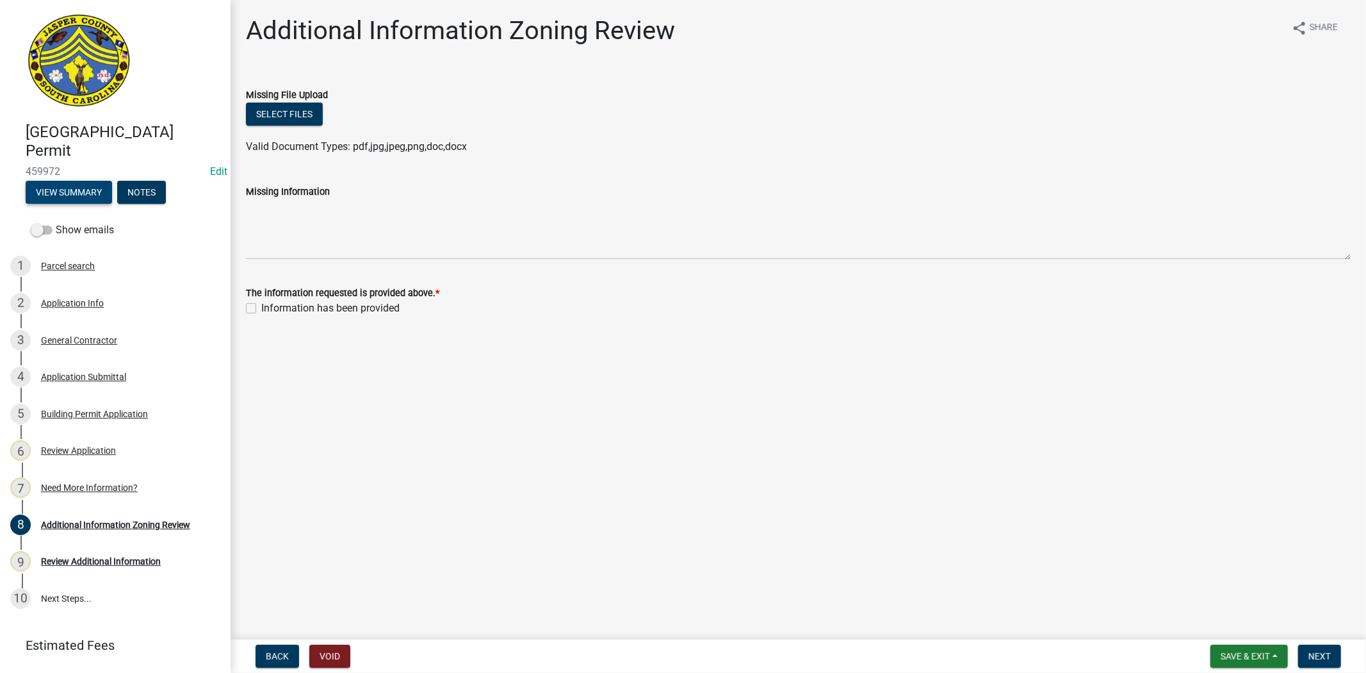
click at [66, 191] on button "View Summary" at bounding box center [69, 192] width 86 height 23
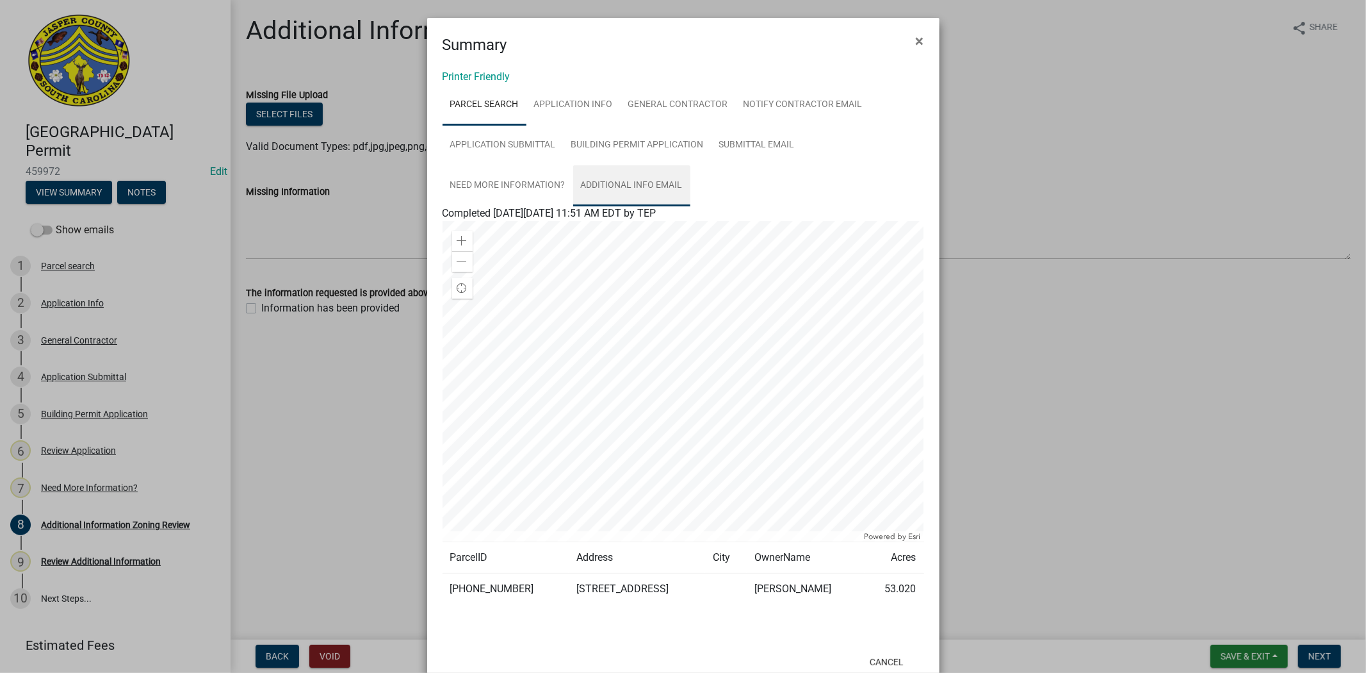
click at [667, 181] on link "Additional info email" at bounding box center [631, 185] width 117 height 41
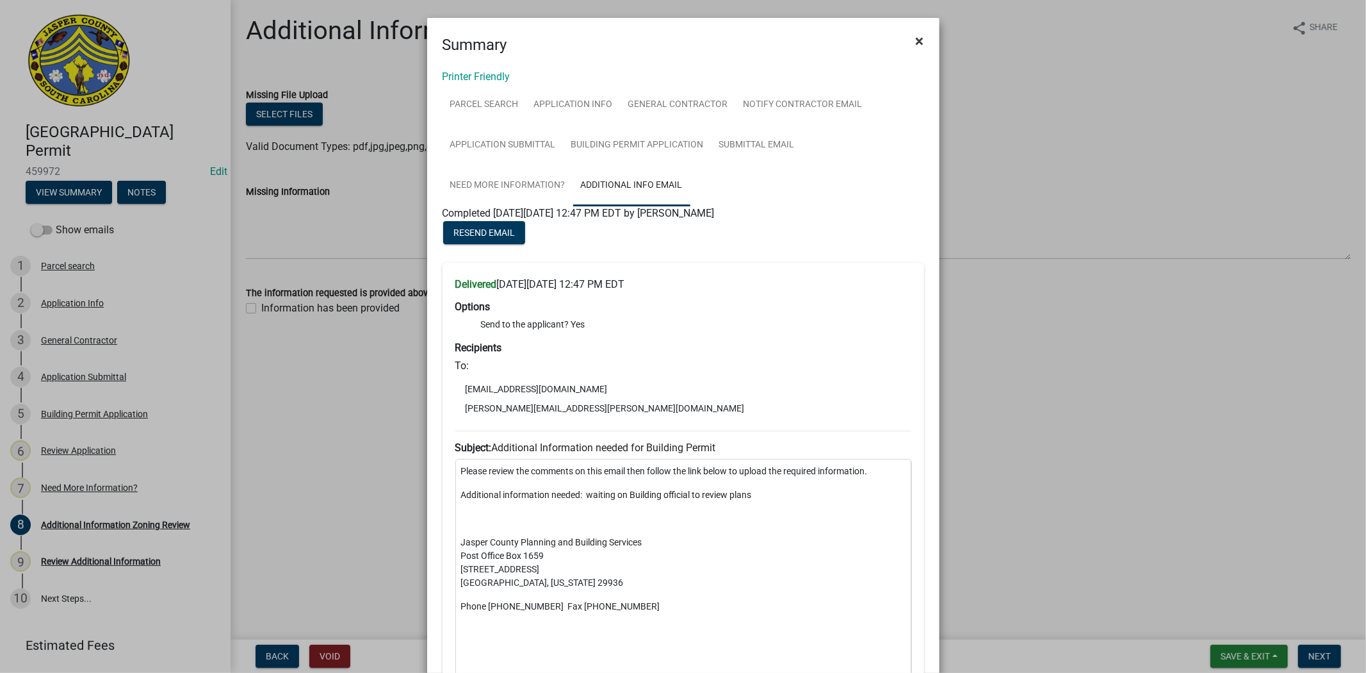
click at [916, 45] on span "×" at bounding box center [920, 41] width 8 height 18
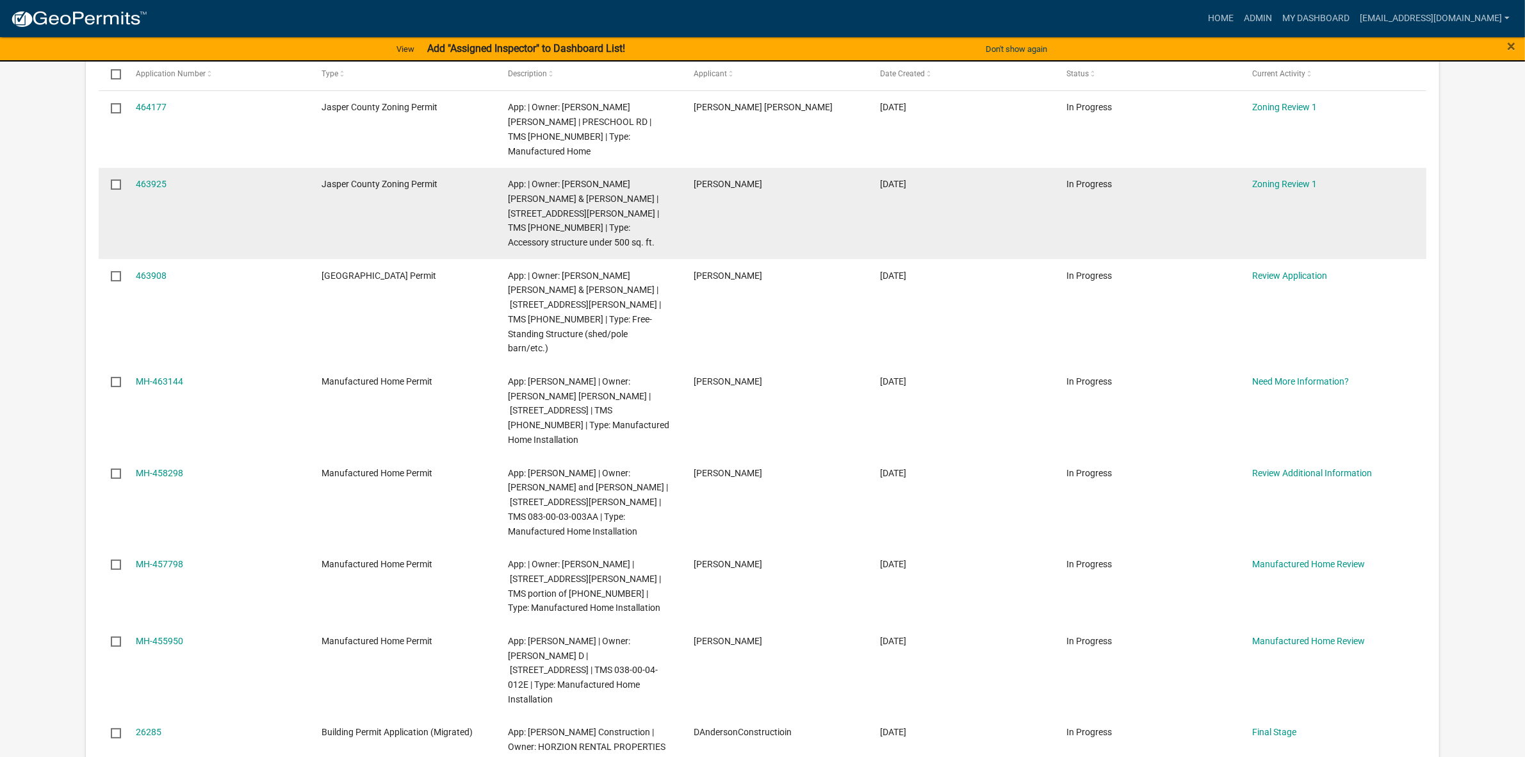
scroll to position [242, 0]
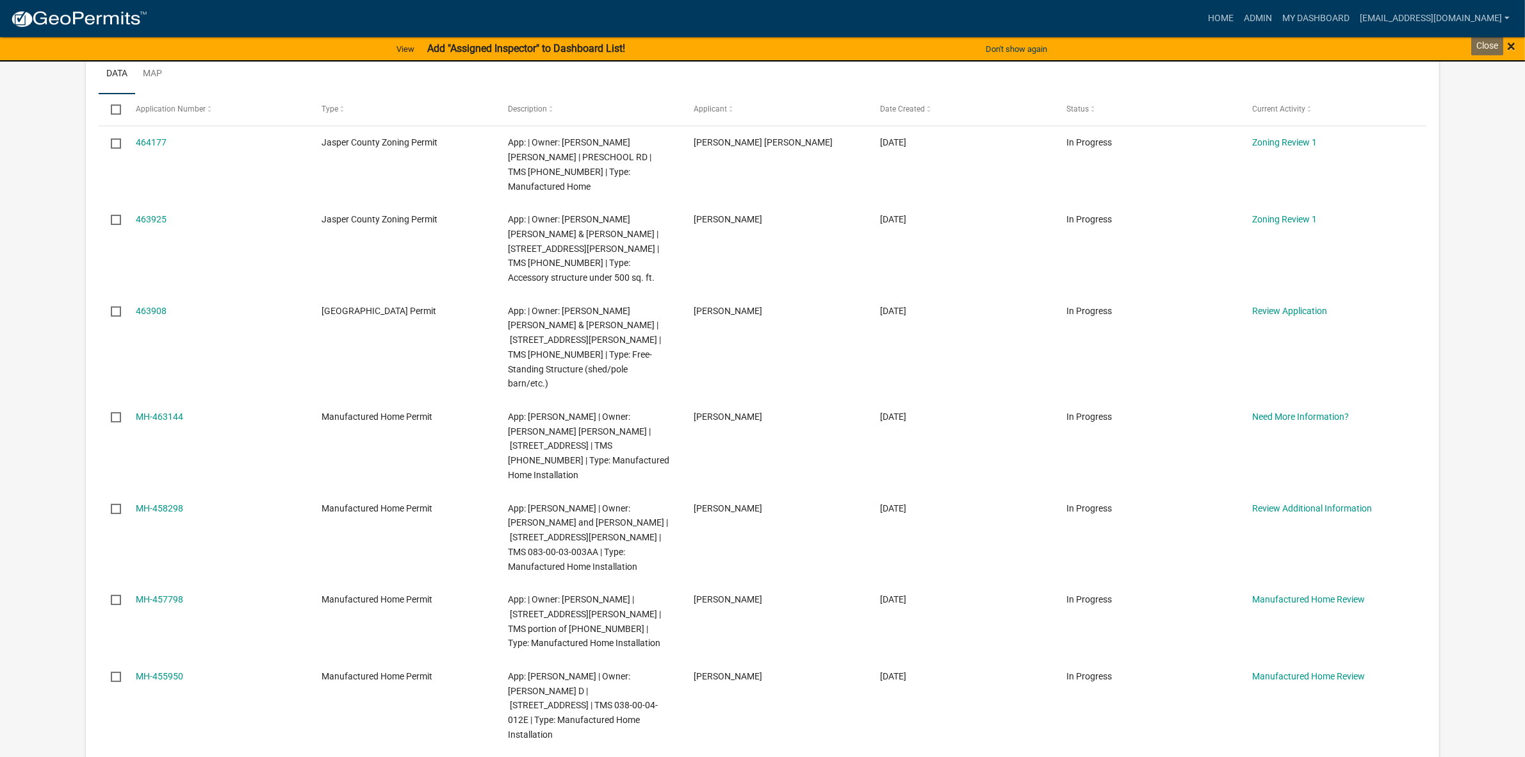
click at [1355, 42] on span "×" at bounding box center [1511, 46] width 8 height 18
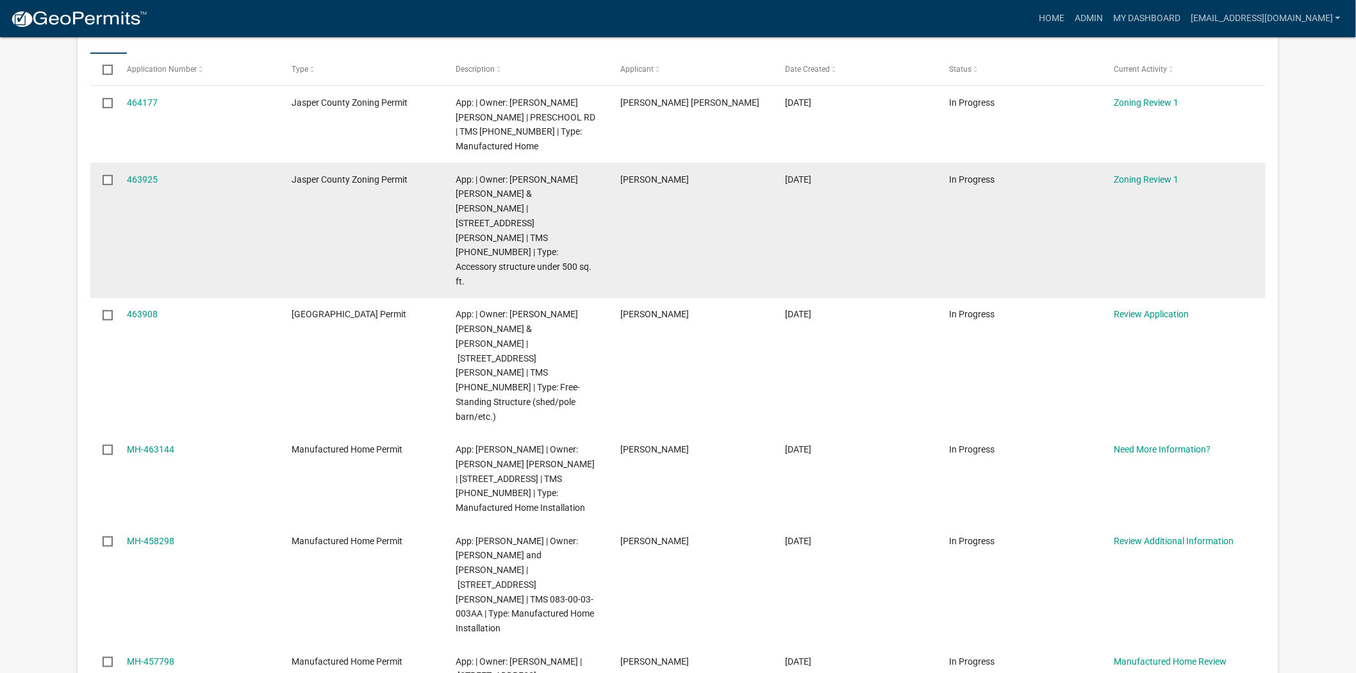
scroll to position [289, 0]
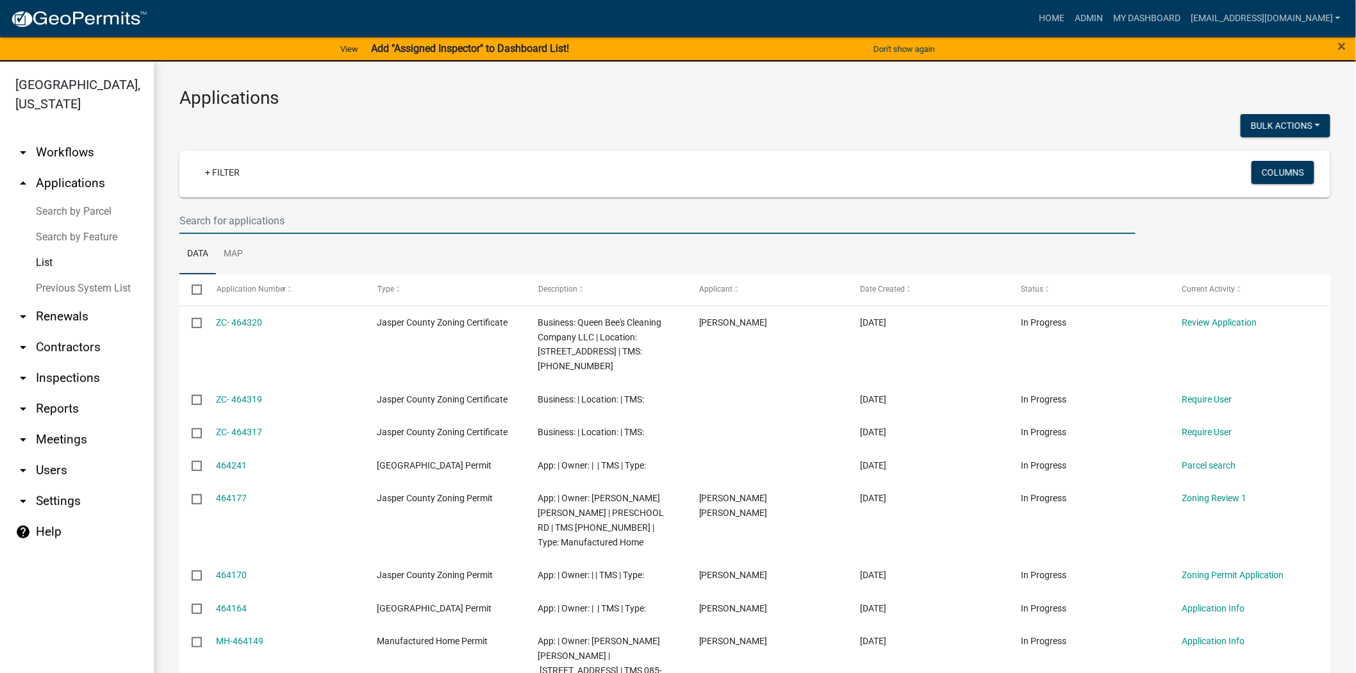
click at [438, 225] on input "text" at bounding box center [657, 221] width 956 height 26
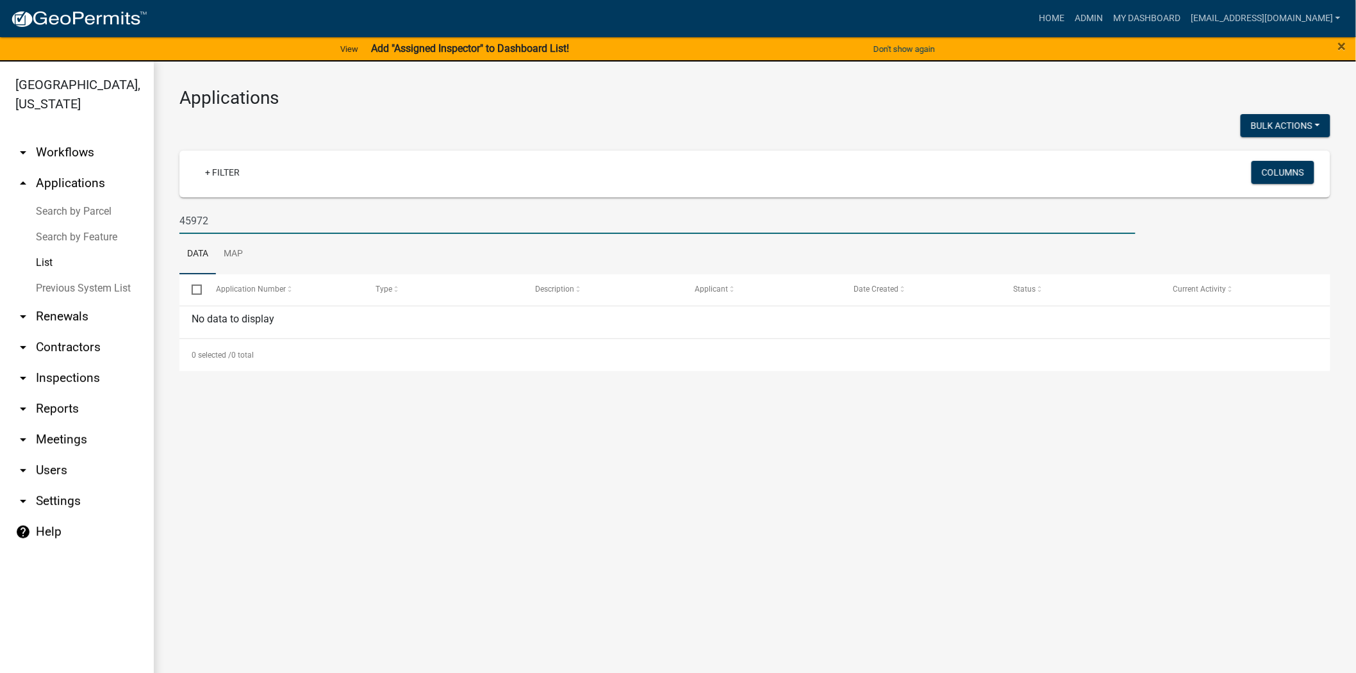
click at [196, 220] on input "45972" at bounding box center [657, 221] width 956 height 26
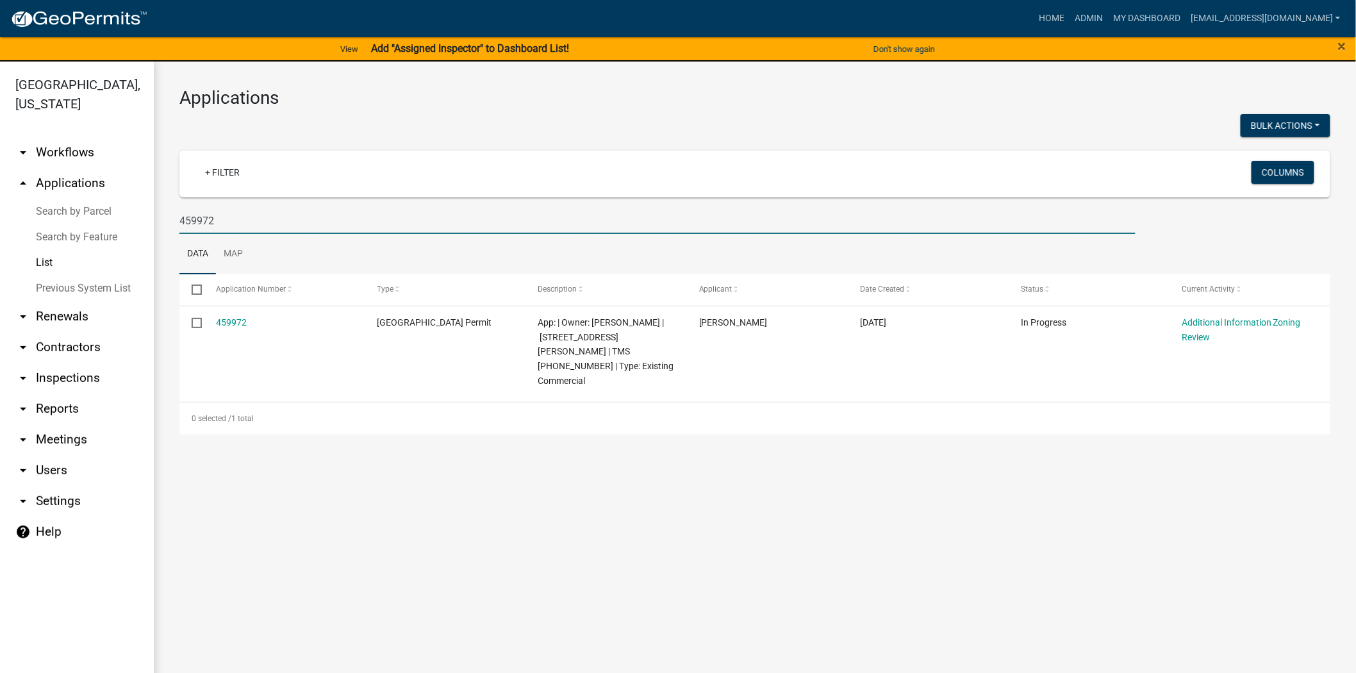
drag, startPoint x: 291, startPoint y: 227, endPoint x: 18, endPoint y: 175, distance: 277.9
click at [0, 188] on div "[GEOGRAPHIC_DATA], [US_STATE] arrow_drop_down Workflows List arrow_drop_up Appl…" at bounding box center [678, 374] width 1356 height 627
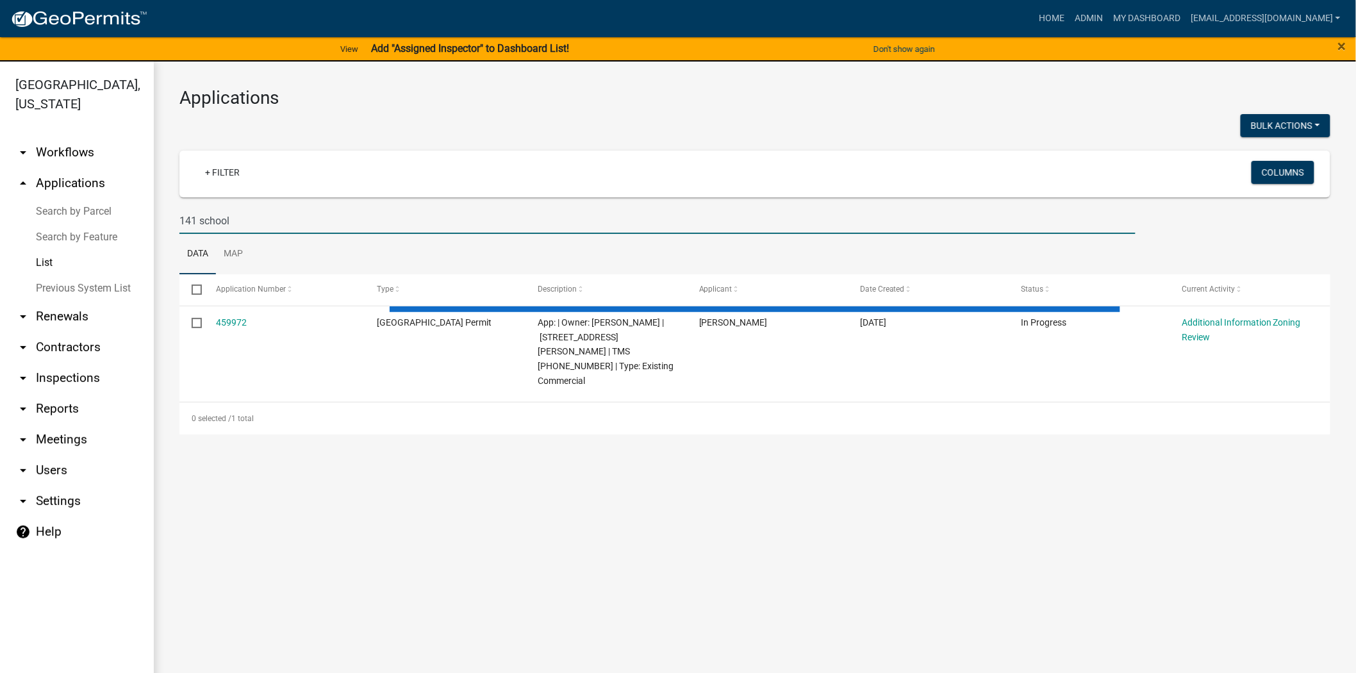
type input "141 school"
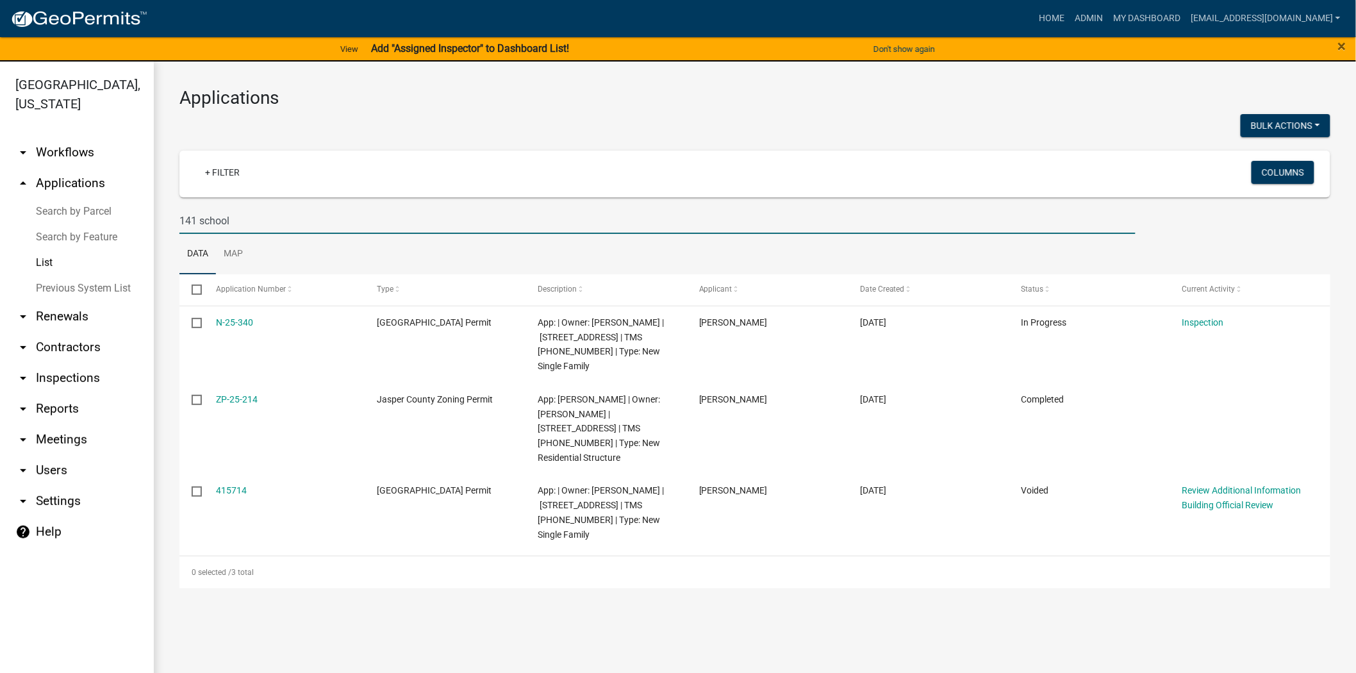
drag, startPoint x: 714, startPoint y: 136, endPoint x: 490, endPoint y: 222, distance: 239.5
click at [490, 222] on input "141 school" at bounding box center [657, 221] width 956 height 26
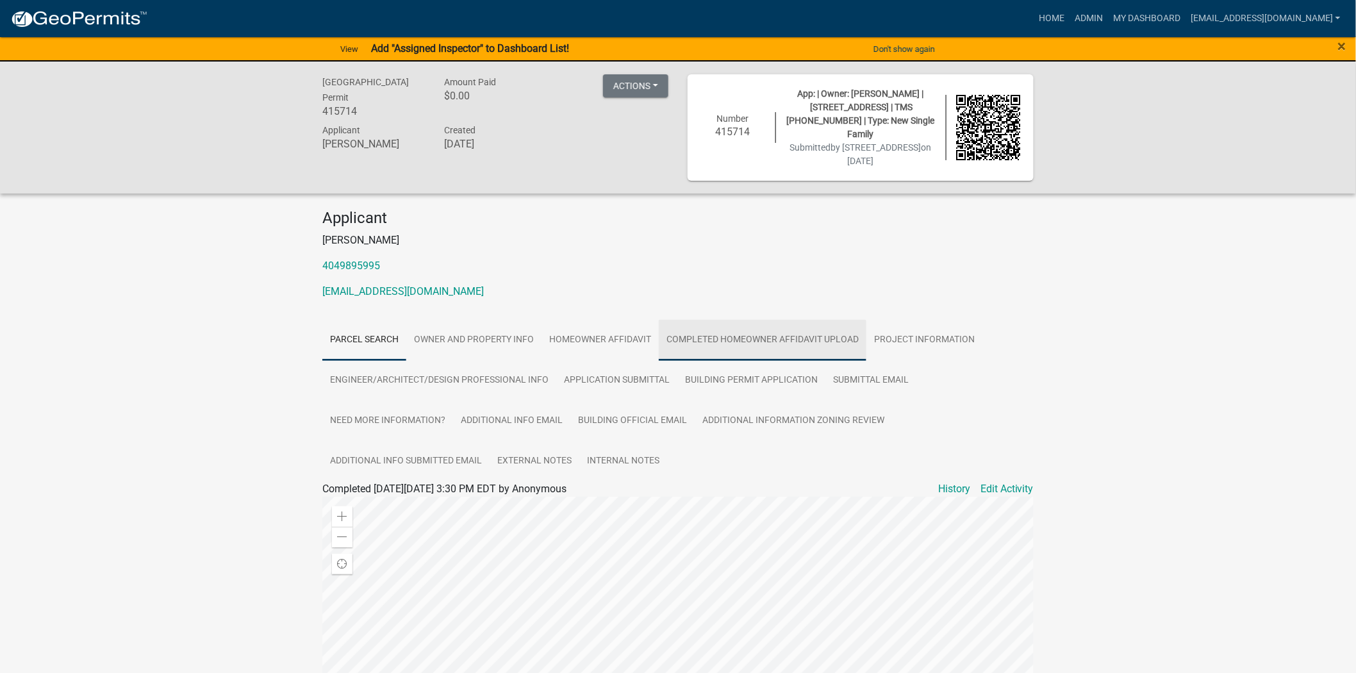
click at [707, 323] on link "Completed Homeowner Affidavit Upload" at bounding box center [763, 340] width 208 height 41
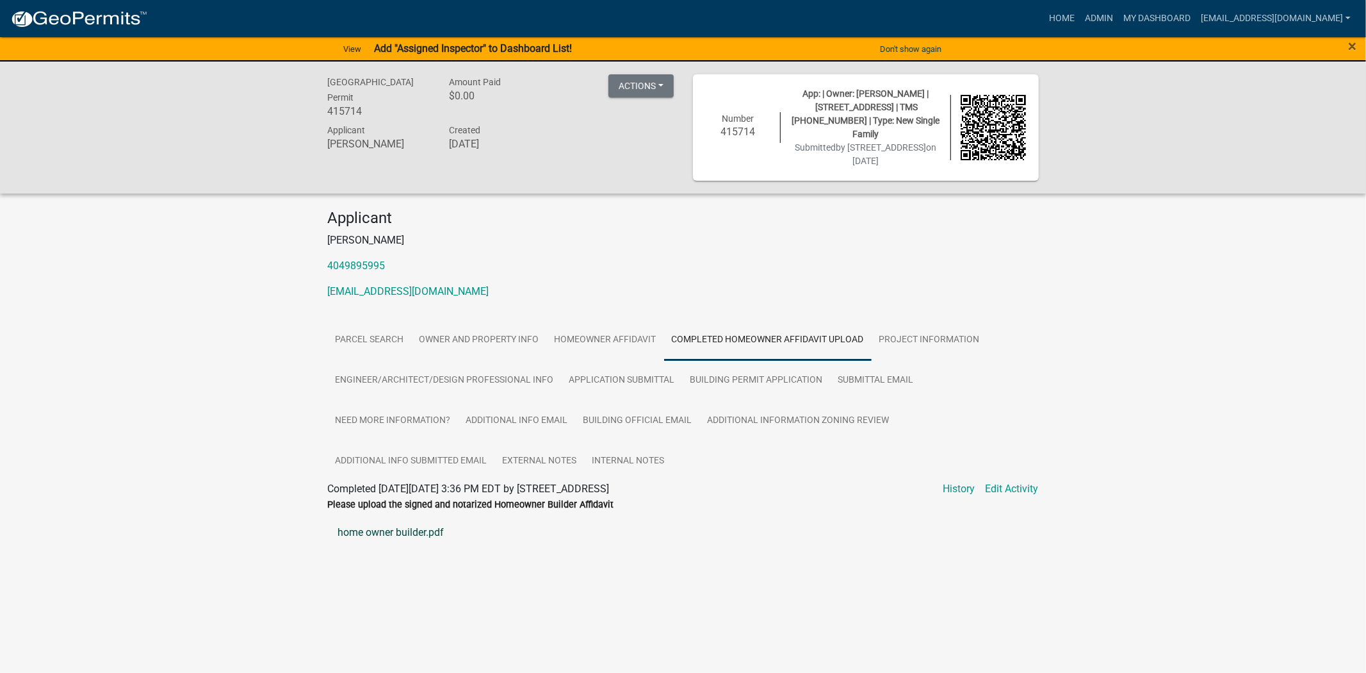
click at [425, 521] on link "home owner builder.pdf" at bounding box center [683, 532] width 711 height 31
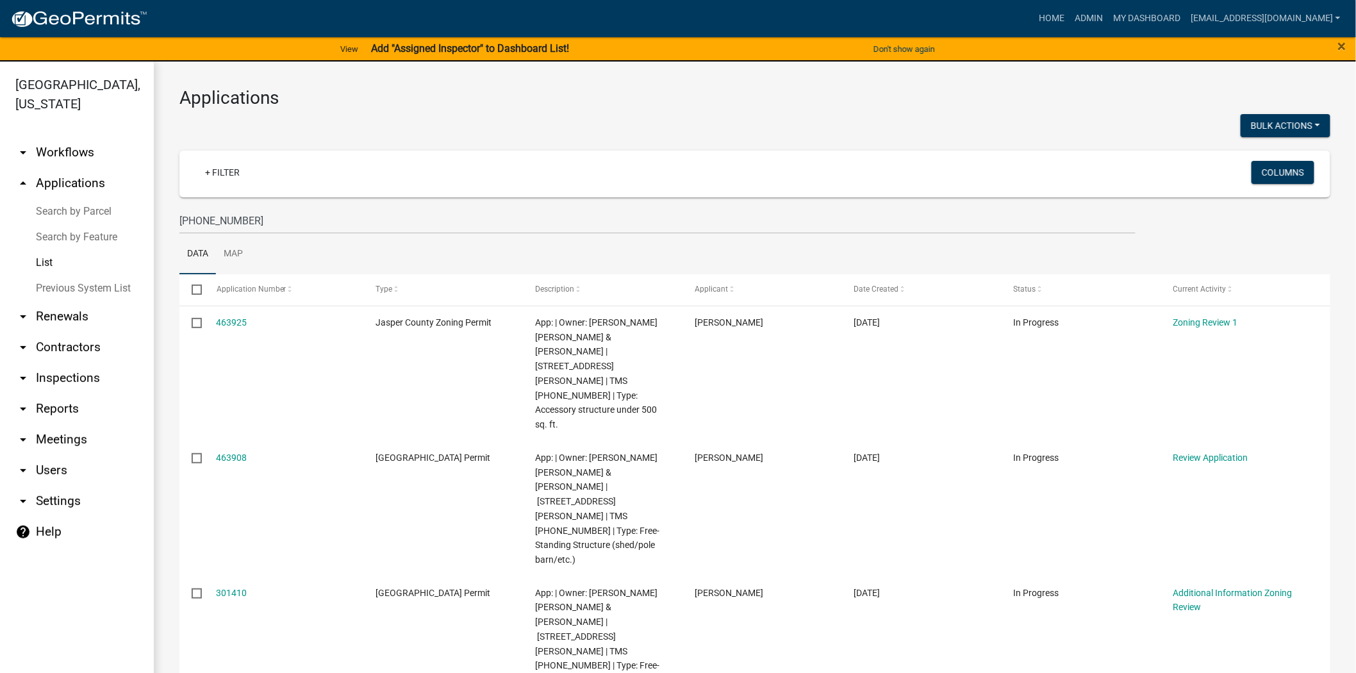
scroll to position [167, 0]
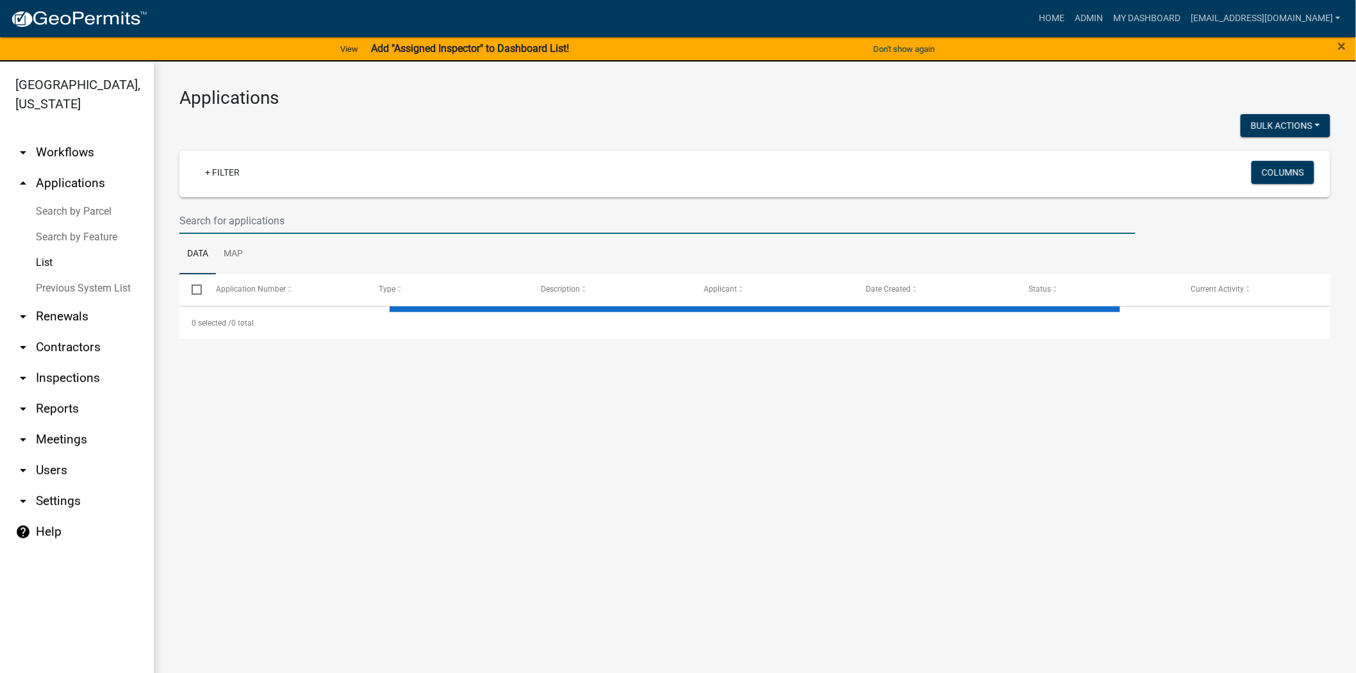
click at [408, 215] on input "text" at bounding box center [657, 221] width 956 height 26
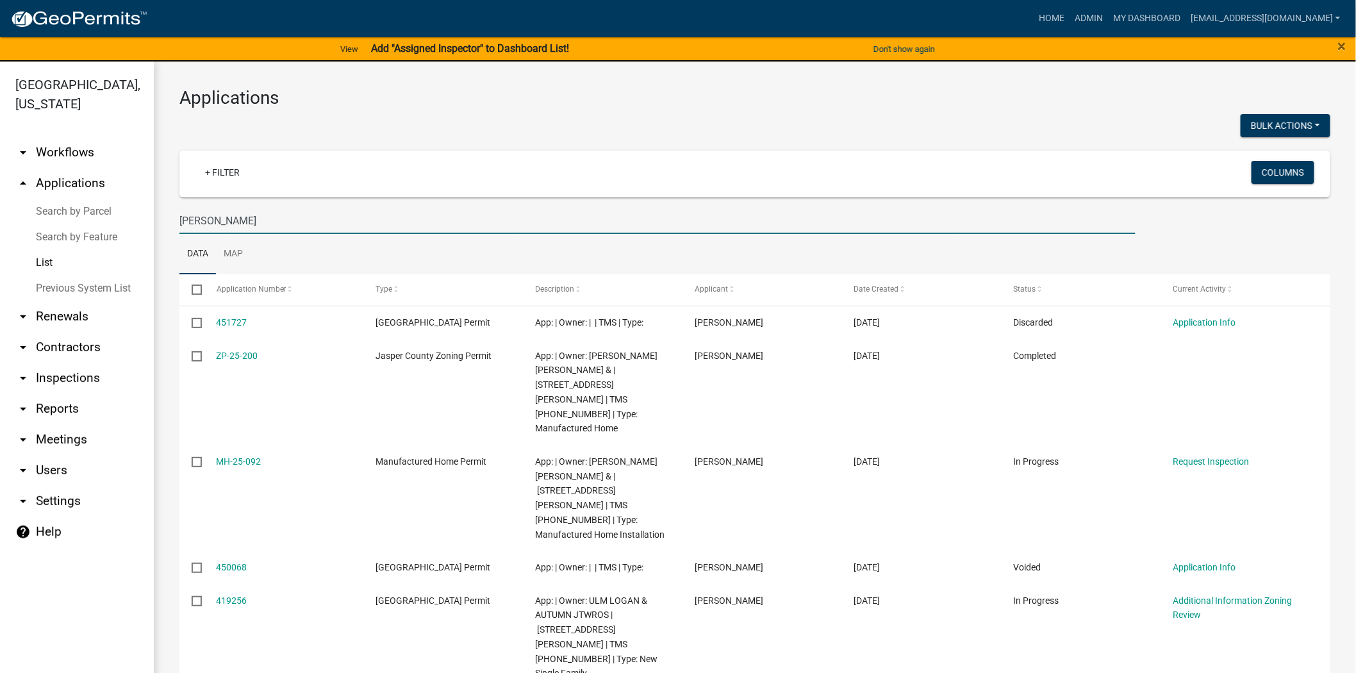
drag, startPoint x: 295, startPoint y: 215, endPoint x: 102, endPoint y: 238, distance: 194.2
click at [102, 238] on div "Jasper County, South Carolina arrow_drop_down Workflows List arrow_drop_up Appl…" at bounding box center [678, 374] width 1356 height 627
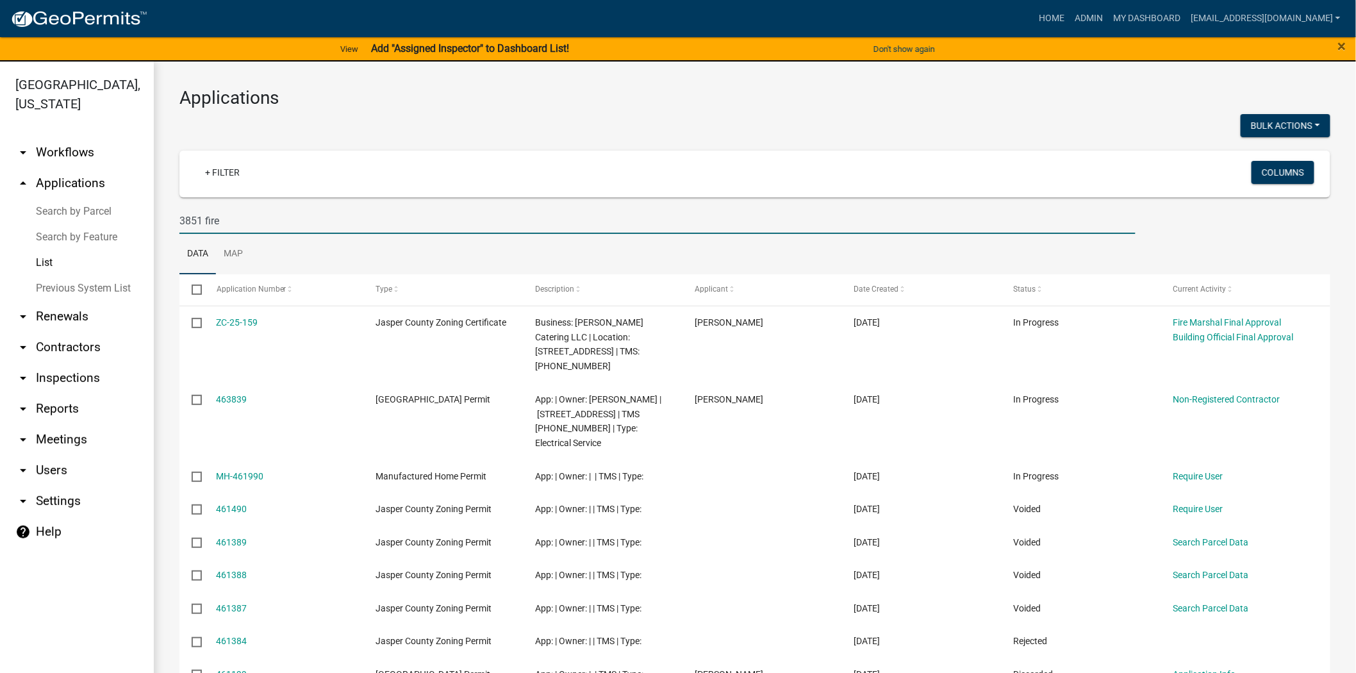
type input "3851 fire"
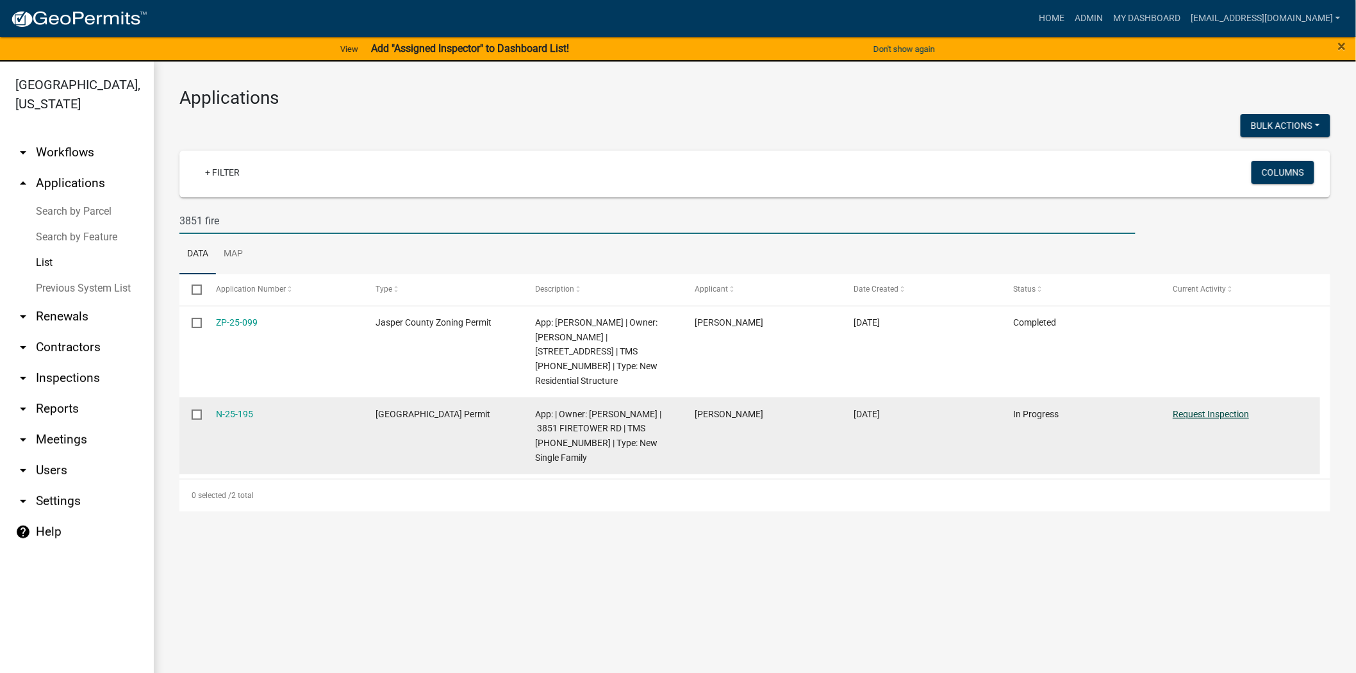
click at [1213, 409] on link "Request Inspection" at bounding box center [1210, 414] width 76 height 10
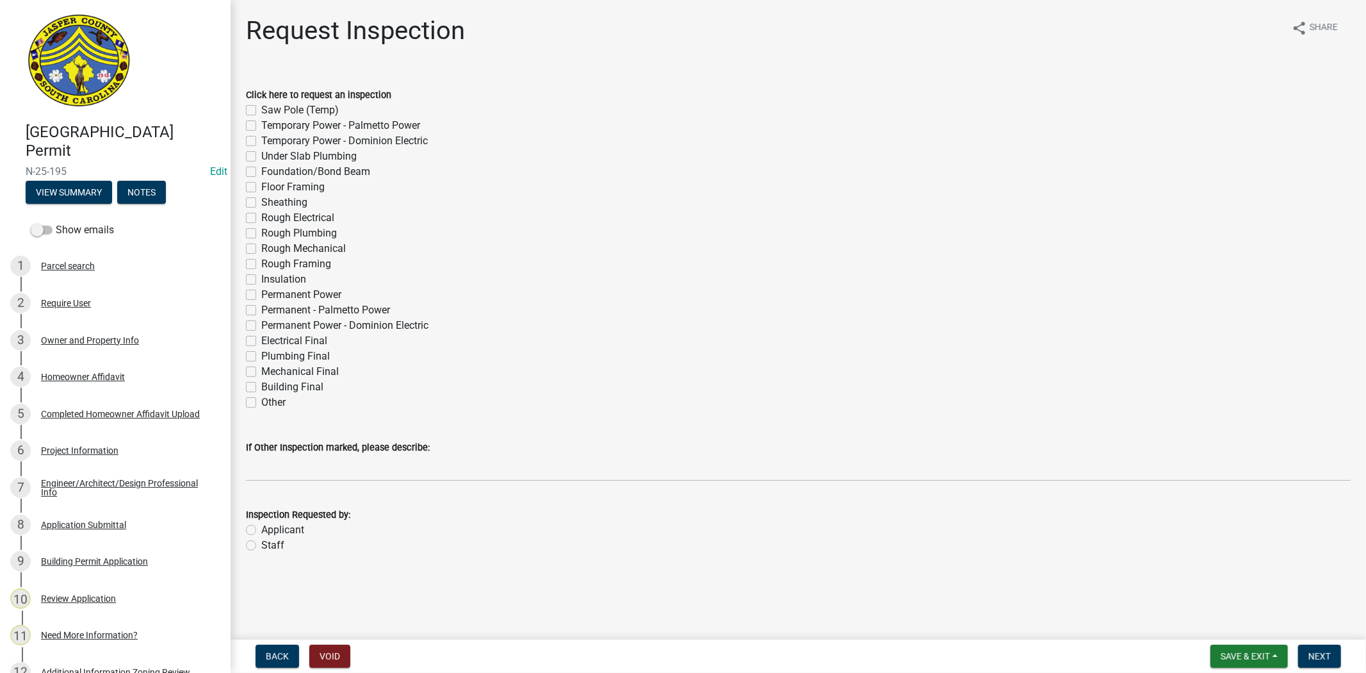
click at [261, 266] on label "Rough Framing" at bounding box center [296, 263] width 70 height 15
click at [261, 265] on input "Rough Framing" at bounding box center [265, 260] width 8 height 8
checkbox input "true"
checkbox input "false"
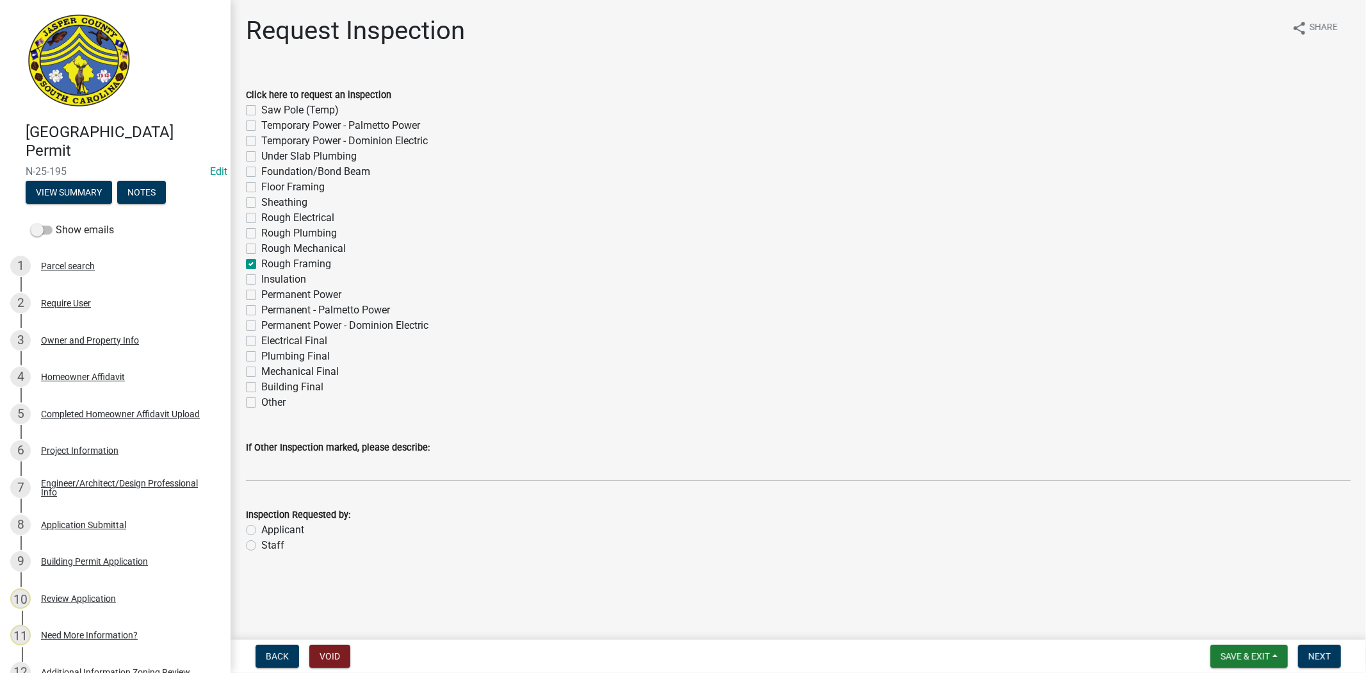
checkbox input "false"
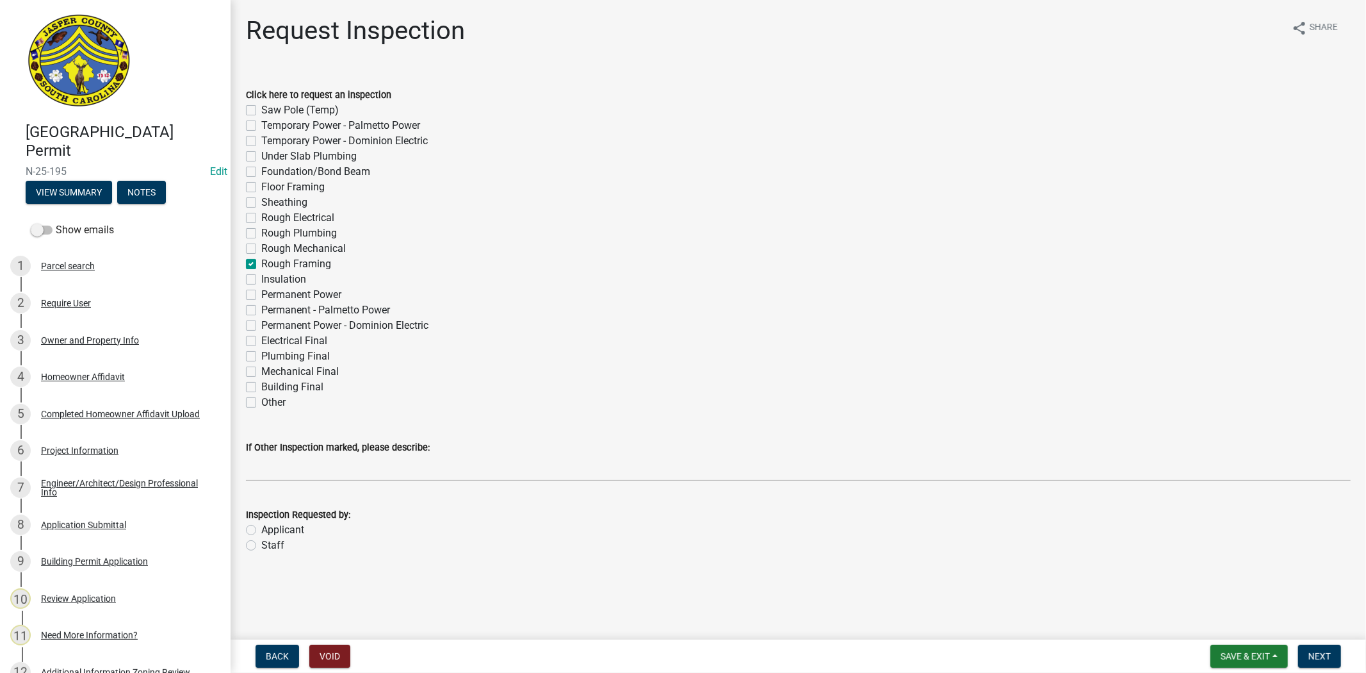
checkbox input "false"
checkbox input "true"
checkbox input "false"
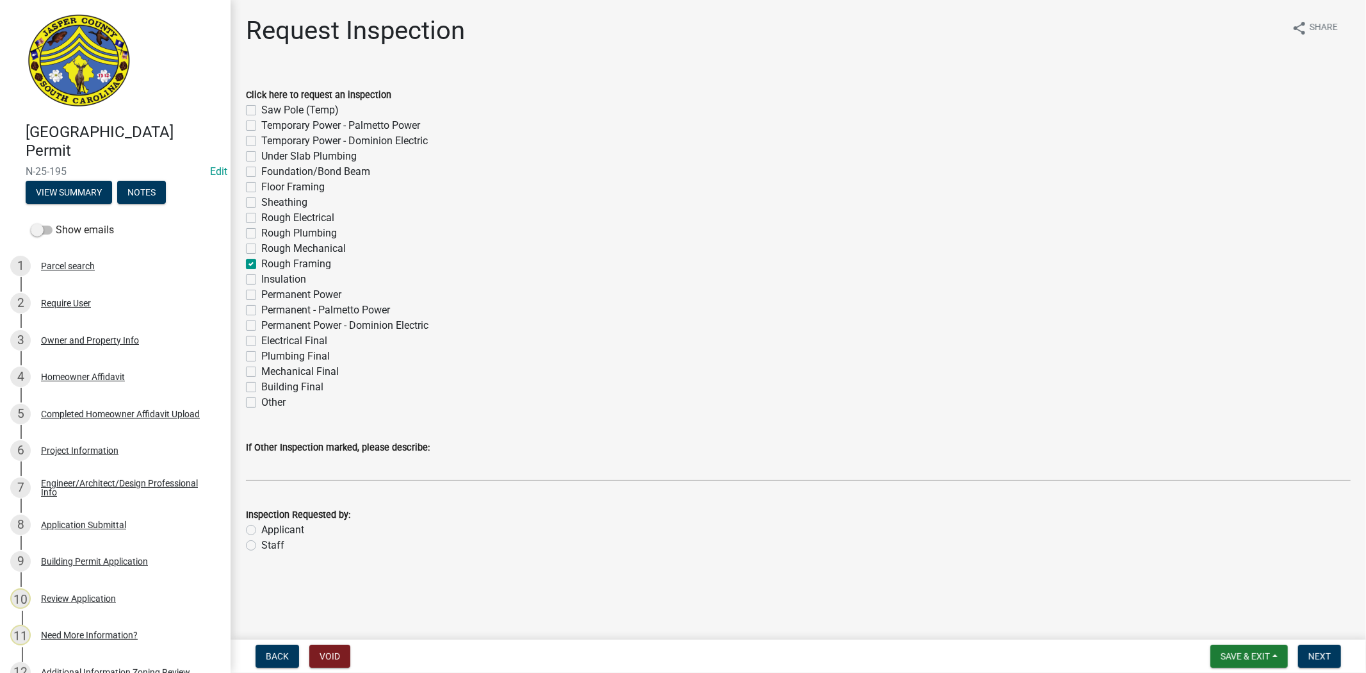
checkbox input "false"
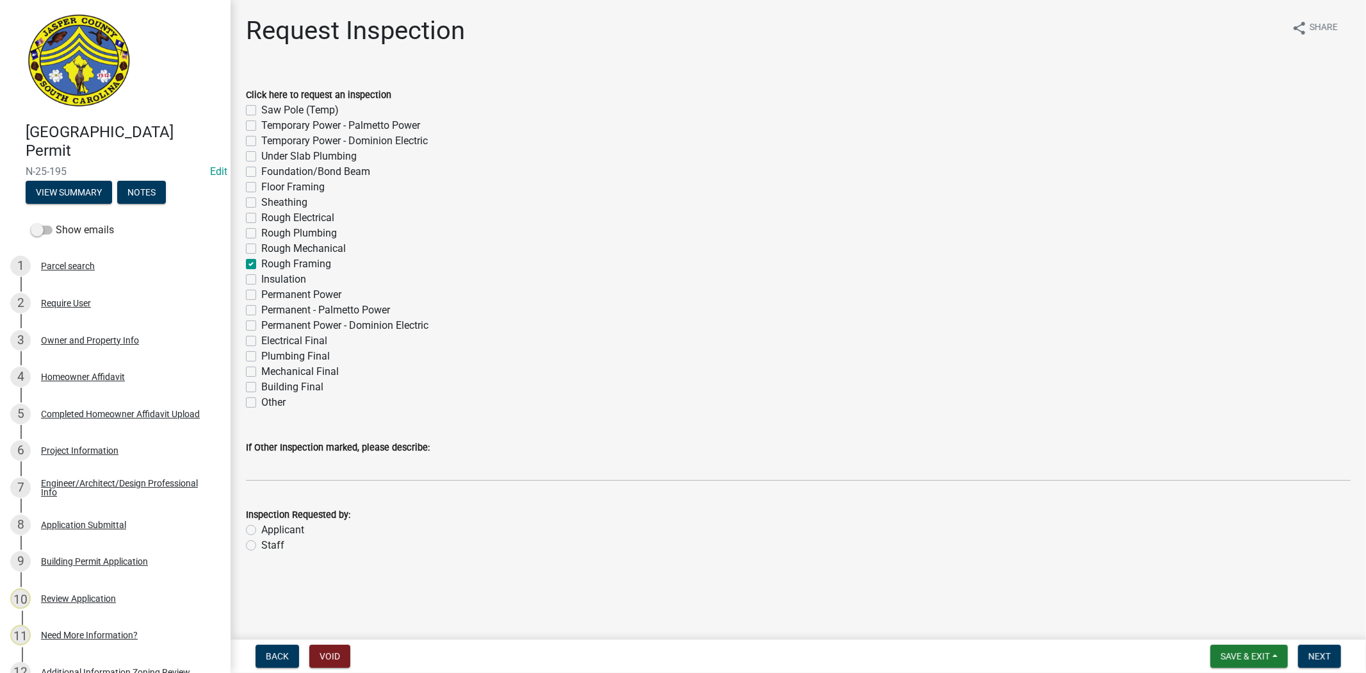
checkbox input "false"
click at [261, 528] on label "Applicant" at bounding box center [282, 529] width 43 height 15
click at [261, 528] on input "Applicant" at bounding box center [265, 526] width 8 height 8
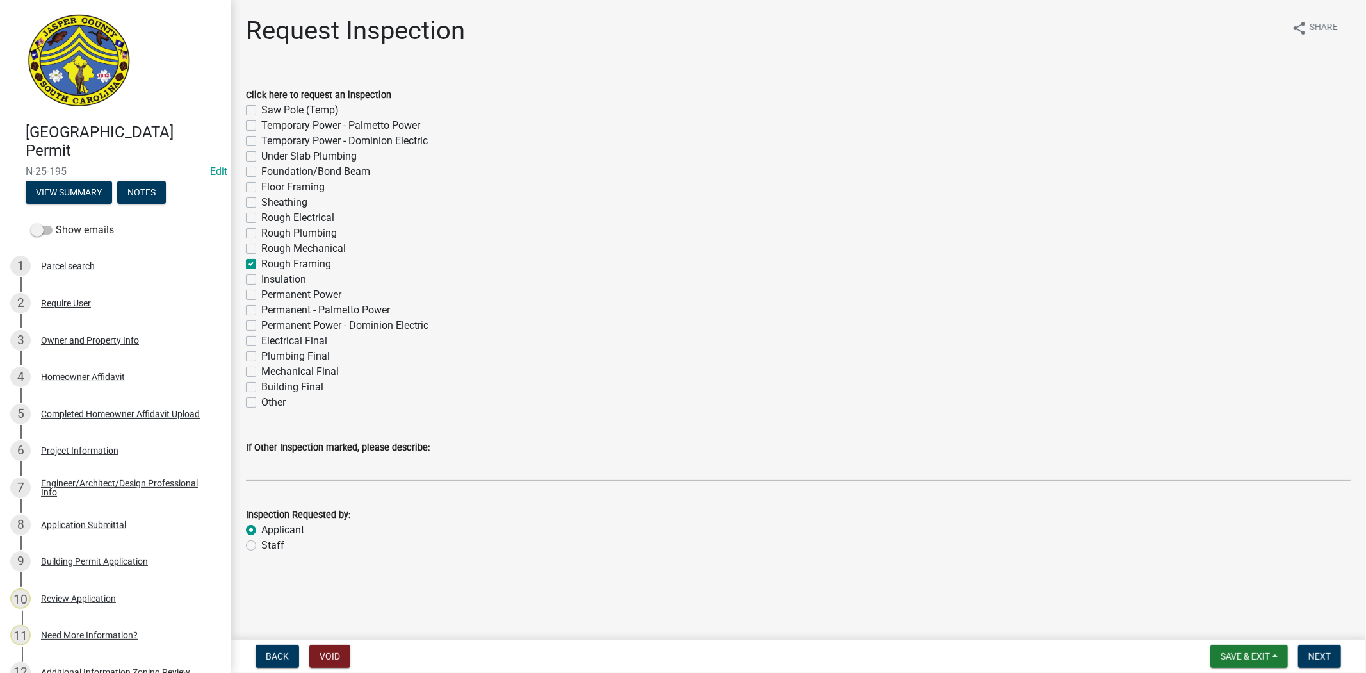
radio input "true"
click at [261, 407] on label "Other" at bounding box center [273, 402] width 24 height 15
click at [261, 403] on input "Other" at bounding box center [265, 399] width 8 height 8
checkbox input "true"
checkbox input "false"
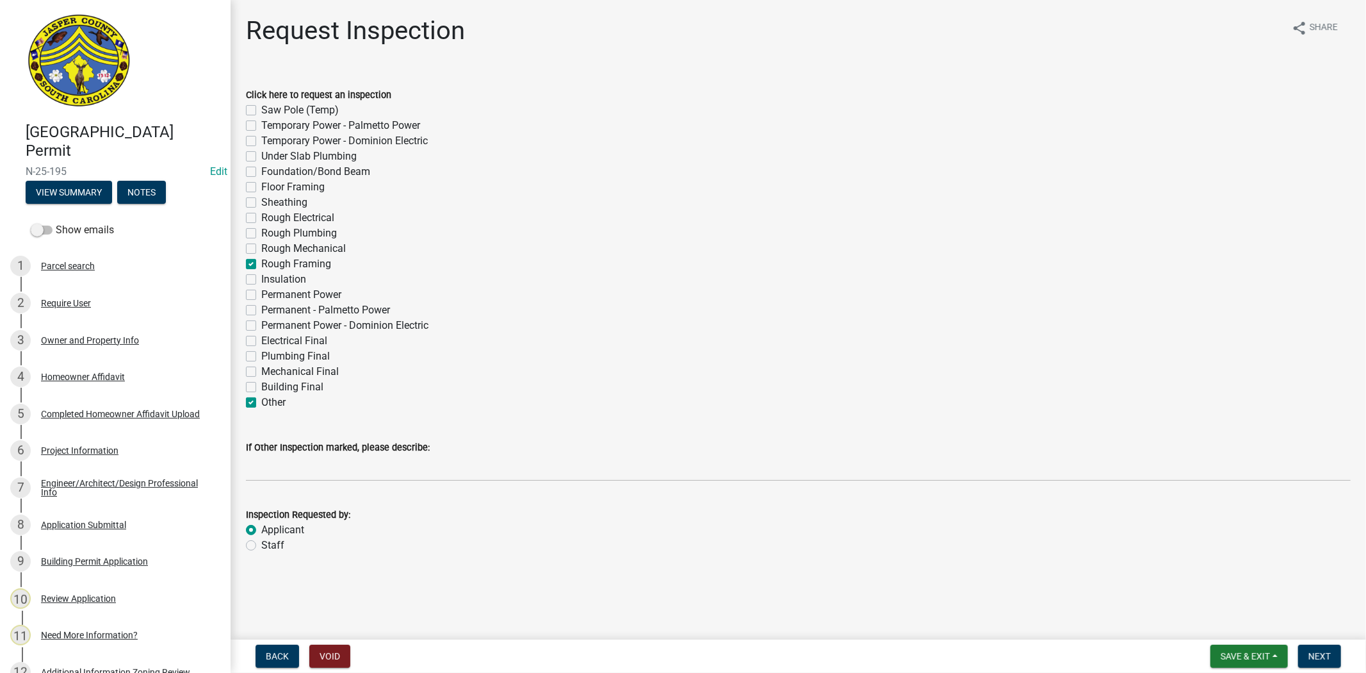
checkbox input "false"
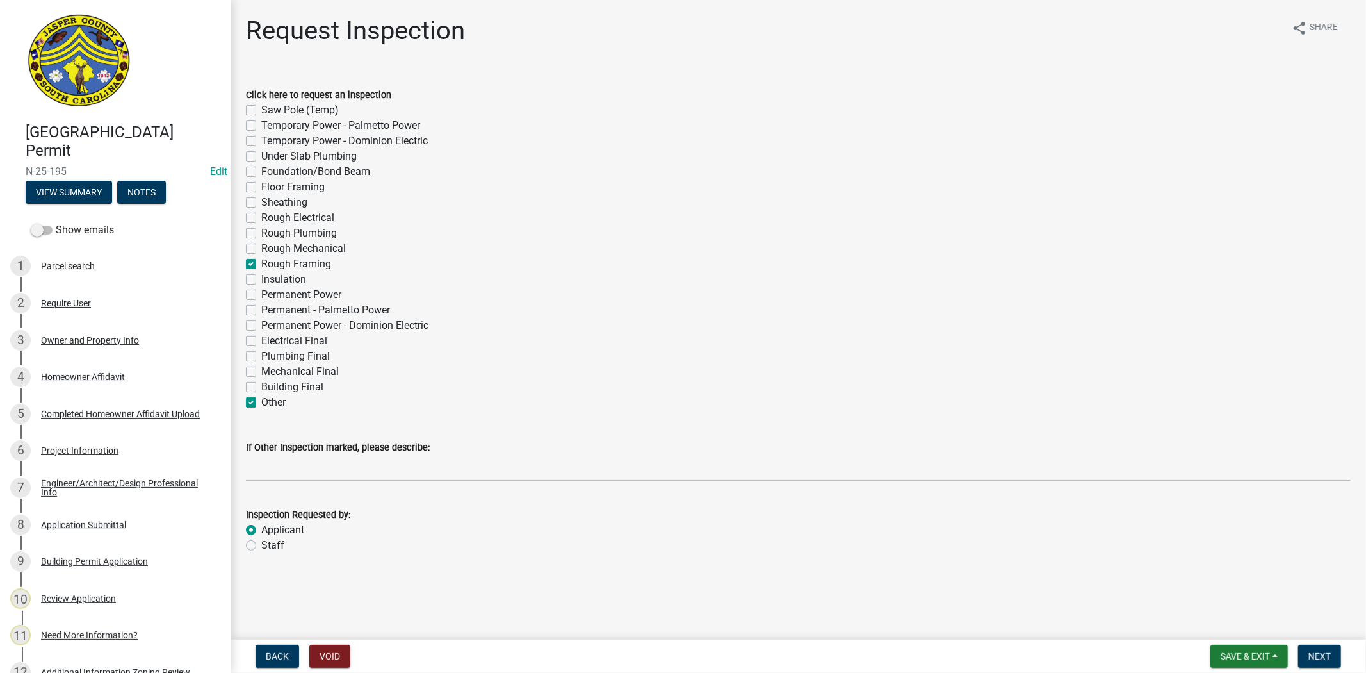
checkbox input "false"
checkbox input "true"
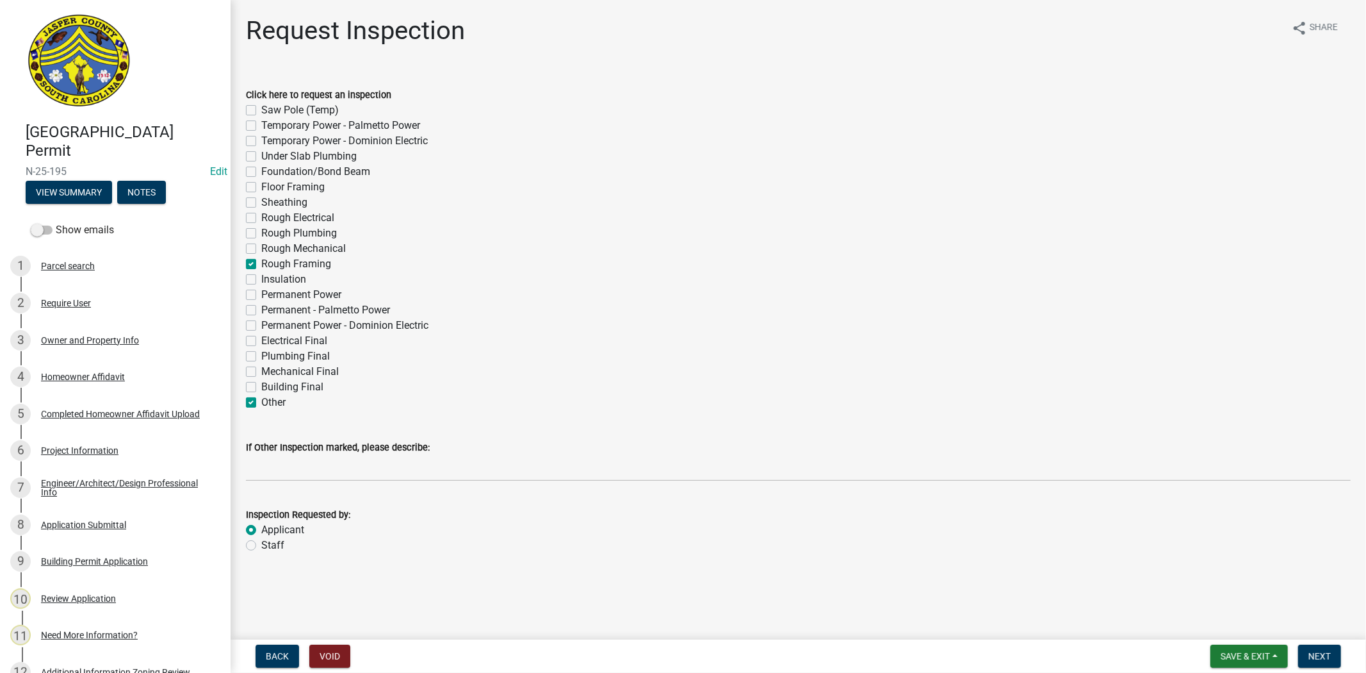
checkbox input "false"
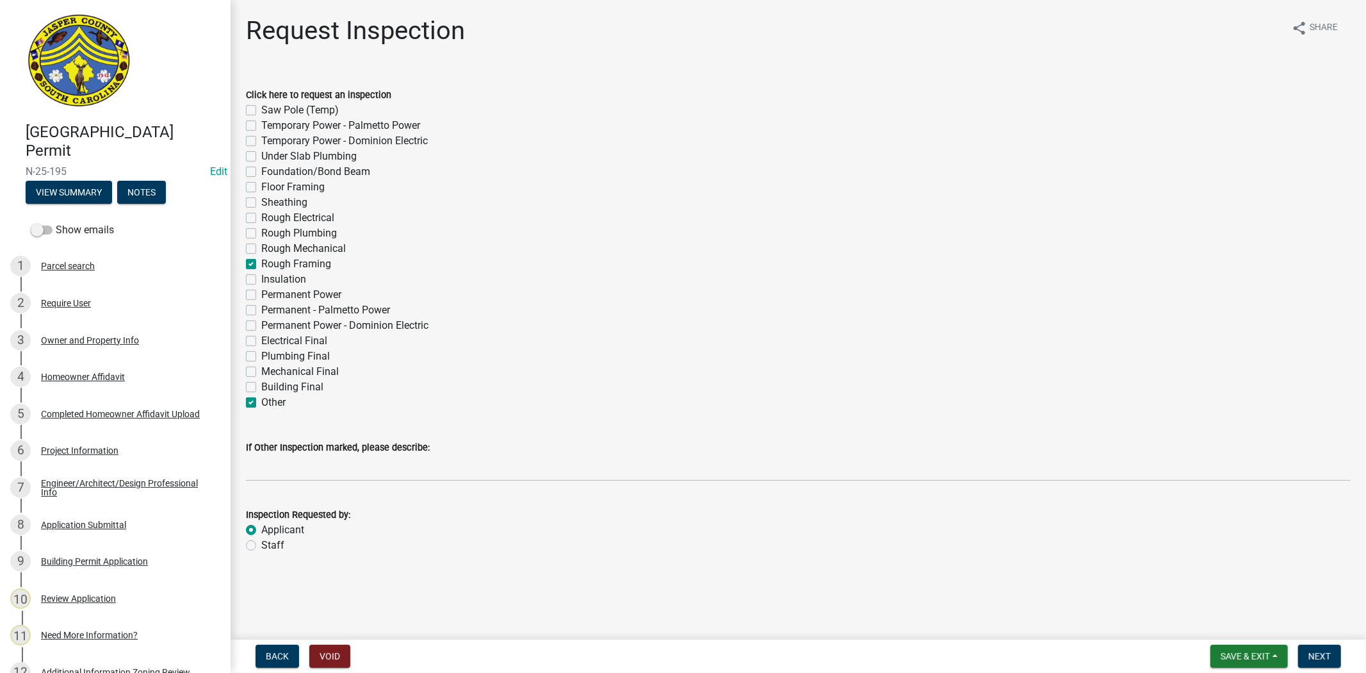
checkbox input "false"
checkbox input "true"
click at [263, 487] on wm-data-entity-input "If Other Inspection marked, please describe:" at bounding box center [798, 457] width 1105 height 70
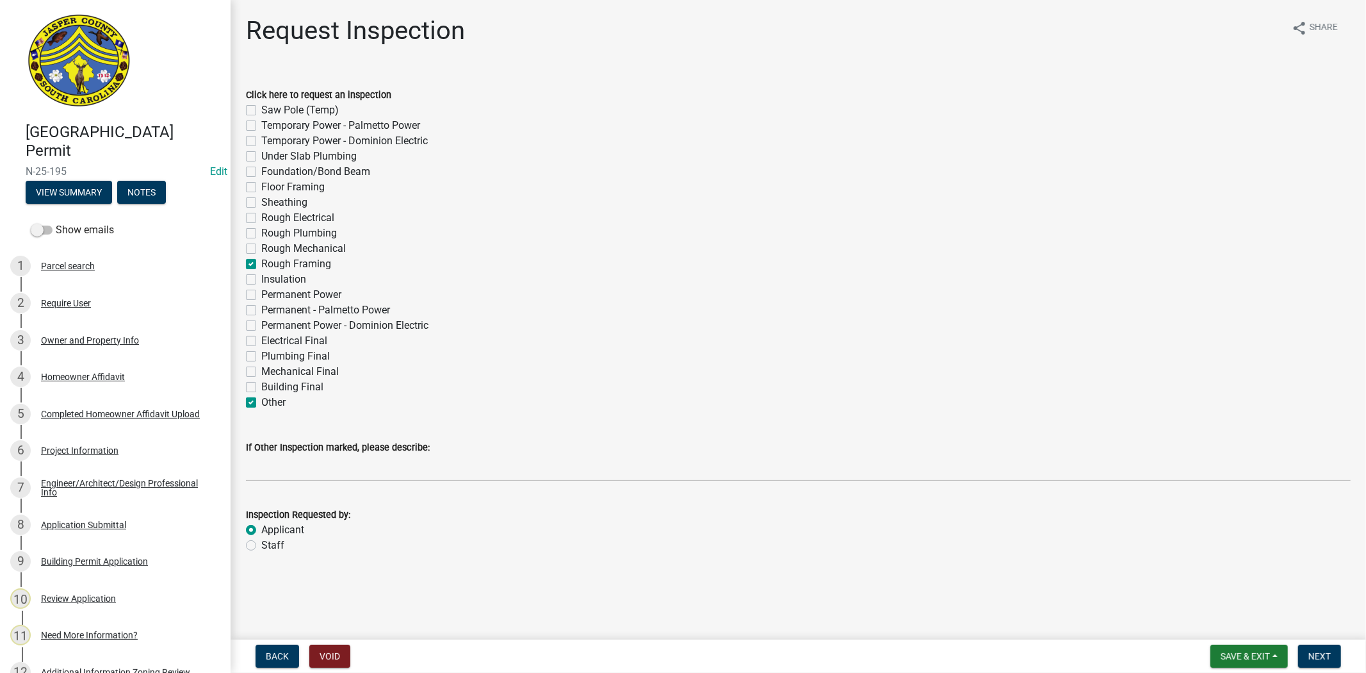
click at [266, 482] on wm-data-entity-input "If Other Inspection marked, please describe:" at bounding box center [798, 457] width 1105 height 70
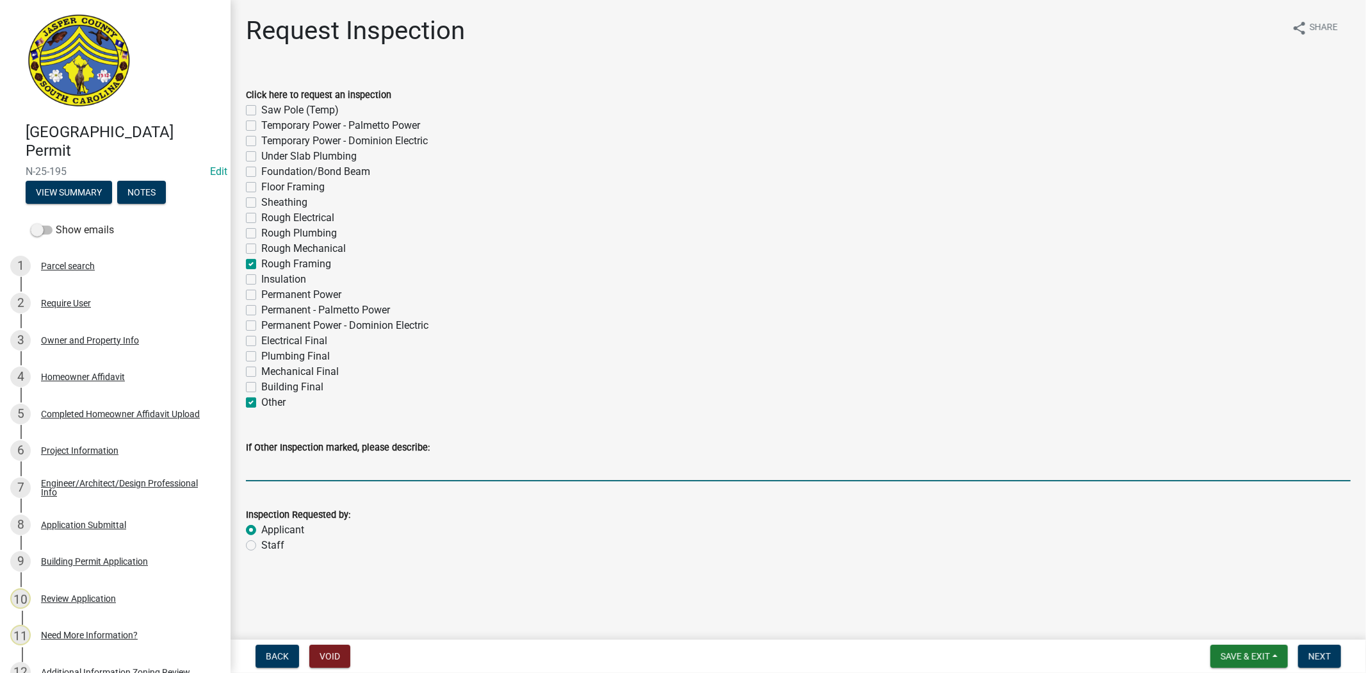
click at [295, 471] on input "If Other Inspection marked, please describe:" at bounding box center [798, 468] width 1105 height 26
type input "STRAPPING"
click at [1316, 657] on span "Next" at bounding box center [1320, 656] width 22 height 10
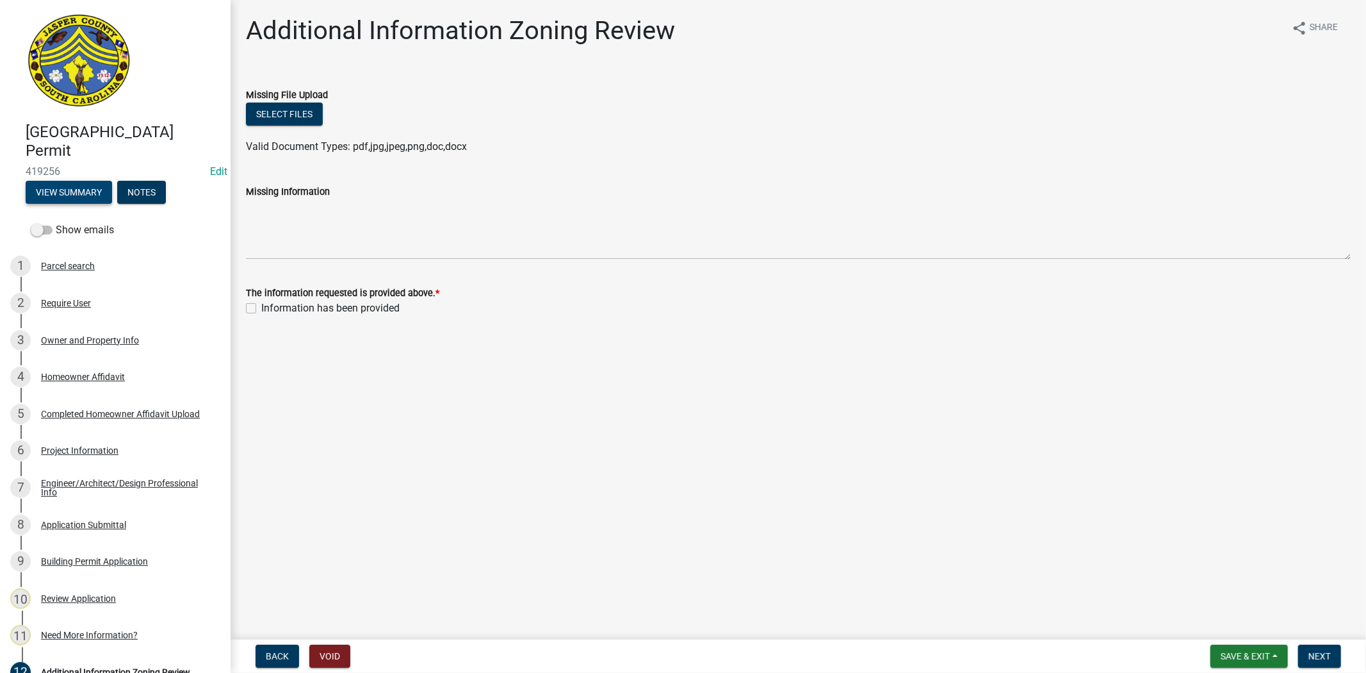
click at [68, 194] on button "View Summary" at bounding box center [69, 192] width 86 height 23
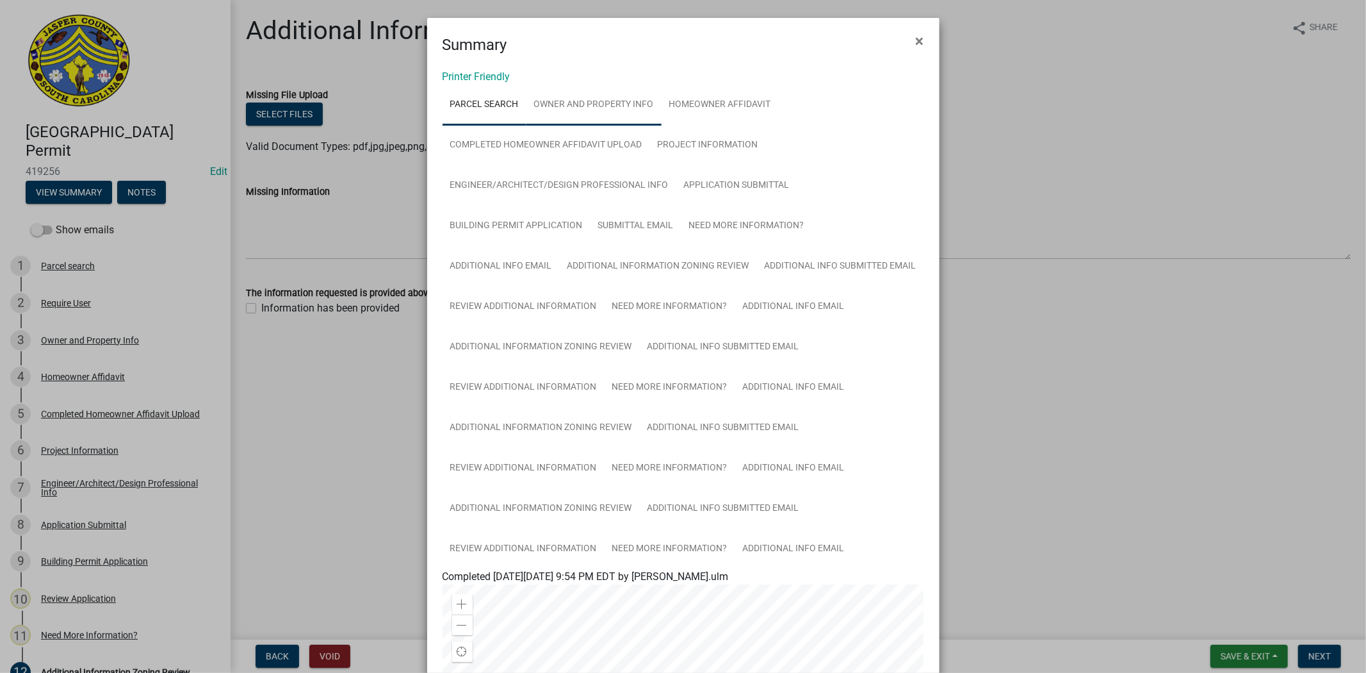
click at [587, 115] on link "Owner and Property Info" at bounding box center [594, 105] width 135 height 41
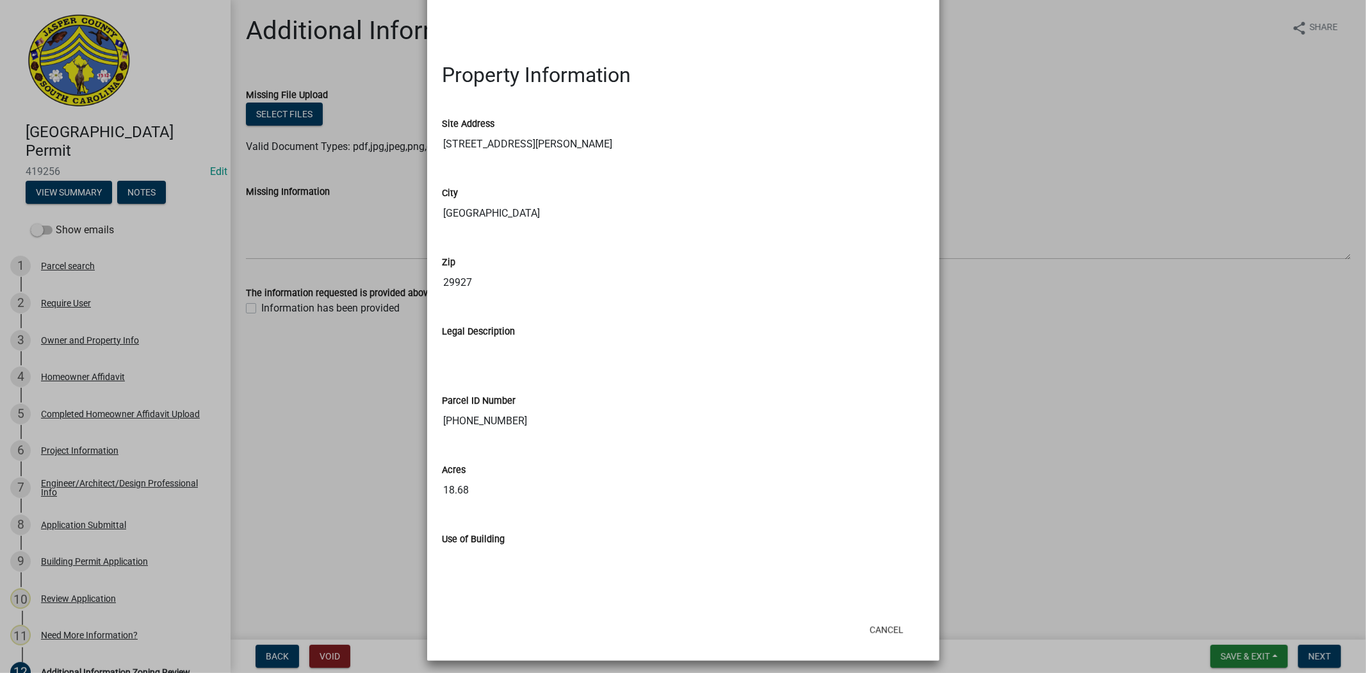
scroll to position [1388, 0]
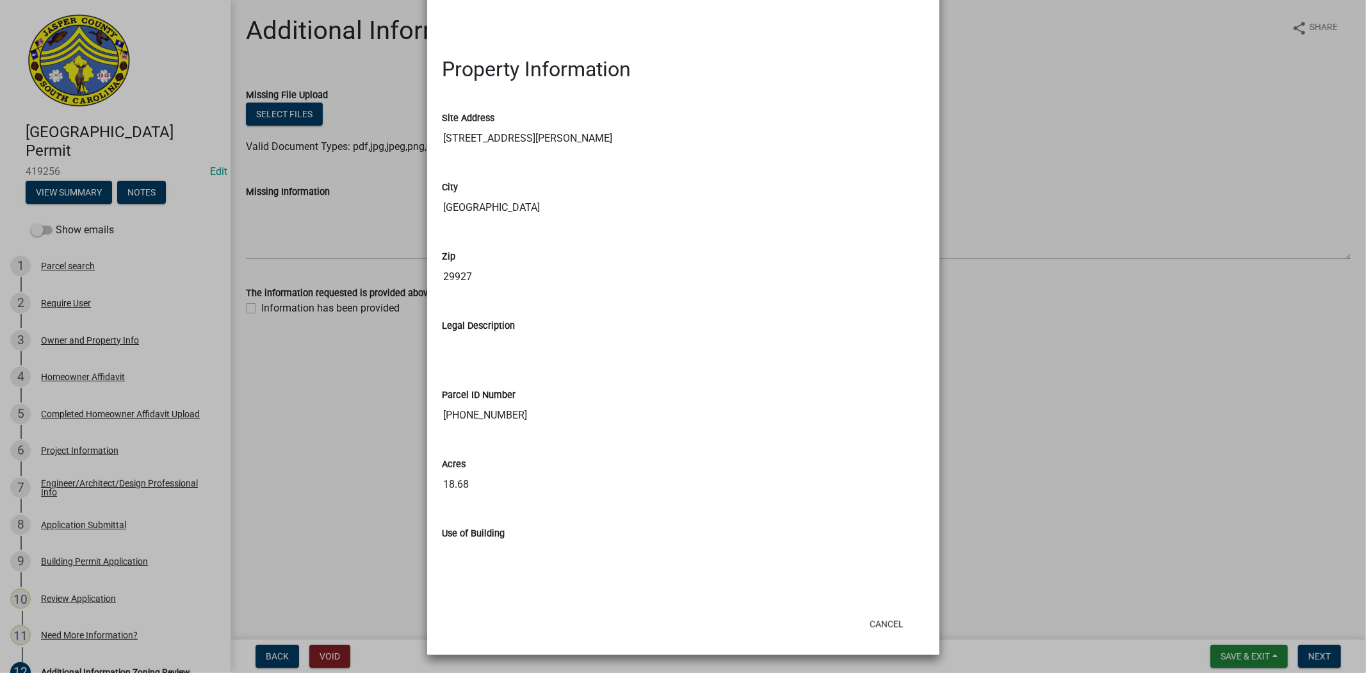
click at [1122, 354] on ngb-modal-window "Summary × Printer Friendly Parcel search Owner and Property Info Homeowner Affi…" at bounding box center [683, 336] width 1366 height 673
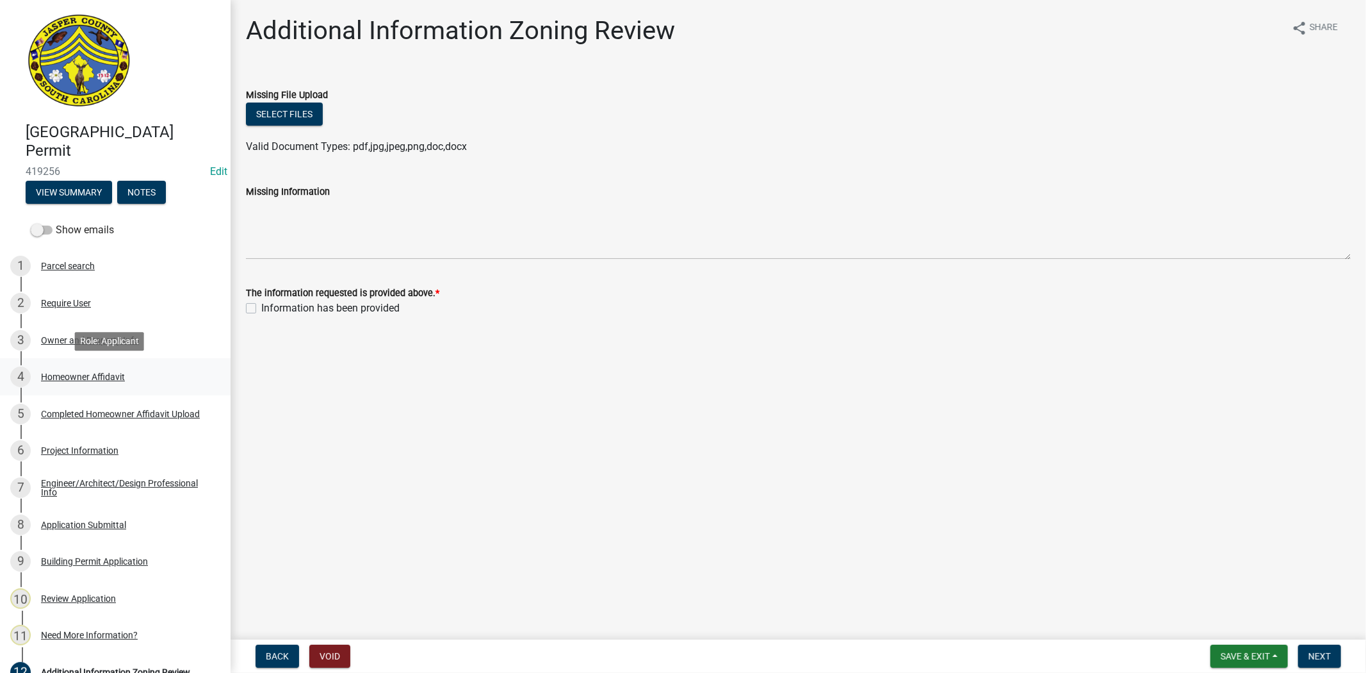
click at [76, 374] on div "Homeowner Affidavit" at bounding box center [83, 376] width 84 height 9
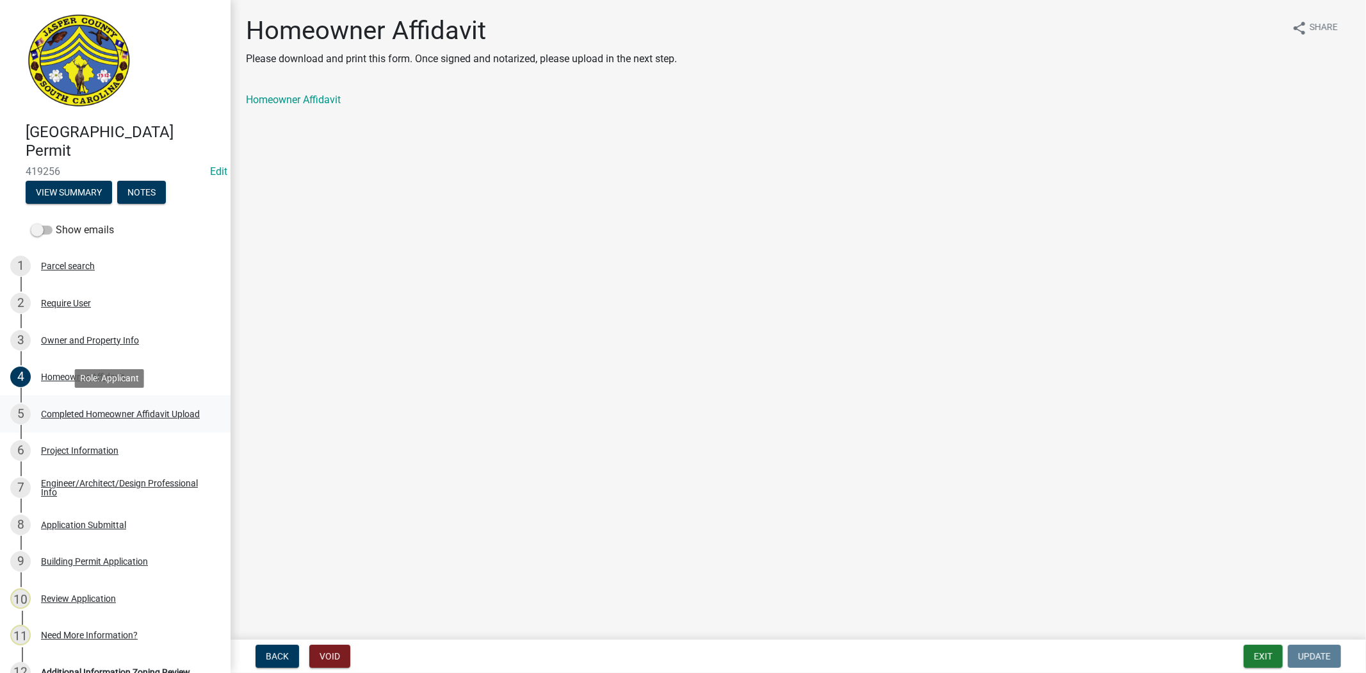
click at [98, 413] on div "Completed Homeowner Affidavit Upload" at bounding box center [120, 413] width 159 height 9
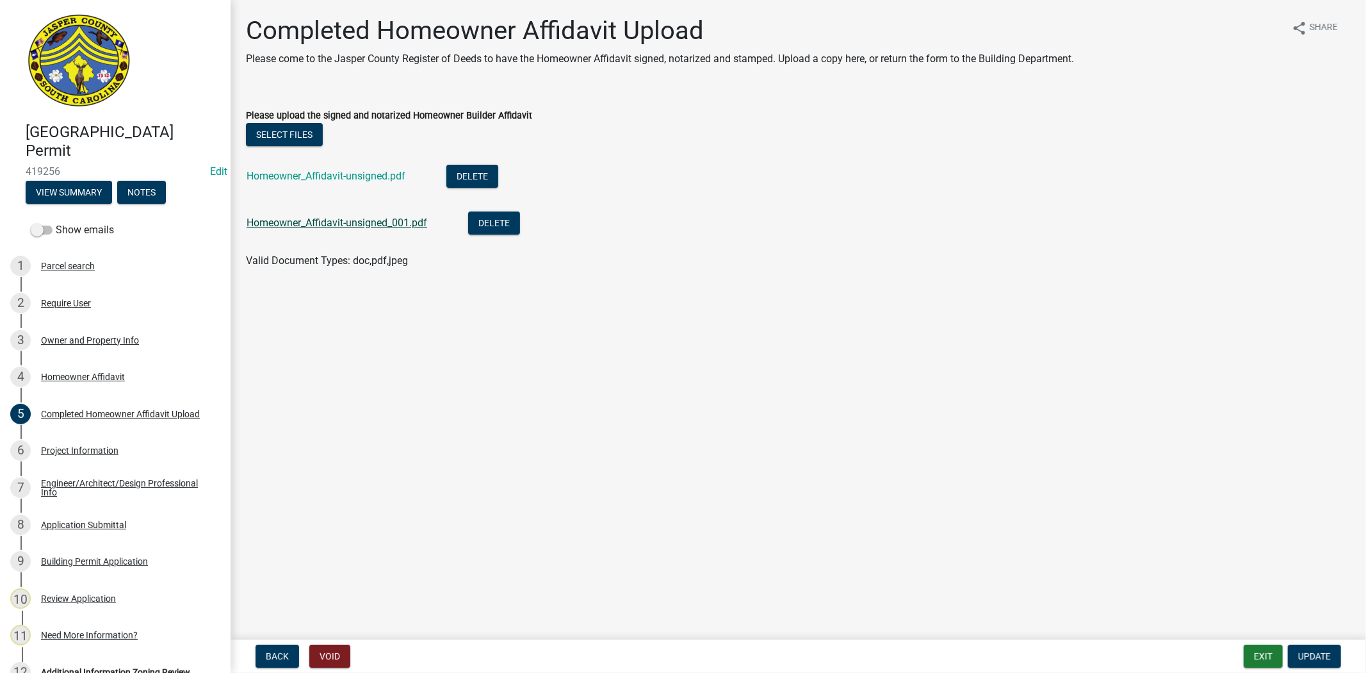
click at [327, 218] on link "Homeowner_Affidavit-unsigned_001.pdf" at bounding box center [337, 223] width 181 height 12
click at [502, 211] on div "Delete" at bounding box center [504, 224] width 72 height 26
click at [503, 220] on button "Delete" at bounding box center [494, 222] width 52 height 23
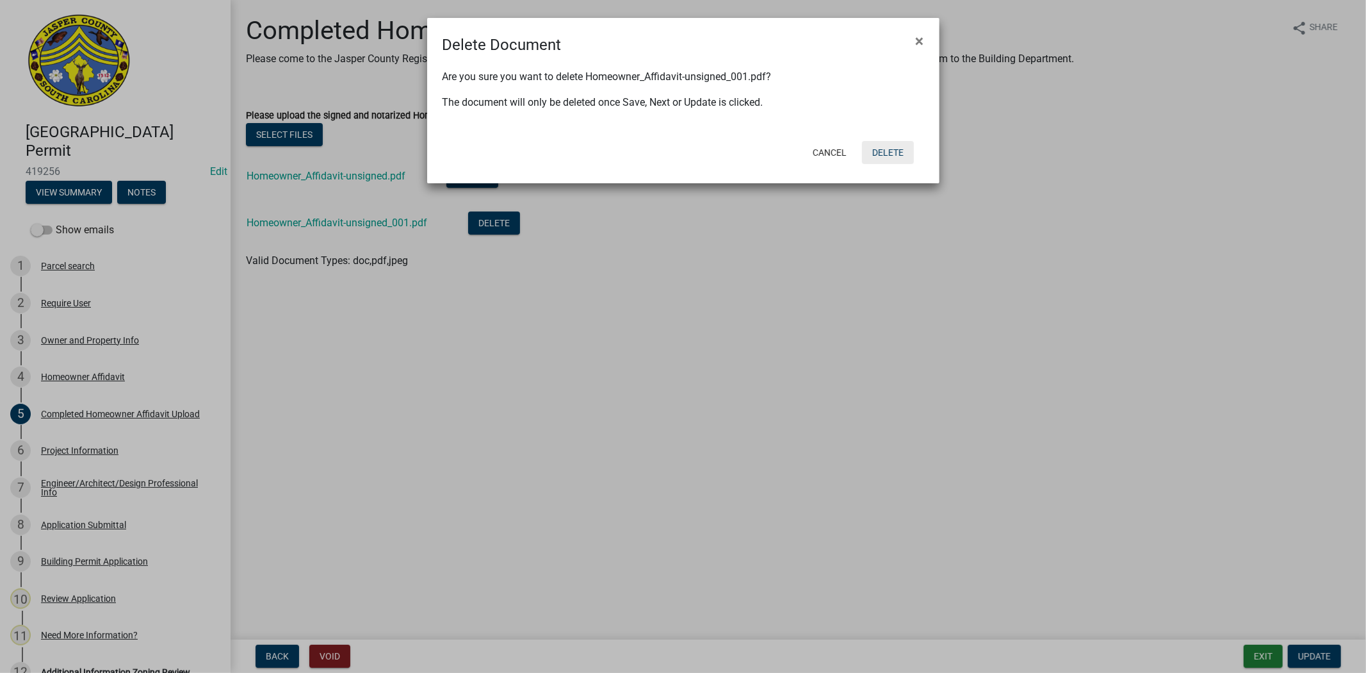
click at [883, 155] on button "Delete" at bounding box center [888, 152] width 52 height 23
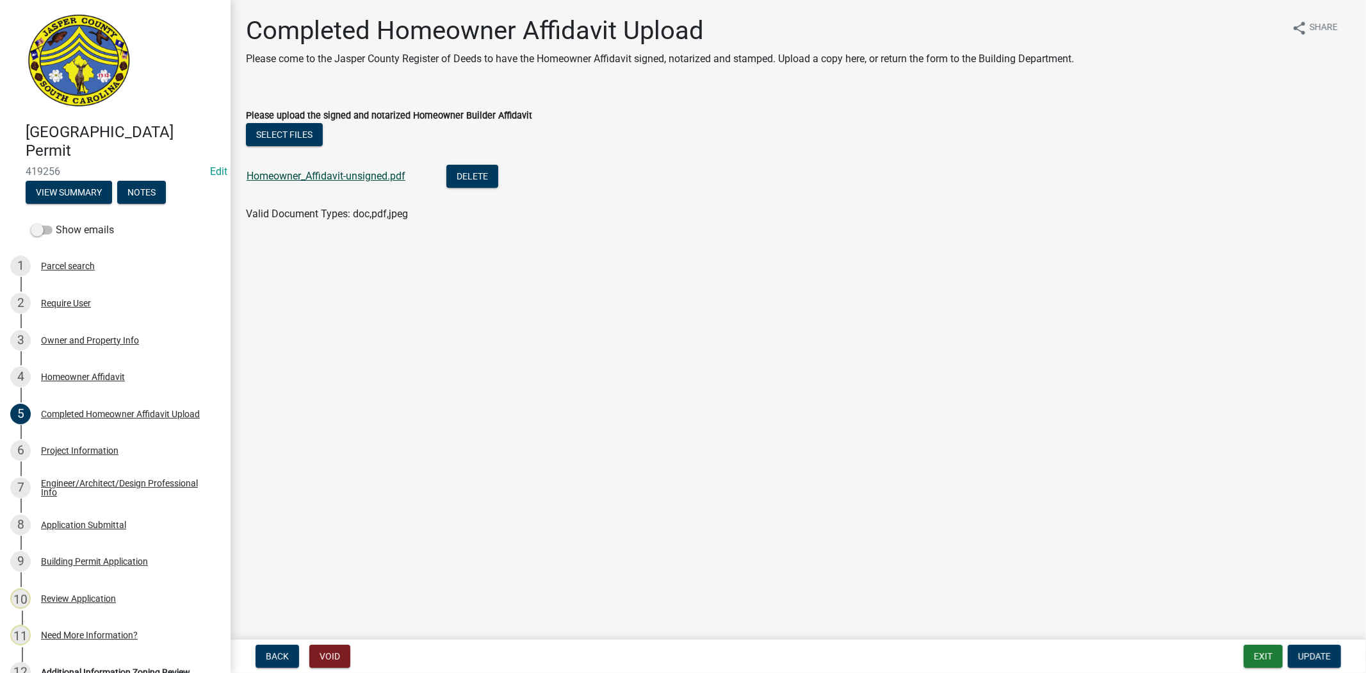
click at [379, 178] on link "Homeowner_Affidavit-unsigned.pdf" at bounding box center [326, 176] width 159 height 12
click at [480, 180] on button "Delete" at bounding box center [472, 176] width 52 height 23
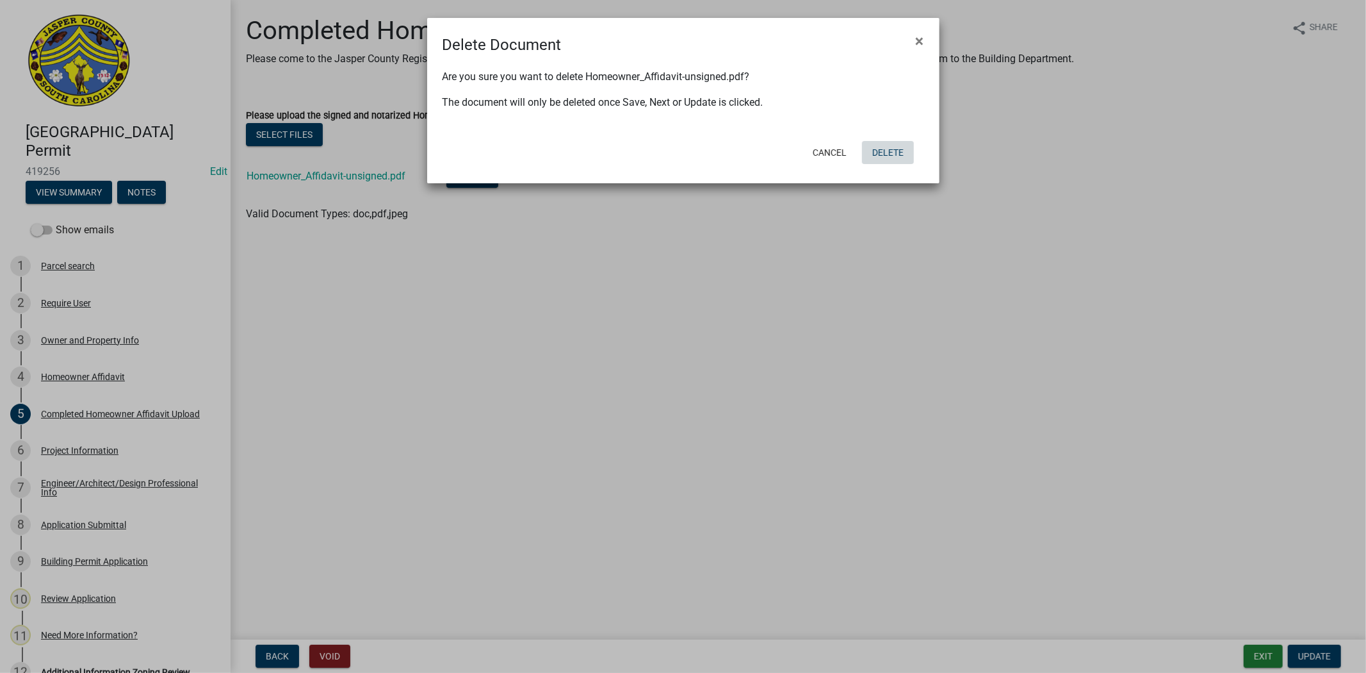
click at [889, 151] on button "Delete" at bounding box center [888, 152] width 52 height 23
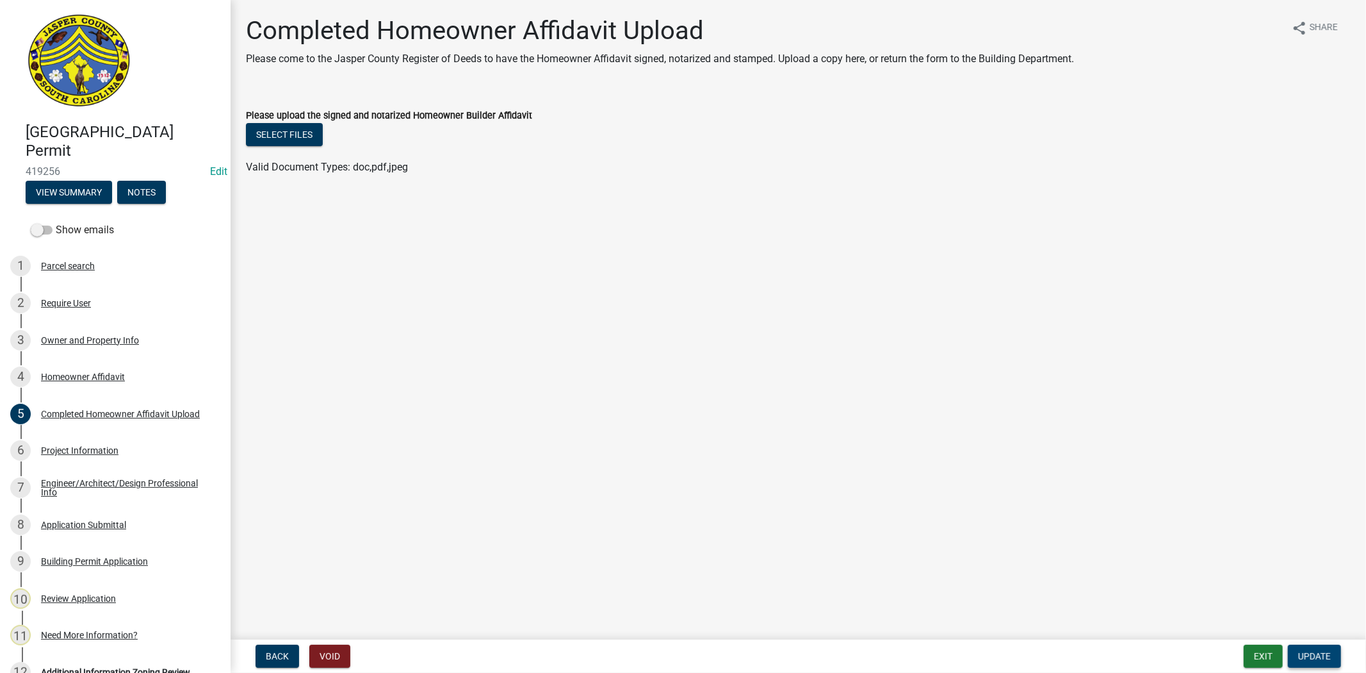
click at [1301, 651] on span "Update" at bounding box center [1315, 656] width 33 height 10
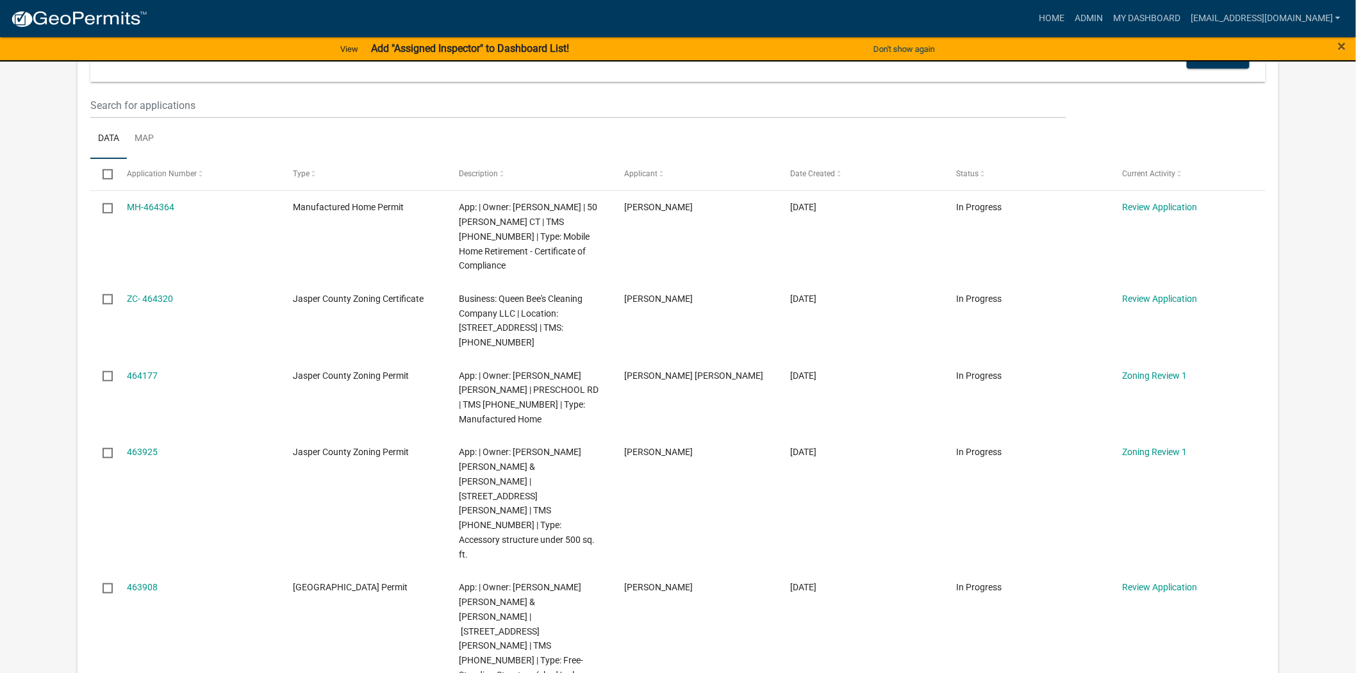
scroll to position [213, 0]
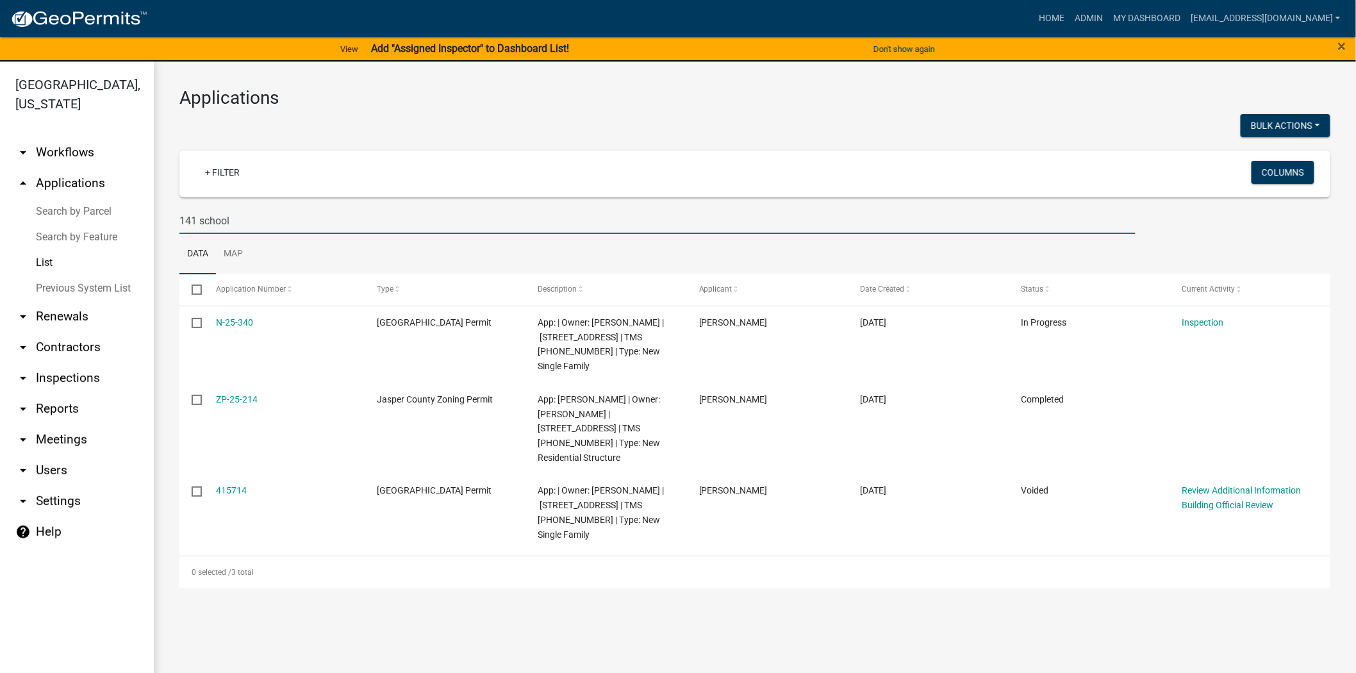
drag, startPoint x: 255, startPoint y: 218, endPoint x: 126, endPoint y: 200, distance: 130.1
click at [133, 237] on div "[GEOGRAPHIC_DATA], [US_STATE] arrow_drop_down Workflows List arrow_drop_up Appl…" at bounding box center [678, 374] width 1356 height 627
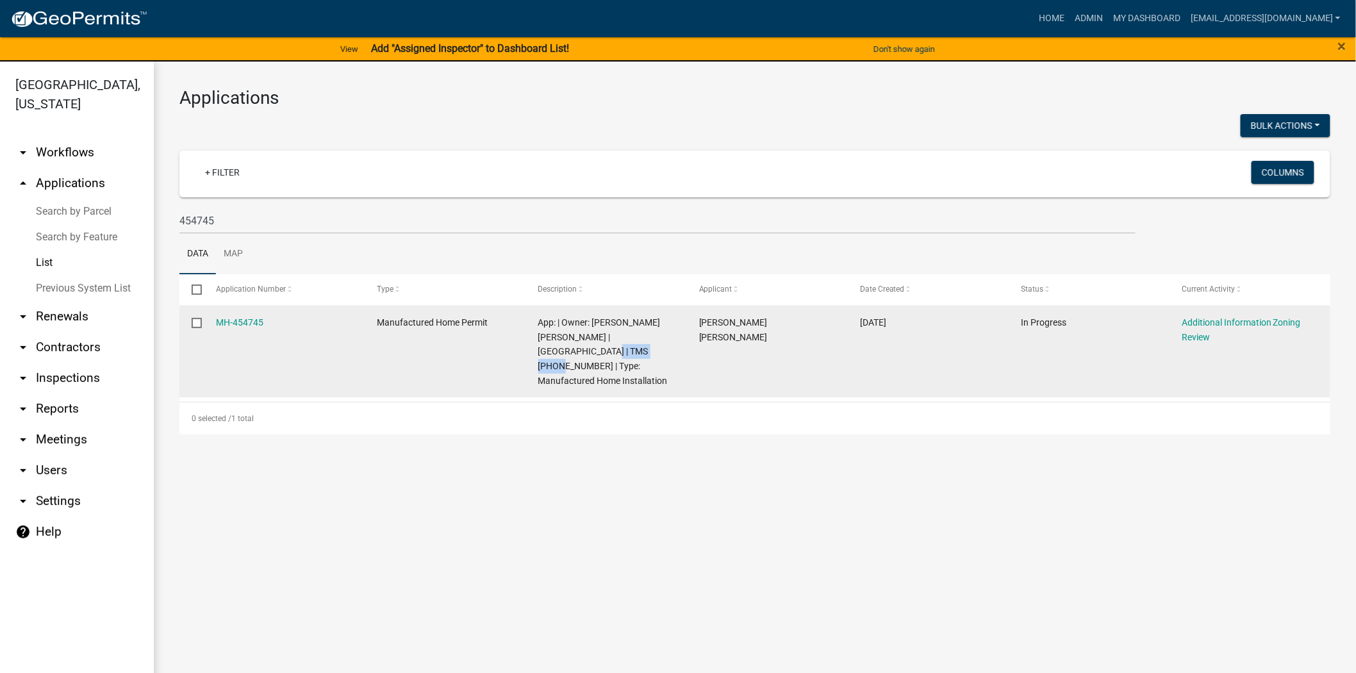
drag, startPoint x: 617, startPoint y: 352, endPoint x: 561, endPoint y: 356, distance: 56.5
click at [561, 356] on span "App: | Owner: AGUILAR JESUS AVILA | 1150 PRESCHOOL RD | TMS 046-00-05-140 | Typ…" at bounding box center [602, 351] width 129 height 69
copy span "046-00-05-140"
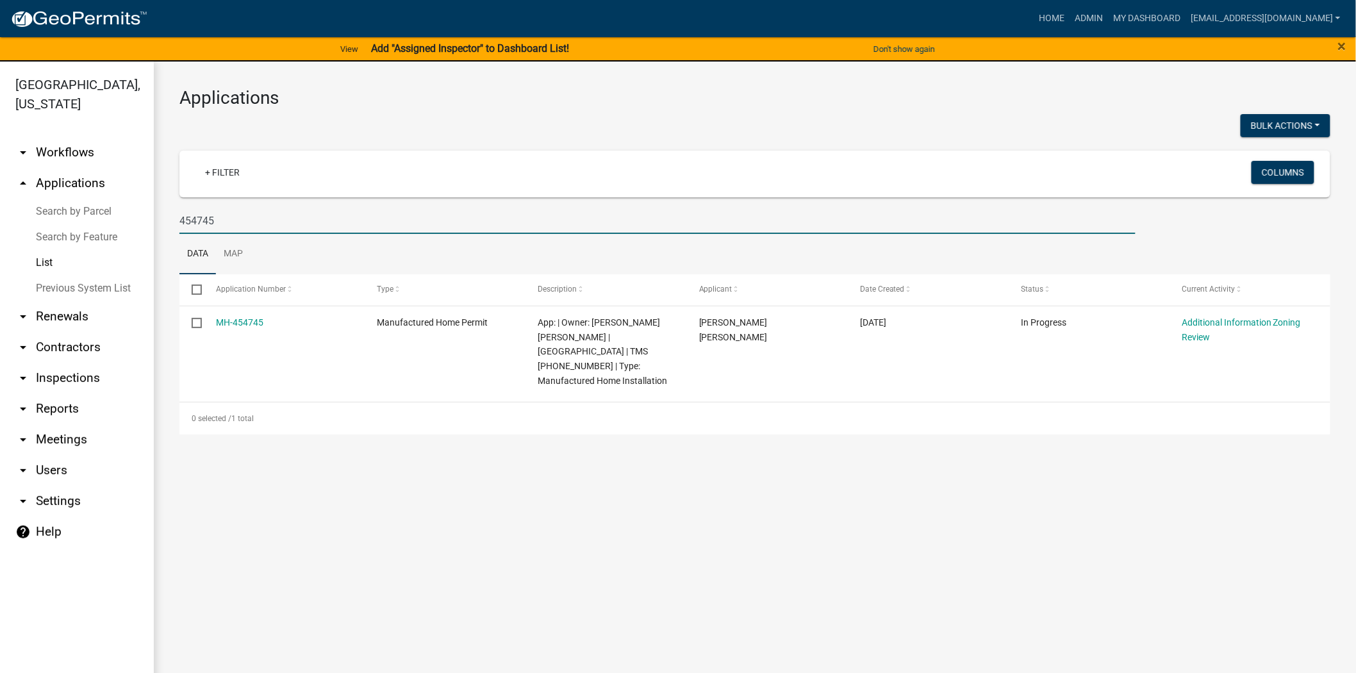
drag, startPoint x: 227, startPoint y: 220, endPoint x: 120, endPoint y: 220, distance: 107.0
click at [120, 220] on div "Jasper County, South Carolina arrow_drop_down Workflows List arrow_drop_up Appl…" at bounding box center [678, 374] width 1356 height 627
paste input "046-00-05-140"
type input "046-00-05-140"
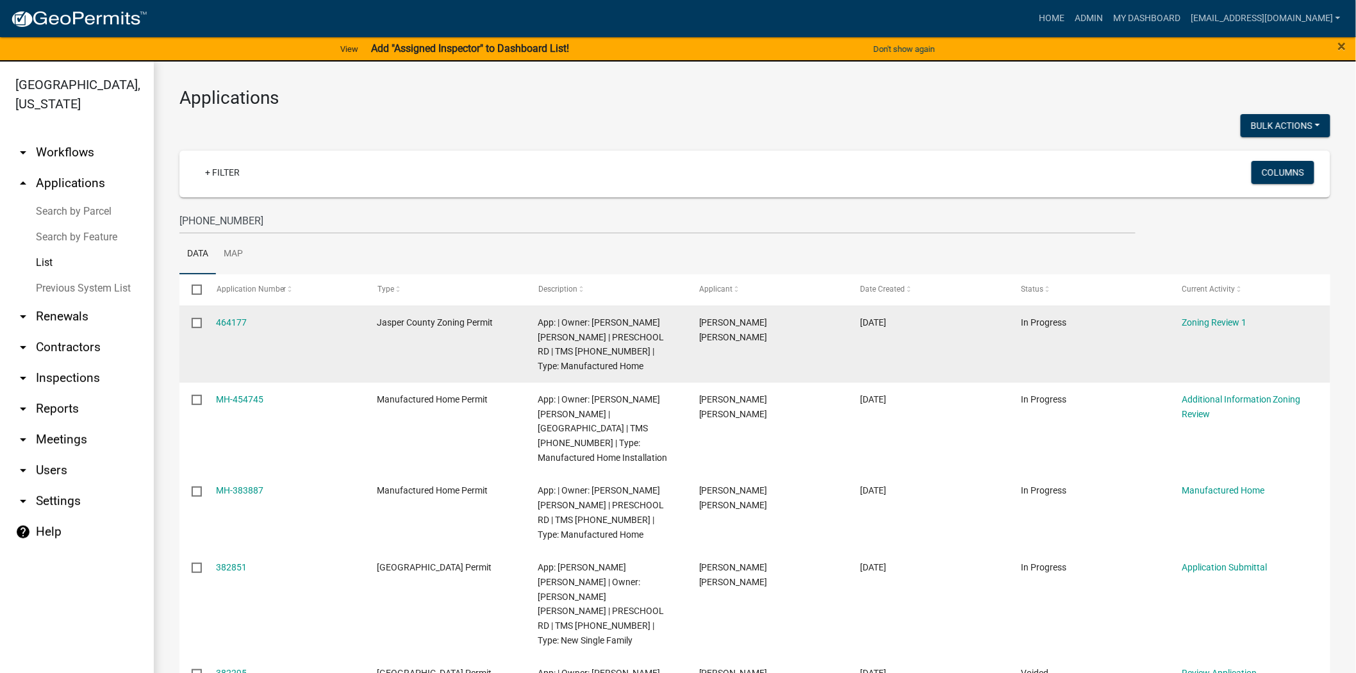
drag, startPoint x: 258, startPoint y: 324, endPoint x: 215, endPoint y: 330, distance: 43.3
click at [215, 330] on datatable-body-cell "464177" at bounding box center [284, 344] width 161 height 77
copy link "464177"
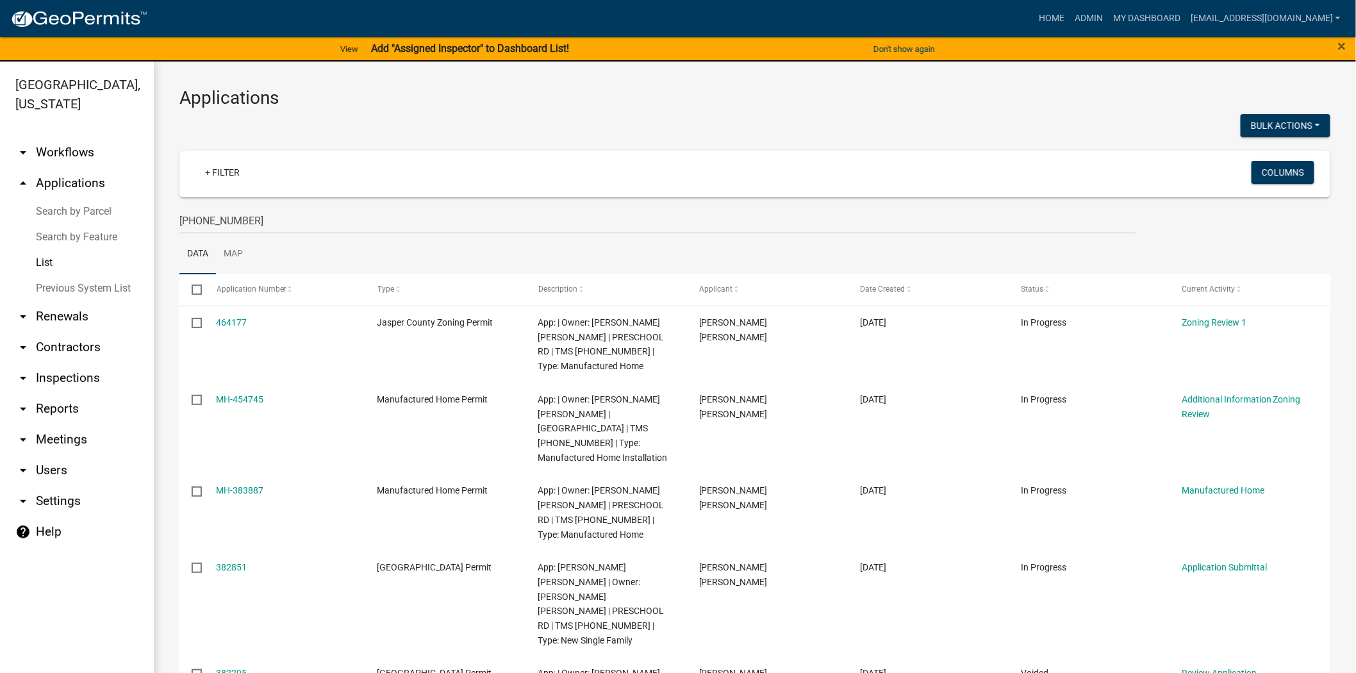
copy link "464177"
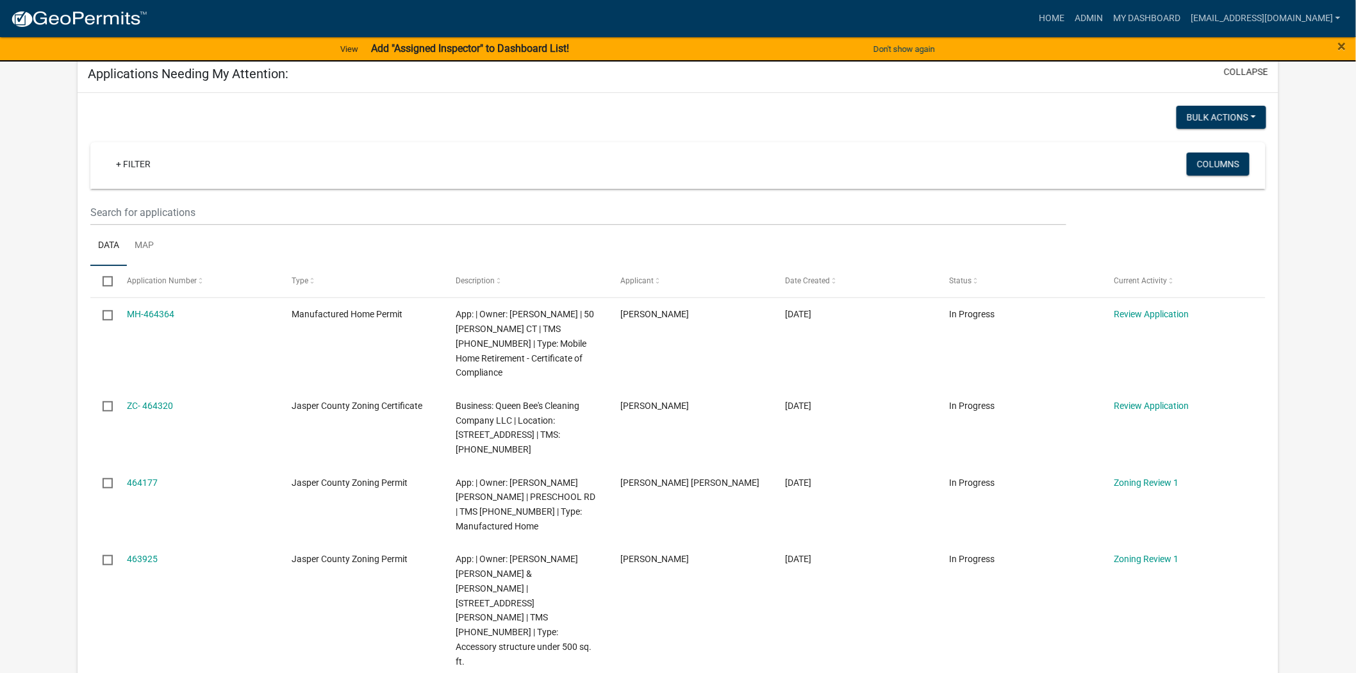
scroll to position [71, 0]
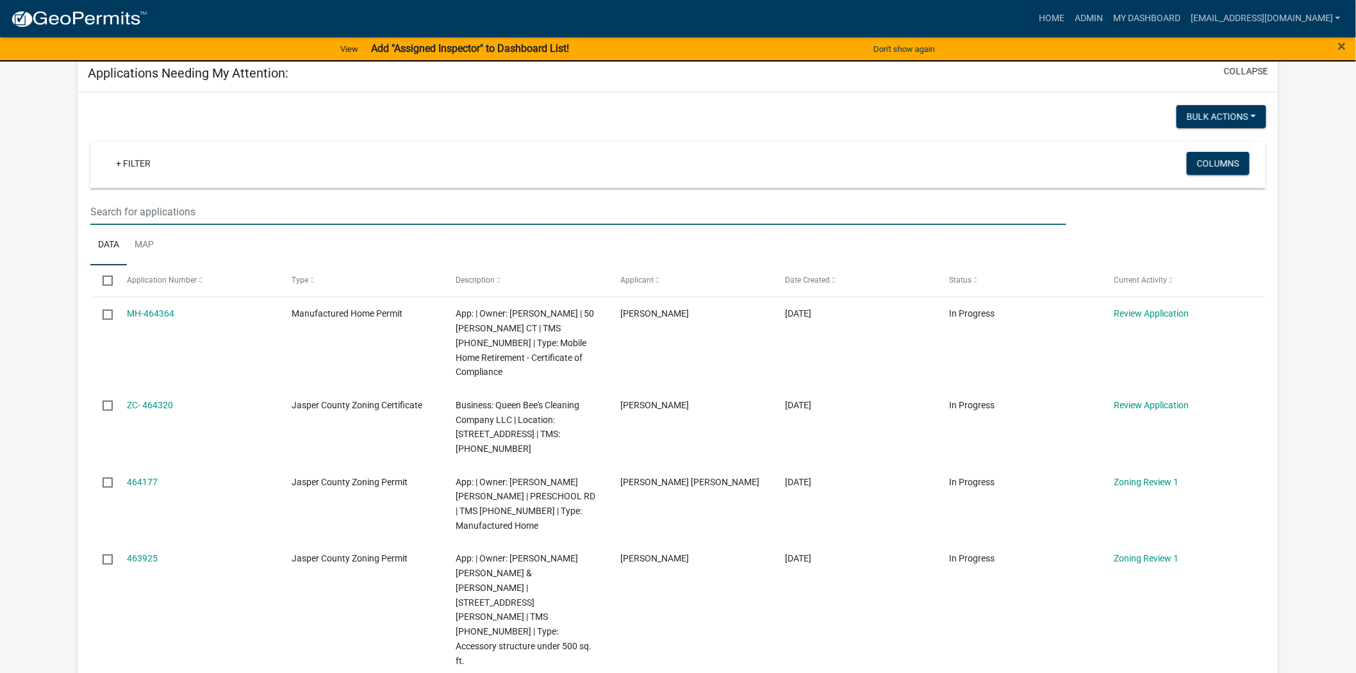
click at [242, 214] on input "text" at bounding box center [578, 212] width 976 height 26
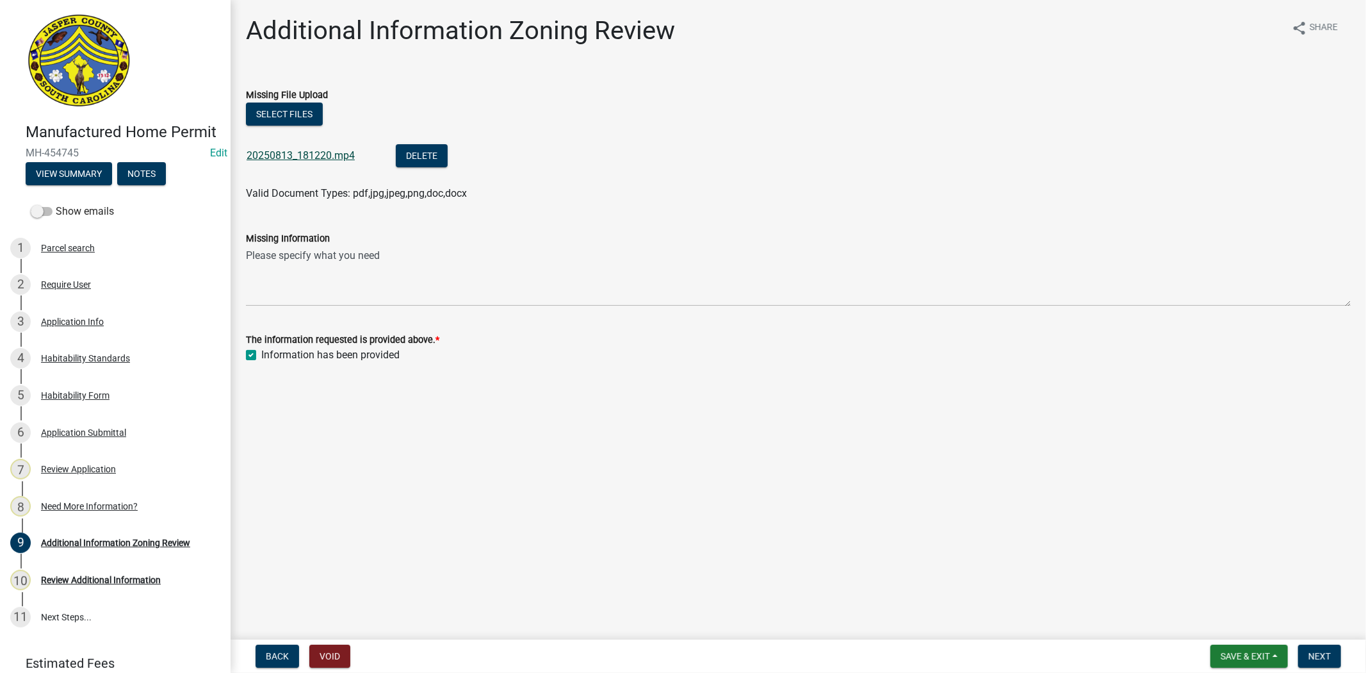
click at [297, 154] on link "20250813_181220.mp4" at bounding box center [301, 155] width 108 height 12
click at [94, 516] on div "8 Need More Information?" at bounding box center [110, 506] width 200 height 20
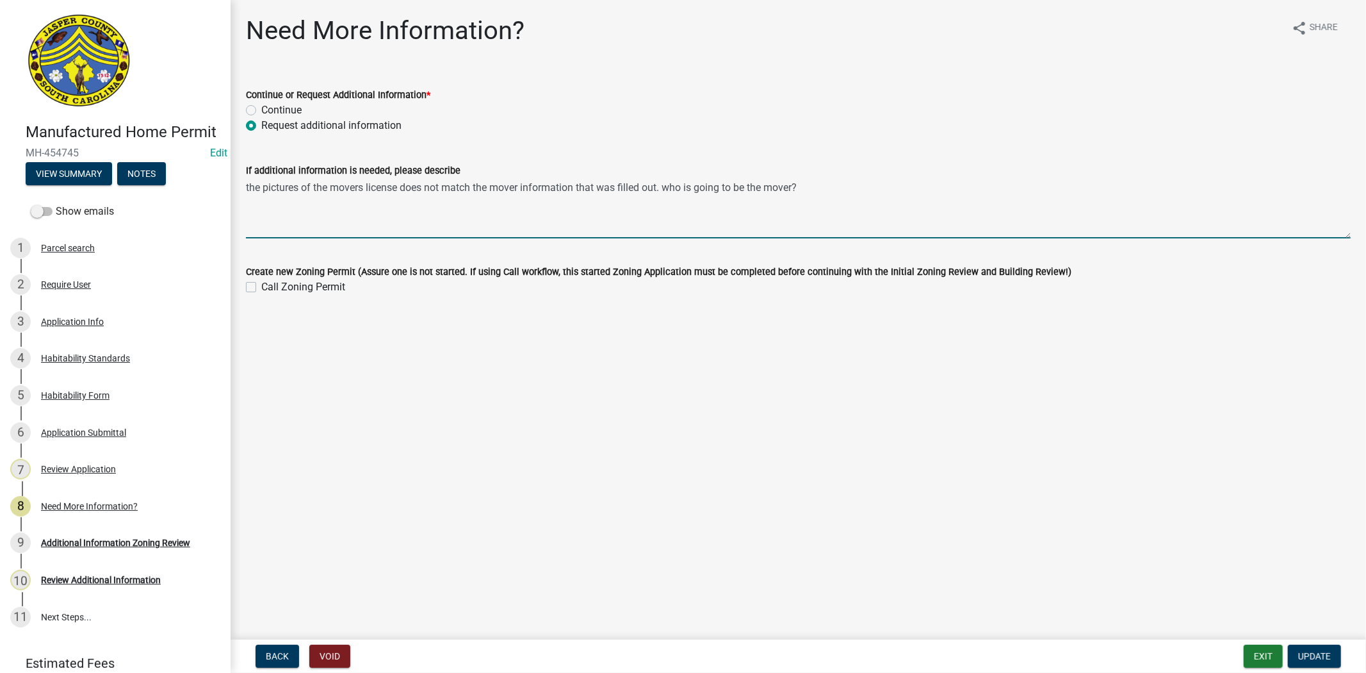
drag, startPoint x: 832, startPoint y: 195, endPoint x: 211, endPoint y: 189, distance: 620.1
click at [211, 189] on div "Manufactured Home Permit MH-454745 Edit View Summary Notes Show emails 1 Parcel…" at bounding box center [683, 336] width 1366 height 673
paste textarea "464177"
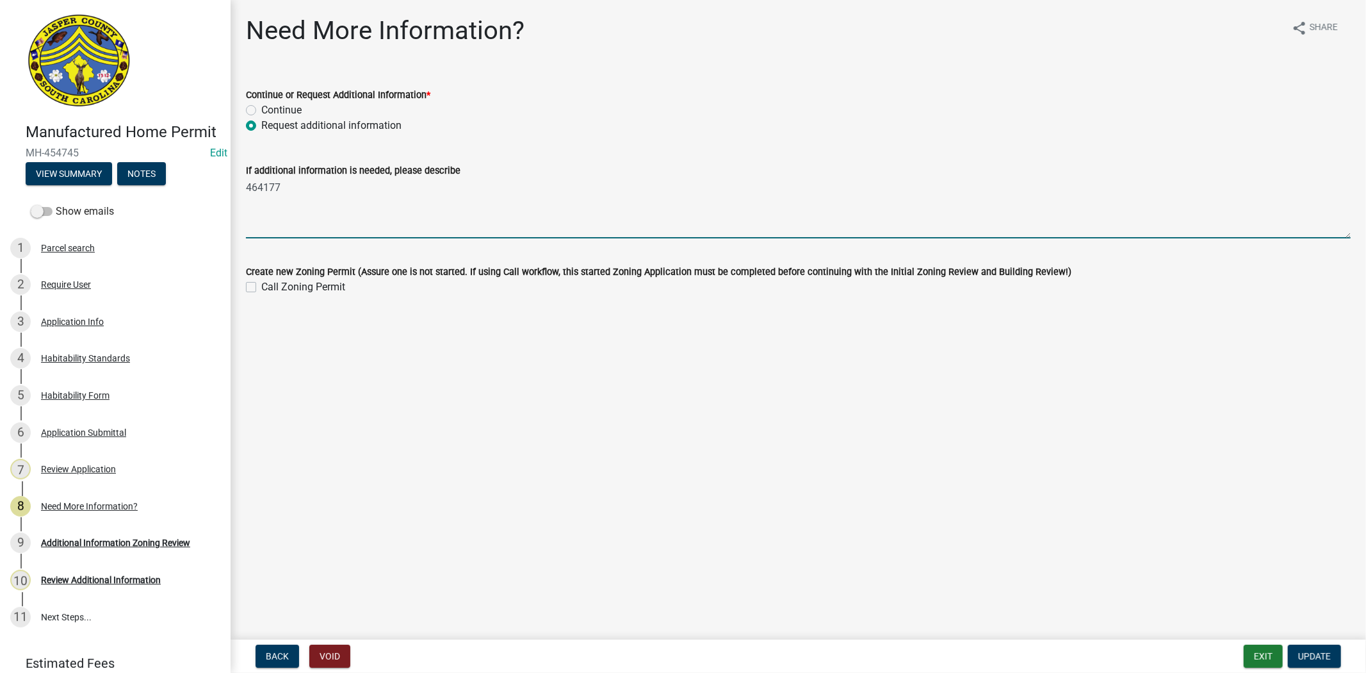
type textarea "464177"
click at [261, 111] on label "Continue" at bounding box center [281, 109] width 40 height 15
click at [261, 111] on input "Continue" at bounding box center [265, 106] width 8 height 8
radio input "true"
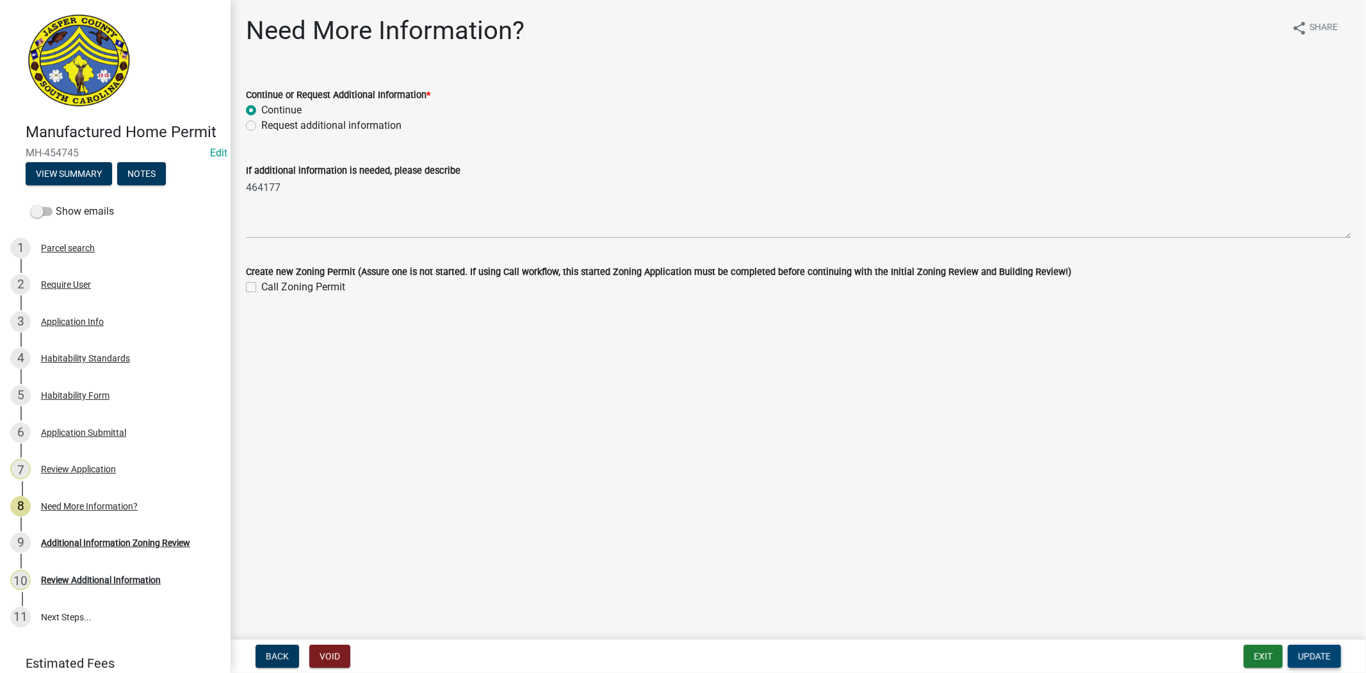
click at [1316, 654] on span "Update" at bounding box center [1315, 656] width 33 height 10
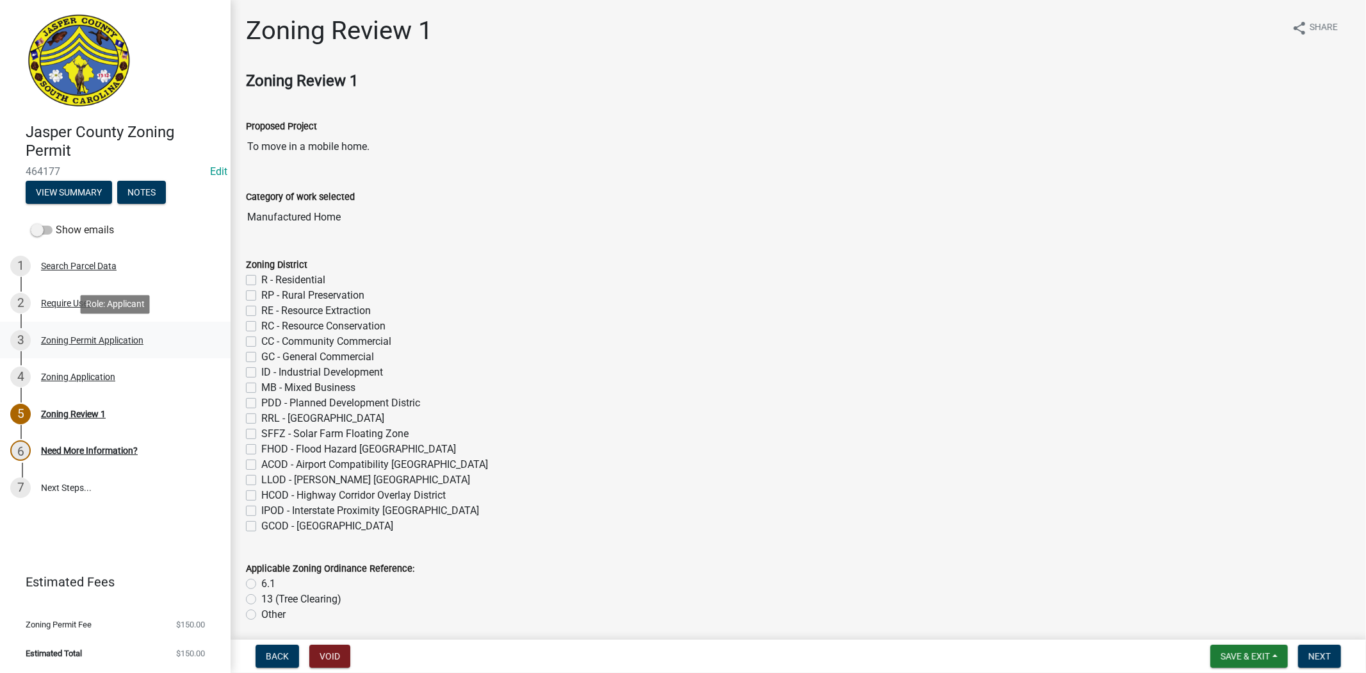
click at [111, 338] on div "Zoning Permit Application" at bounding box center [92, 340] width 102 height 9
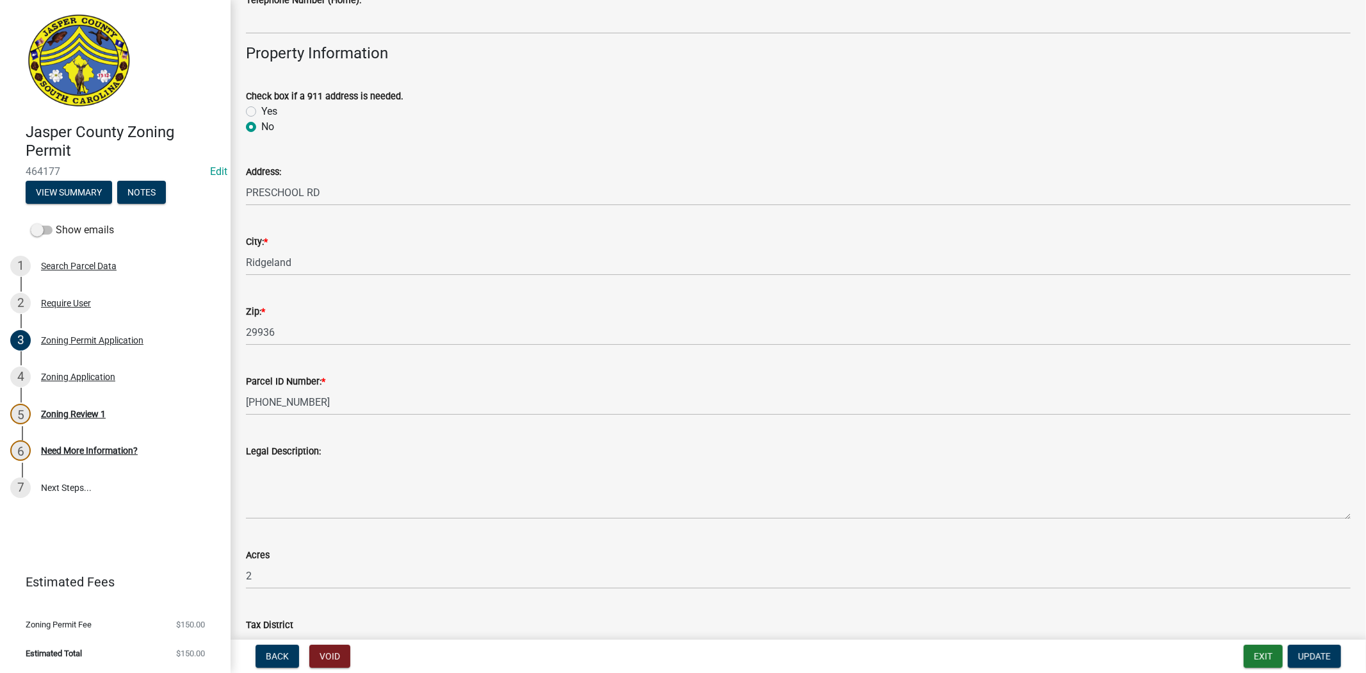
scroll to position [569, 0]
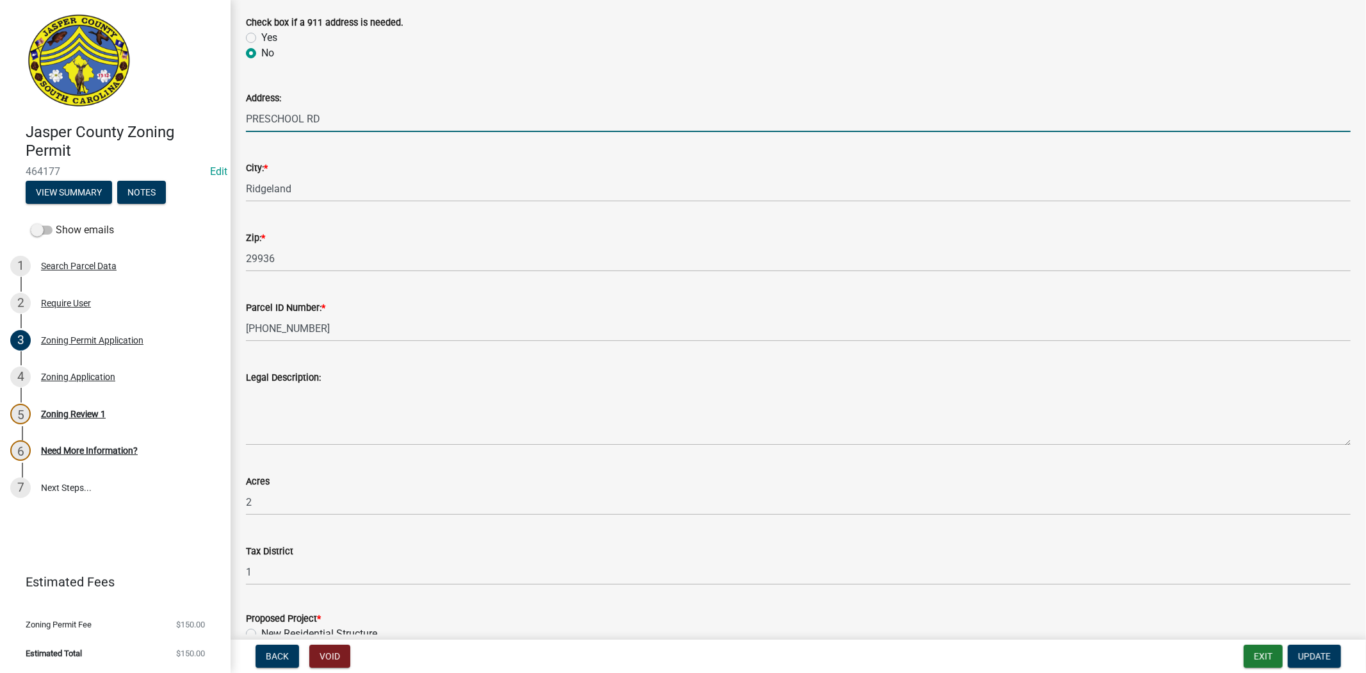
click at [251, 116] on input "PRESCHOOL RD" at bounding box center [798, 119] width 1105 height 26
type input "1150 PRESCHOOL RD"
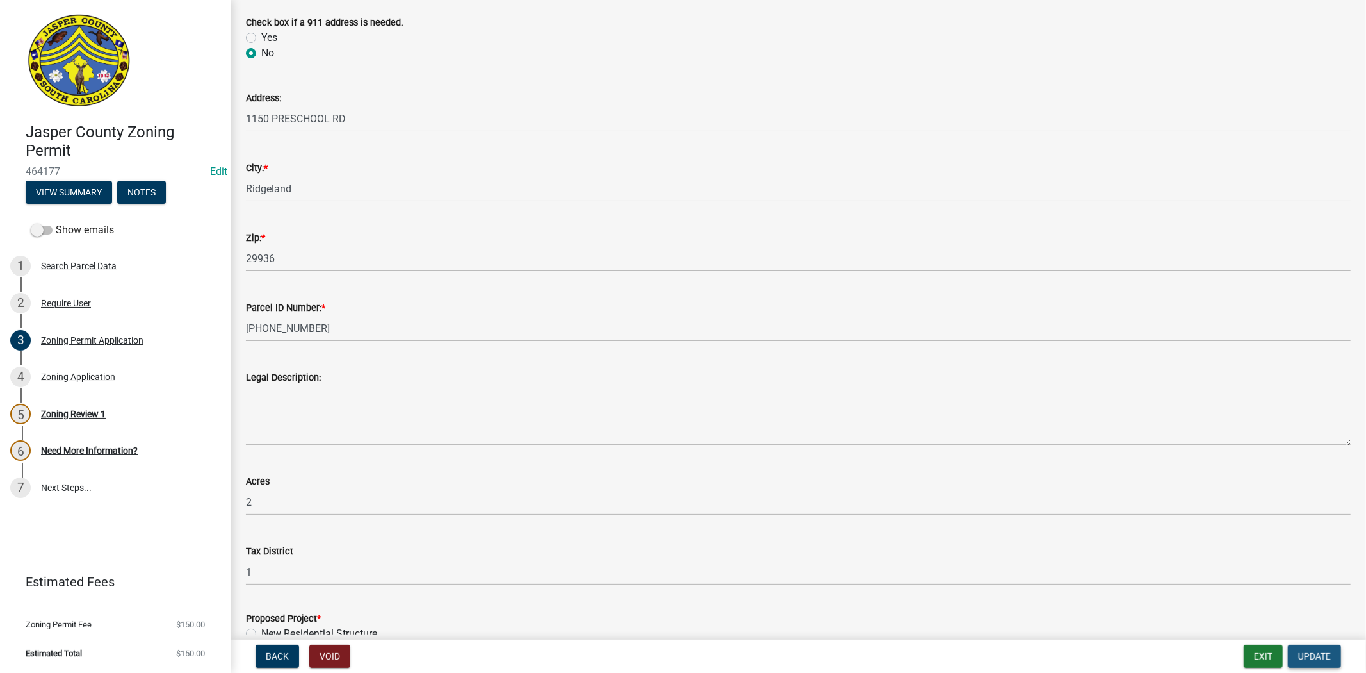
click at [1302, 655] on span "Update" at bounding box center [1315, 656] width 33 height 10
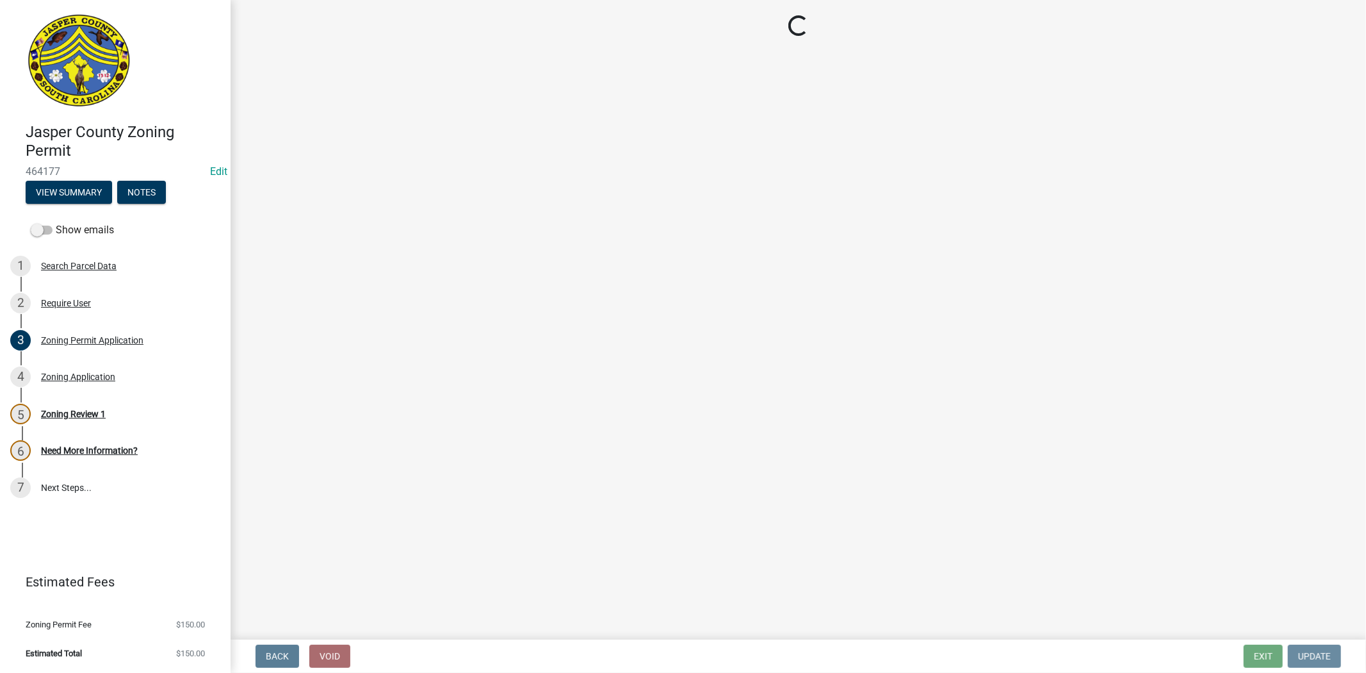
scroll to position [0, 0]
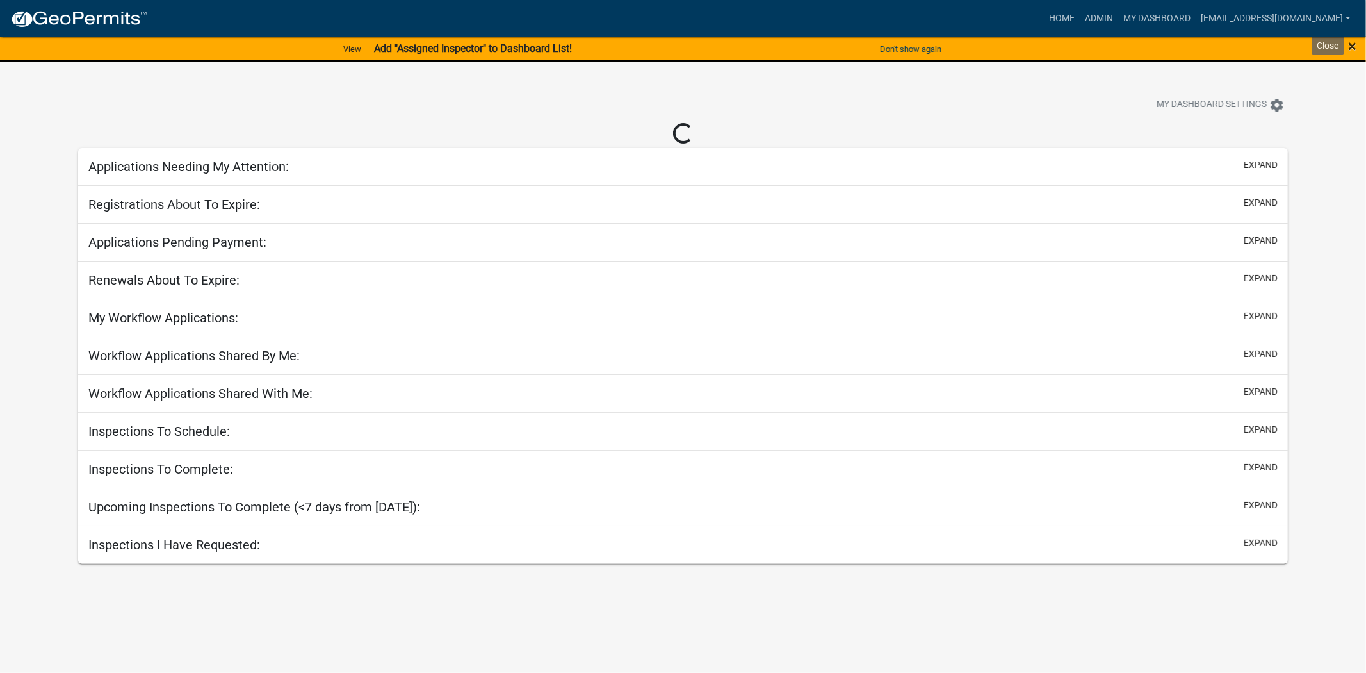
click at [1355, 40] on span "×" at bounding box center [1352, 46] width 8 height 18
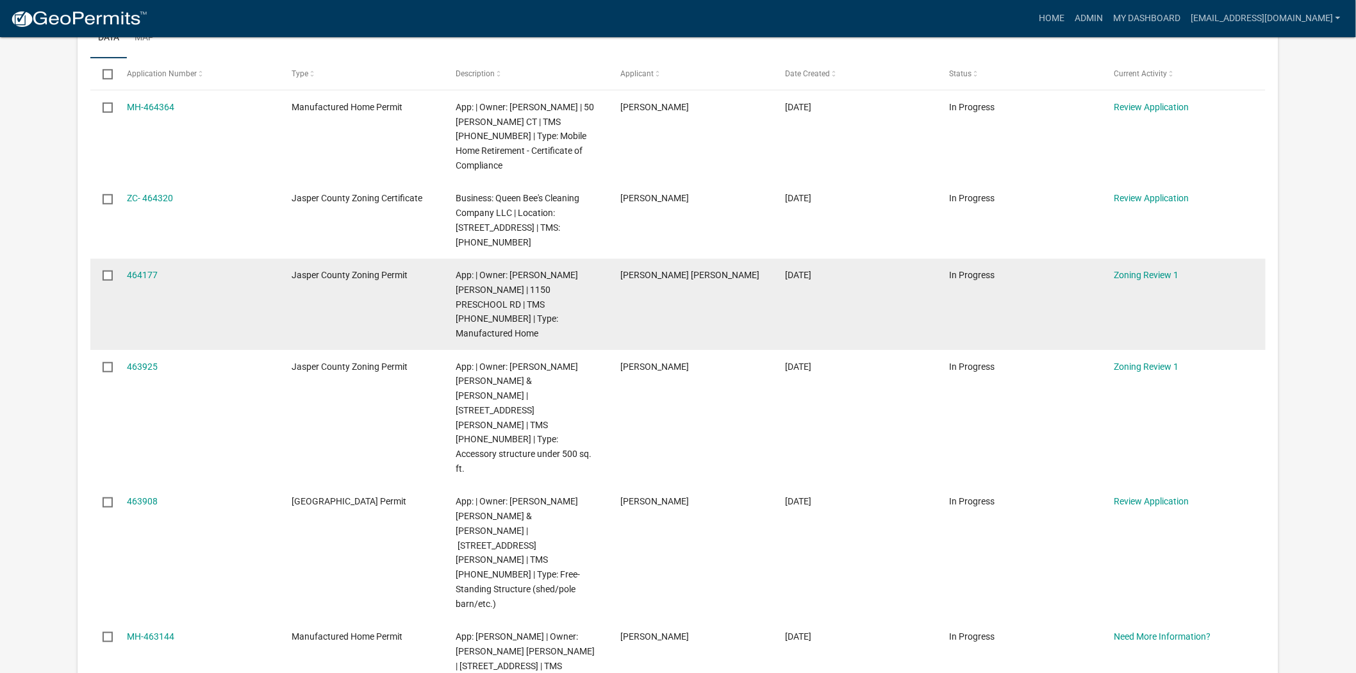
scroll to position [284, 0]
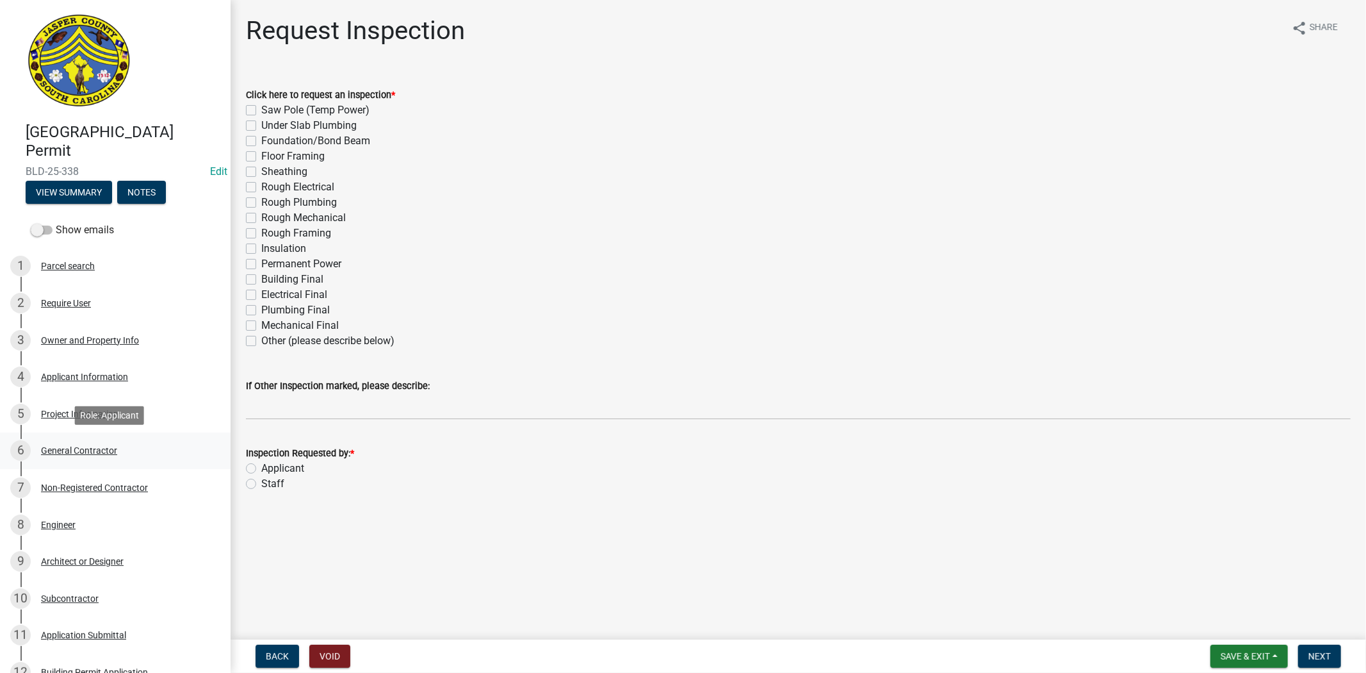
click at [82, 446] on div "General Contractor" at bounding box center [79, 450] width 76 height 9
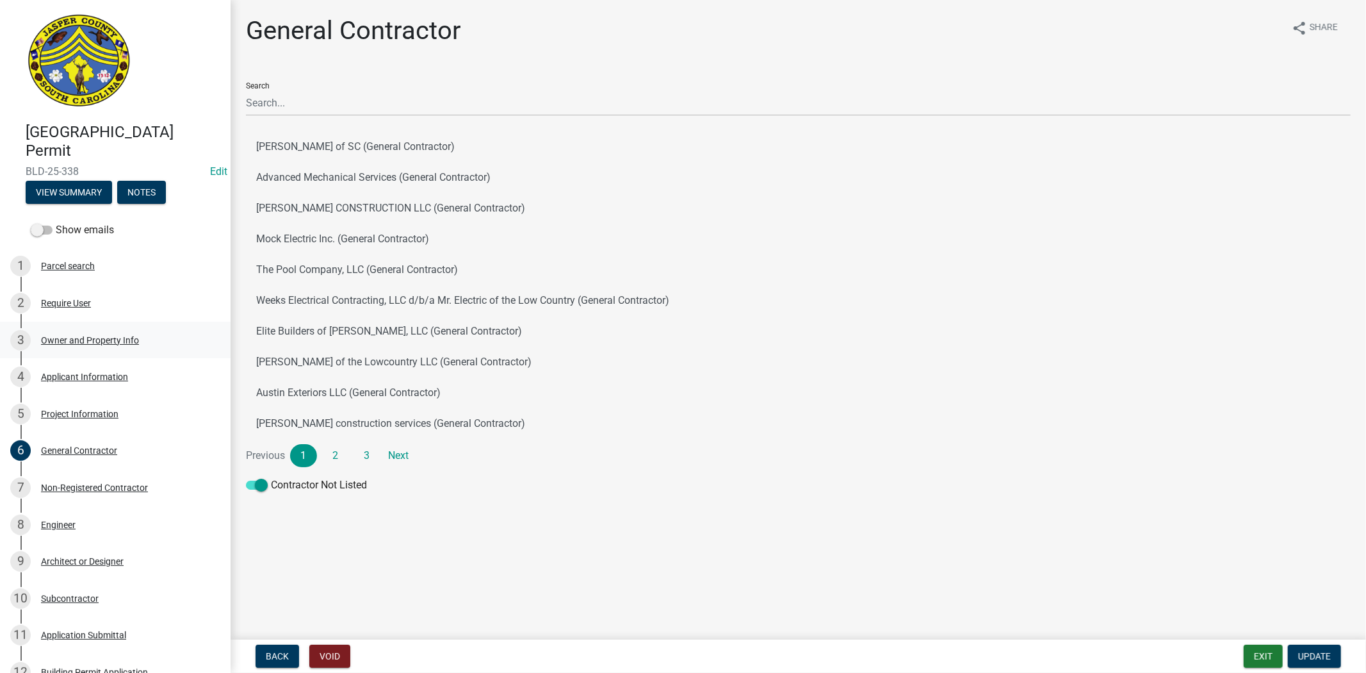
click at [97, 340] on div "Owner and Property Info" at bounding box center [90, 340] width 98 height 9
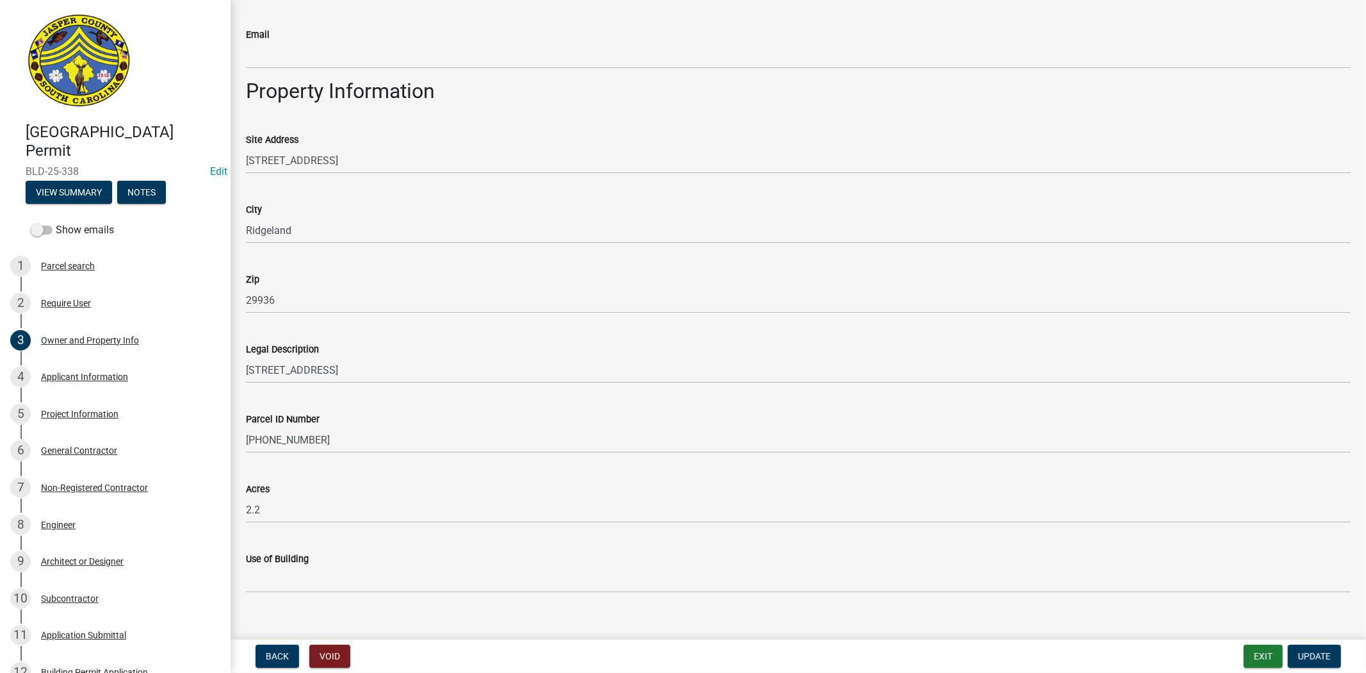
scroll to position [747, 0]
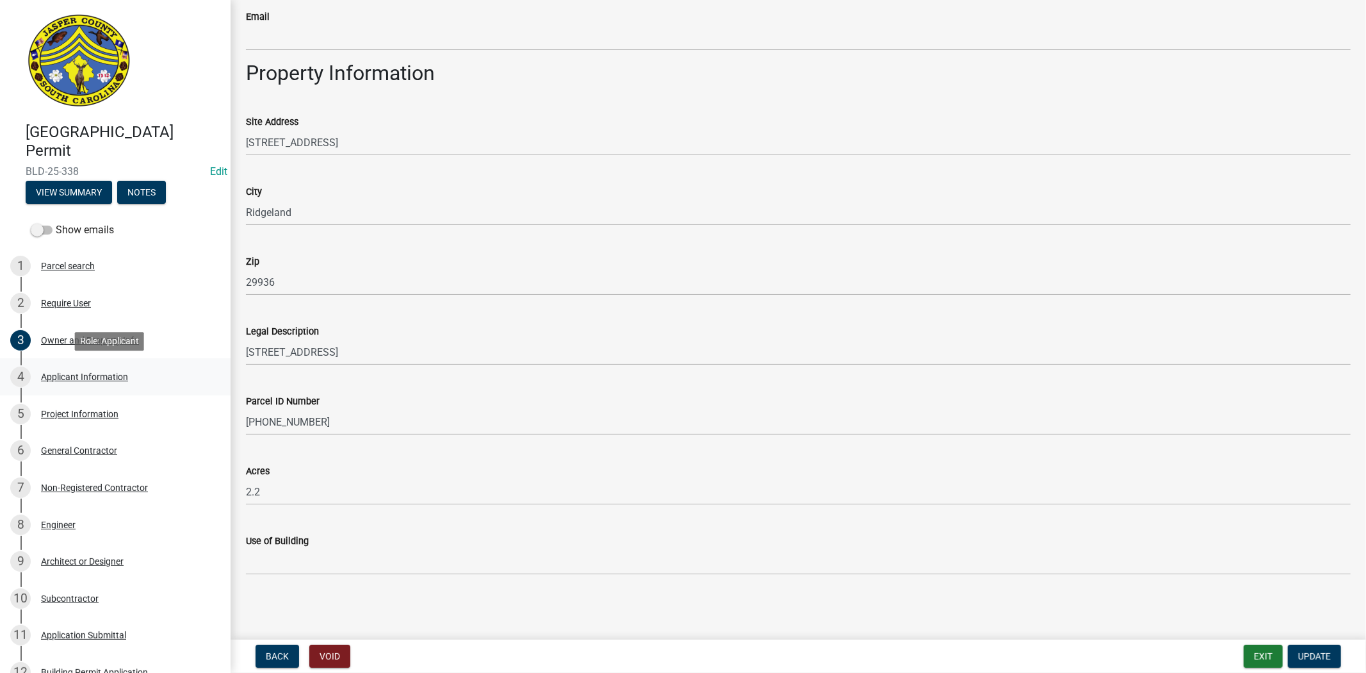
click at [103, 381] on div "4 Applicant Information" at bounding box center [110, 376] width 200 height 20
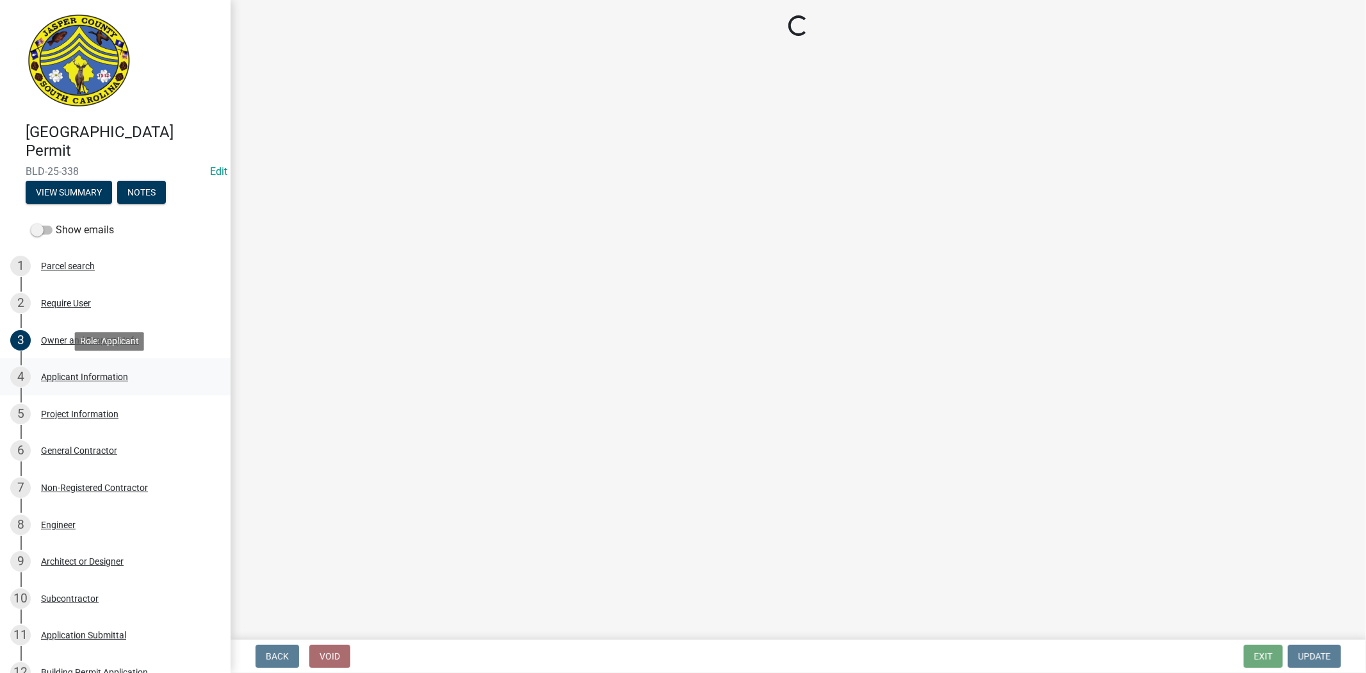
scroll to position [0, 0]
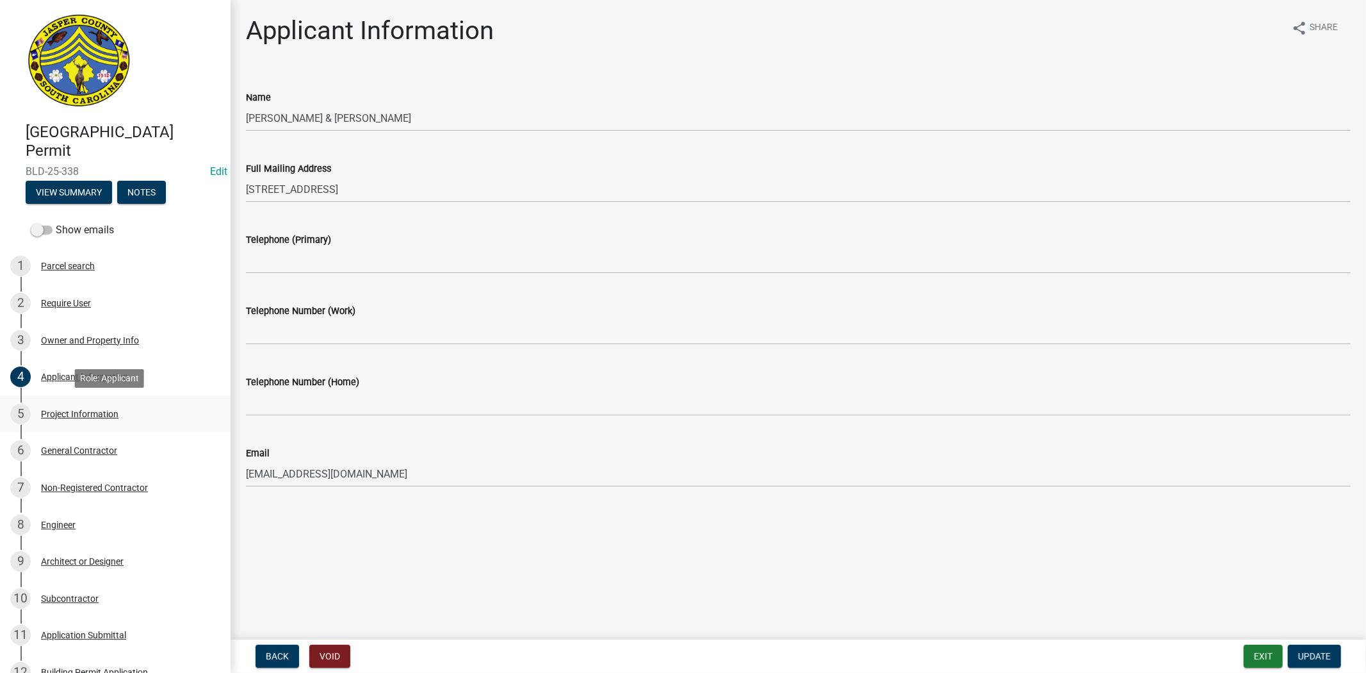
click at [85, 411] on div "Project Information" at bounding box center [80, 413] width 78 height 9
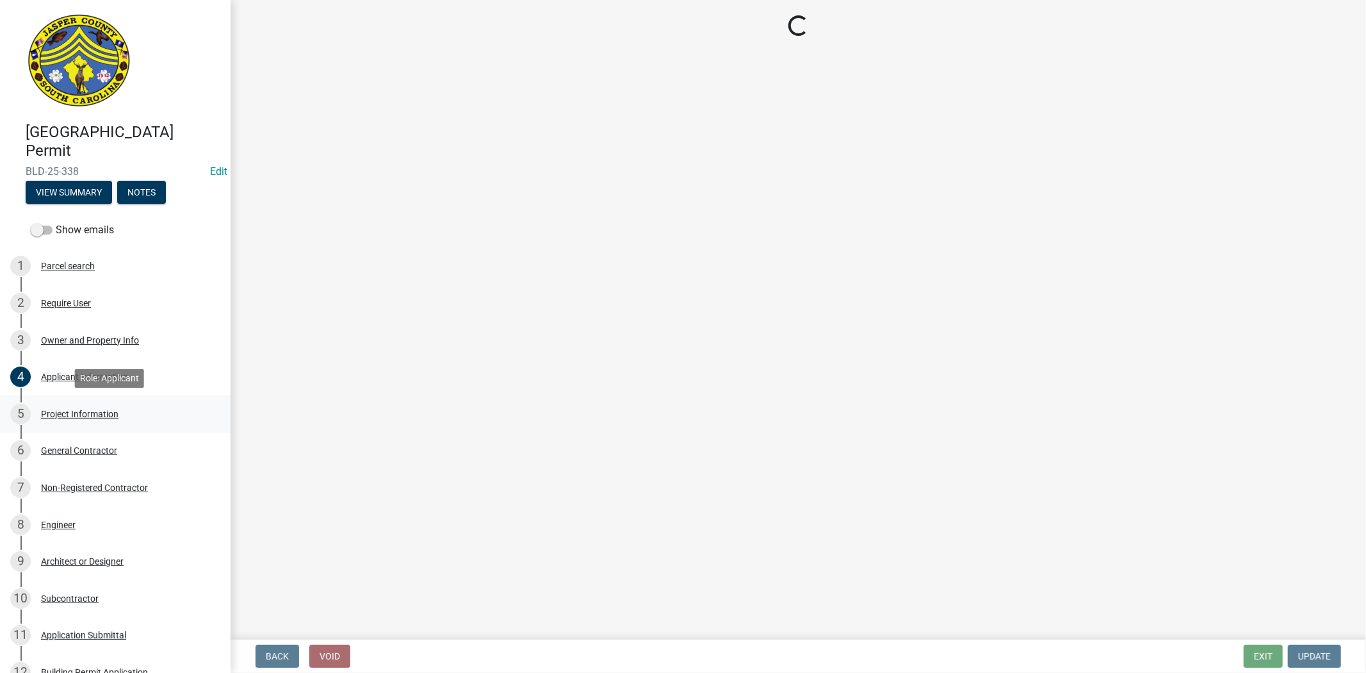
select select "6ab2409e-ebf5-4fc4-a3dd-d111df7f0e40"
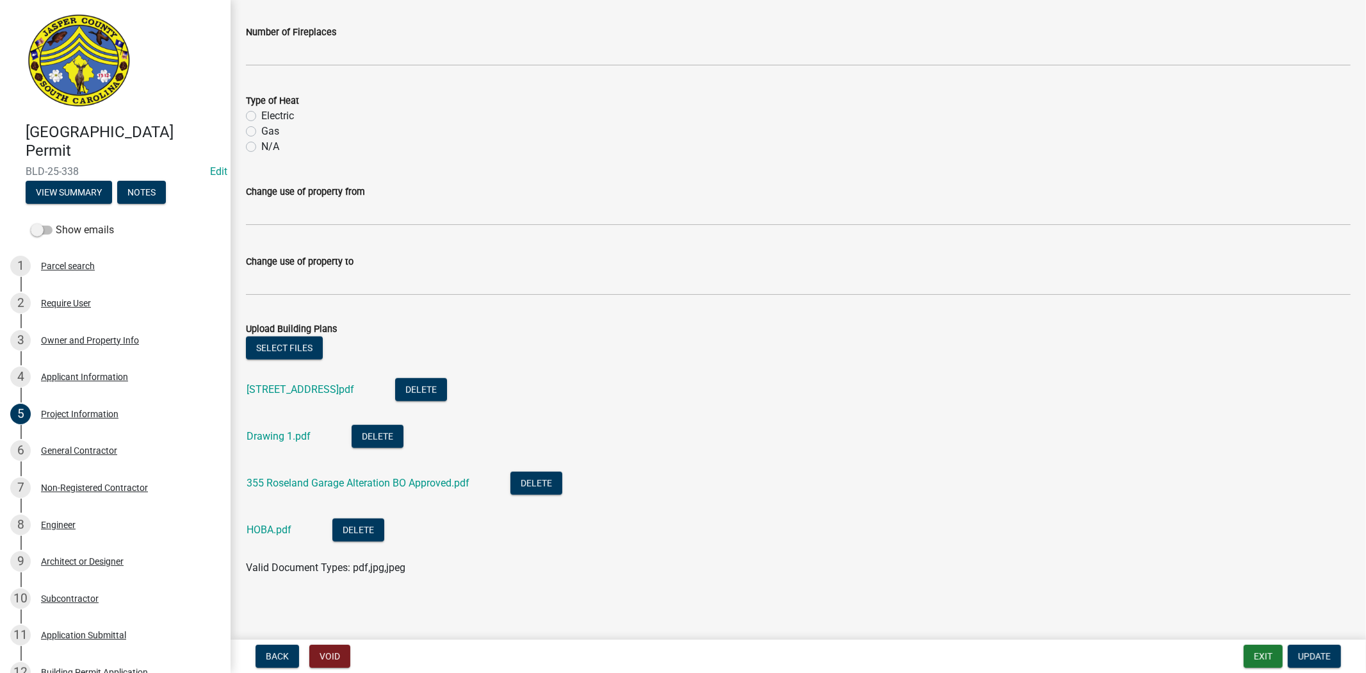
scroll to position [717, 0]
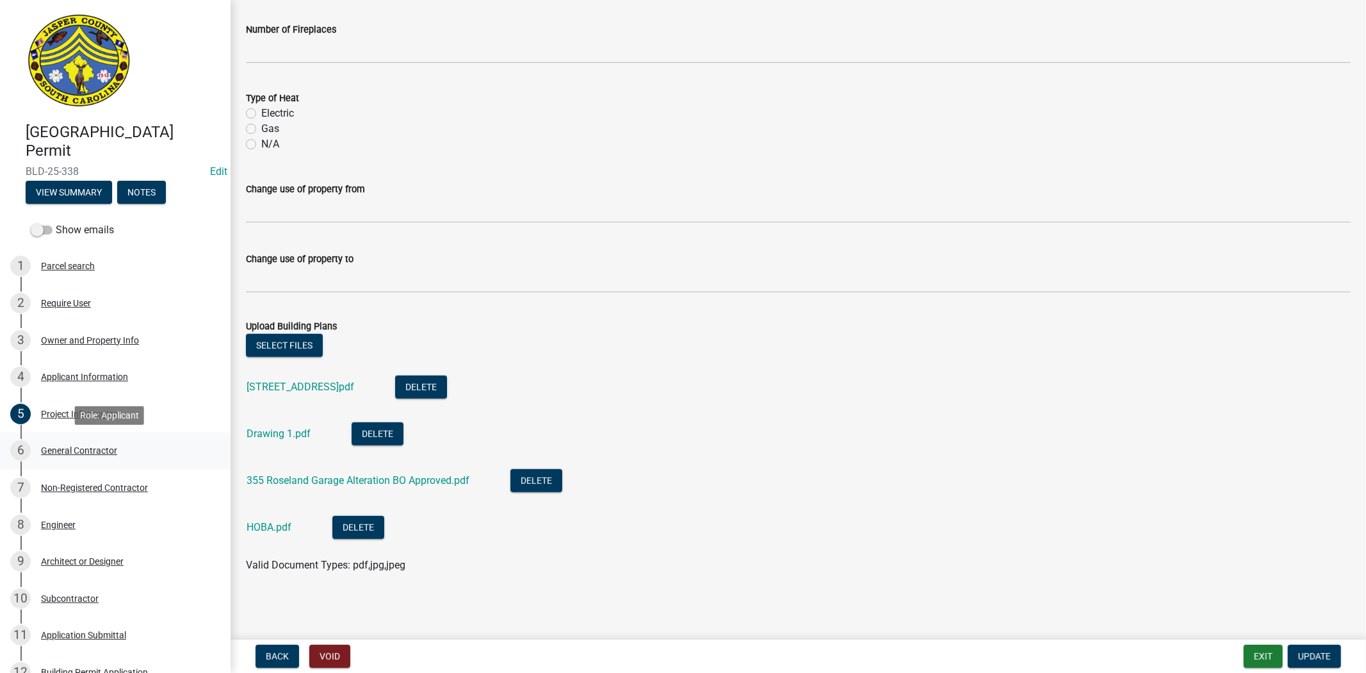
click at [86, 455] on div "6 General Contractor" at bounding box center [110, 450] width 200 height 20
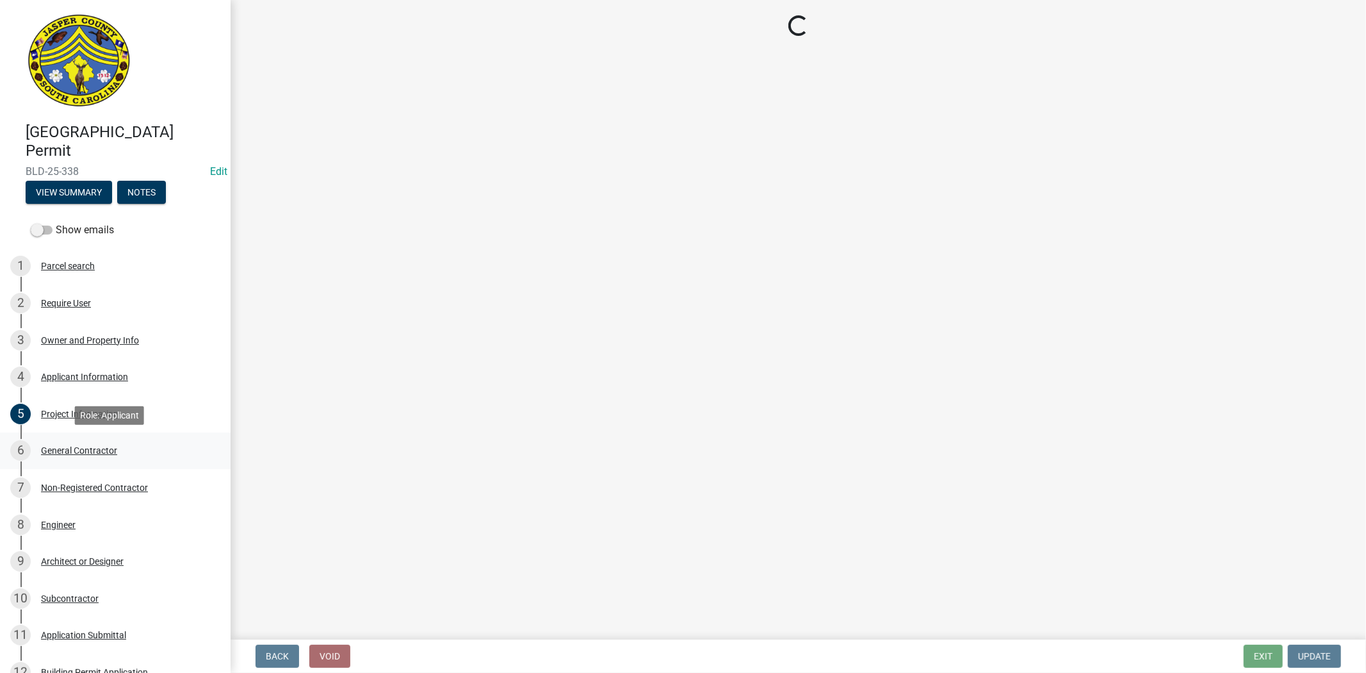
scroll to position [0, 0]
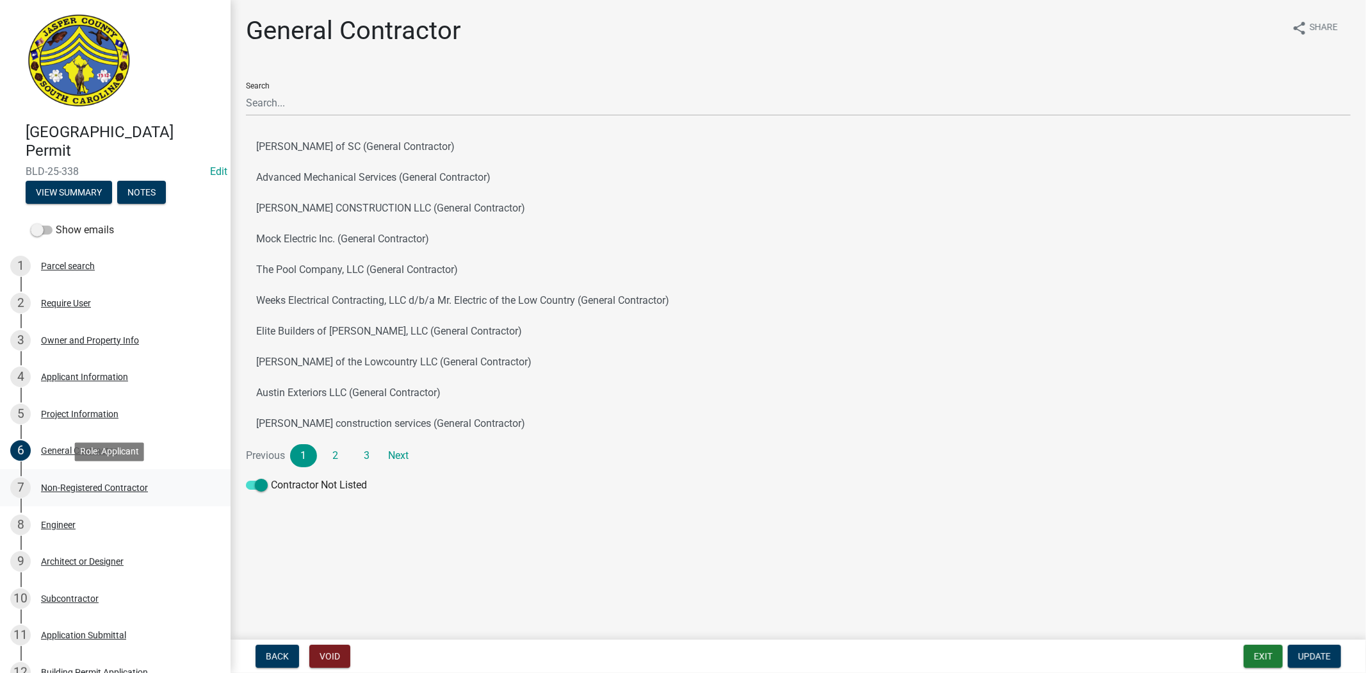
click at [112, 483] on div "Non-Registered Contractor" at bounding box center [94, 487] width 107 height 9
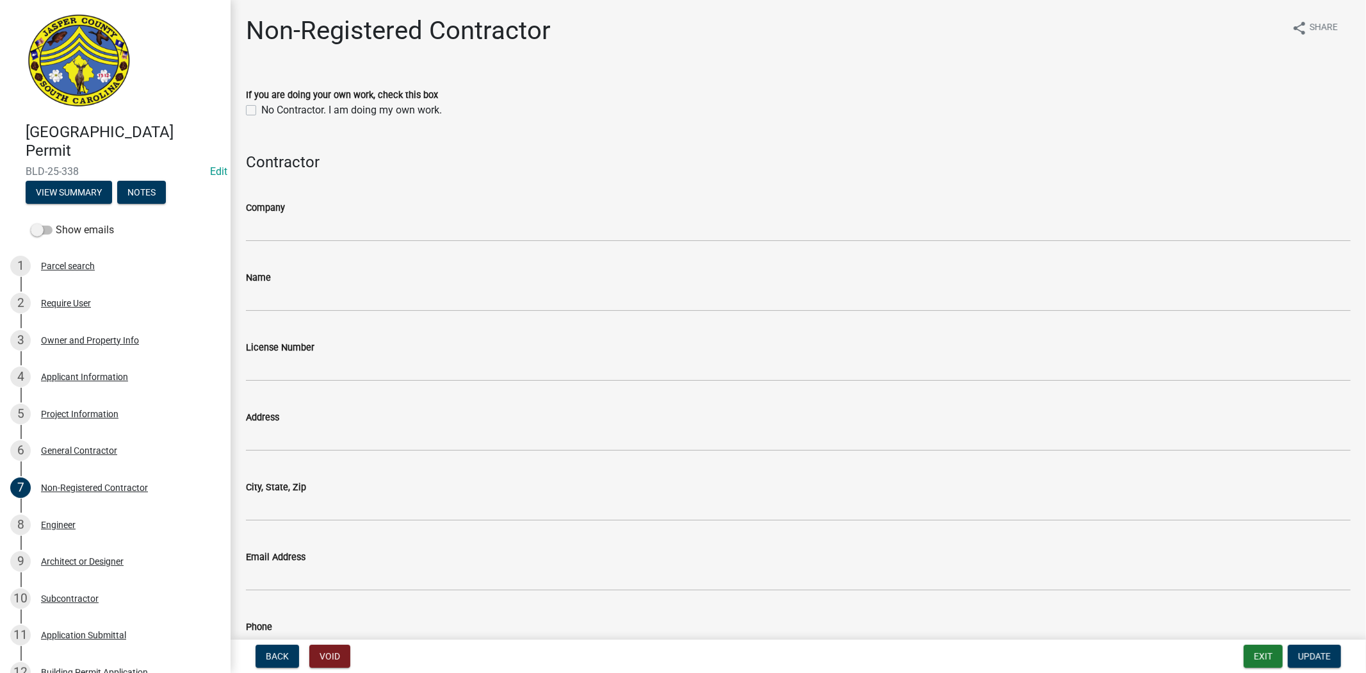
click at [259, 112] on div "No Contractor. I am doing my own work." at bounding box center [798, 109] width 1105 height 15
click at [261, 109] on label "No Contractor. I am doing my own work." at bounding box center [351, 109] width 181 height 15
click at [261, 109] on input "No Contractor. I am doing my own work." at bounding box center [265, 106] width 8 height 8
checkbox input "true"
click at [1318, 648] on button "Update" at bounding box center [1314, 655] width 53 height 23
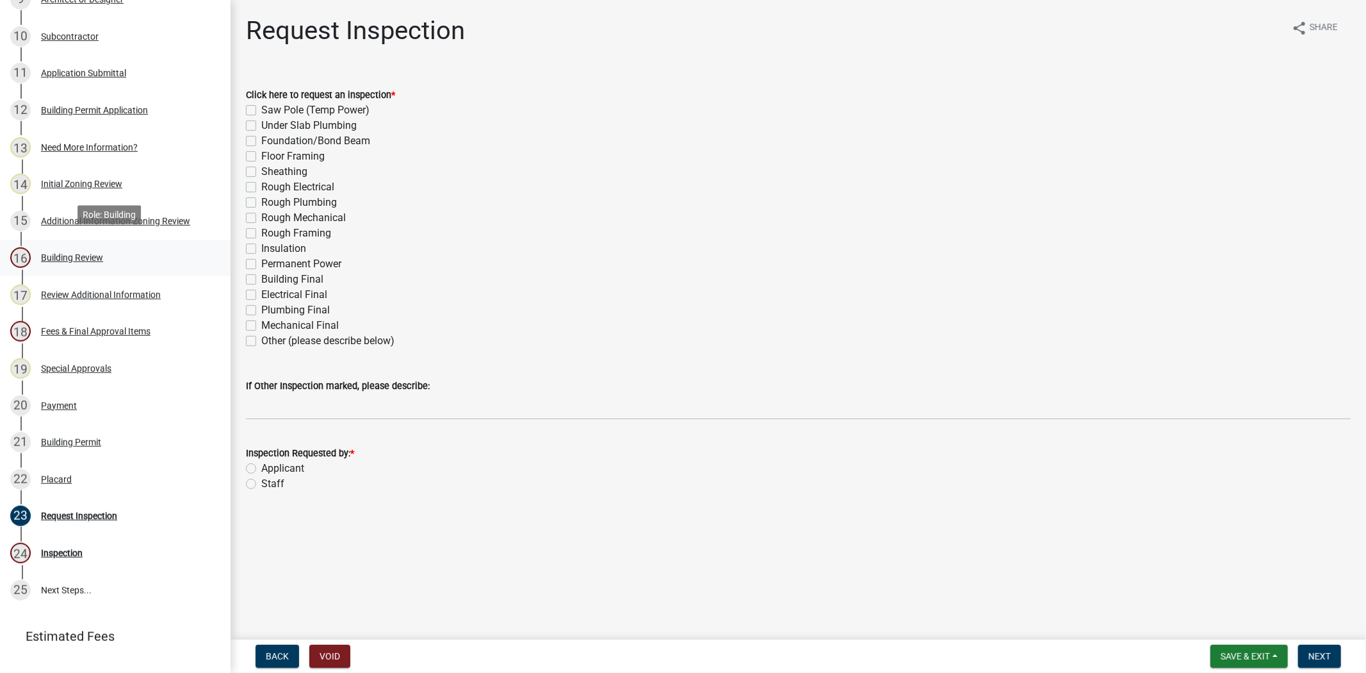
scroll to position [569, 0]
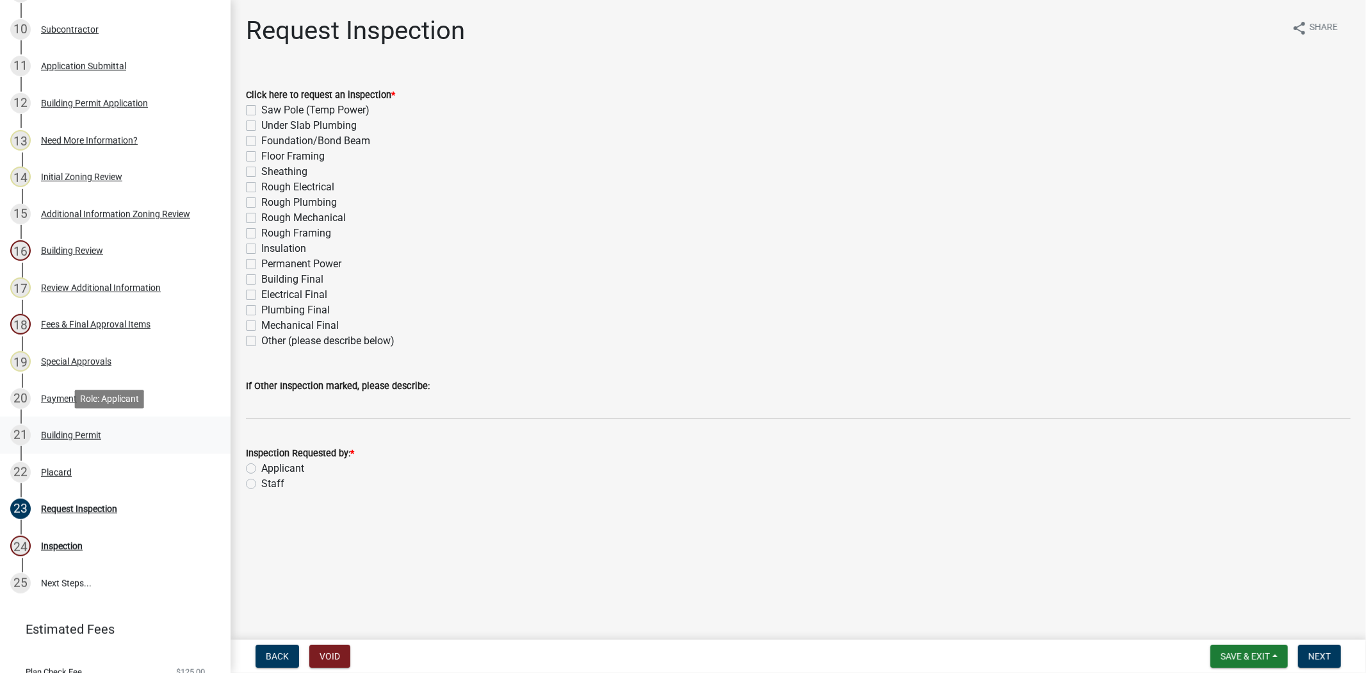
click at [82, 436] on div "Building Permit" at bounding box center [71, 434] width 60 height 9
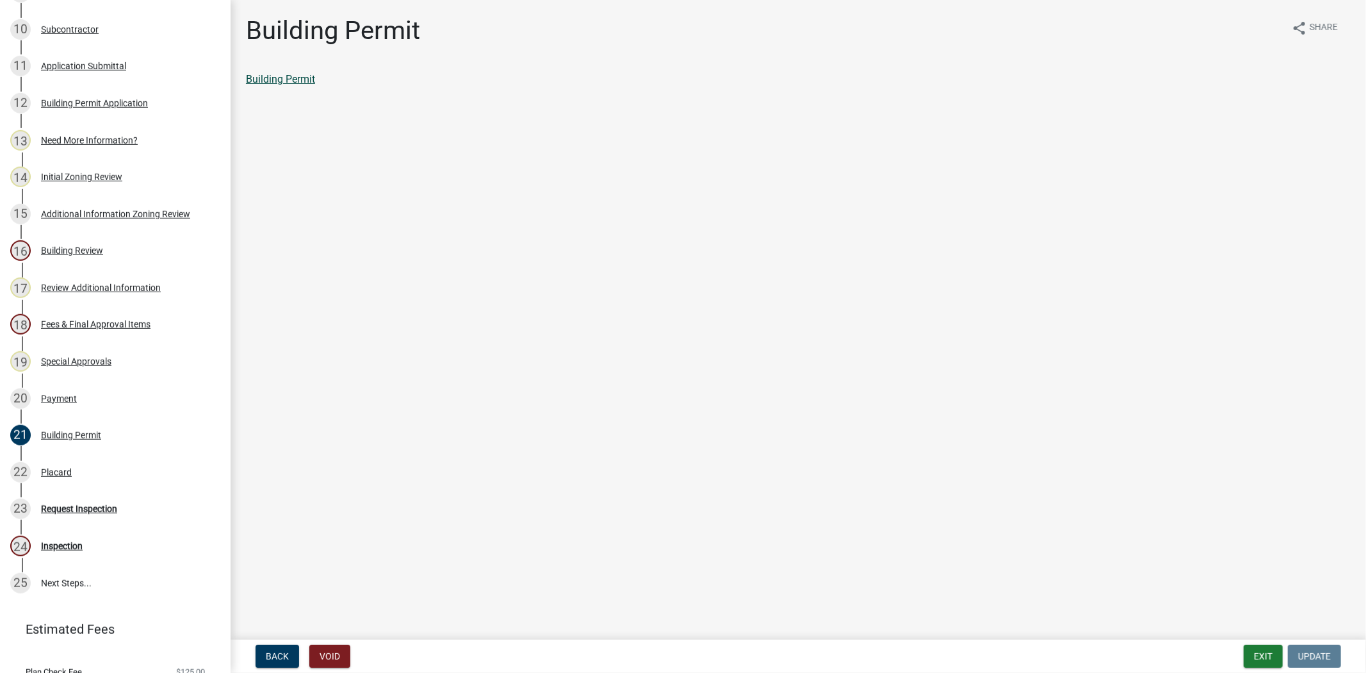
click at [286, 76] on link "Building Permit" at bounding box center [280, 79] width 69 height 12
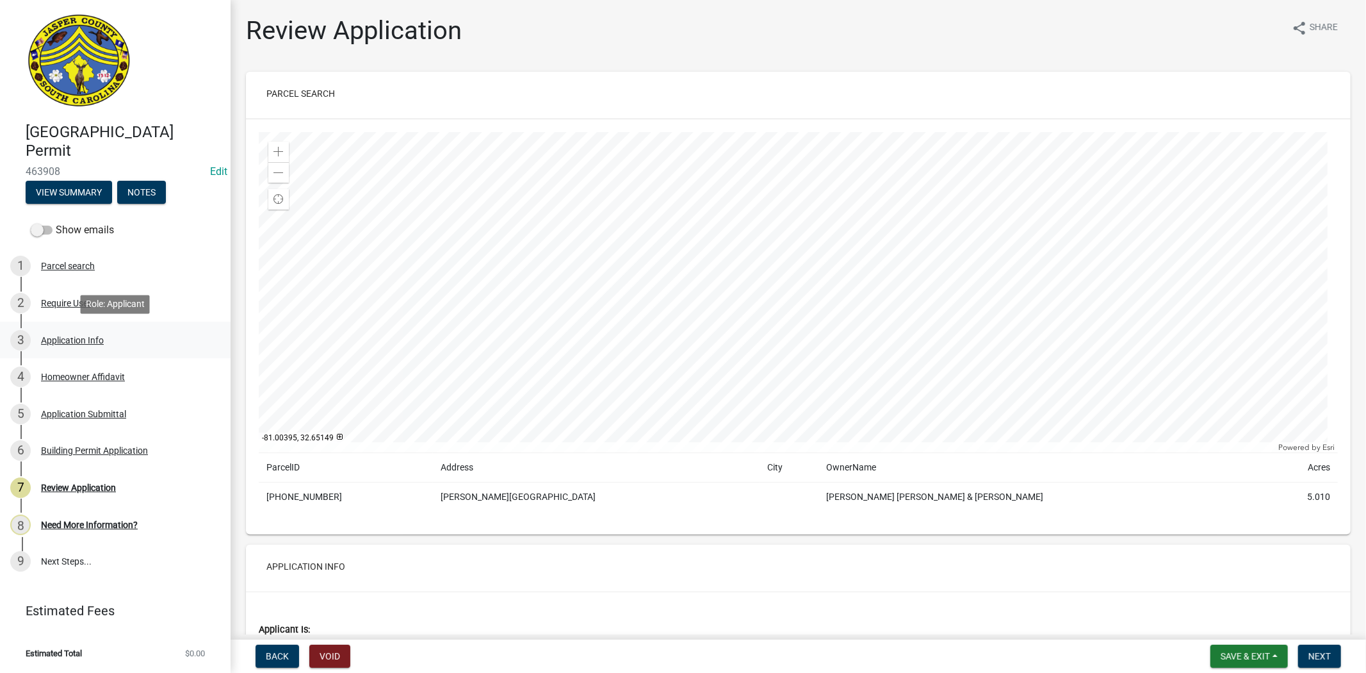
click at [78, 338] on div "Application Info" at bounding box center [72, 340] width 63 height 9
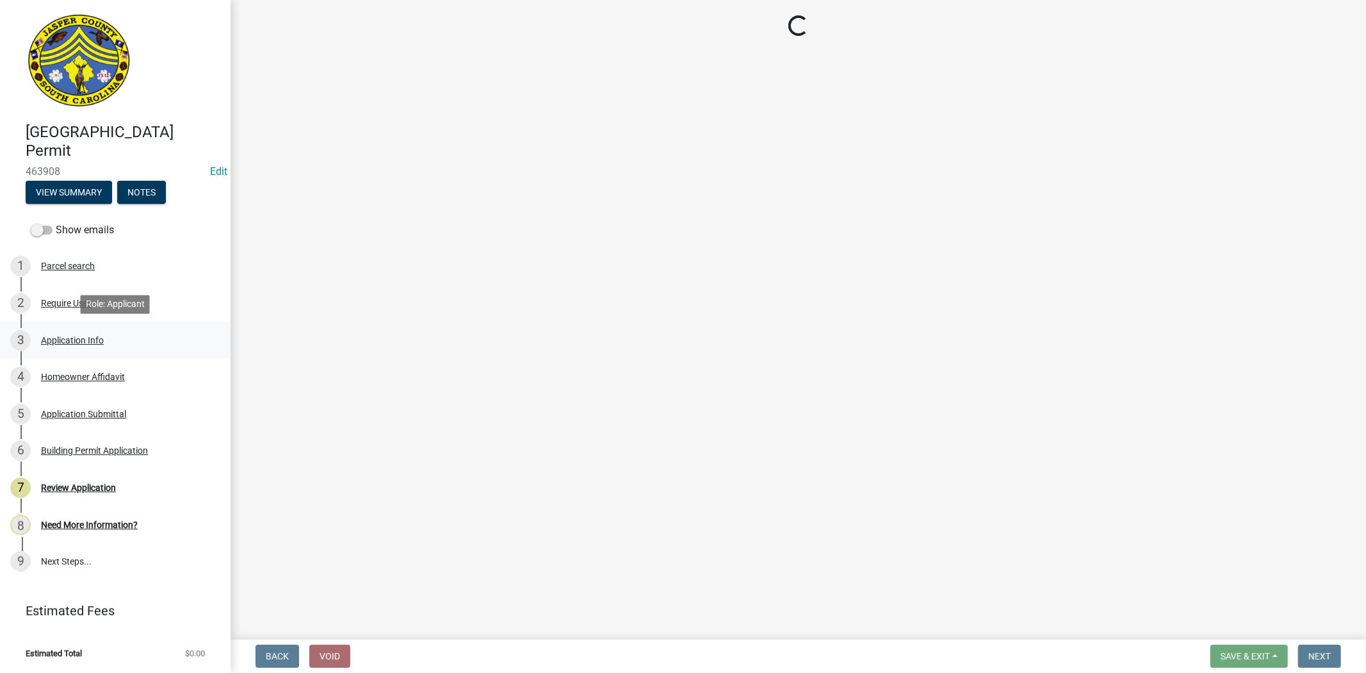
select select "f53fa719-3ff7-48d2-9eb7-3bbc18bb9995"
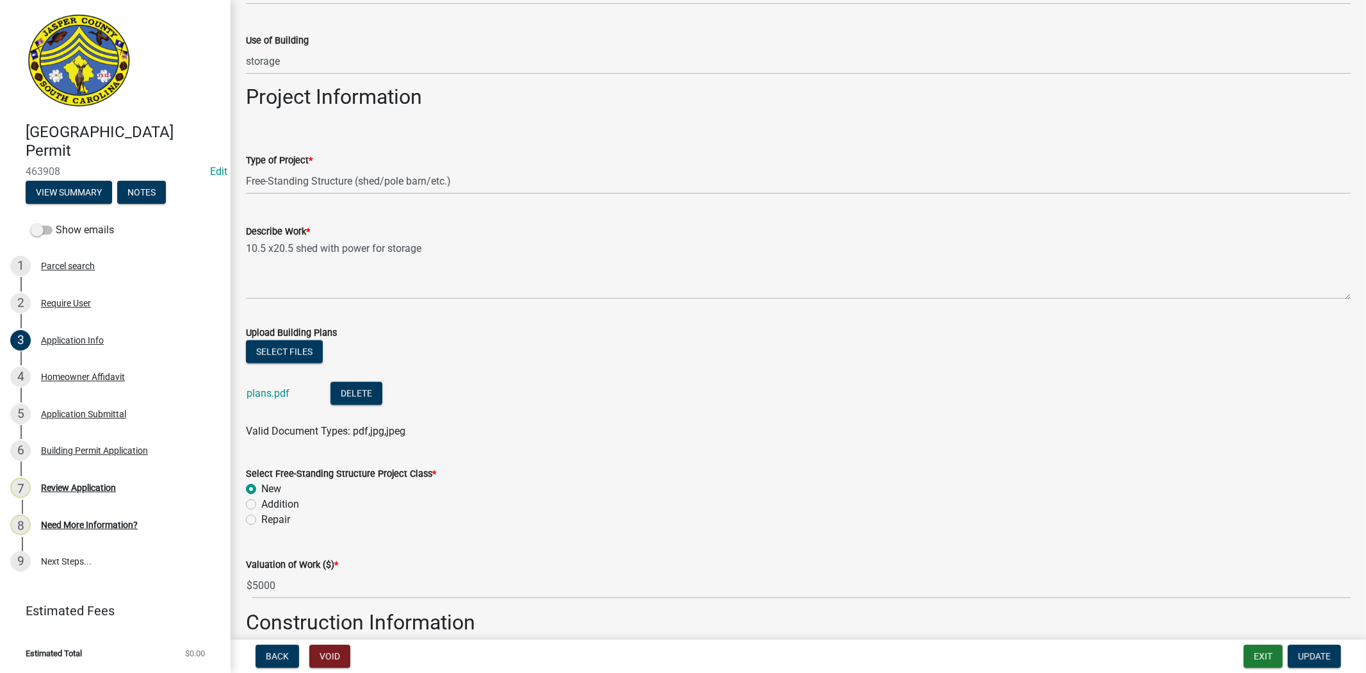
scroll to position [1566, 0]
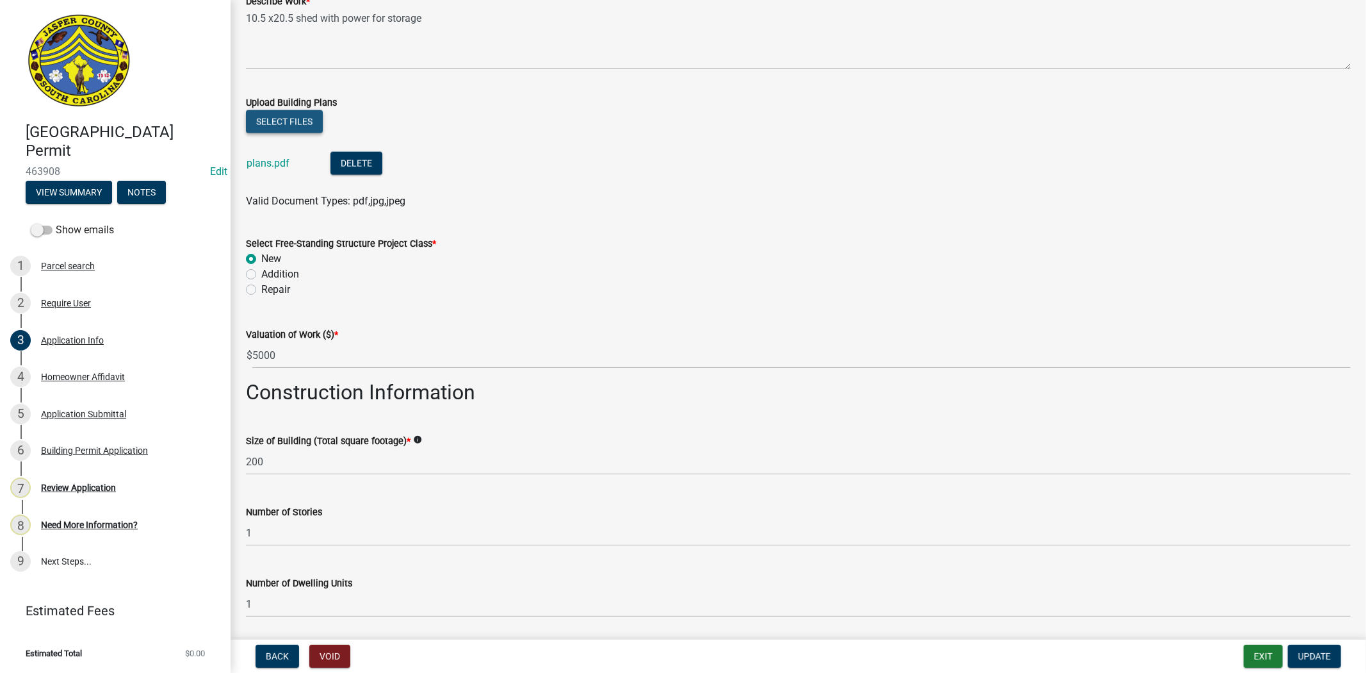
click at [308, 118] on button "Select files" at bounding box center [284, 121] width 77 height 23
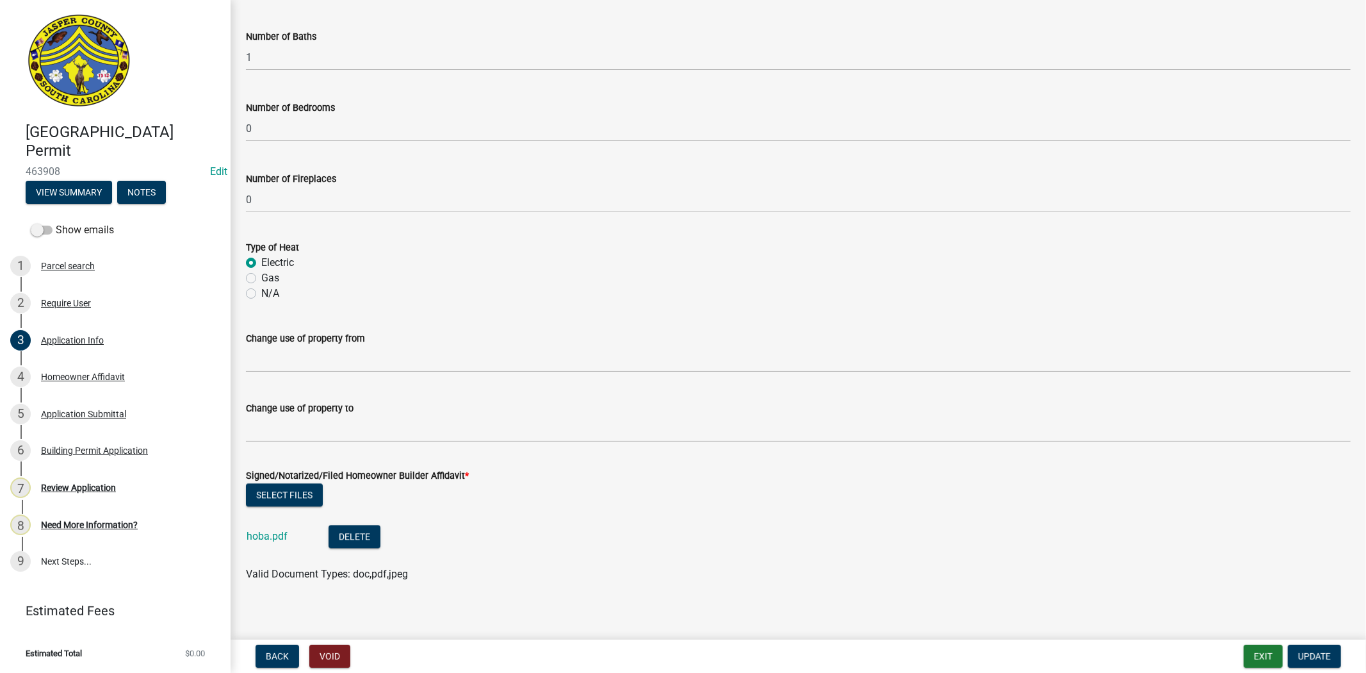
scroll to position [2238, 0]
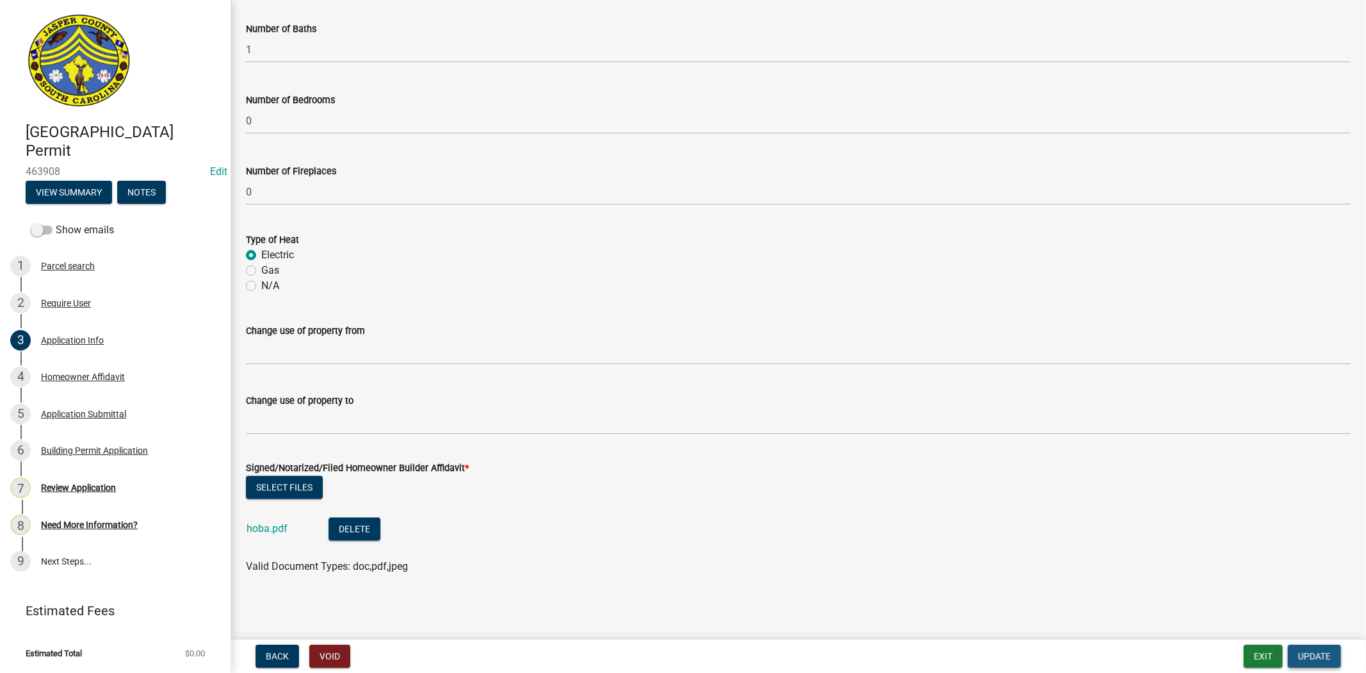
click at [1315, 652] on span "Update" at bounding box center [1315, 656] width 33 height 10
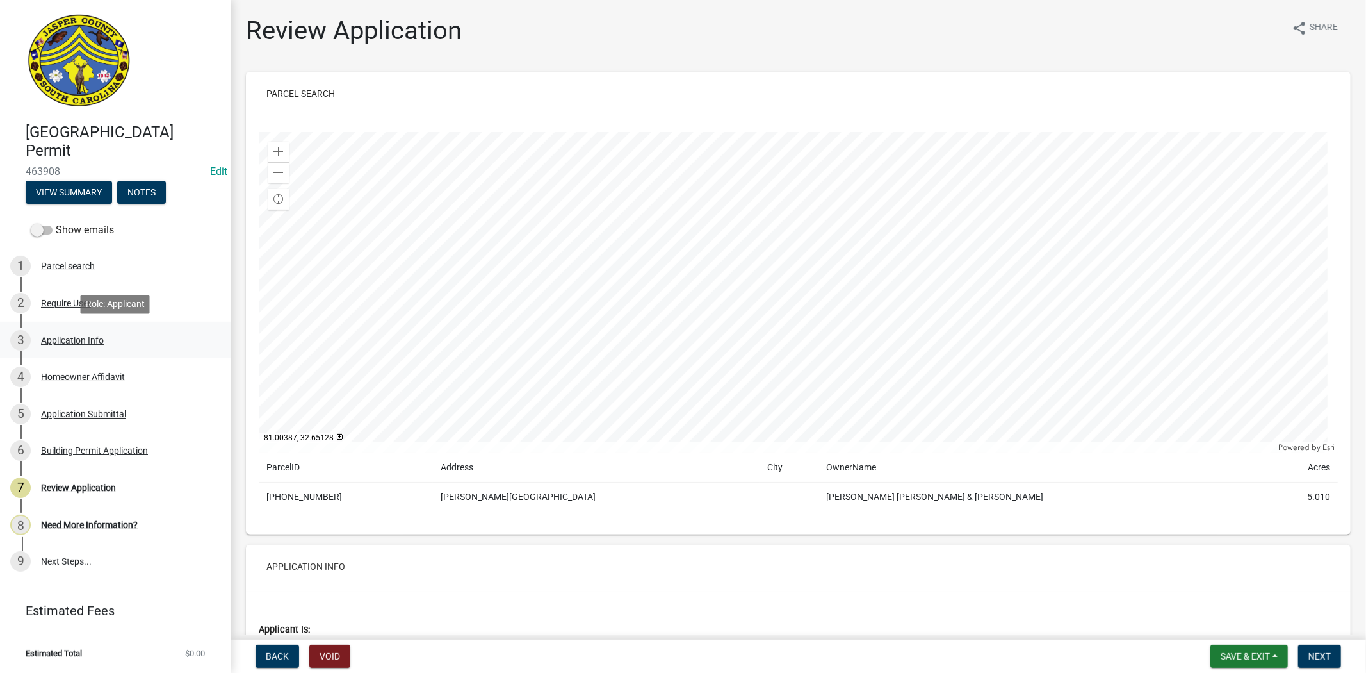
click at [84, 340] on div "Application Info" at bounding box center [72, 340] width 63 height 9
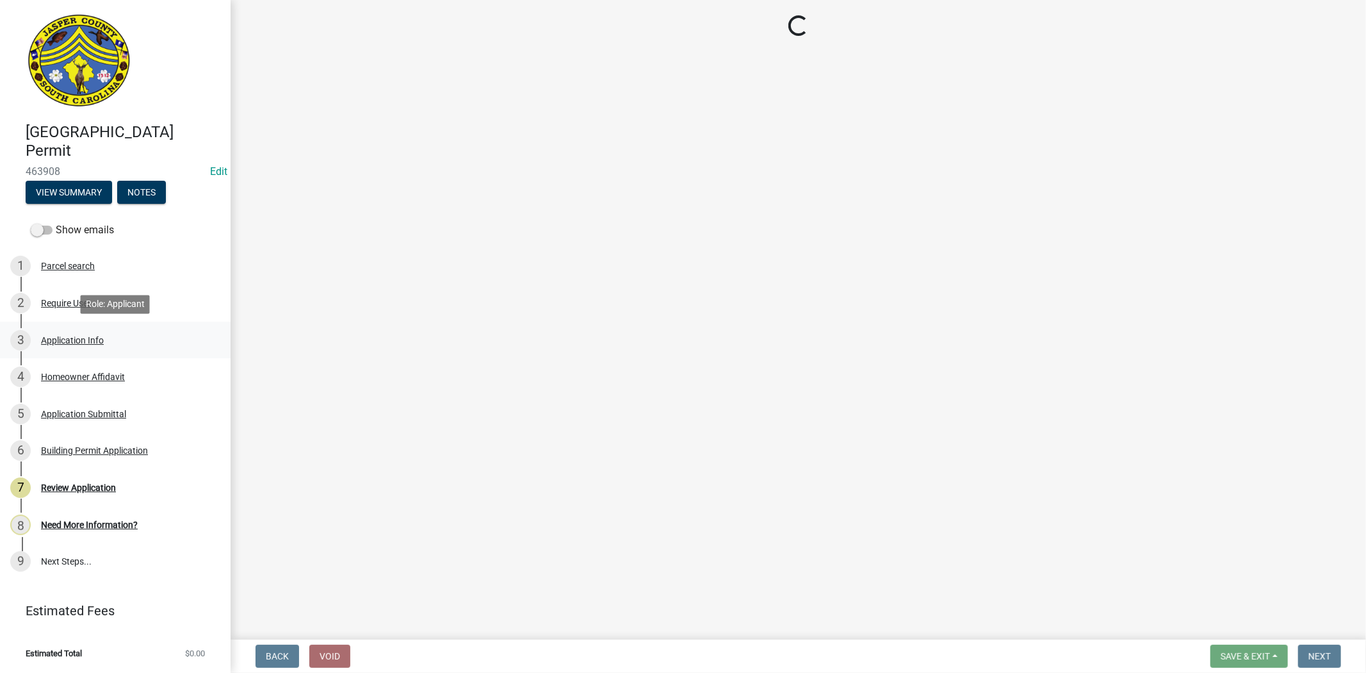
select select "f53fa719-3ff7-48d2-9eb7-3bbc18bb9995"
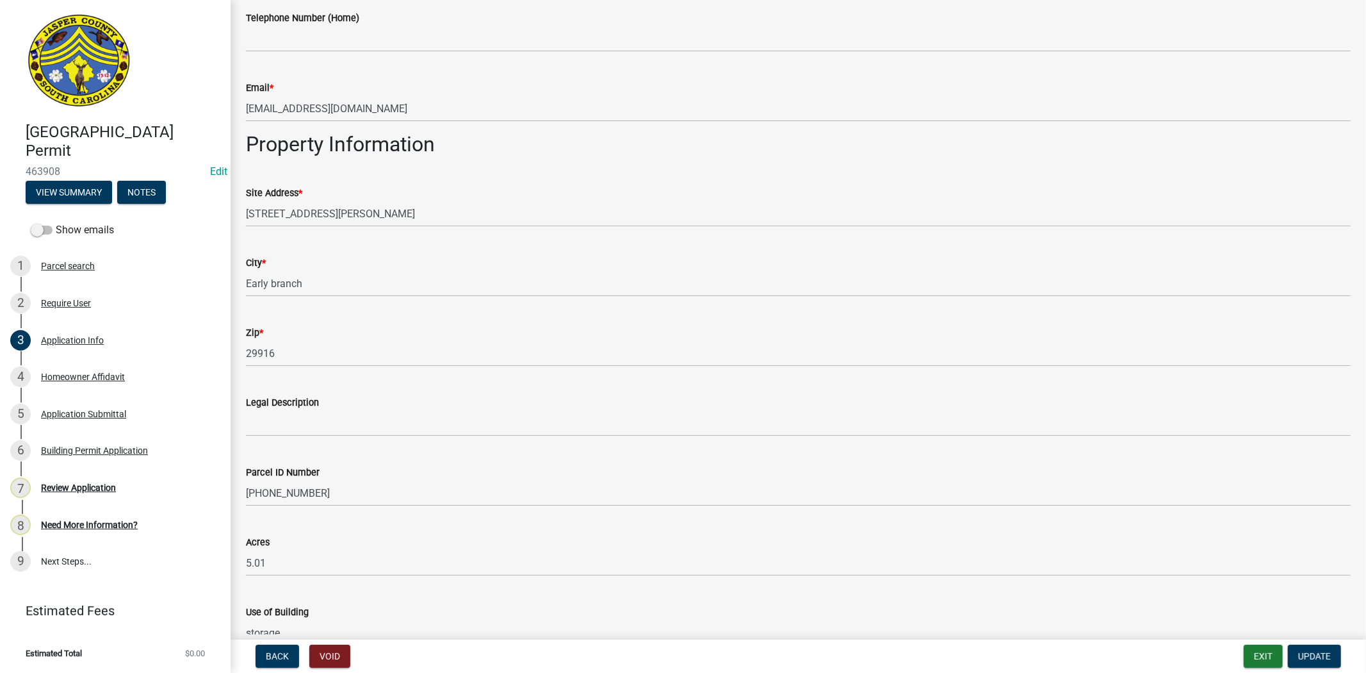
scroll to position [783, 0]
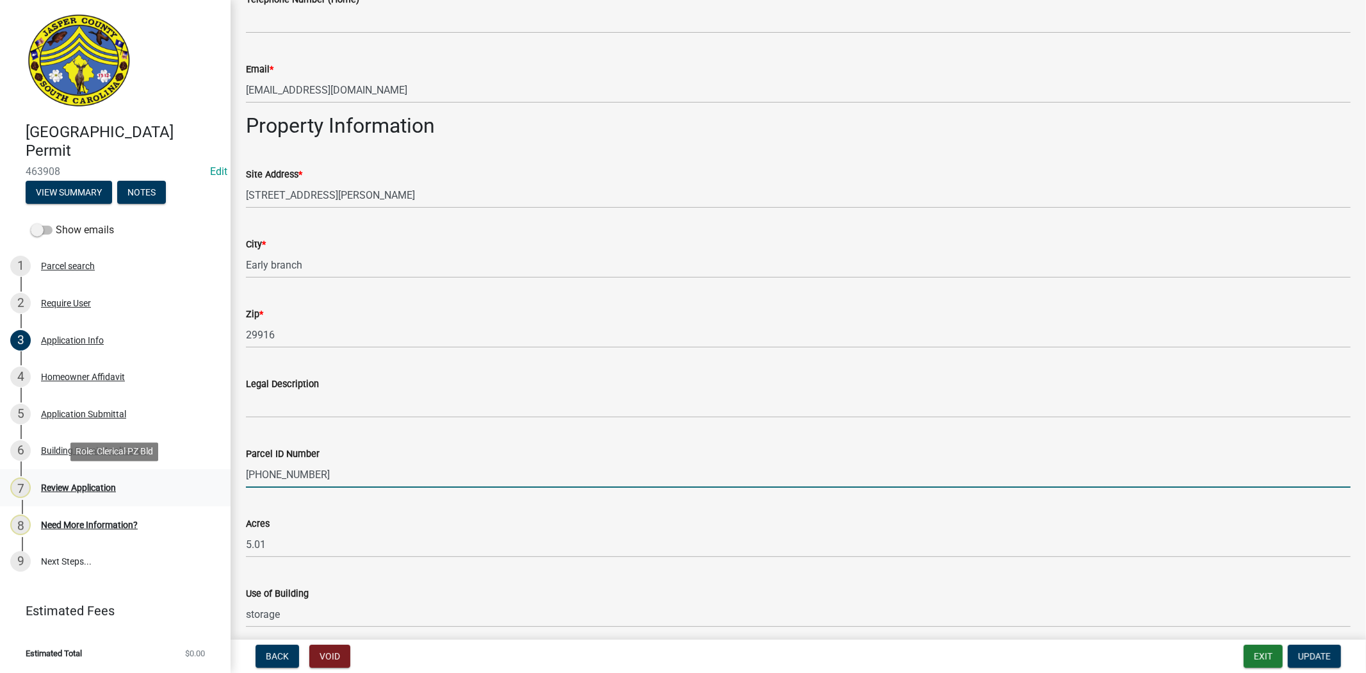
drag, startPoint x: 322, startPoint y: 479, endPoint x: 215, endPoint y: 470, distance: 106.7
click at [215, 470] on div "[GEOGRAPHIC_DATA] Permit 463908 Edit View Summary Notes Show emails 1 Parcel se…" at bounding box center [683, 336] width 1366 height 673
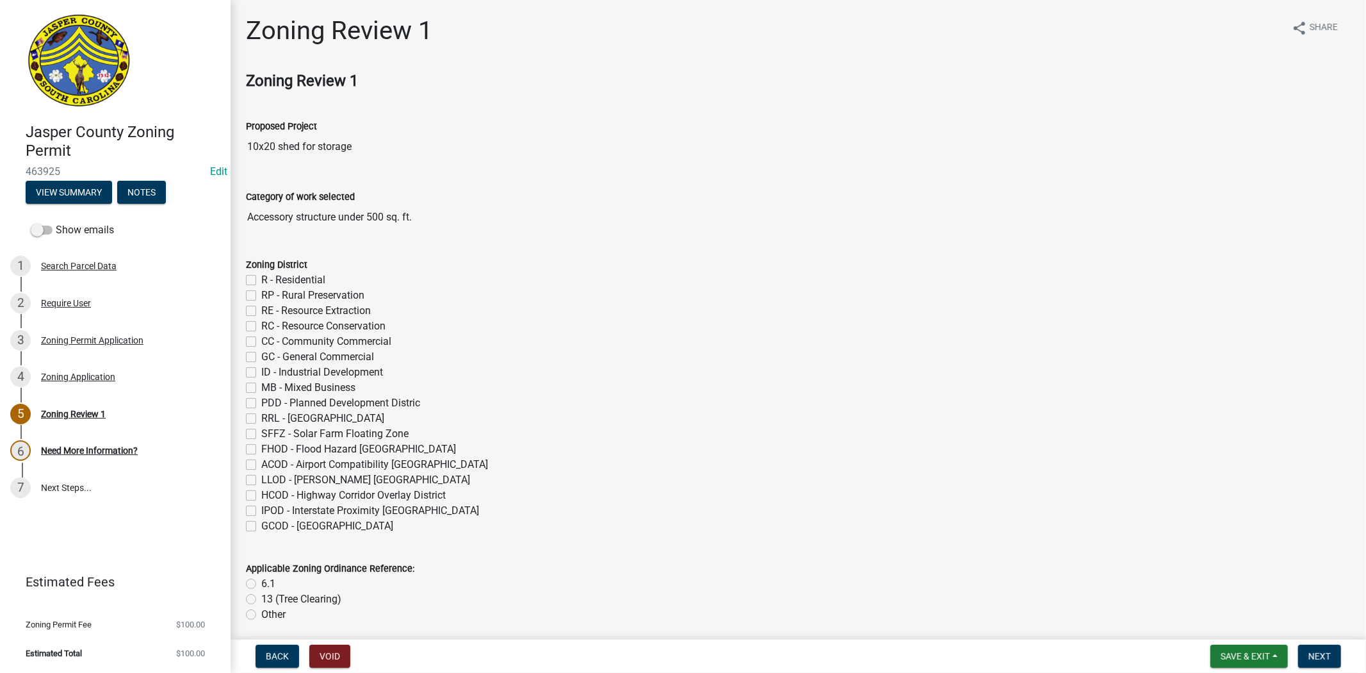
click at [261, 278] on label "R - Residential" at bounding box center [293, 279] width 64 height 15
click at [261, 278] on input "R - Residential" at bounding box center [265, 276] width 8 height 8
checkbox input "true"
checkbox input "false"
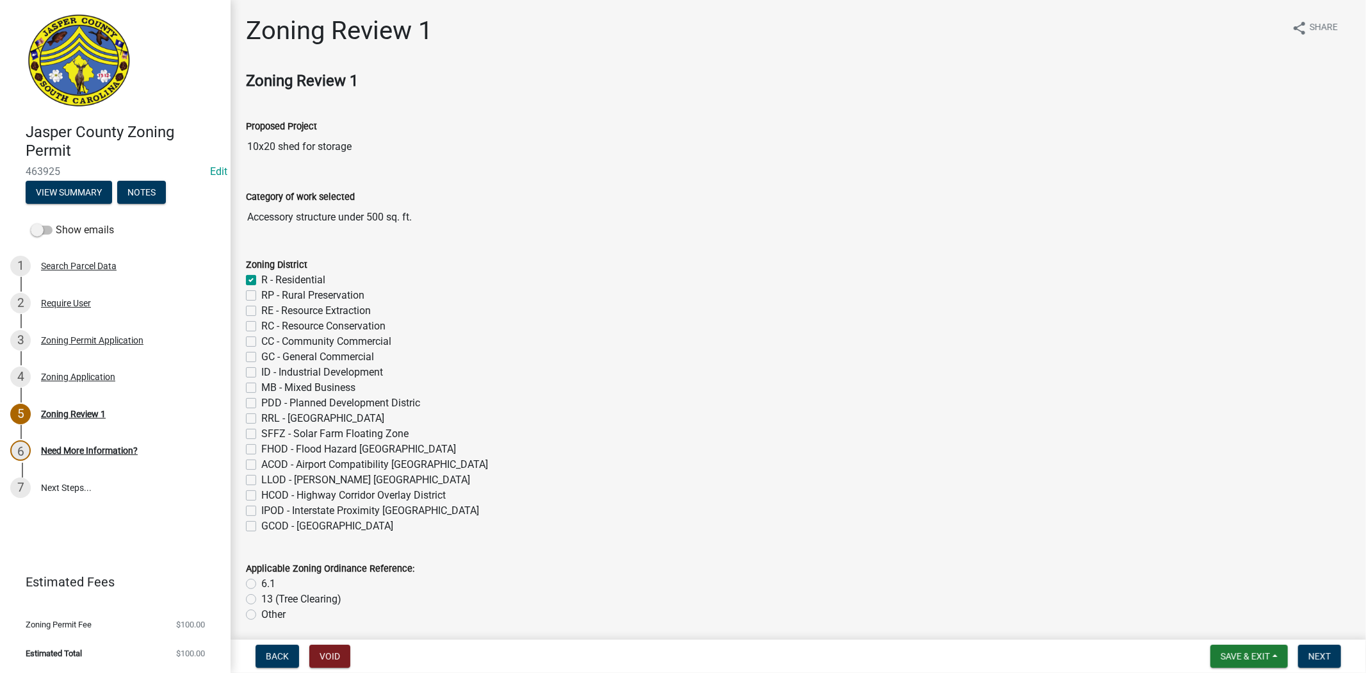
checkbox input "false"
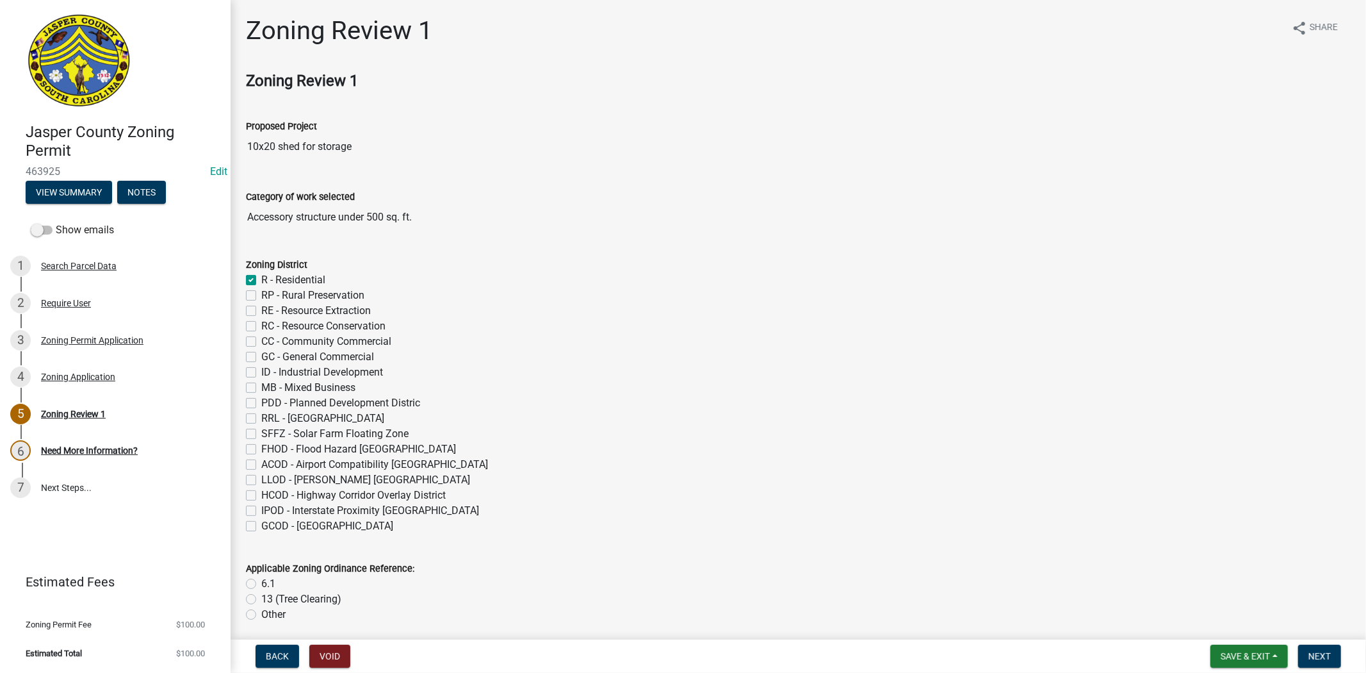
checkbox input "false"
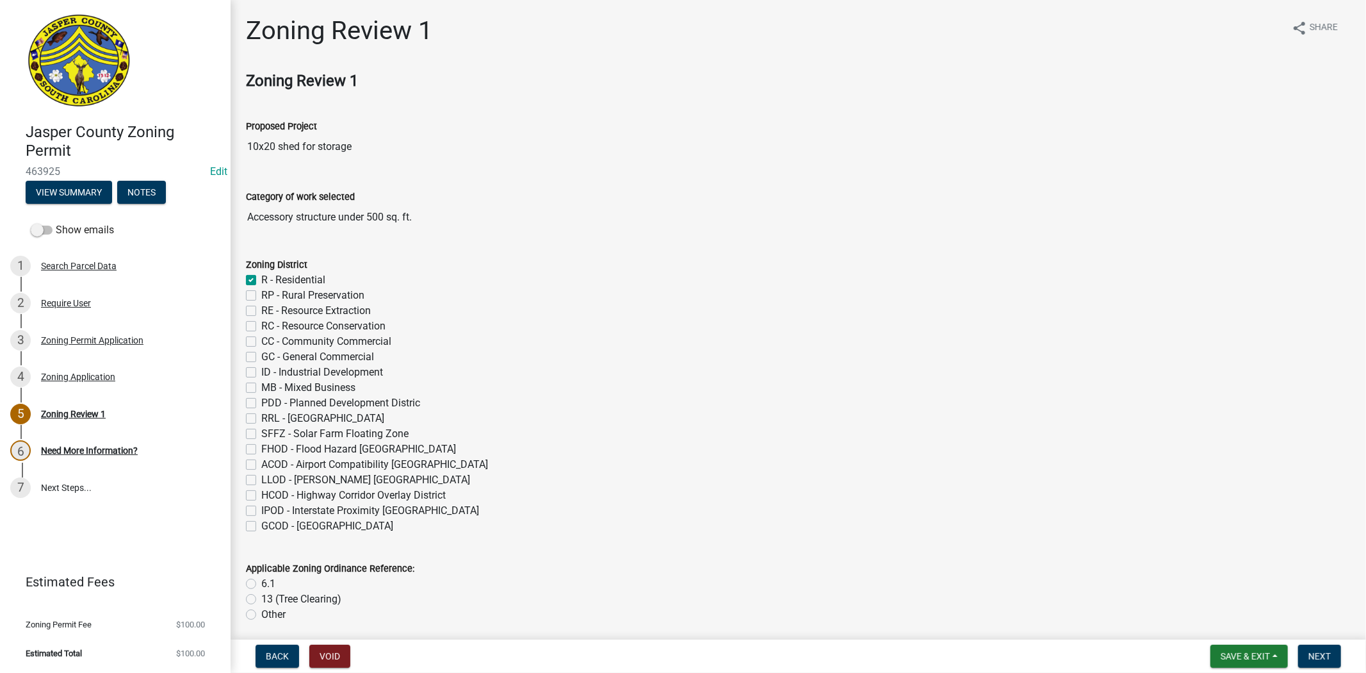
checkbox input "false"
click at [261, 293] on label "RP - Rural Preservation" at bounding box center [312, 295] width 103 height 15
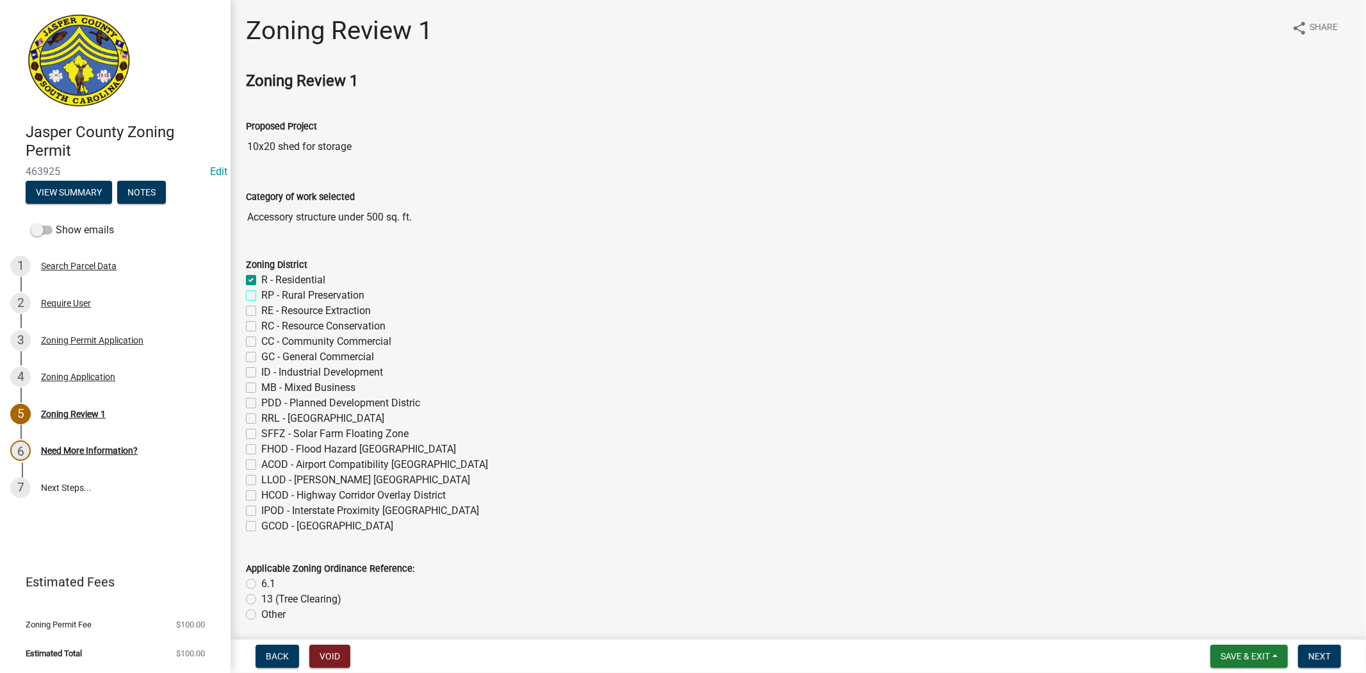
click at [261, 293] on input "RP - Rural Preservation" at bounding box center [265, 292] width 8 height 8
checkbox input "true"
checkbox input "false"
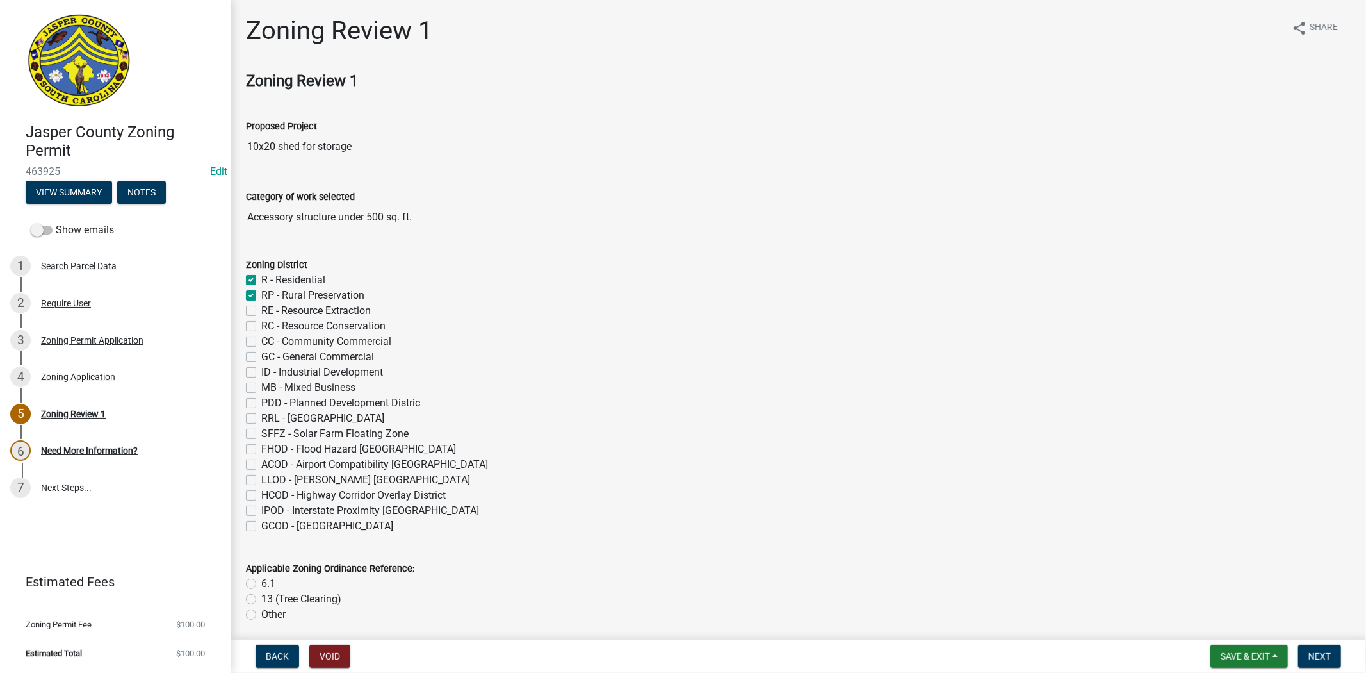
checkbox input "false"
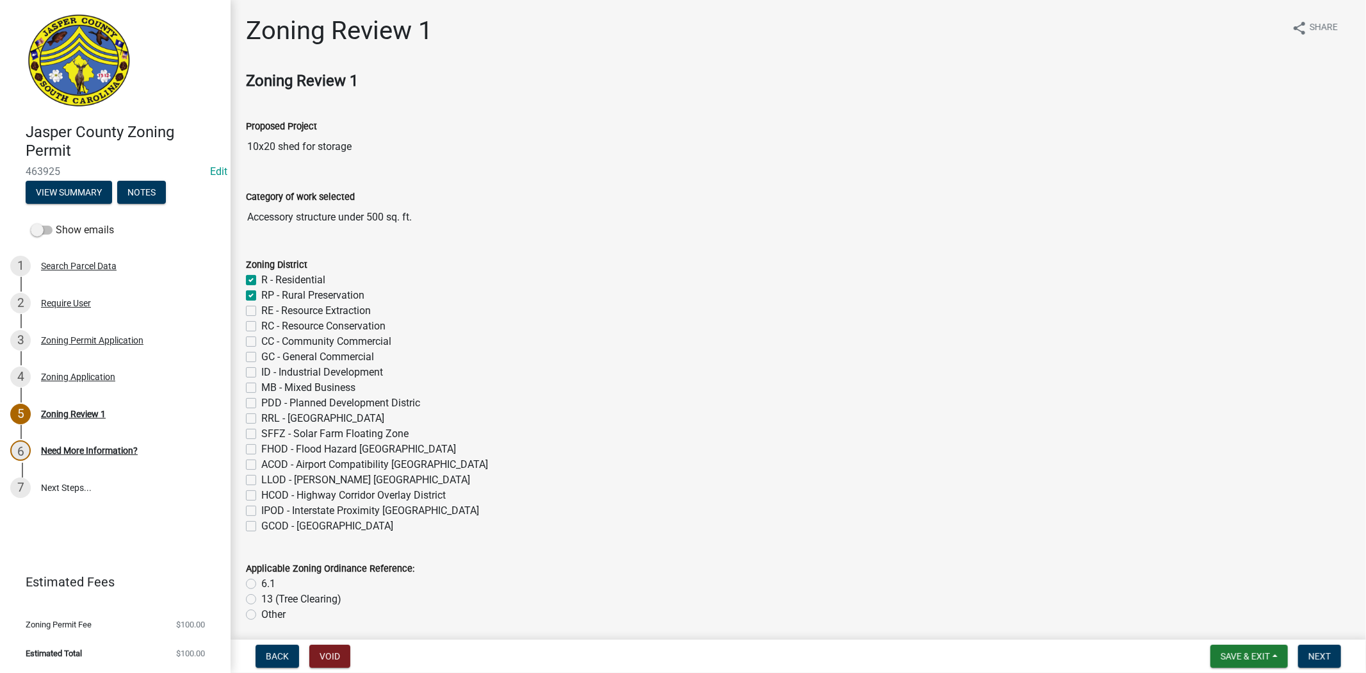
checkbox input "false"
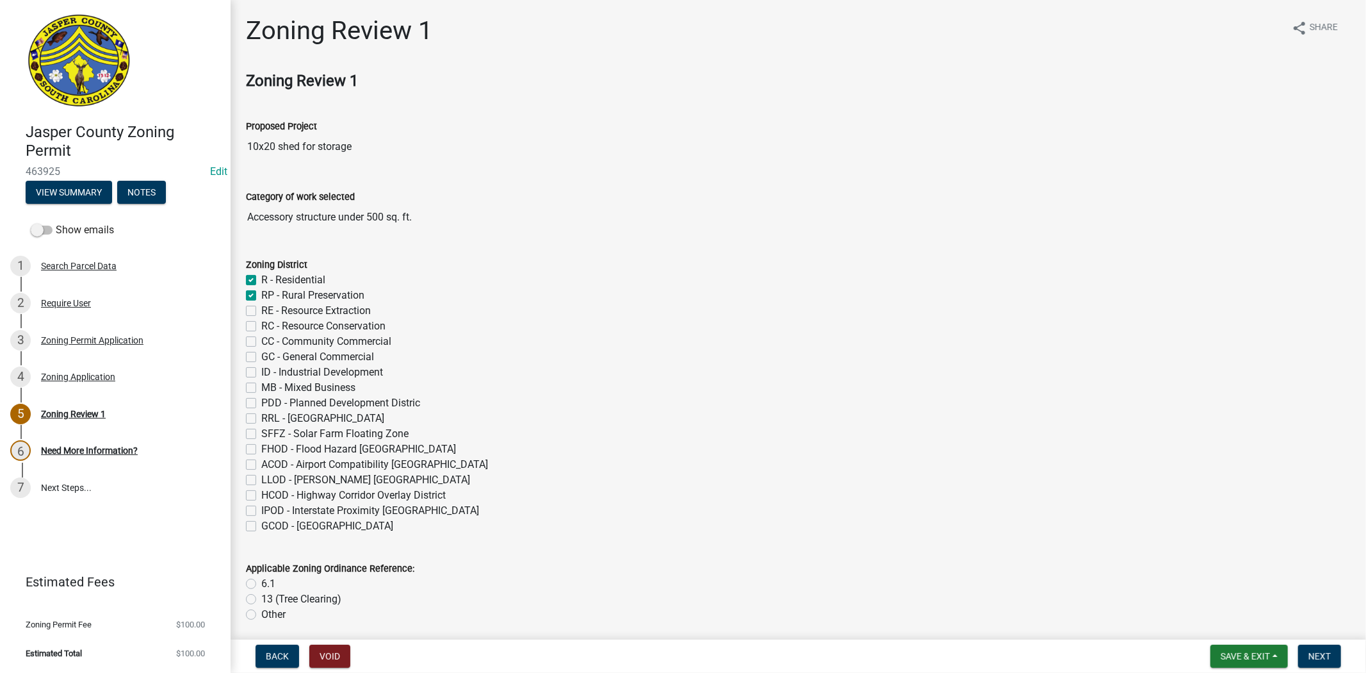
checkbox input "false"
click at [256, 277] on div "R - Residential" at bounding box center [798, 279] width 1105 height 15
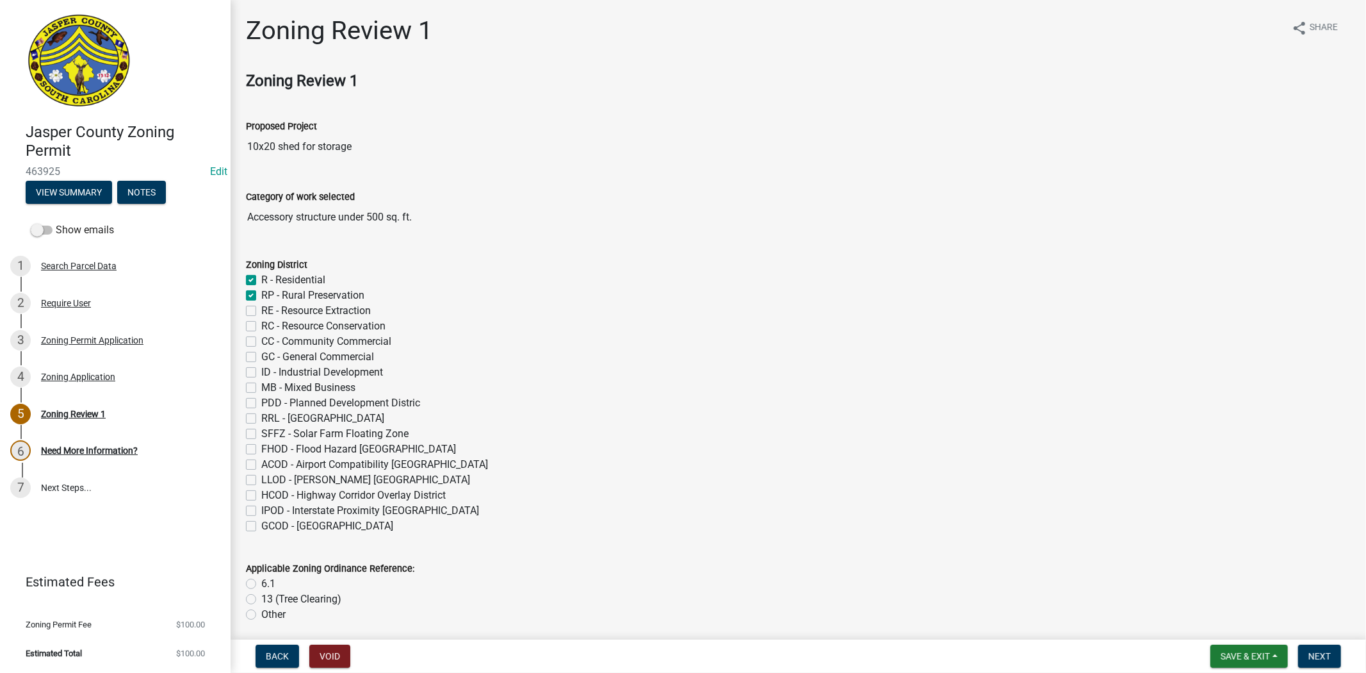
click at [261, 281] on label "R - Residential" at bounding box center [293, 279] width 64 height 15
click at [261, 281] on input "R - Residential" at bounding box center [265, 276] width 8 height 8
checkbox input "false"
checkbox input "true"
checkbox input "false"
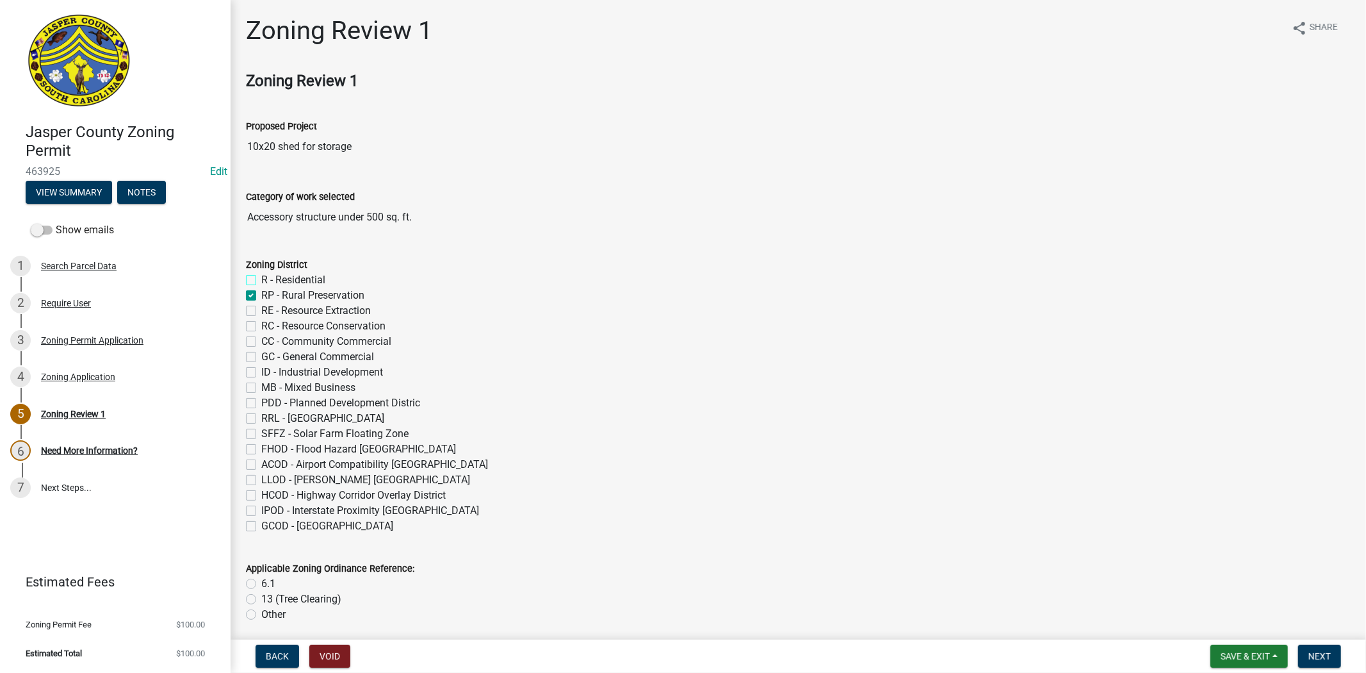
checkbox input "false"
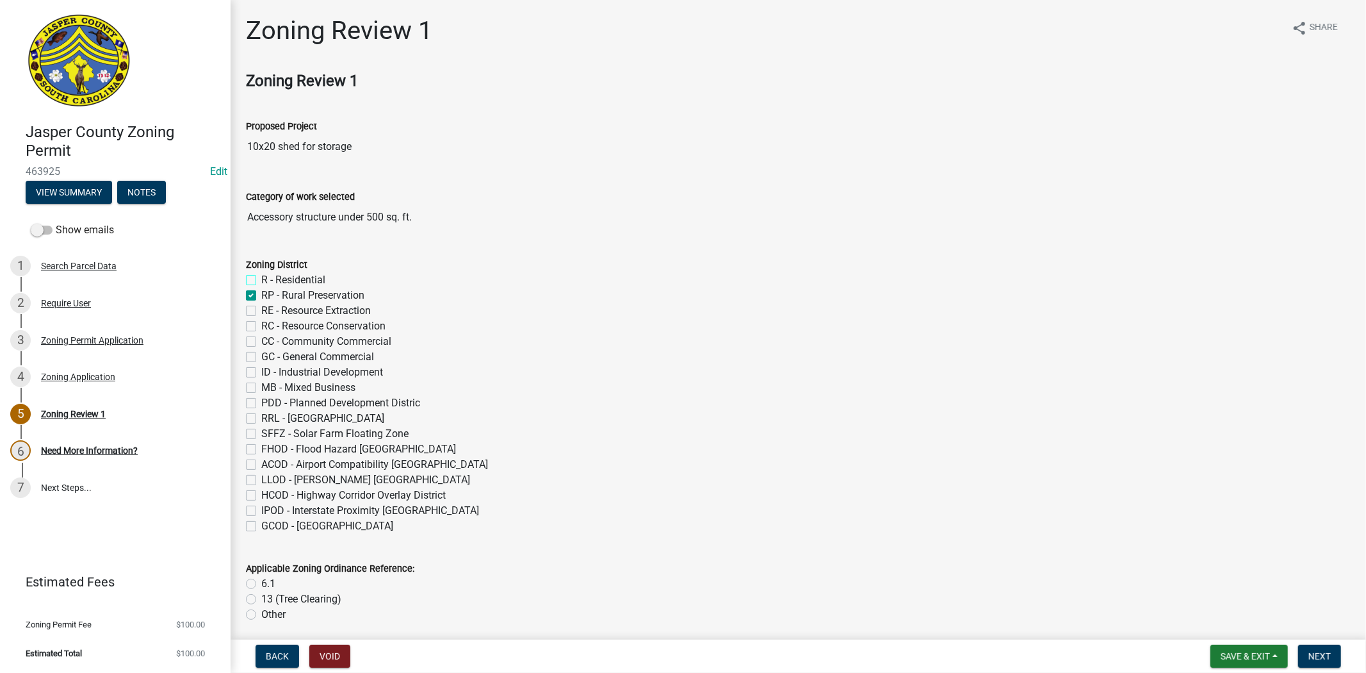
checkbox input "false"
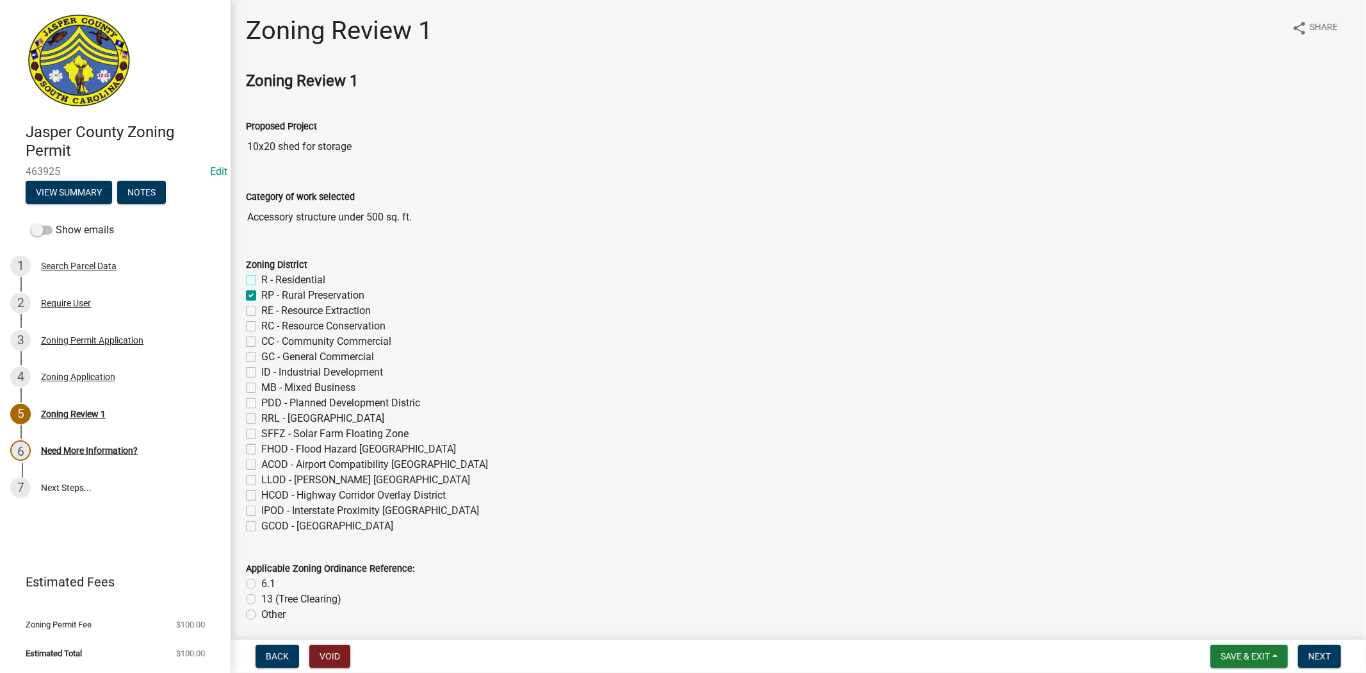
checkbox input "false"
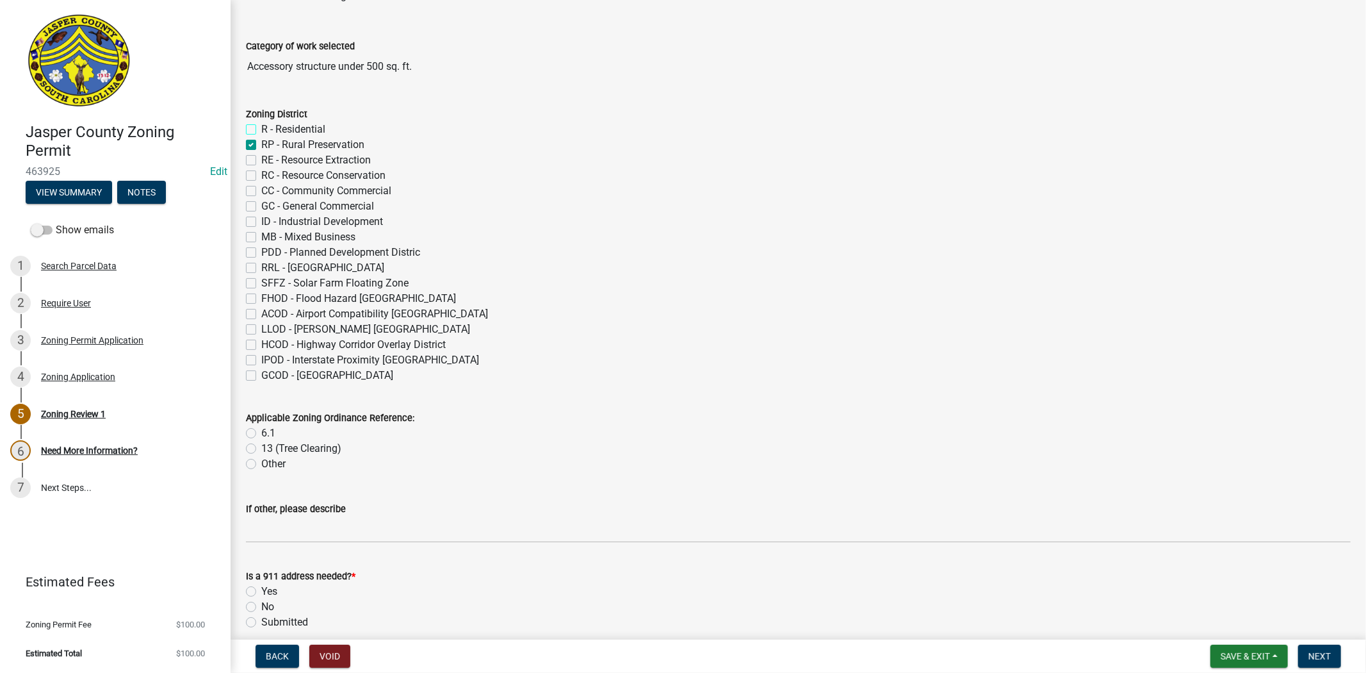
scroll to position [213, 0]
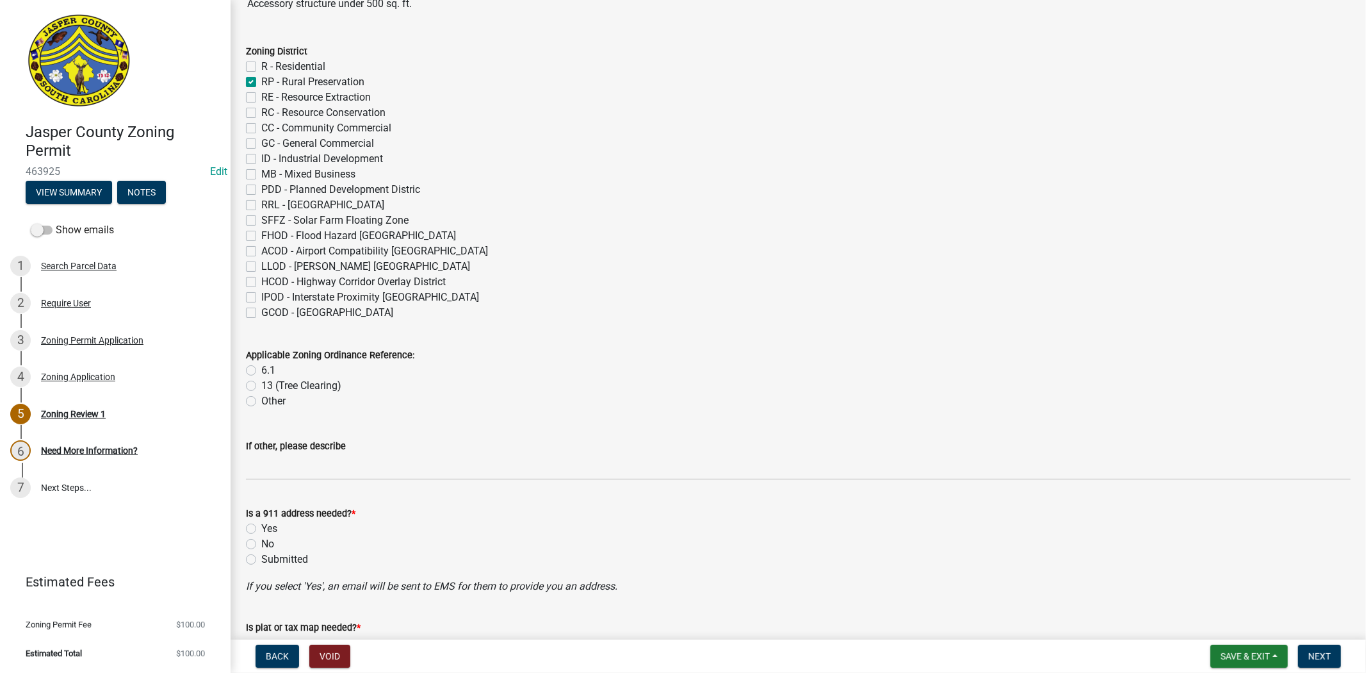
click at [261, 369] on label "6.1" at bounding box center [268, 370] width 14 height 15
click at [261, 369] on input "6.1" at bounding box center [265, 367] width 8 height 8
radio input "true"
click at [261, 538] on label "No" at bounding box center [267, 543] width 13 height 15
click at [261, 538] on input "No" at bounding box center [265, 540] width 8 height 8
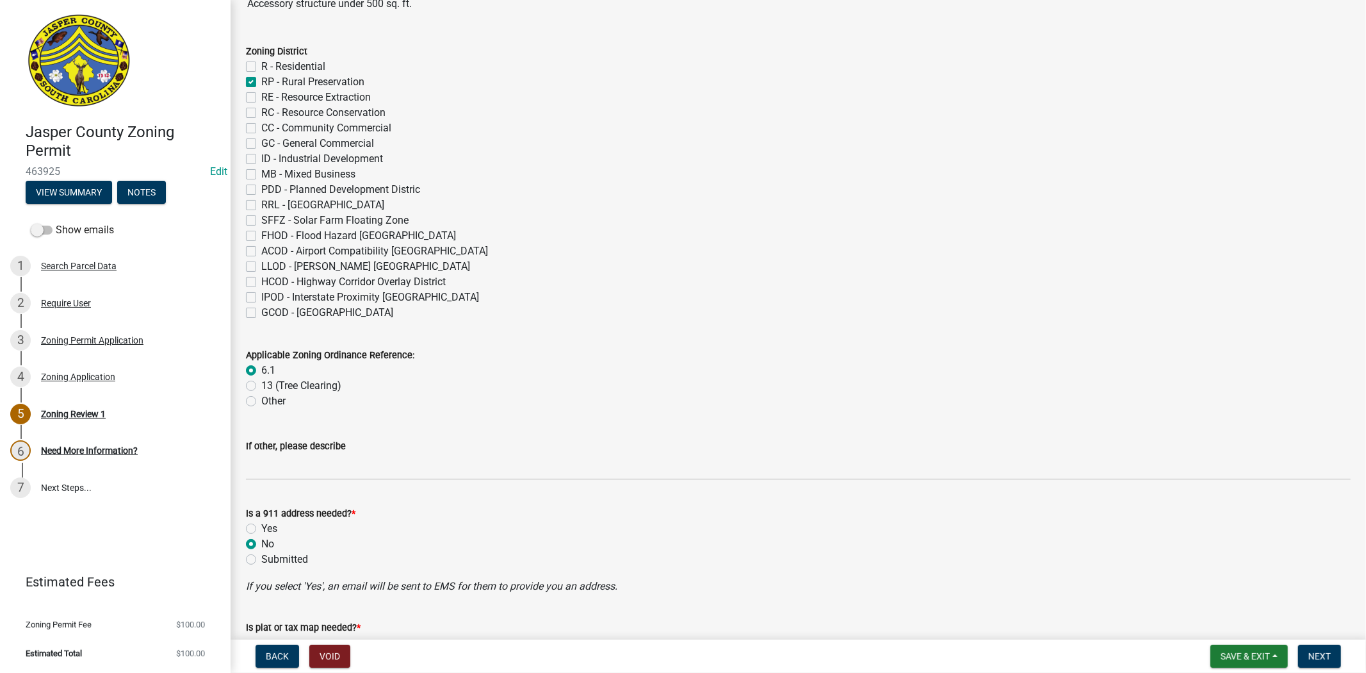
radio input "true"
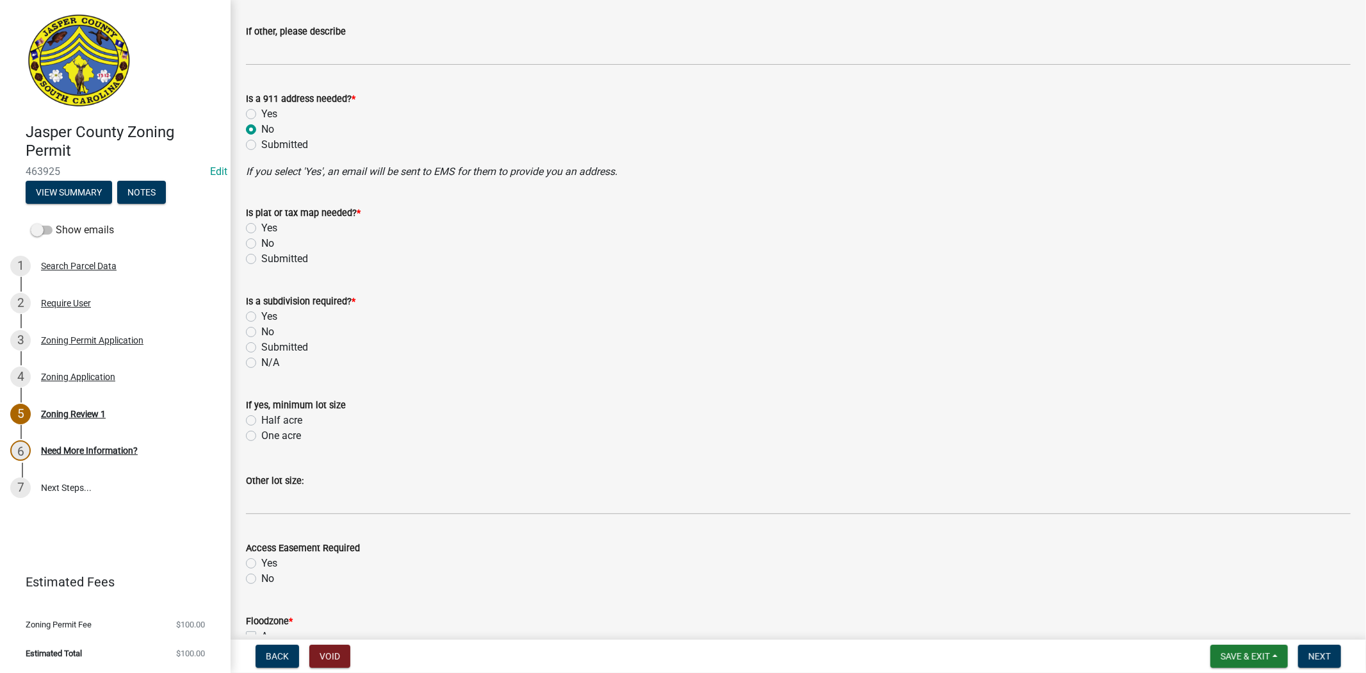
scroll to position [641, 0]
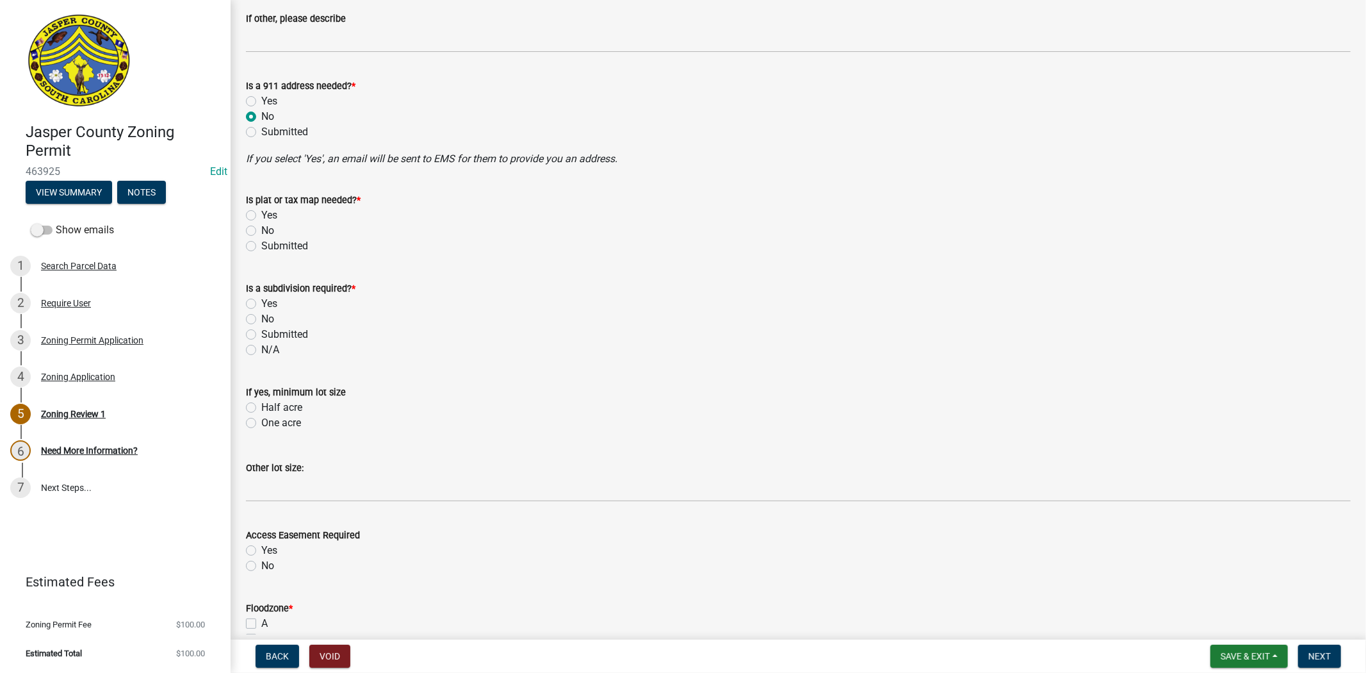
click at [261, 232] on label "No" at bounding box center [267, 230] width 13 height 15
click at [261, 231] on input "No" at bounding box center [265, 227] width 8 height 8
radio input "true"
click at [261, 319] on label "No" at bounding box center [267, 318] width 13 height 15
click at [261, 319] on input "No" at bounding box center [265, 315] width 8 height 8
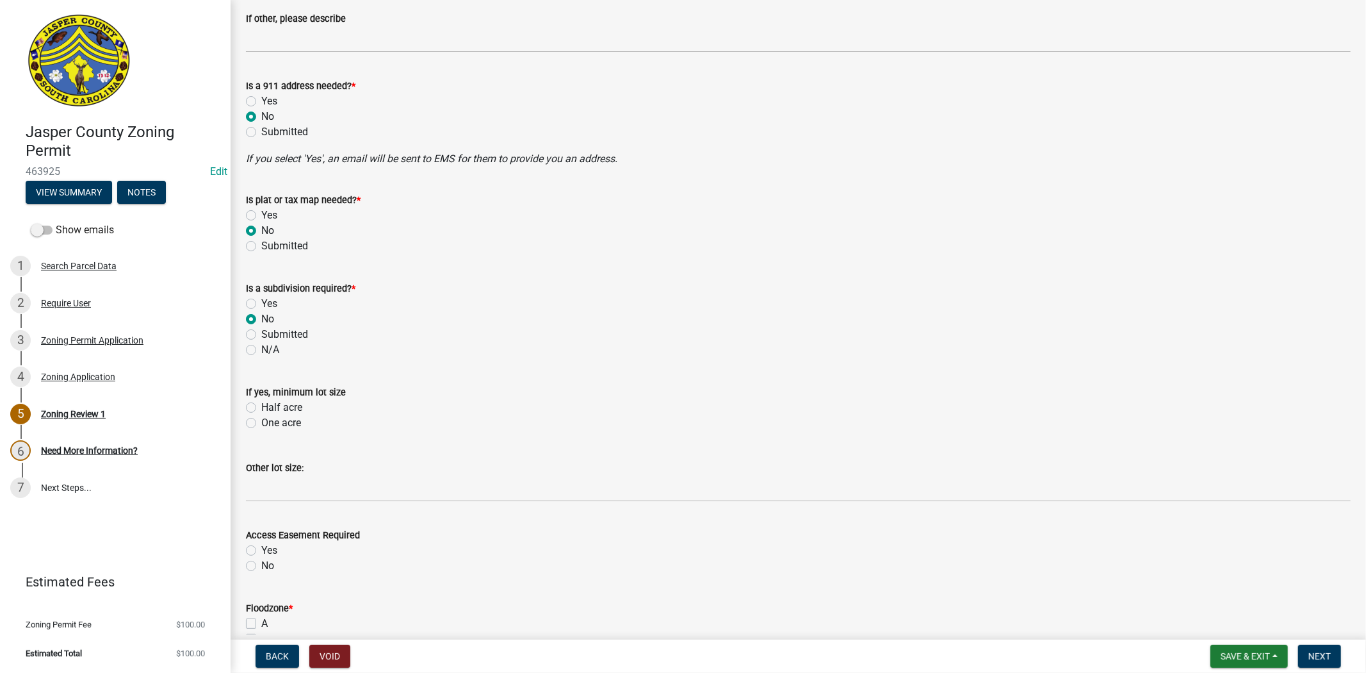
radio input "true"
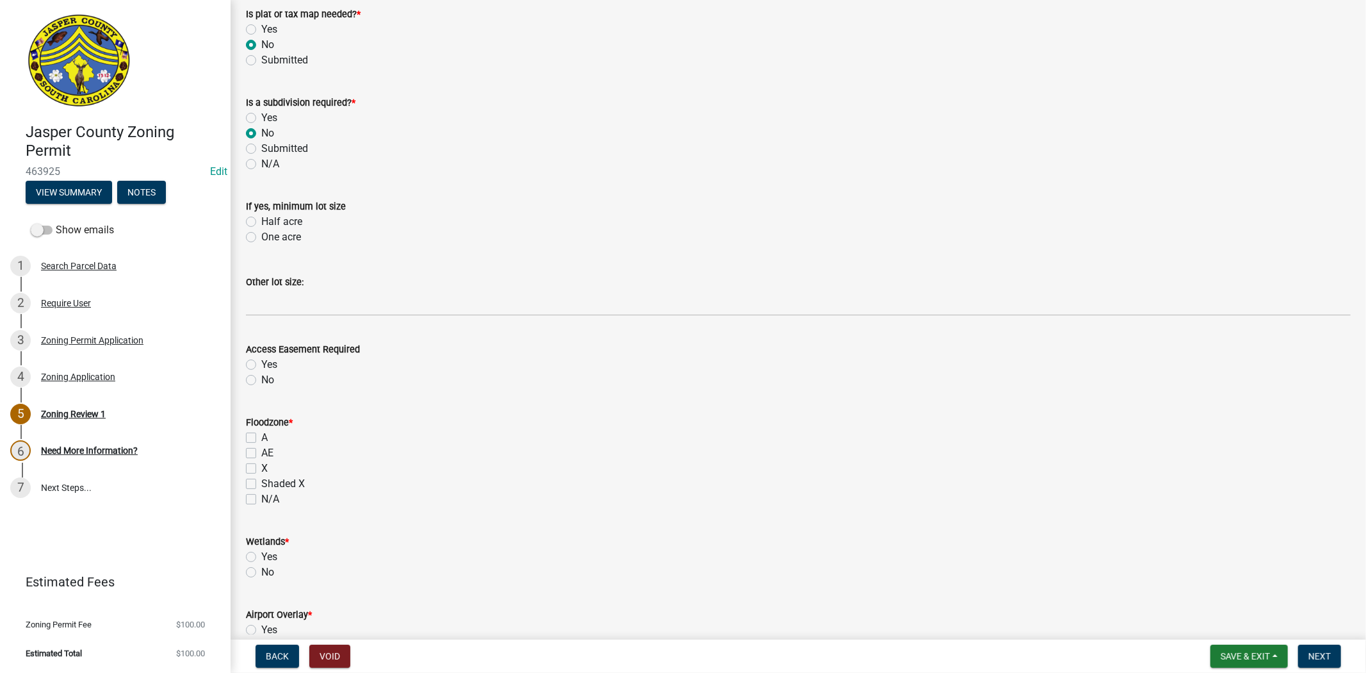
scroll to position [854, 0]
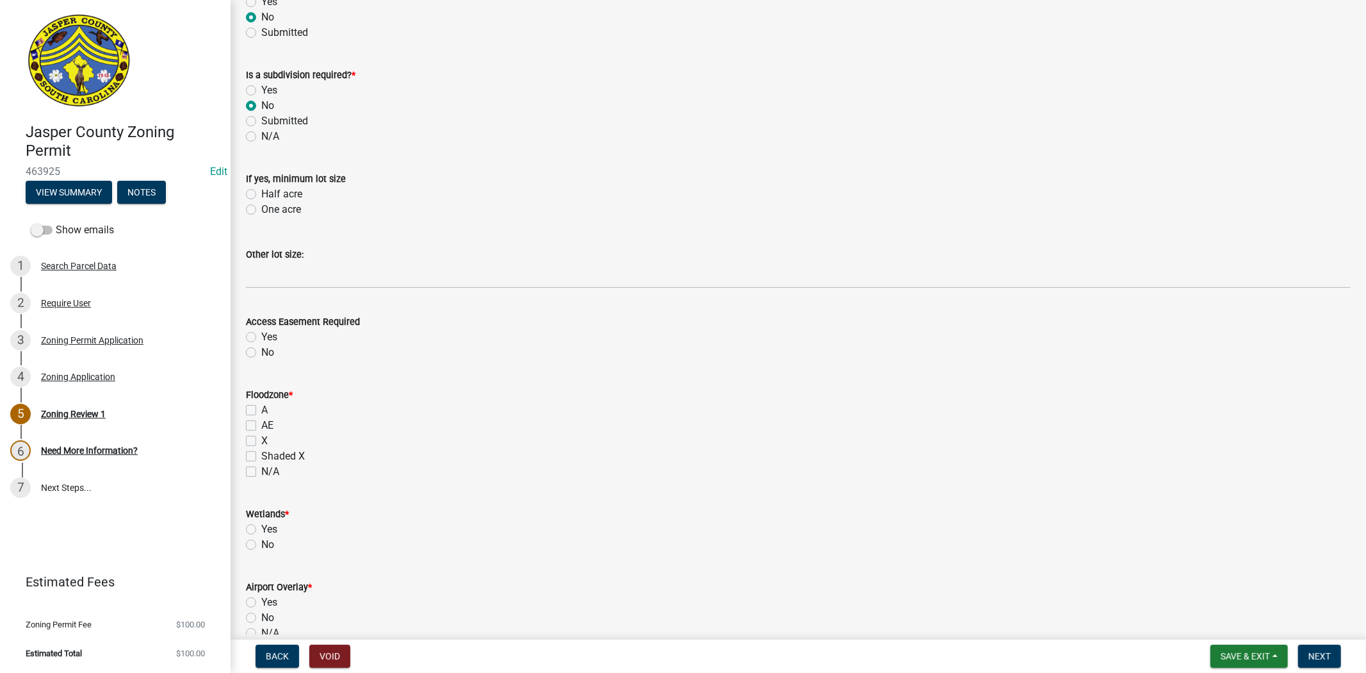
click at [261, 442] on label "X" at bounding box center [264, 440] width 6 height 15
click at [261, 441] on input "X" at bounding box center [265, 437] width 8 height 8
checkbox input "true"
checkbox input "false"
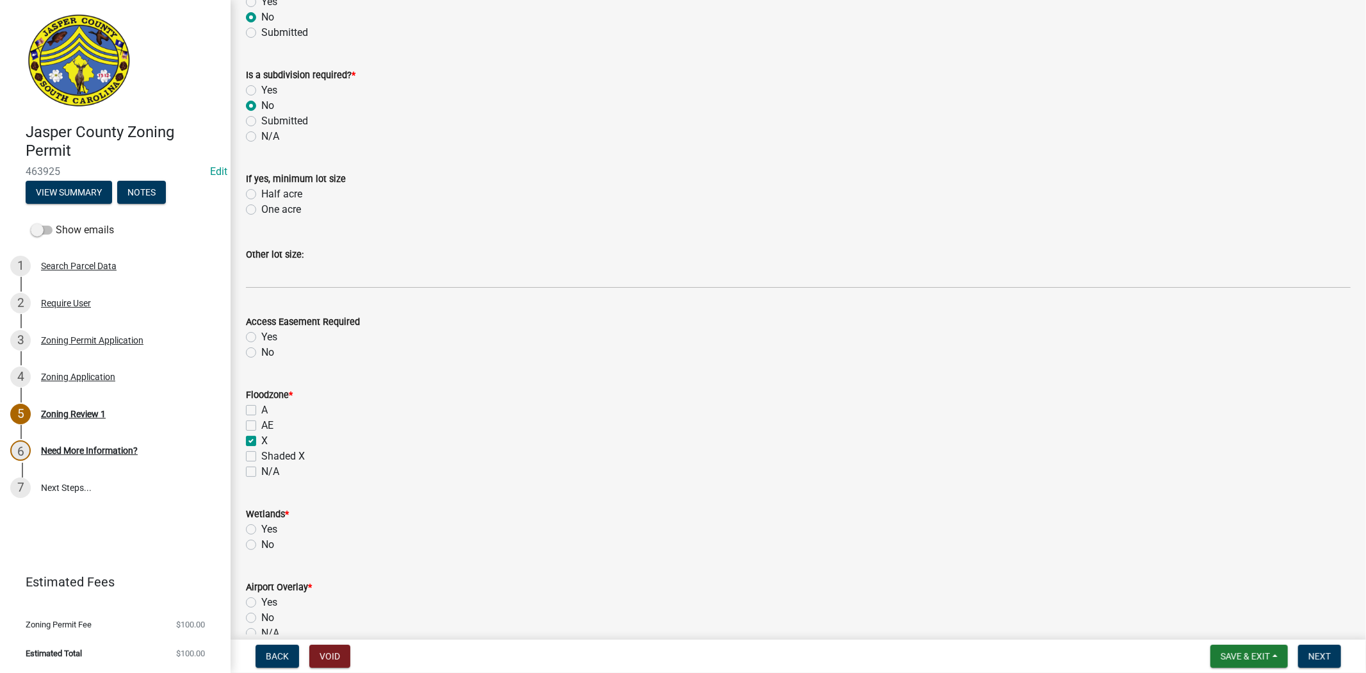
checkbox input "true"
checkbox input "false"
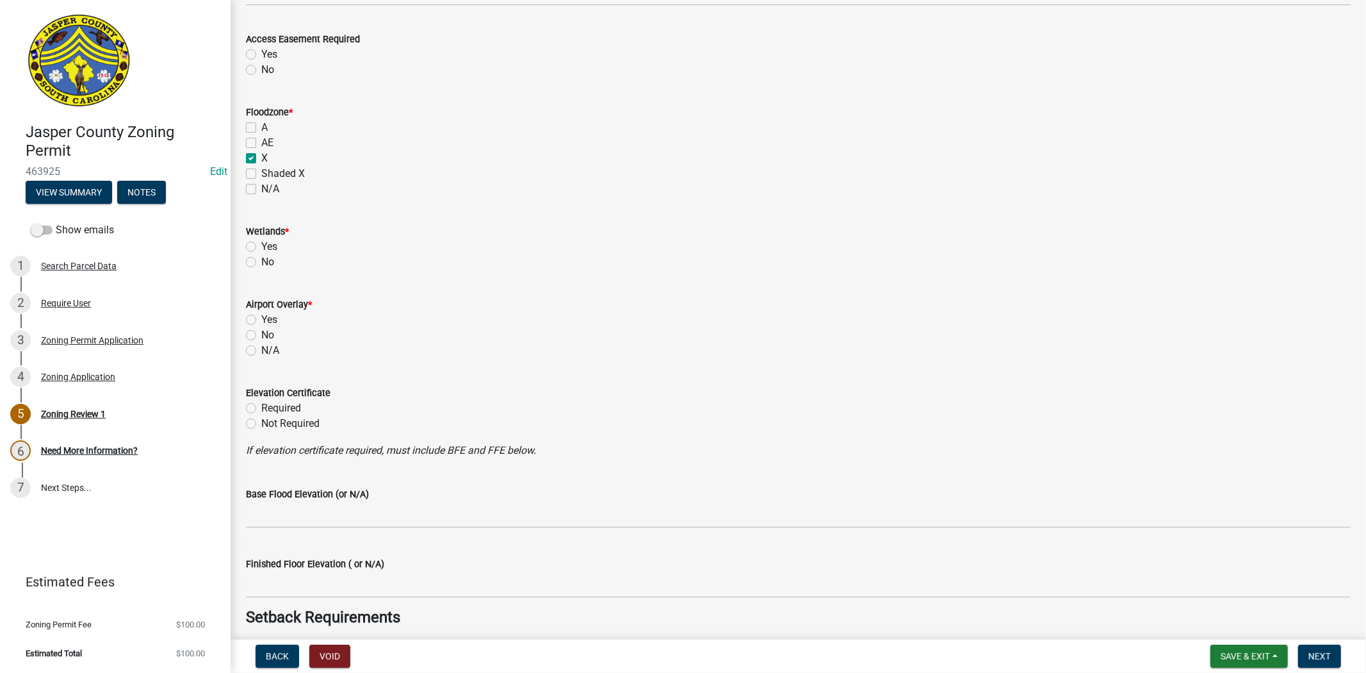
scroll to position [1138, 0]
click at [261, 334] on label "No" at bounding box center [267, 332] width 13 height 15
click at [261, 334] on input "No" at bounding box center [265, 329] width 8 height 8
radio input "true"
click at [261, 245] on label "Yes" at bounding box center [269, 244] width 16 height 15
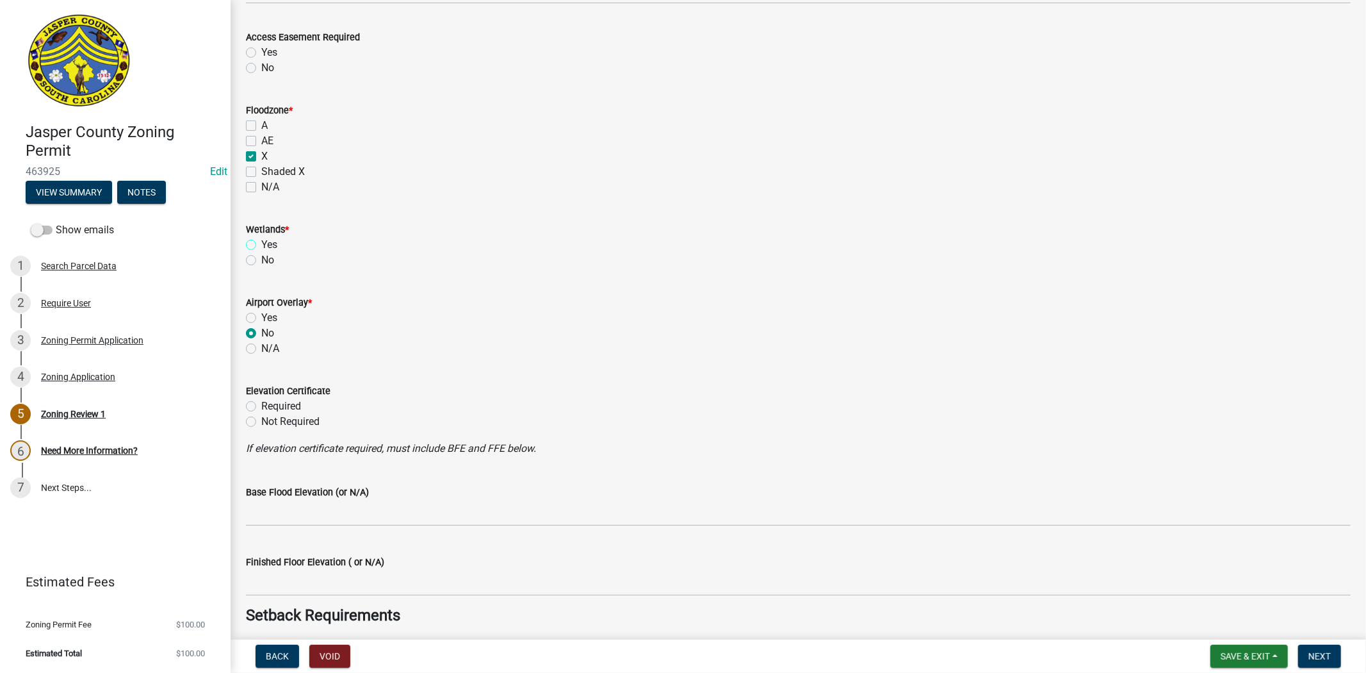
click at [261, 245] on input "Yes" at bounding box center [265, 241] width 8 height 8
radio input "true"
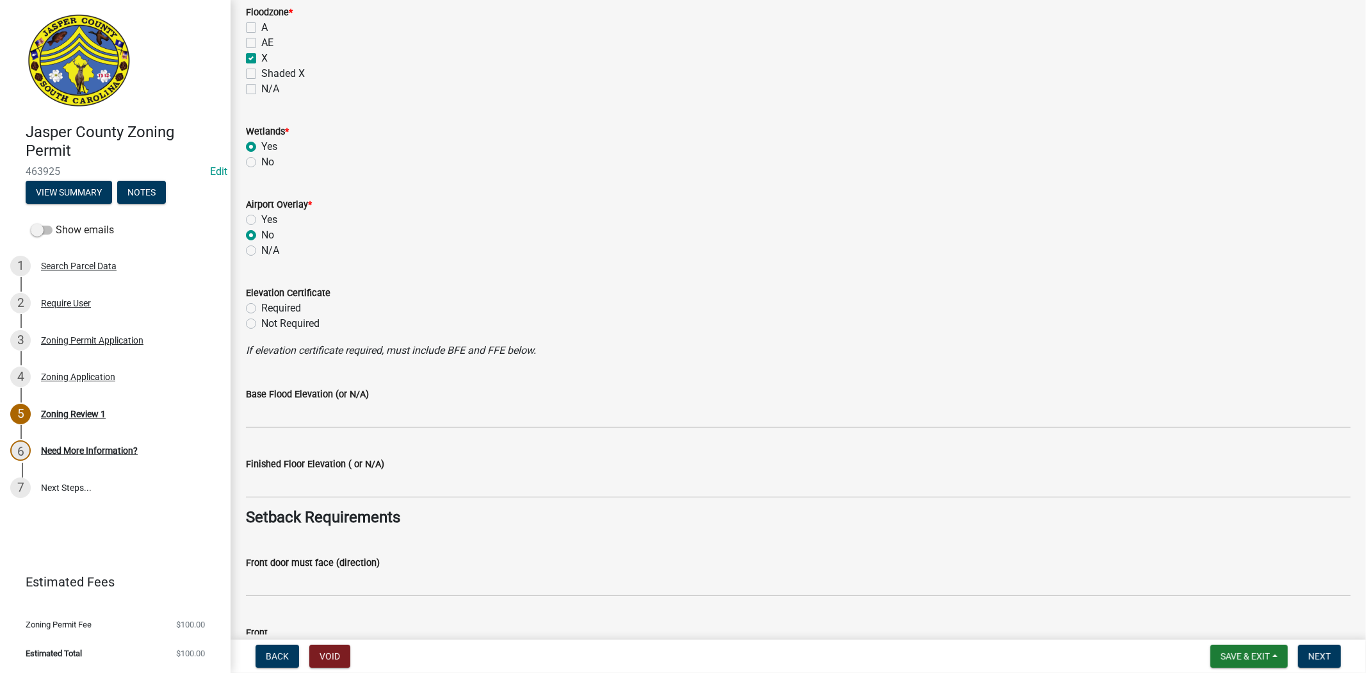
scroll to position [1281, 0]
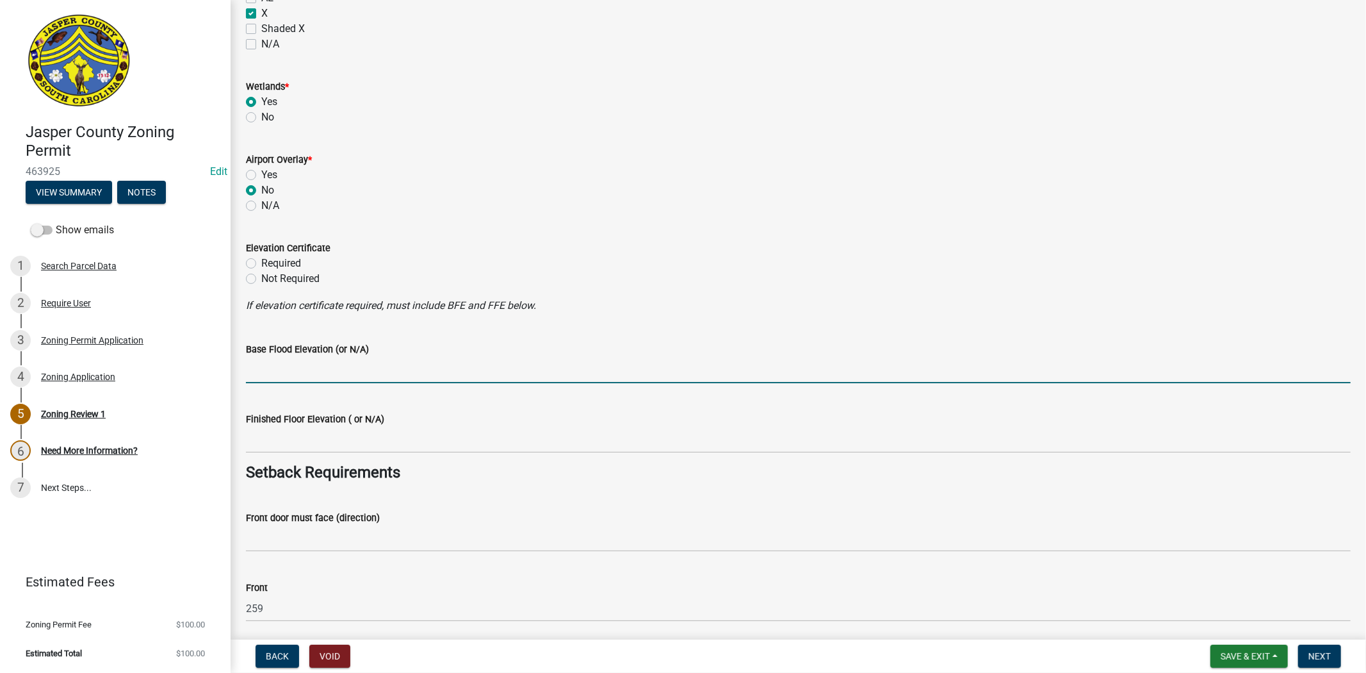
click at [325, 366] on input "Base Flood Elevation (or N/A)" at bounding box center [798, 370] width 1105 height 26
type input "N/A"
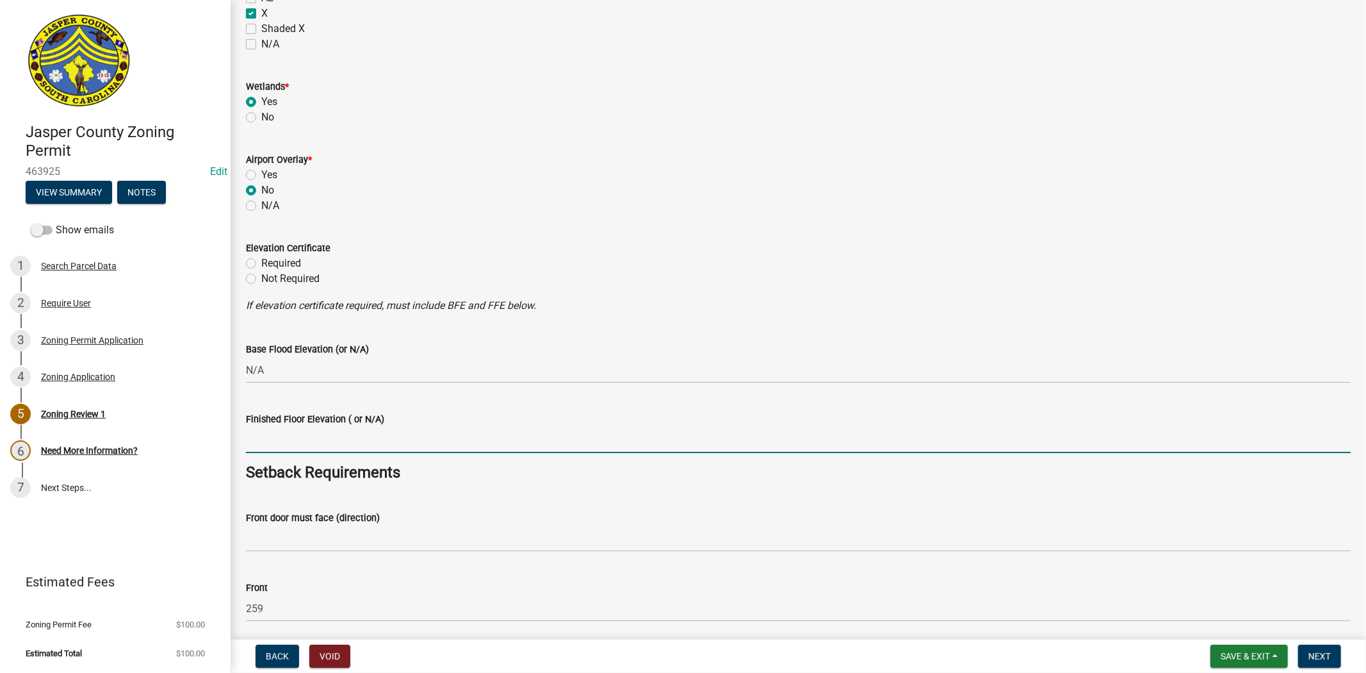
click at [322, 436] on input "Finished Floor Elevation ( or N/A)" at bounding box center [798, 440] width 1105 height 26
type input "N/A"
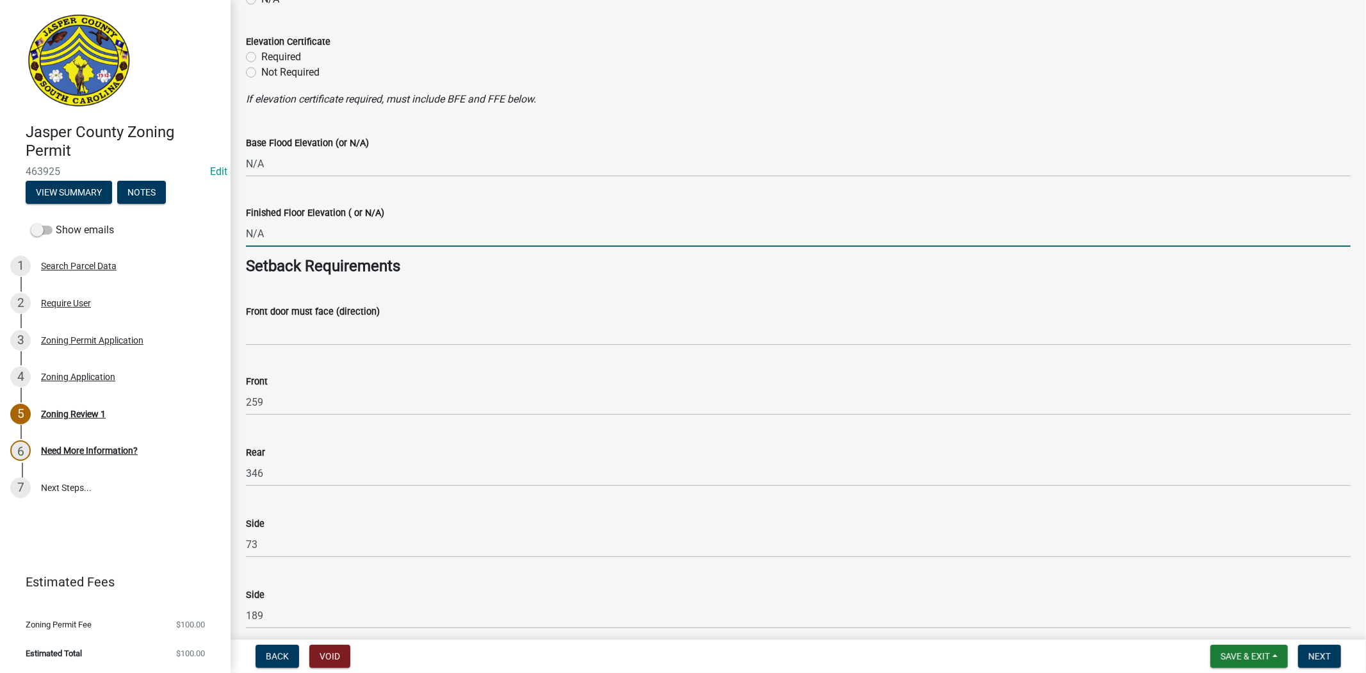
scroll to position [1495, 0]
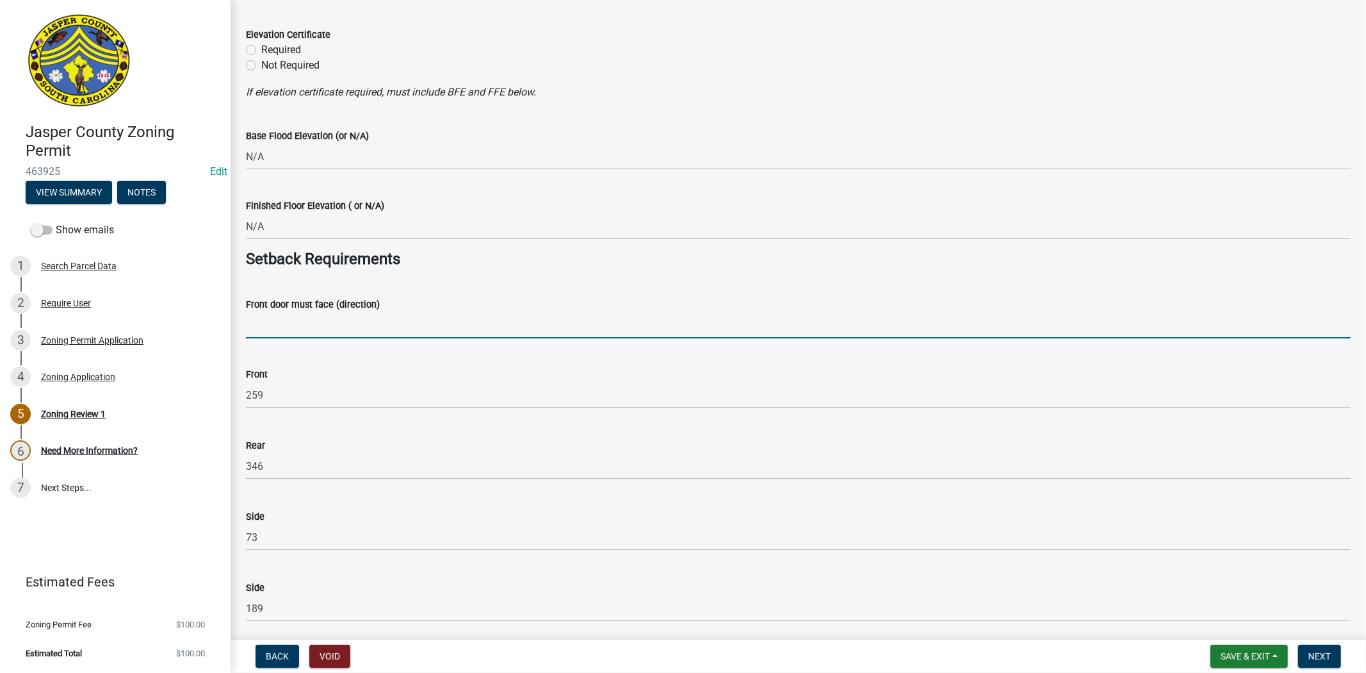
click at [331, 325] on input "Front door must face (direction)" at bounding box center [798, 325] width 1105 height 26
type input "SLATER OAKS"
click at [667, 253] on h4 "Setback Requirements" at bounding box center [798, 259] width 1105 height 19
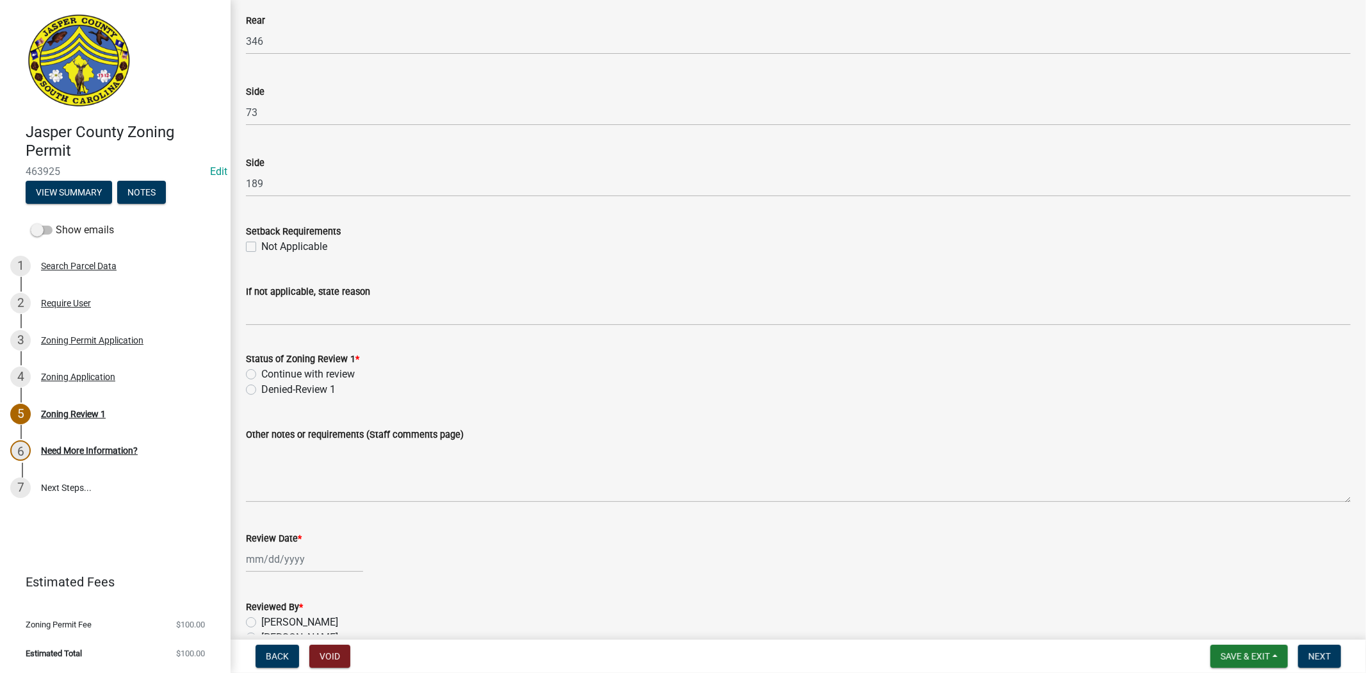
scroll to position [1922, 0]
click at [261, 367] on label "Continue with review" at bounding box center [308, 371] width 94 height 15
click at [261, 367] on input "Continue with review" at bounding box center [265, 368] width 8 height 8
radio input "true"
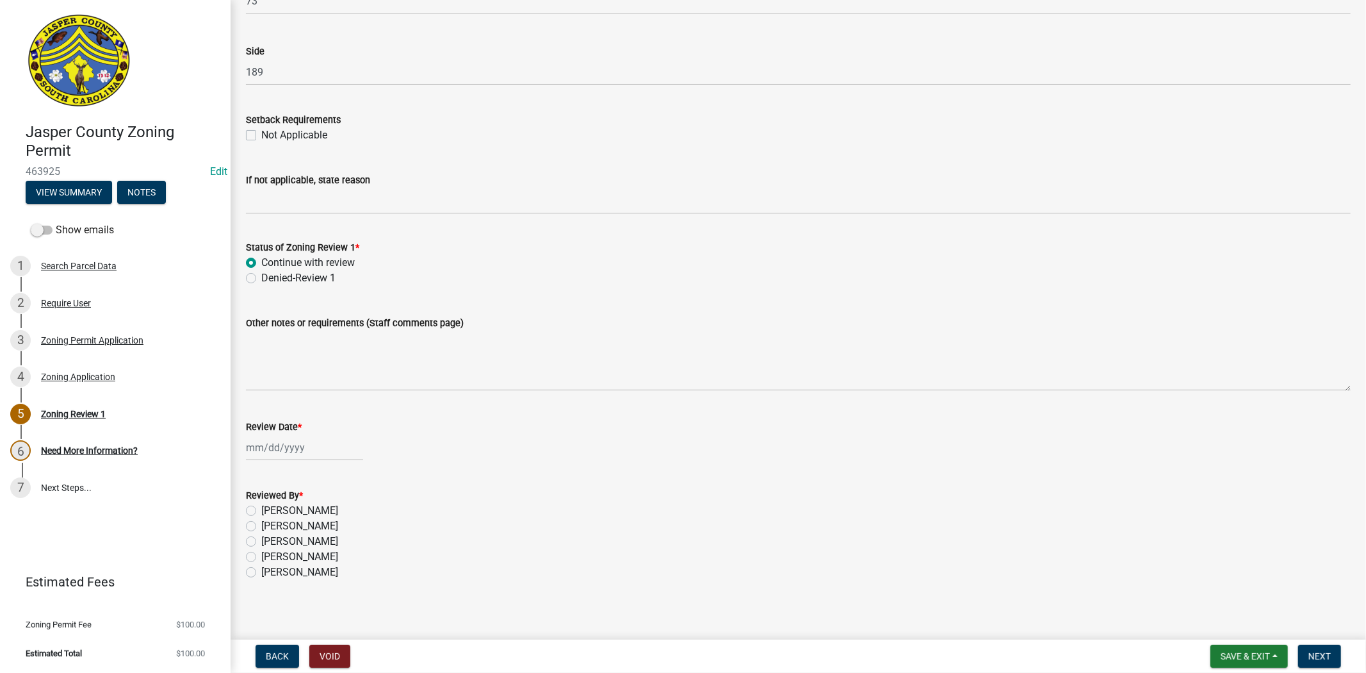
scroll to position [2038, 0]
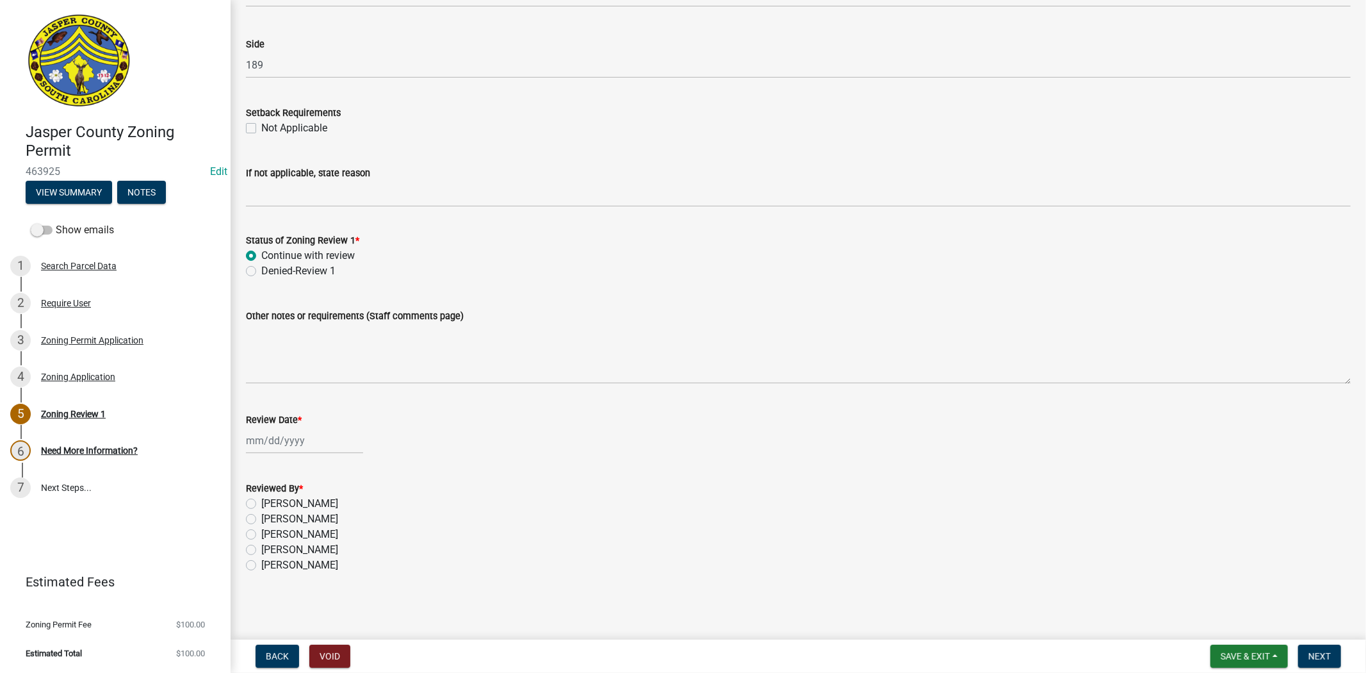
click at [279, 452] on div at bounding box center [304, 440] width 117 height 26
select select "8"
select select "2025"
click at [571, 428] on div "Jan Feb Mar Apr May Jun Jul Aug Sep Oct Nov Dec 1525 1526 1527 1528 1529 1530 1…" at bounding box center [798, 440] width 1105 height 26
click at [257, 445] on div at bounding box center [304, 440] width 117 height 26
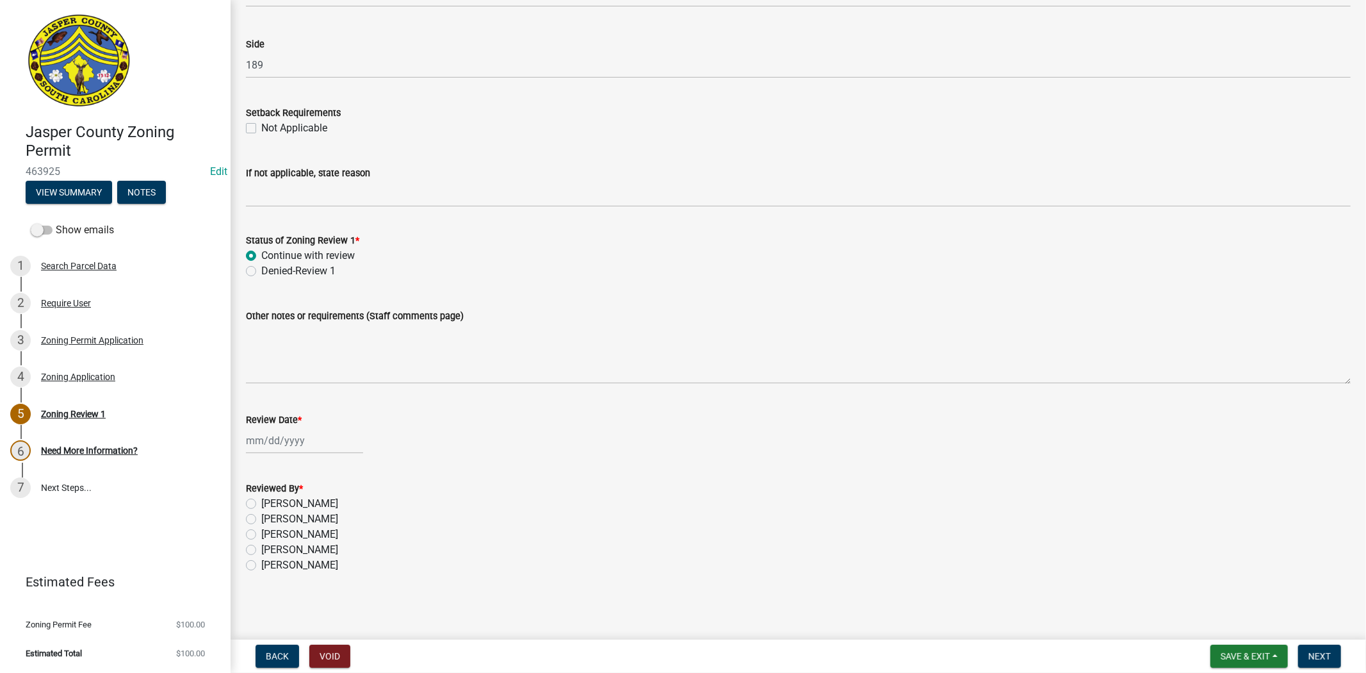
select select "8"
select select "2025"
click at [464, 423] on div "Review Date *" at bounding box center [798, 419] width 1105 height 15
click at [466, 420] on div "Review Date *" at bounding box center [798, 419] width 1105 height 15
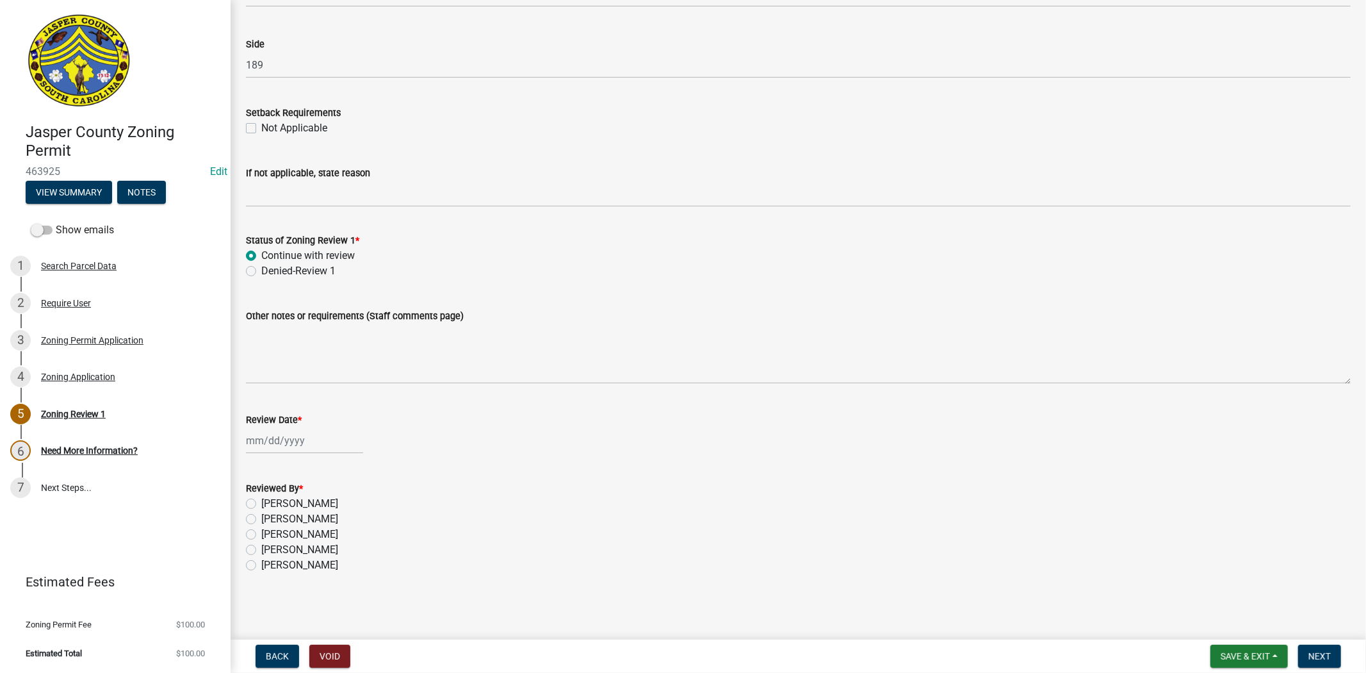
select select "8"
select select "2025"
click at [318, 446] on div "Jan Feb Mar Apr May Jun Jul Aug Sep Oct Nov Dec 1525 1526 1527 1528 1529 1530 1…" at bounding box center [304, 440] width 117 height 26
click at [277, 551] on div "12" at bounding box center [279, 549] width 20 height 20
type input "08/12/2025"
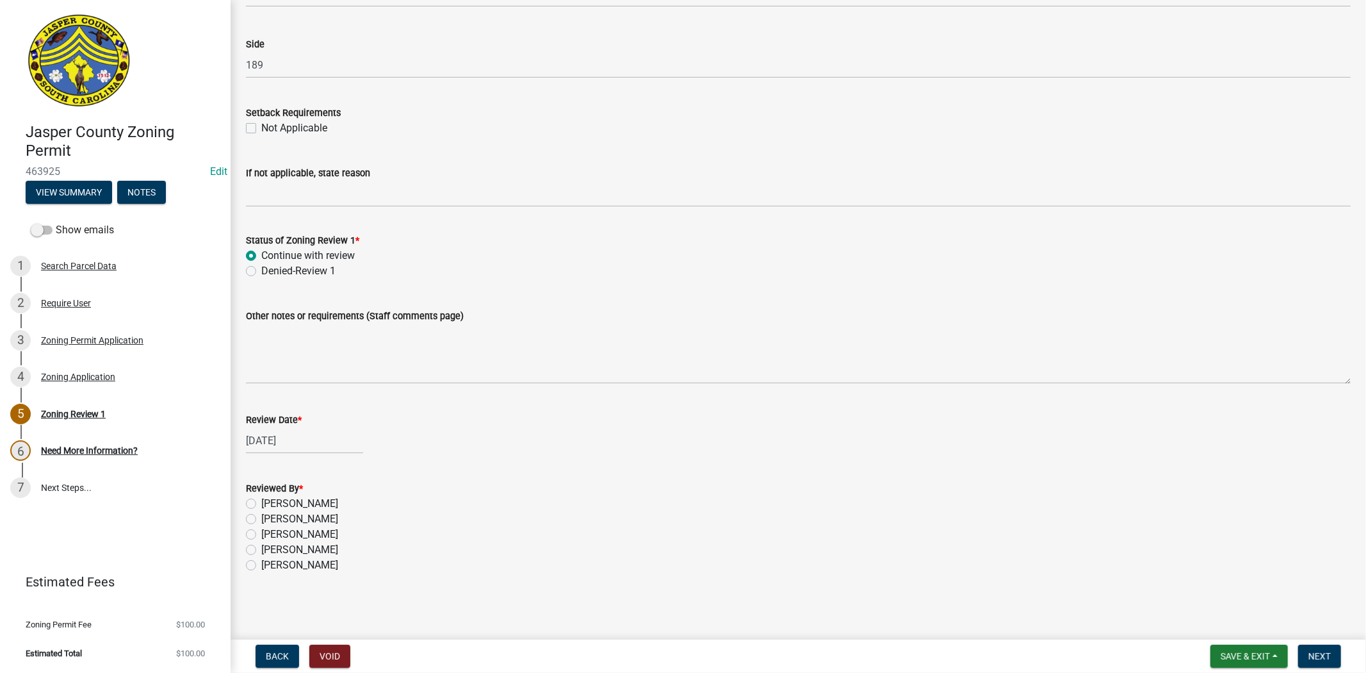
click at [271, 441] on div "08/12/2025" at bounding box center [304, 440] width 117 height 26
select select "8"
select select "2025"
click at [338, 549] on div "15" at bounding box center [341, 549] width 20 height 20
type input "[DATE]"
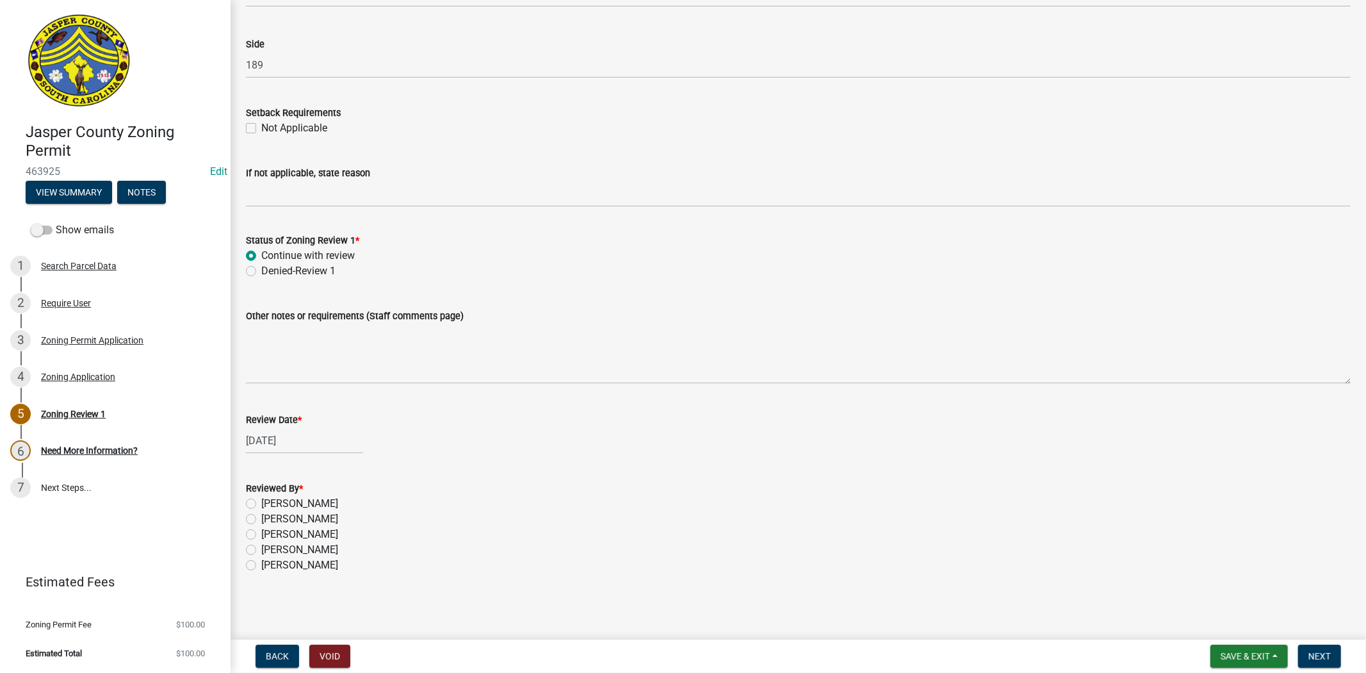
click at [261, 552] on label "Stephanie Oviedo" at bounding box center [299, 549] width 77 height 15
click at [261, 550] on input "Stephanie Oviedo" at bounding box center [265, 546] width 8 height 8
radio input "true"
click at [1250, 656] on span "Save & Exit" at bounding box center [1245, 656] width 49 height 10
click at [1229, 587] on button "Save" at bounding box center [1237, 592] width 102 height 31
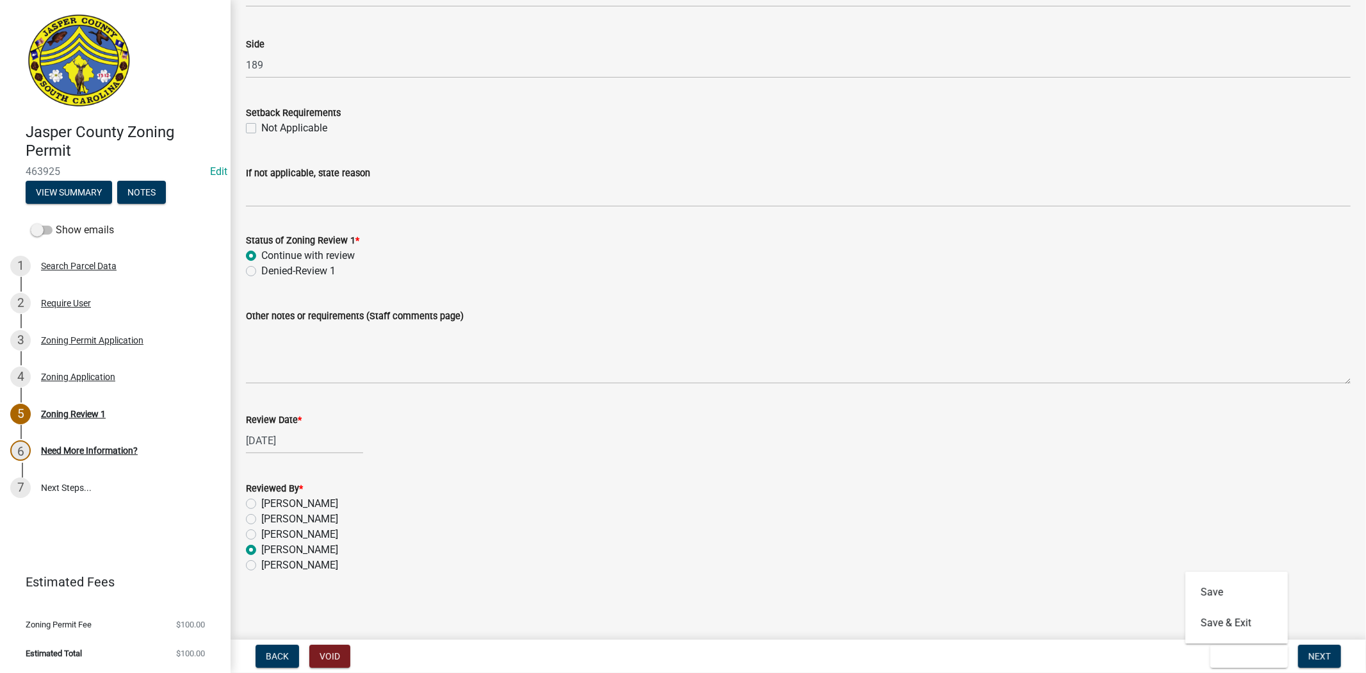
scroll to position [0, 0]
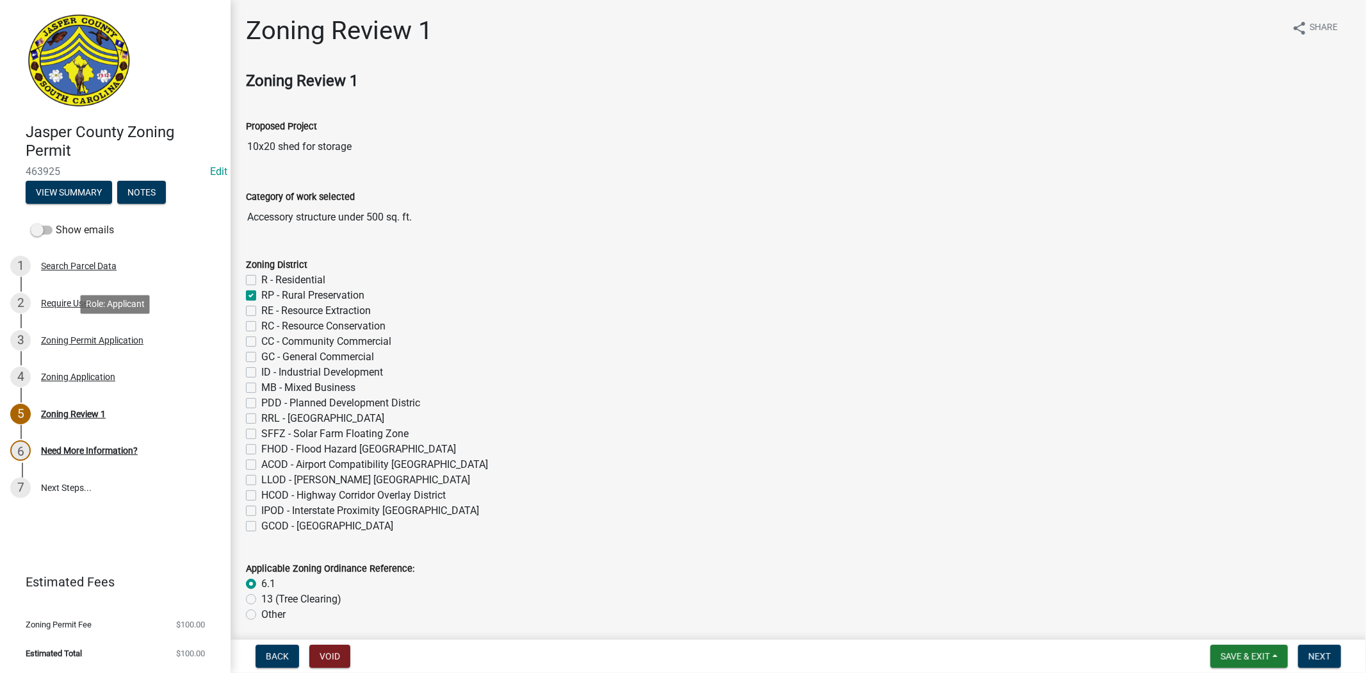
click at [115, 340] on div "Zoning Permit Application" at bounding box center [92, 340] width 102 height 9
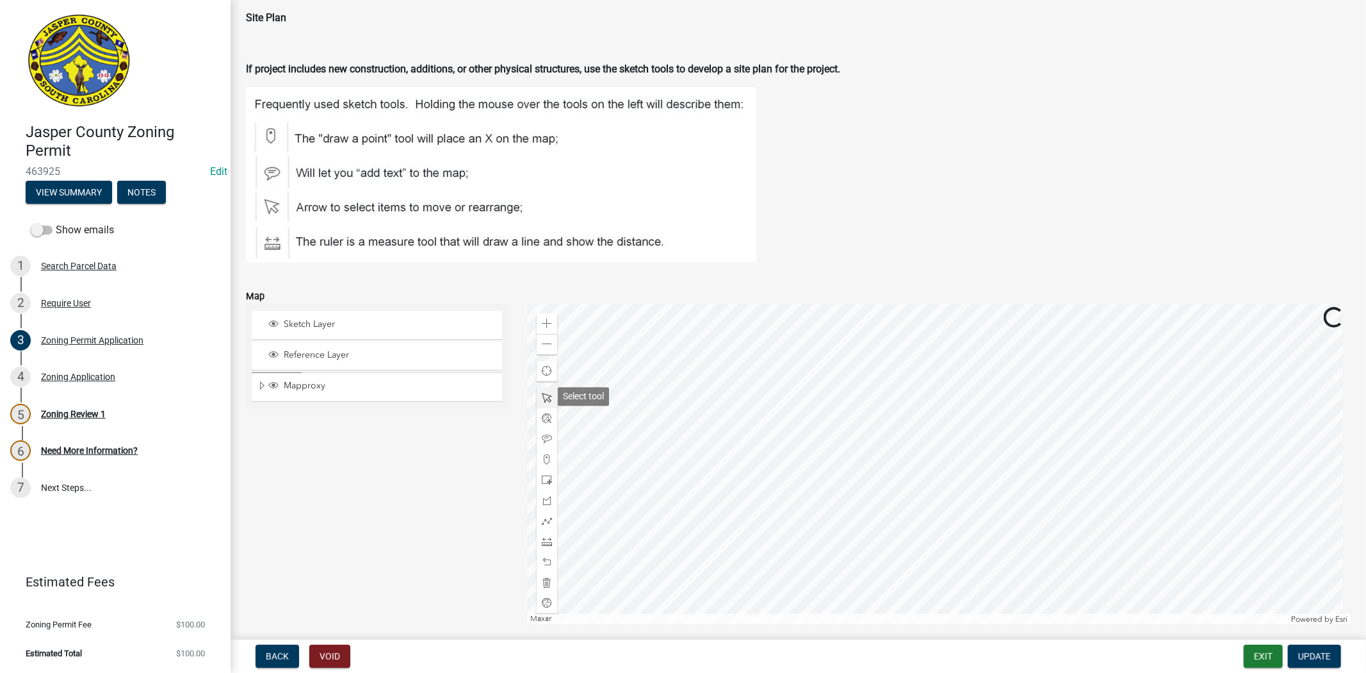
scroll to position [1495, 0]
click at [259, 385] on span "Expand" at bounding box center [262, 385] width 10 height 12
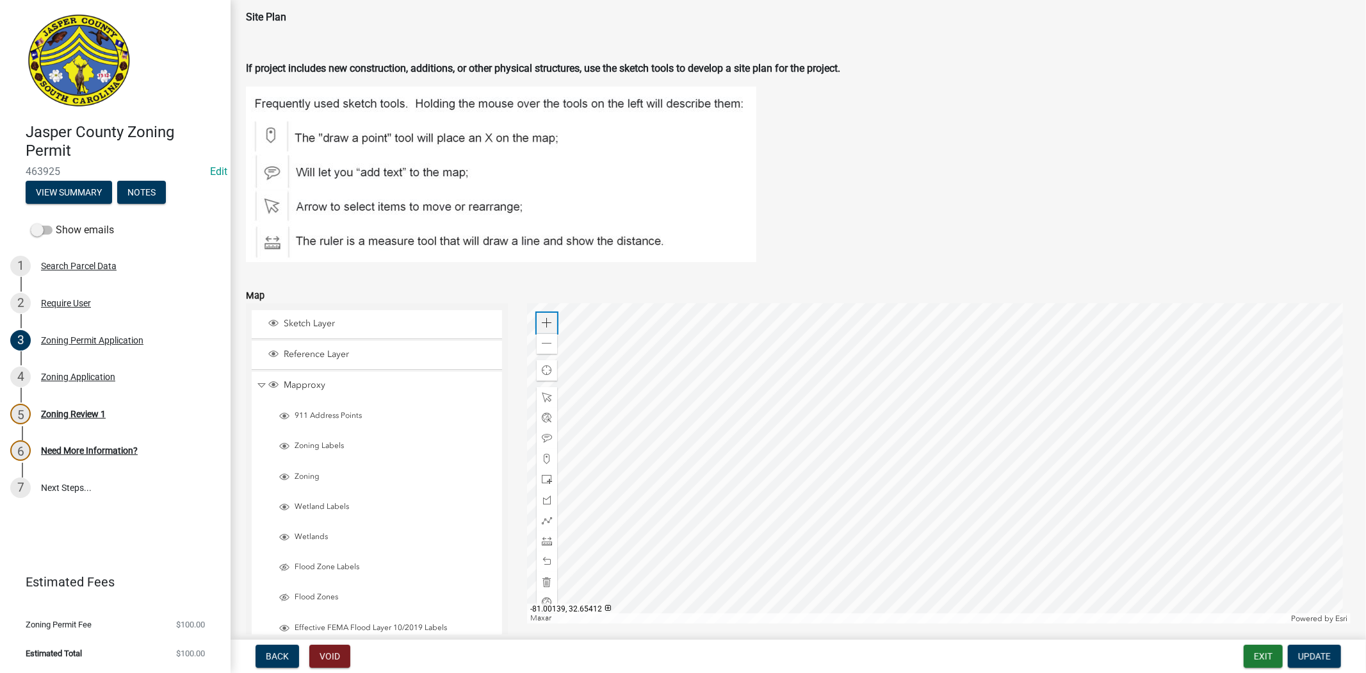
click at [537, 324] on div "Zoom in" at bounding box center [547, 323] width 20 height 20
click at [792, 424] on div at bounding box center [939, 463] width 824 height 320
click at [547, 321] on span at bounding box center [547, 323] width 10 height 10
click at [627, 374] on div at bounding box center [939, 463] width 824 height 320
click at [546, 318] on span at bounding box center [547, 323] width 10 height 10
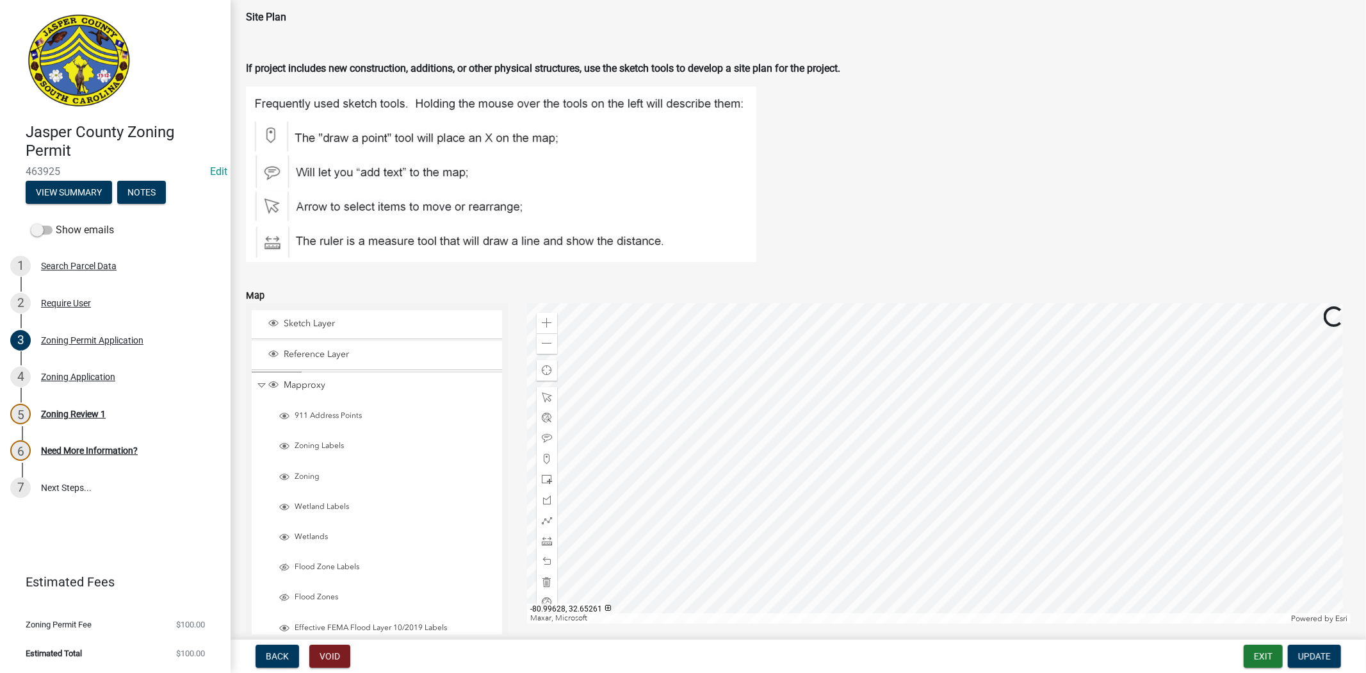
click at [853, 401] on div at bounding box center [939, 463] width 824 height 320
click at [545, 476] on span at bounding box center [547, 479] width 10 height 10
click at [794, 443] on div at bounding box center [939, 463] width 824 height 320
click at [543, 556] on span at bounding box center [547, 561] width 10 height 10
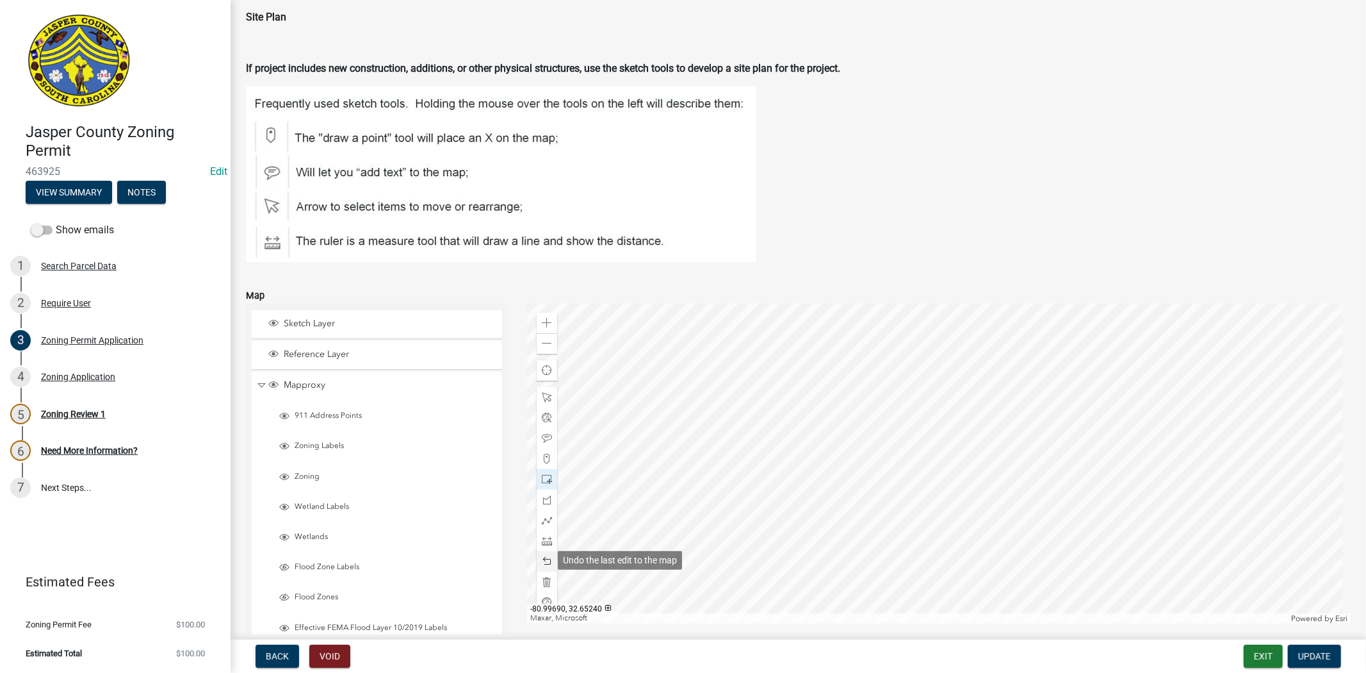
click at [543, 556] on span at bounding box center [547, 561] width 10 height 10
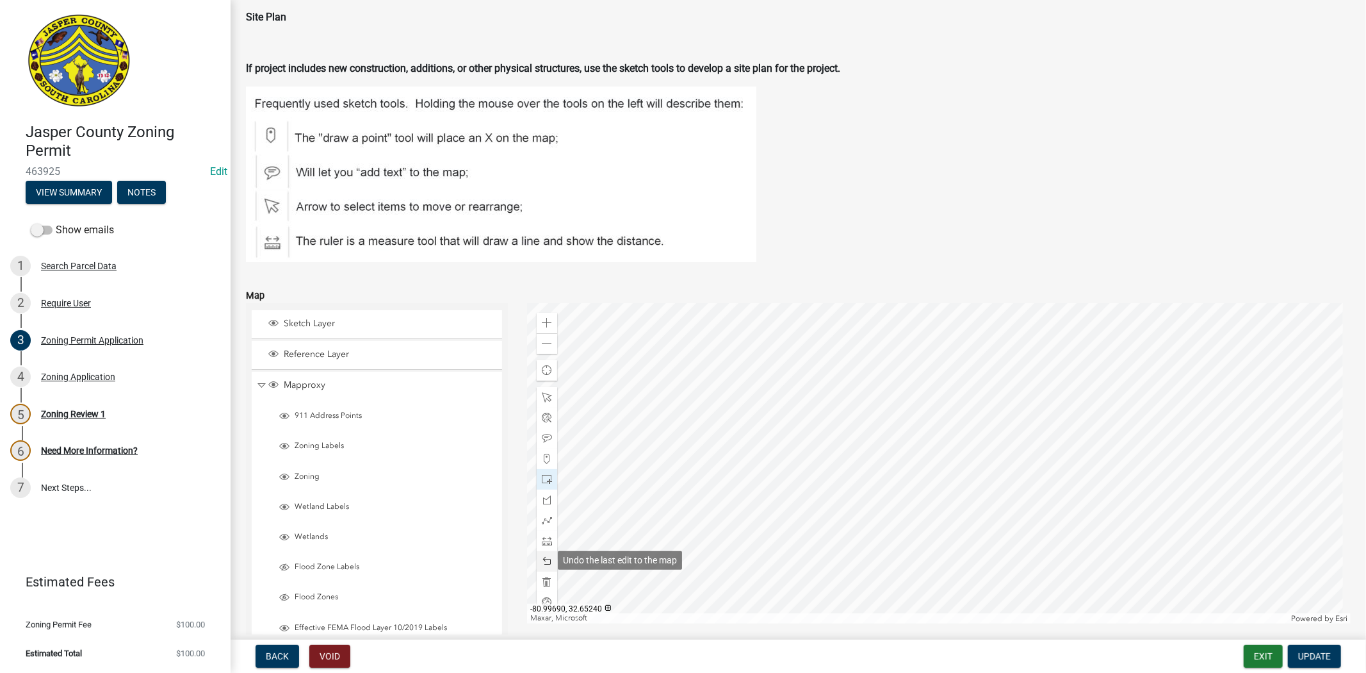
click at [543, 556] on span at bounding box center [547, 561] width 10 height 10
click at [72, 372] on div "Zoning Application" at bounding box center [78, 376] width 74 height 9
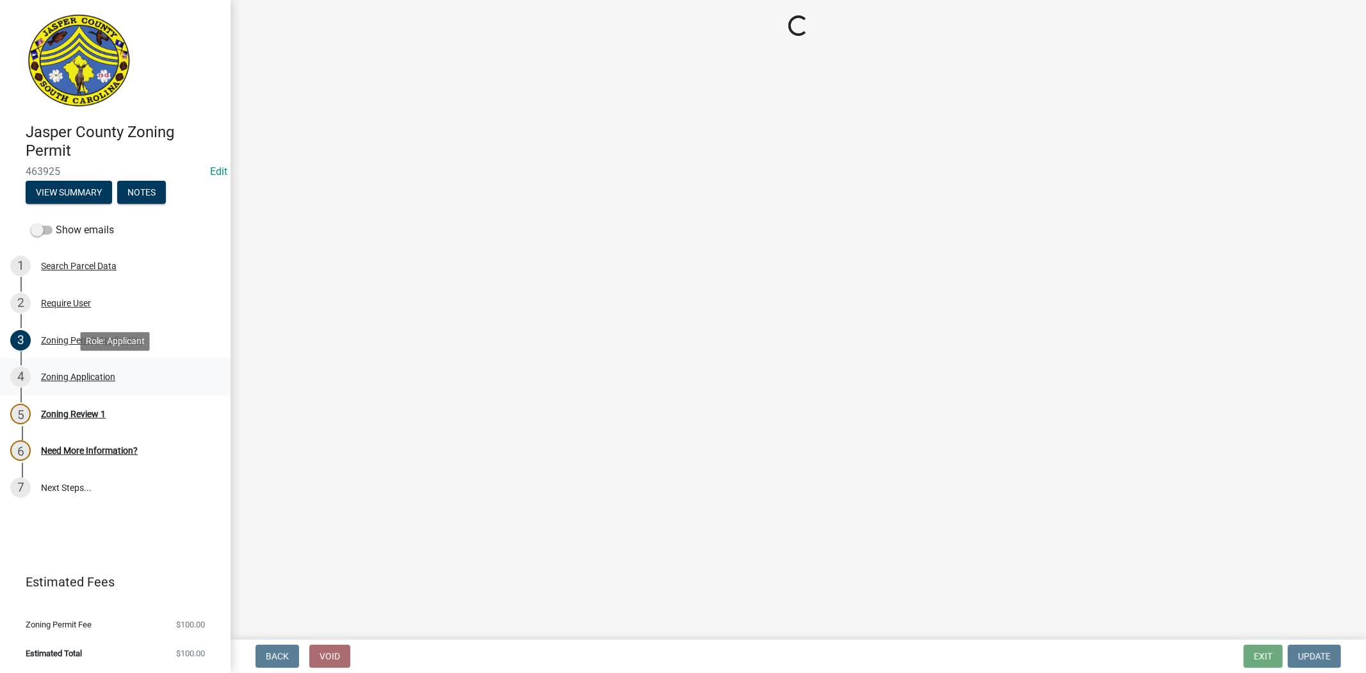
scroll to position [0, 0]
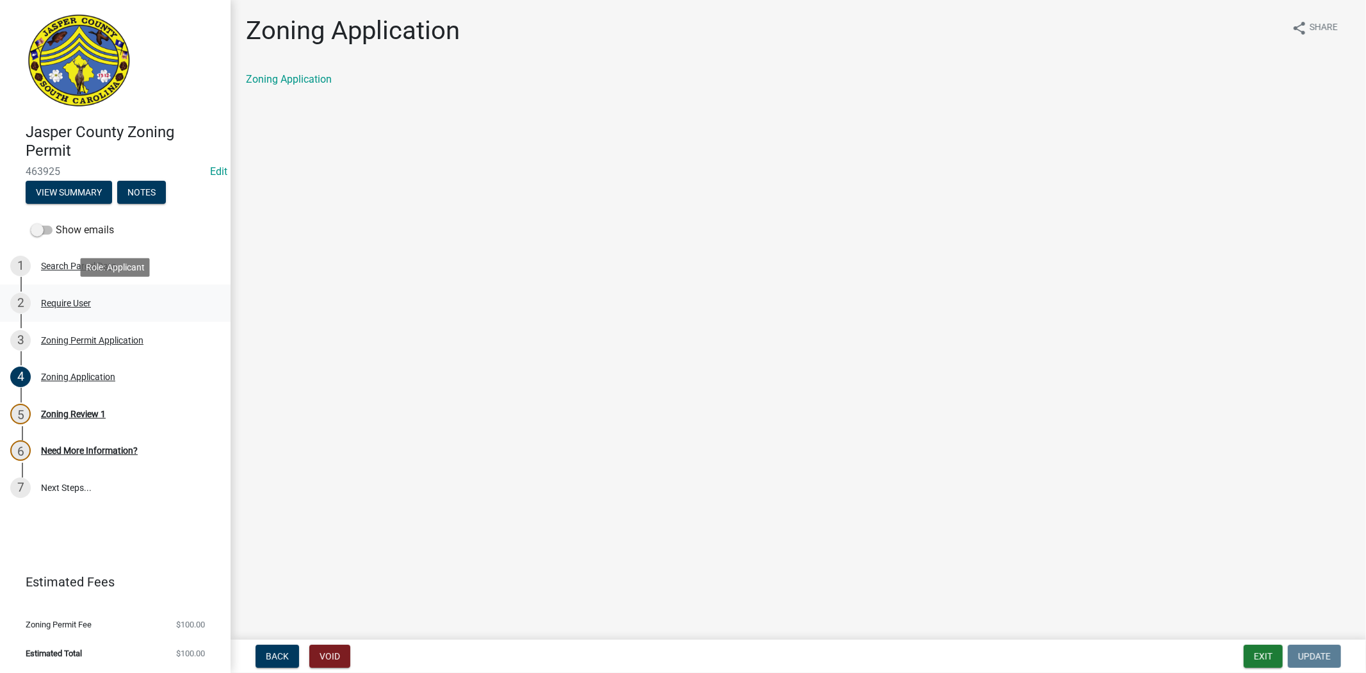
click at [79, 304] on div "Require User" at bounding box center [66, 303] width 50 height 9
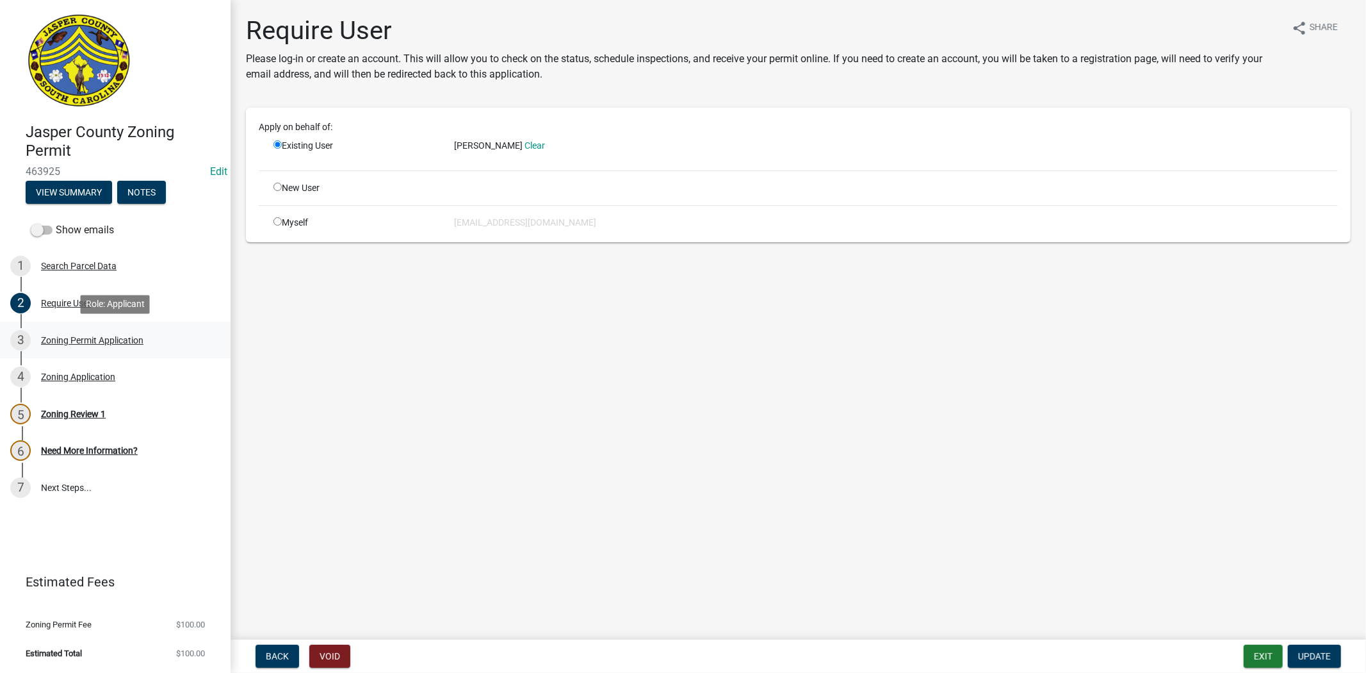
click at [77, 342] on div "Zoning Permit Application" at bounding box center [92, 340] width 102 height 9
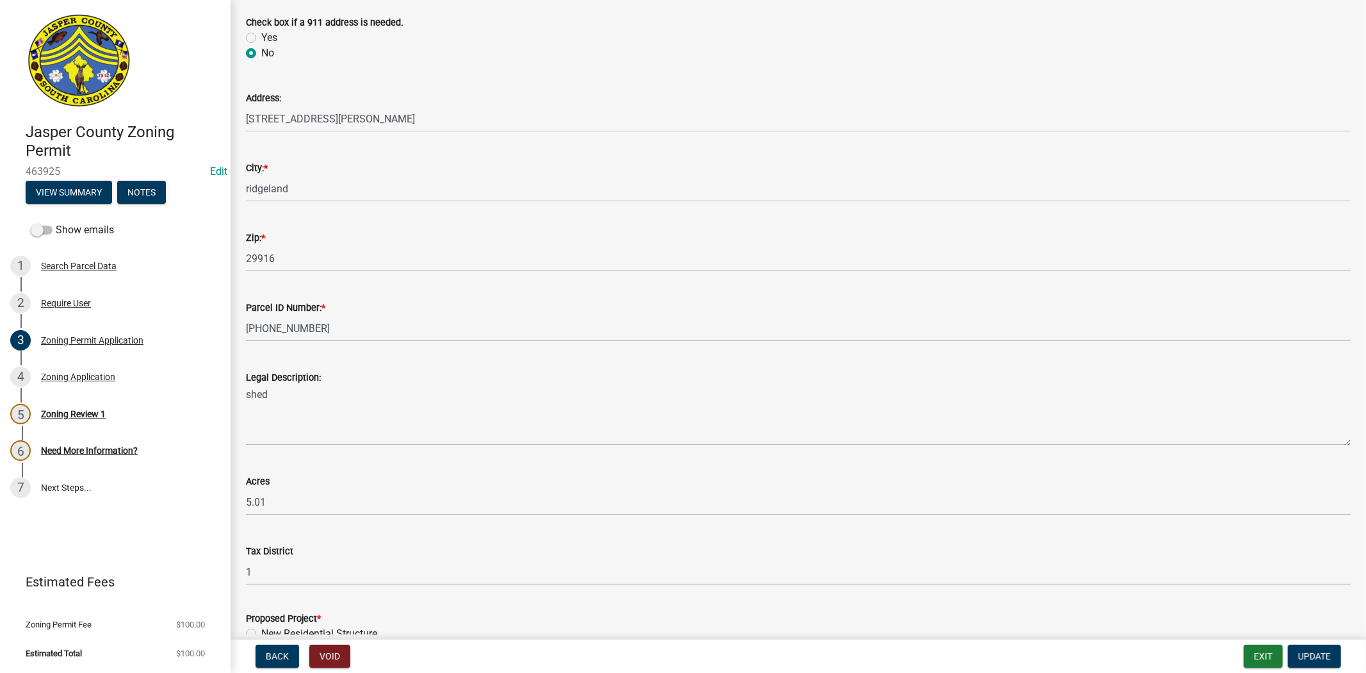
scroll to position [712, 0]
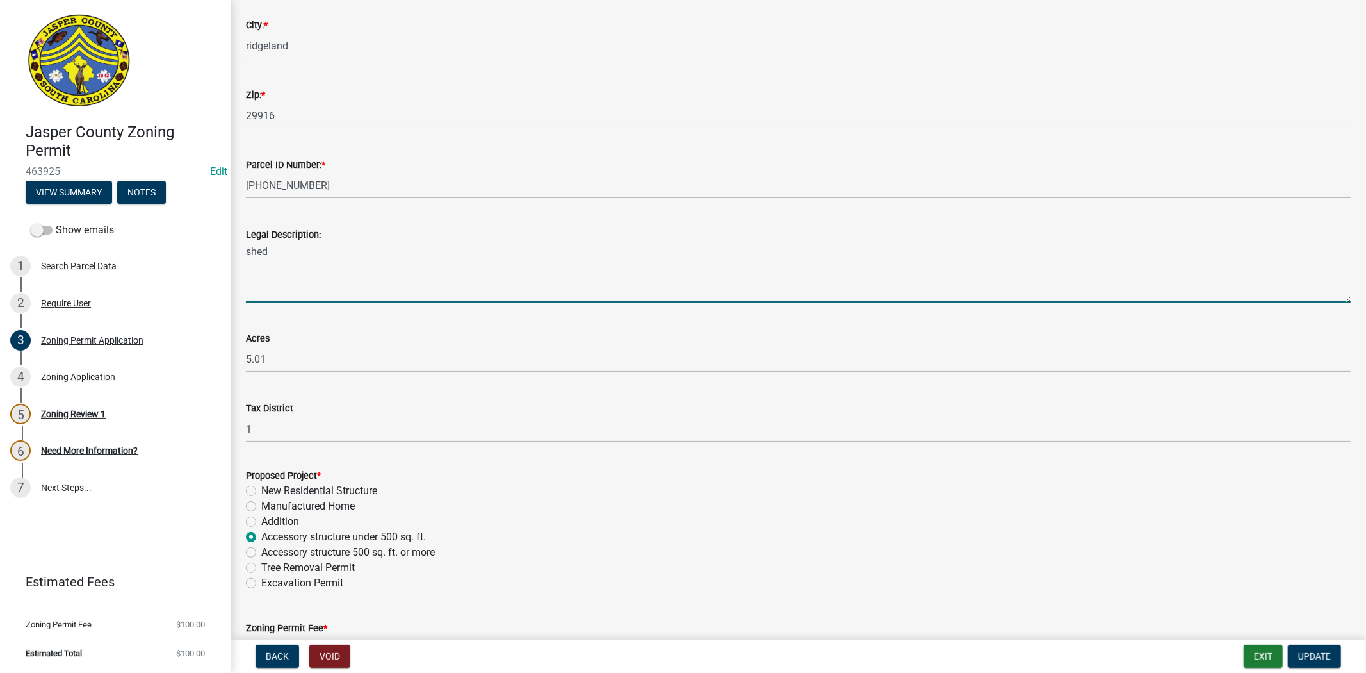
click at [356, 260] on textarea "shed" at bounding box center [798, 272] width 1105 height 60
click at [246, 247] on textarea "shed ATF" at bounding box center [798, 272] width 1105 height 60
type textarea "10.5X20.5 shed ATF"
click at [1325, 655] on span "Update" at bounding box center [1315, 656] width 33 height 10
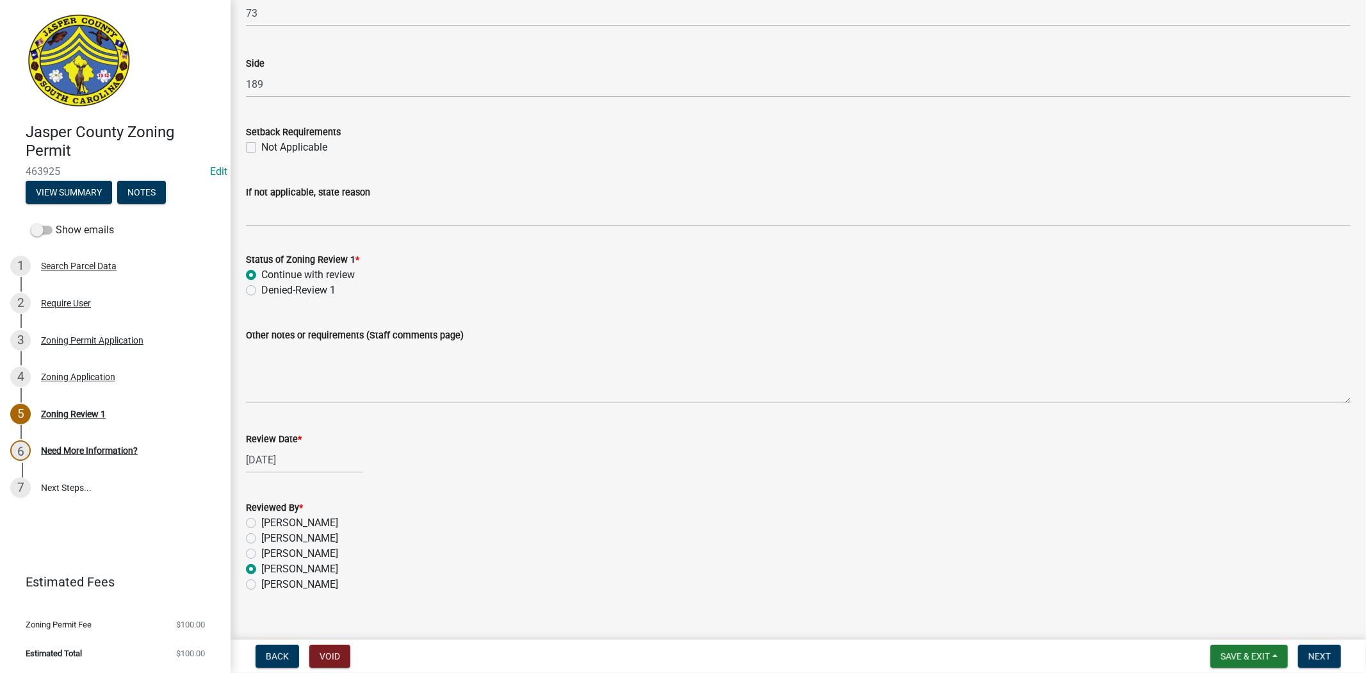
scroll to position [2038, 0]
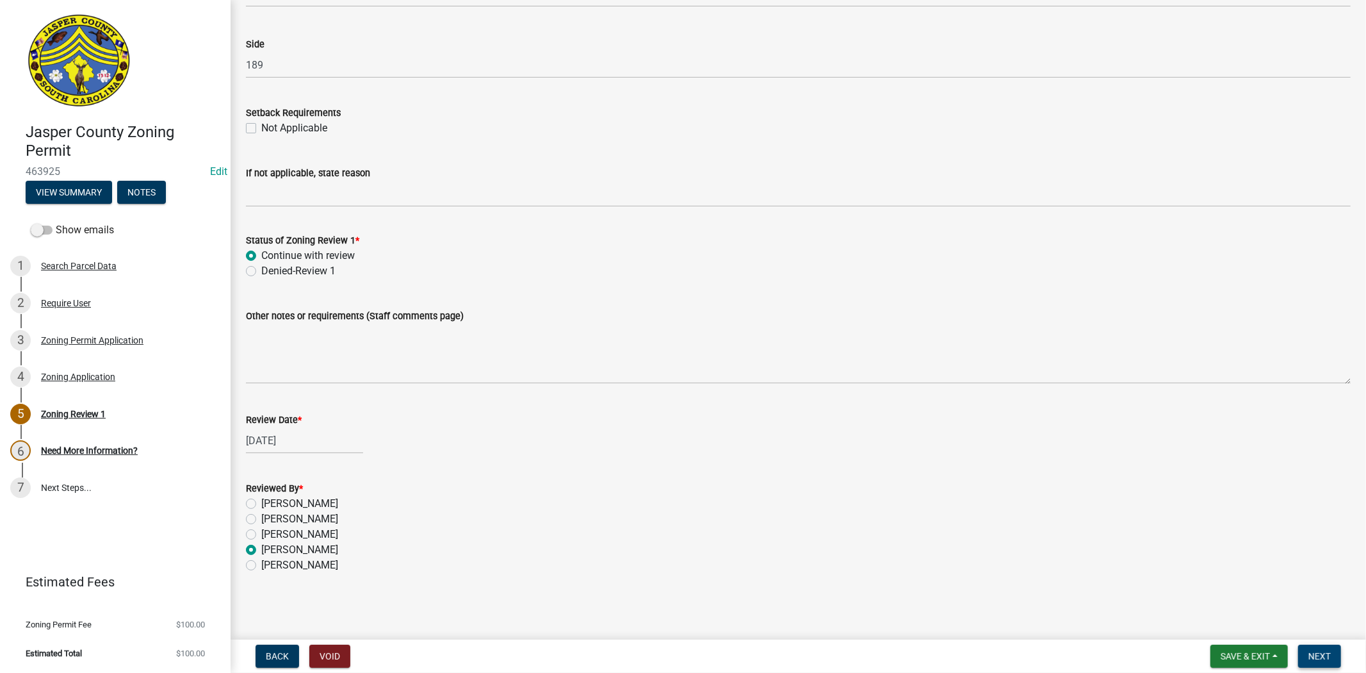
click at [1327, 653] on span "Next" at bounding box center [1320, 656] width 22 height 10
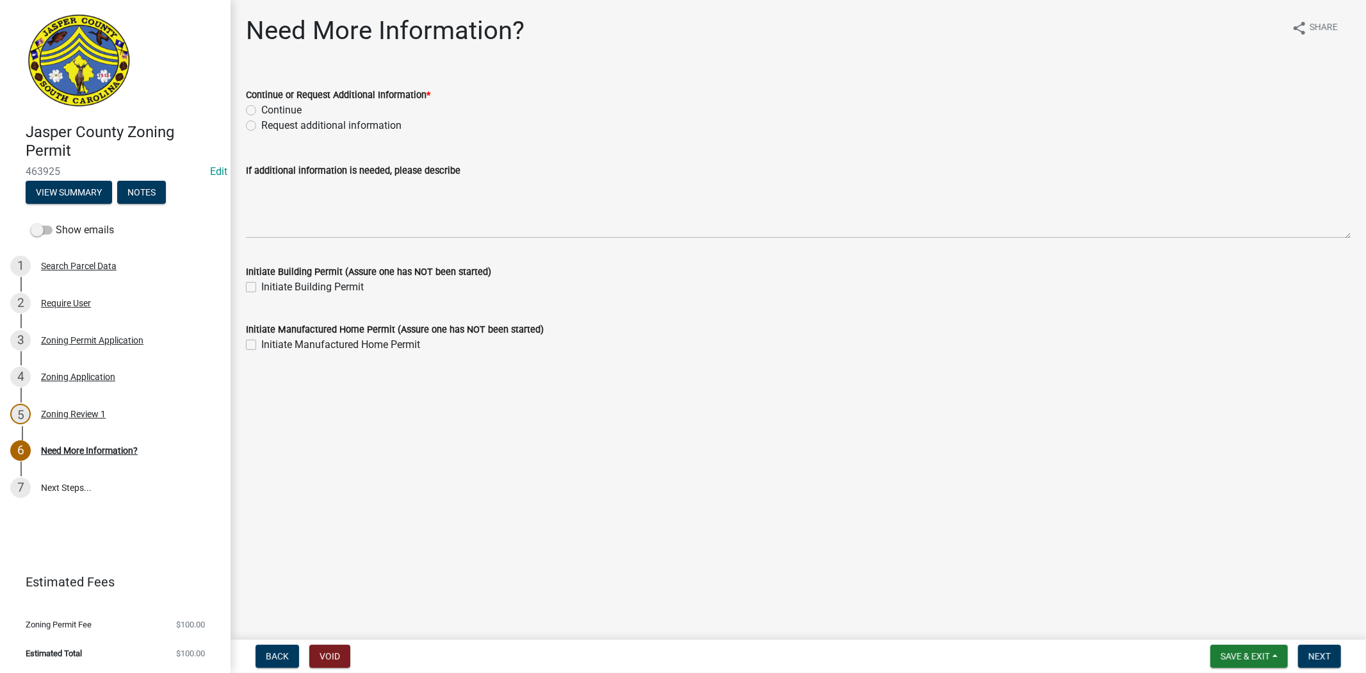
click at [261, 111] on label "Continue" at bounding box center [281, 109] width 40 height 15
click at [261, 111] on input "Continue" at bounding box center [265, 106] width 8 height 8
radio input "true"
click at [1329, 653] on span "Next" at bounding box center [1320, 656] width 22 height 10
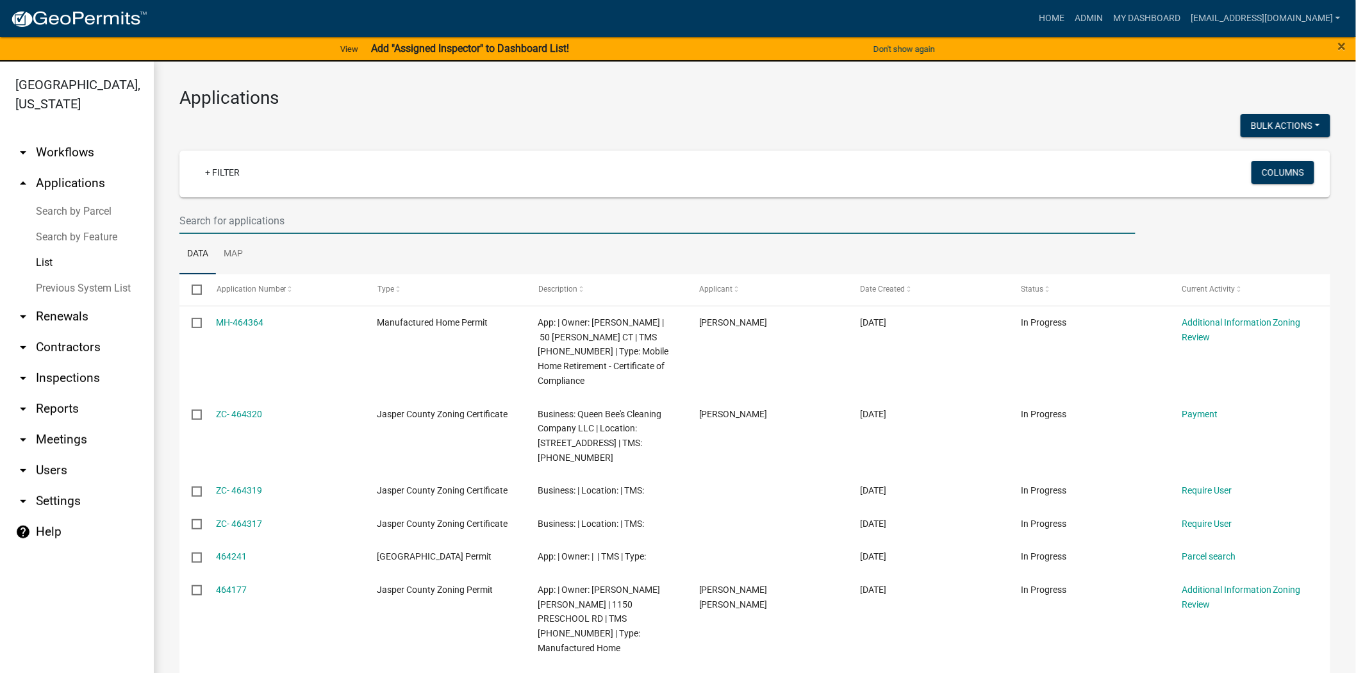
click at [413, 212] on input "text" at bounding box center [657, 221] width 956 height 26
click at [404, 228] on input "text" at bounding box center [657, 221] width 956 height 26
paste input "[PHONE_NUMBER]"
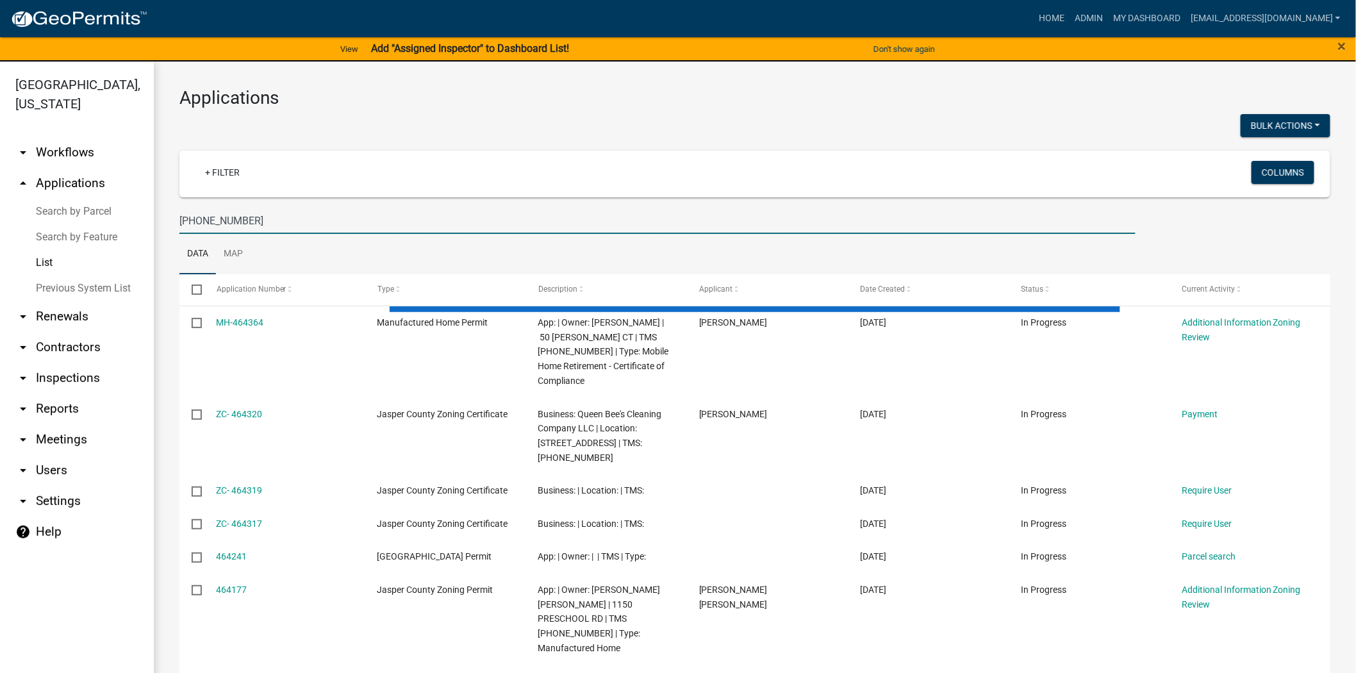
type input "[PHONE_NUMBER]"
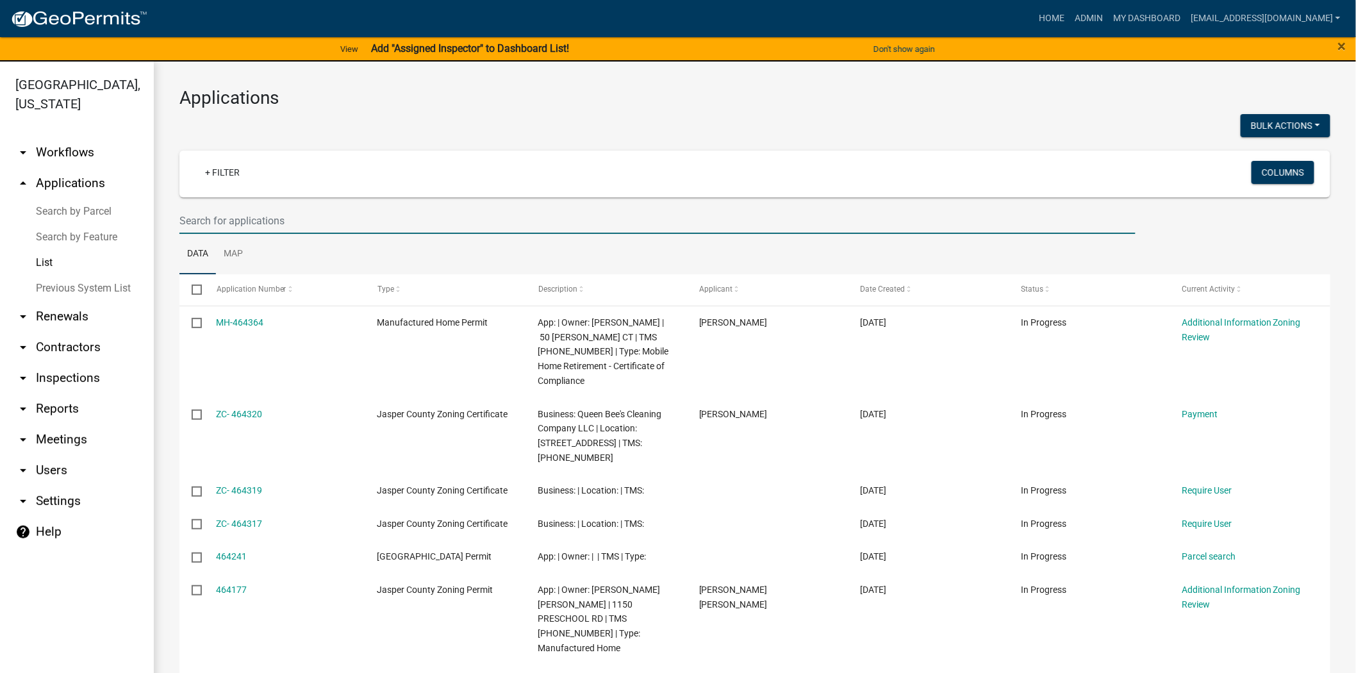
click at [377, 220] on input "text" at bounding box center [657, 221] width 956 height 26
paste input "[STREET_ADDRESS][PERSON_NAME]"
type input "[STREET_ADDRESS][PERSON_NAME]"
